Goal: Task Accomplishment & Management: Manage account settings

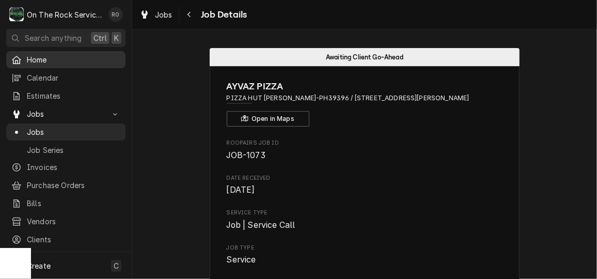
click at [39, 60] on span "Home" at bounding box center [74, 59] width 94 height 11
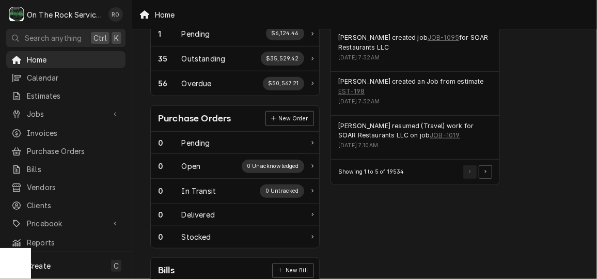
scroll to position [346, 0]
click at [482, 165] on button "Pagination Controls" at bounding box center [485, 171] width 13 height 13
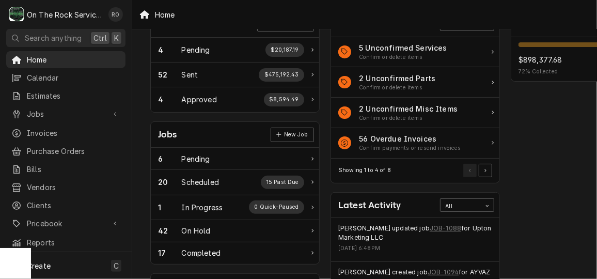
scroll to position [37, 0]
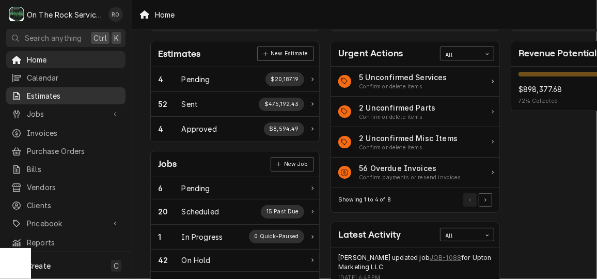
click at [64, 91] on span "Estimates" at bounding box center [74, 95] width 94 height 11
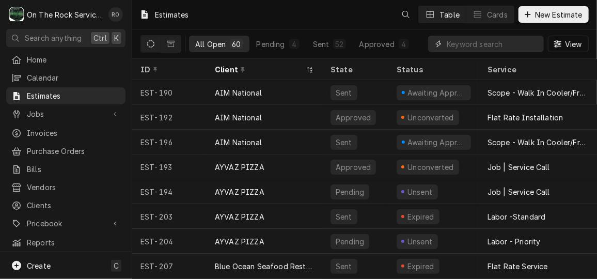
click at [506, 49] on input "Dynamic Content Wrapper" at bounding box center [493, 44] width 92 height 17
type input "sonic greer"
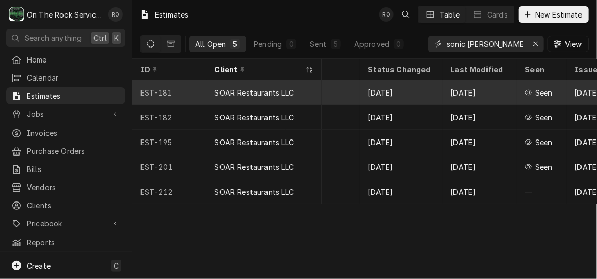
scroll to position [0, 849]
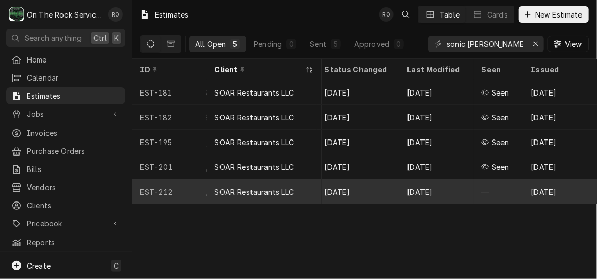
click at [264, 187] on div "SOAR Restaurants LLC" at bounding box center [255, 192] width 80 height 11
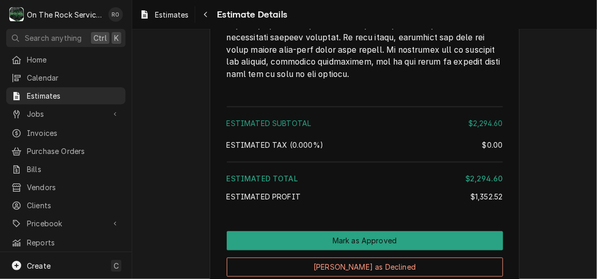
scroll to position [2702, 0]
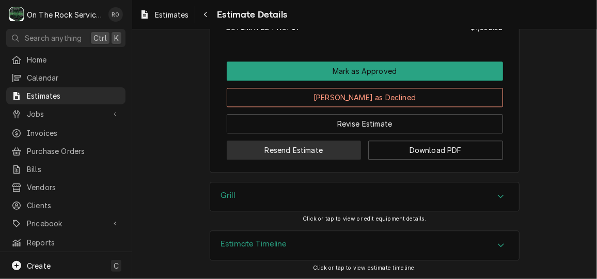
click at [318, 150] on button "Resend Estimate" at bounding box center [294, 150] width 135 height 19
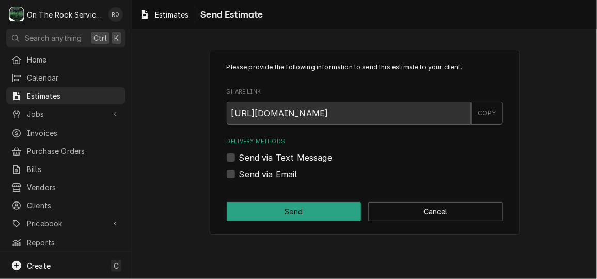
click at [283, 174] on label "Send via Email" at bounding box center [268, 174] width 58 height 12
click at [283, 174] on input "Send via Email" at bounding box center [377, 179] width 276 height 23
checkbox input "true"
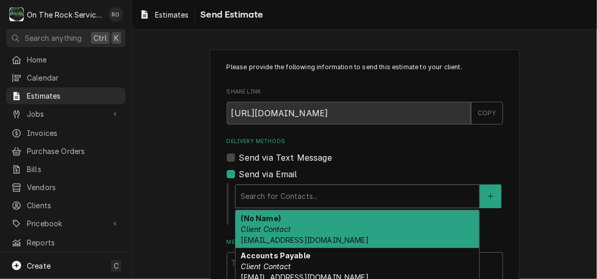
click at [293, 185] on div "Search for Contacts..." at bounding box center [358, 196] width 244 height 23
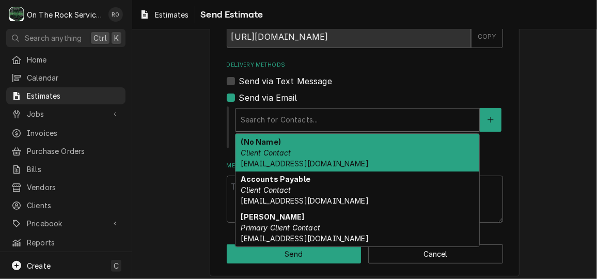
scroll to position [76, 0]
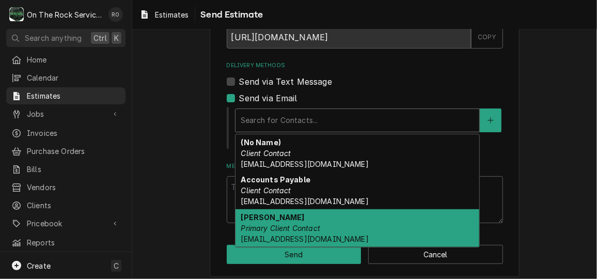
click at [332, 230] on div "Jasmine Primary Client Contact jhudolin@soarqsr.com" at bounding box center [358, 228] width 244 height 38
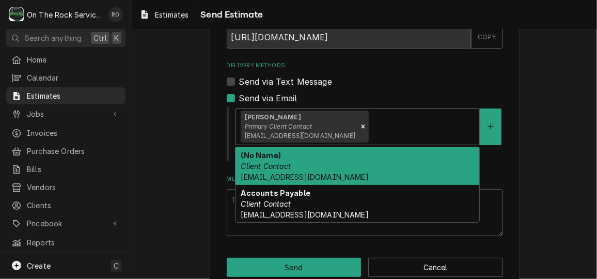
click at [387, 120] on div "Delivery Methods" at bounding box center [422, 126] width 103 height 19
click at [380, 157] on div "(No Name) Client Contact nlainez@soarqsr.com" at bounding box center [358, 166] width 244 height 38
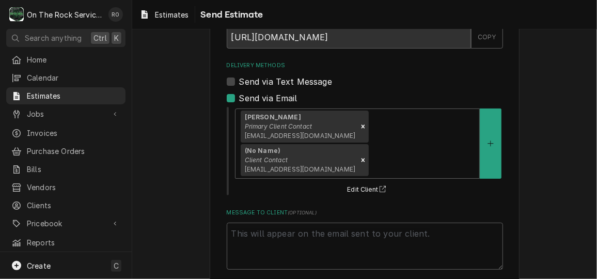
click at [441, 172] on div "Please provide the following information to send this estimate to your client. …" at bounding box center [365, 128] width 276 height 283
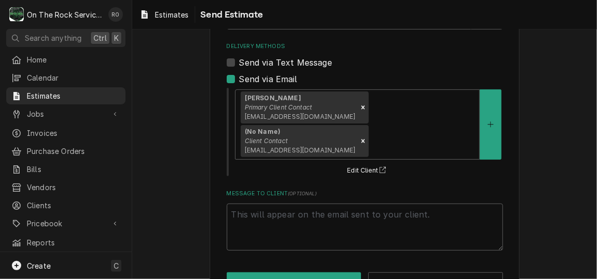
scroll to position [0, 0]
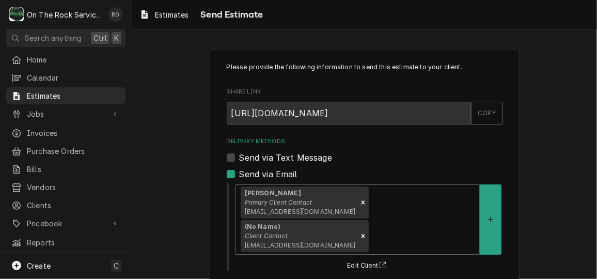
click at [458, 192] on div "Jasmine Primary Client Contact jhudolin@soarqsr.com (No Name) Client Contact nl…" at bounding box center [358, 219] width 244 height 69
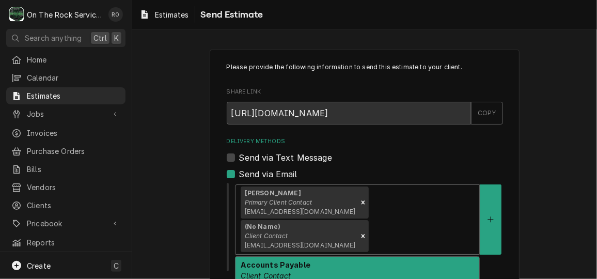
click at [423, 146] on div "Delivery Methods Send via Text Message Send via Email 1 result available. Use U…" at bounding box center [365, 204] width 276 height 134
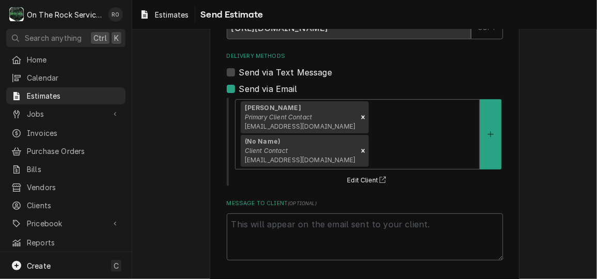
scroll to position [95, 0]
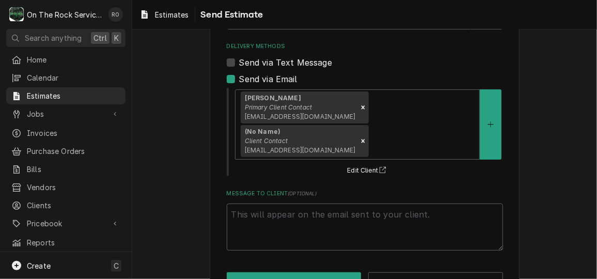
click at [544, 167] on div "Please provide the following information to send this estimate to your client. …" at bounding box center [364, 129] width 465 height 368
click at [367, 137] on icon "Remove [object Object]" at bounding box center [363, 140] width 7 height 7
type textarea "x"
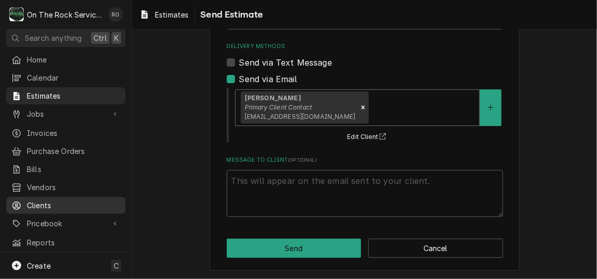
click at [53, 203] on span "Clients" at bounding box center [74, 205] width 94 height 11
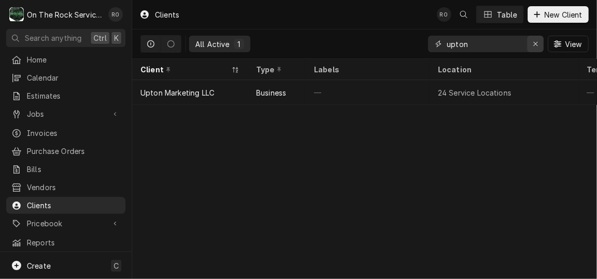
click at [534, 43] on icon "Erase input" at bounding box center [536, 43] width 6 height 7
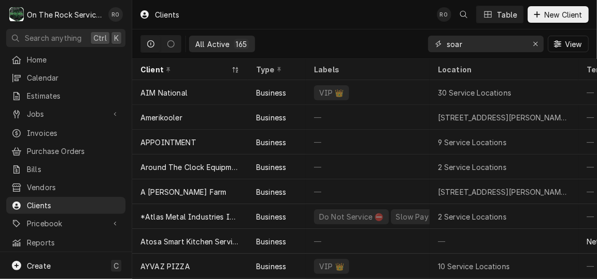
type input "soar"
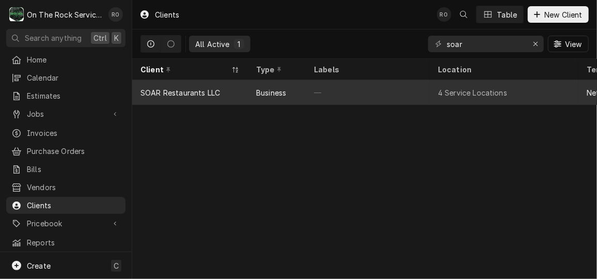
click at [395, 95] on div "—" at bounding box center [368, 92] width 124 height 25
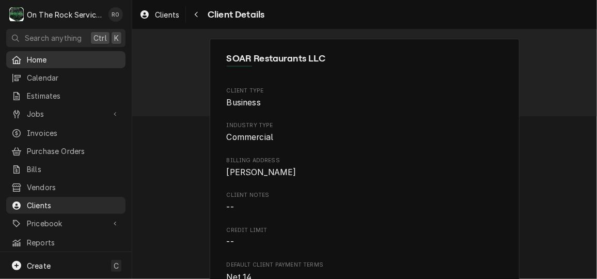
click at [70, 53] on div "Home" at bounding box center [65, 59] width 115 height 13
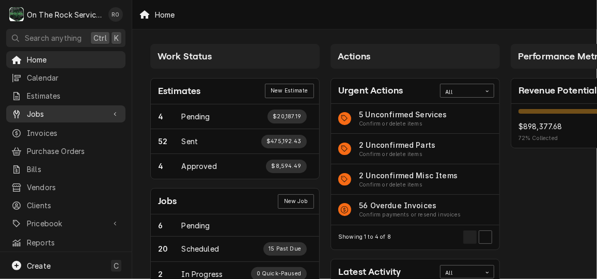
click at [63, 112] on span "Jobs" at bounding box center [66, 113] width 78 height 11
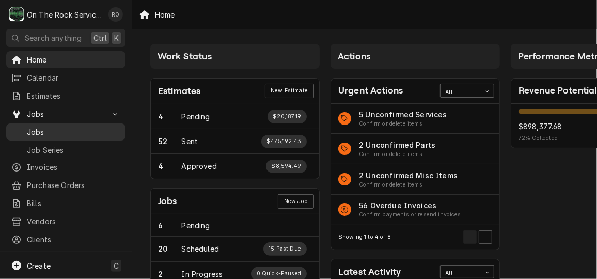
click at [74, 127] on span "Jobs" at bounding box center [74, 132] width 94 height 11
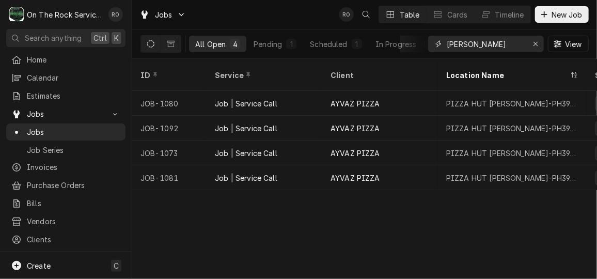
click at [492, 48] on input "[PERSON_NAME]" at bounding box center [485, 44] width 77 height 17
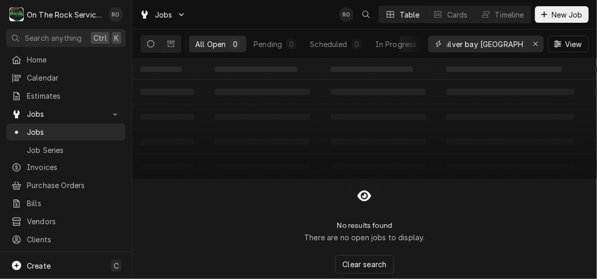
click at [467, 42] on input "silver bay simpsonville" at bounding box center [485, 44] width 77 height 17
type input "silverbay simpsonville"
click at [74, 95] on span "Estimates" at bounding box center [74, 95] width 94 height 11
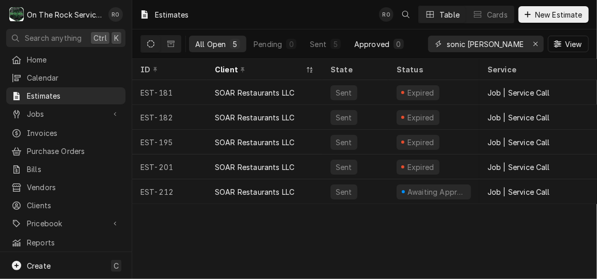
drag, startPoint x: 506, startPoint y: 43, endPoint x: 361, endPoint y: 39, distance: 145.2
click at [361, 39] on div "All Open 5 Pending 0 Sent 5 Approved 0 sonic greer View" at bounding box center [365, 43] width 448 height 29
type input "silver bay simpsonville"
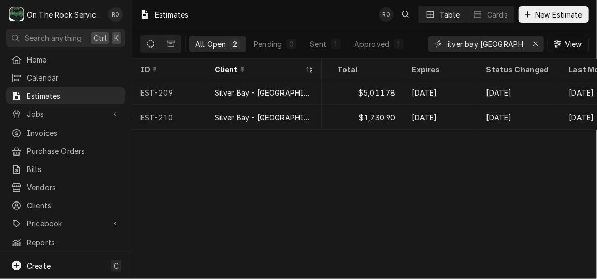
scroll to position [0, 687]
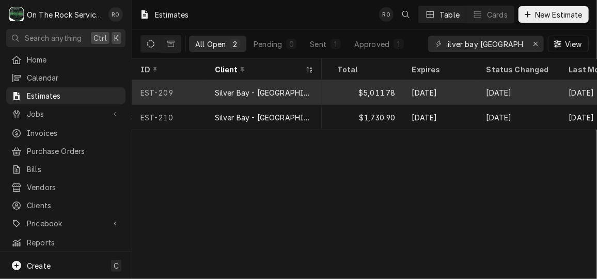
click at [477, 95] on div "Oct 1" at bounding box center [441, 92] width 74 height 25
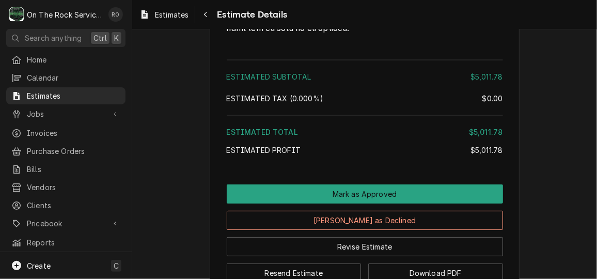
scroll to position [1817, 0]
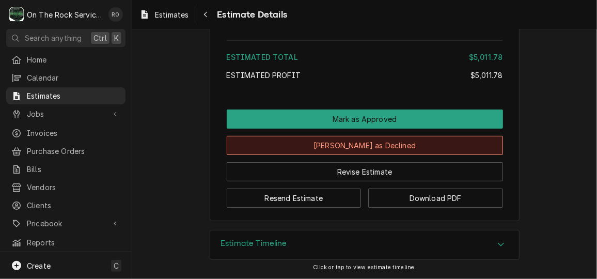
click at [404, 153] on button "Mark as Declined" at bounding box center [365, 145] width 276 height 19
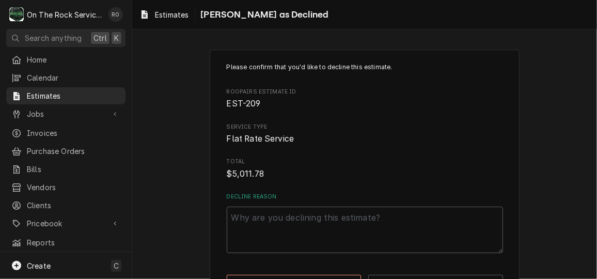
scroll to position [37, 0]
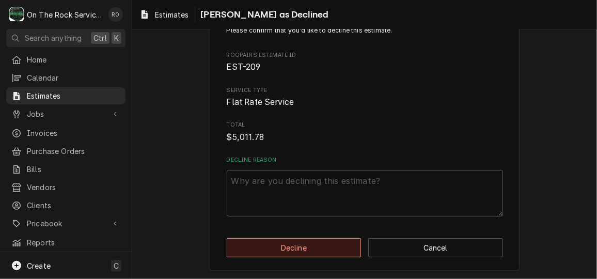
click at [308, 245] on button "Decline" at bounding box center [294, 247] width 135 height 19
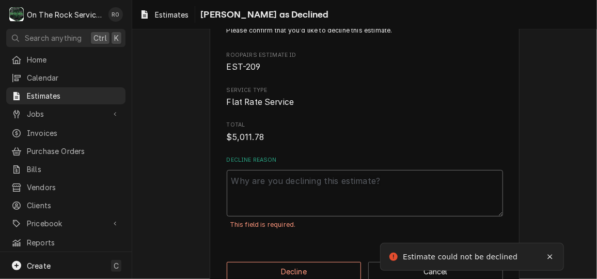
click at [319, 213] on textarea "Decline Reason" at bounding box center [365, 193] width 276 height 46
type textarea "x"
type textarea "c"
type textarea "x"
type textarea "cu"
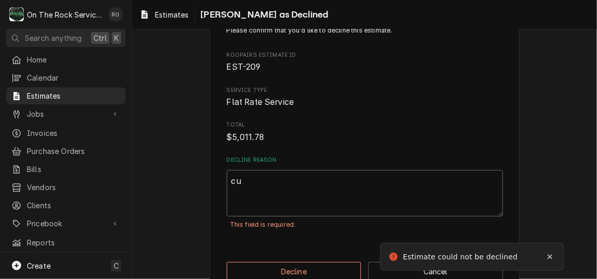
type textarea "x"
type textarea "cus"
type textarea "x"
type textarea "cust"
type textarea "x"
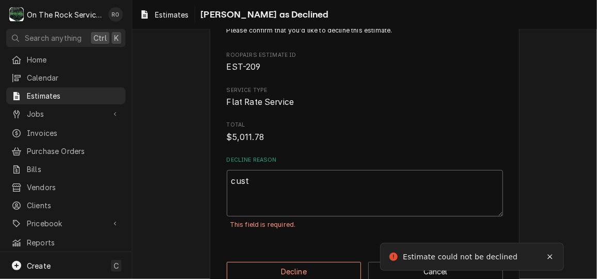
type textarea "custo"
type textarea "x"
type textarea "custom"
type textarea "x"
type textarea "custome"
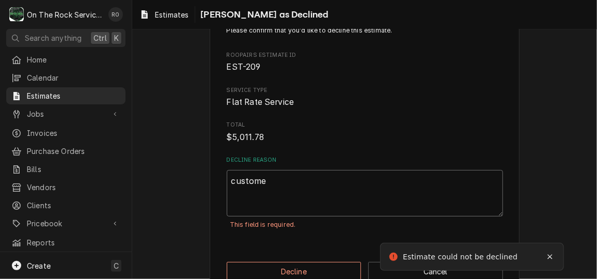
type textarea "x"
type textarea "custome"
type textarea "x"
type textarea "customer"
type textarea "x"
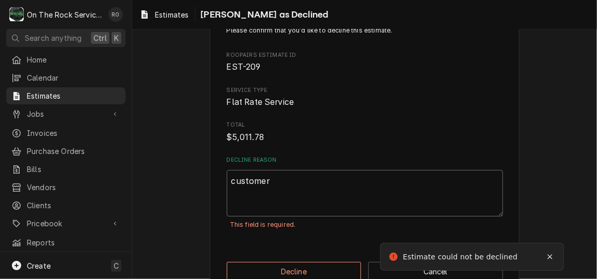
type textarea "customer"
type textarea "x"
type textarea "customer g"
type textarea "x"
type textarea "customer ge"
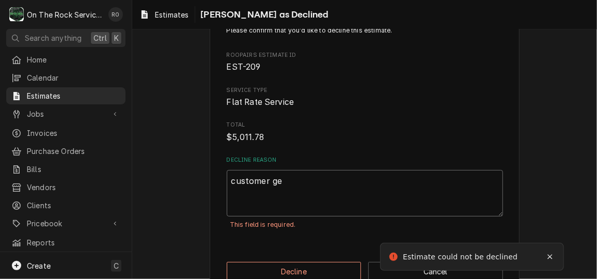
type textarea "x"
type textarea "customer get"
type textarea "x"
type textarea "customer gett"
type textarea "x"
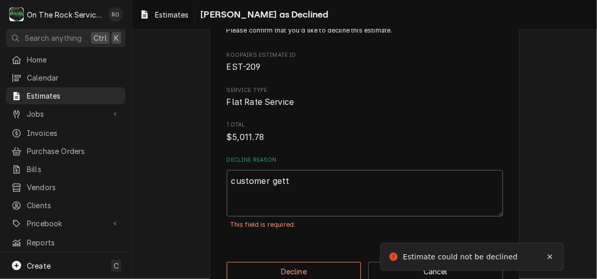
type textarea "customer getti"
type textarea "x"
type textarea "customer getting"
type textarea "x"
type textarea "customer getting"
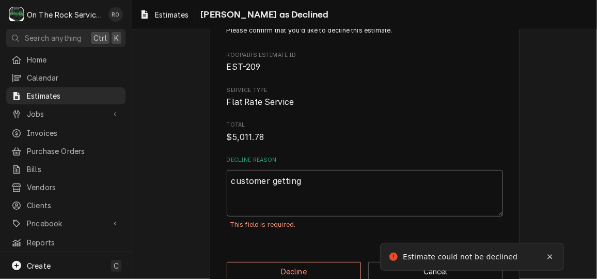
type textarea "x"
type textarea "customer getting u"
type textarea "x"
type textarea "customer getting us"
type textarea "x"
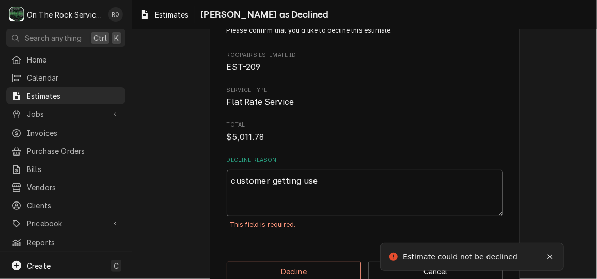
type textarea "customer getting used"
type textarea "x"
type textarea "customer getting used"
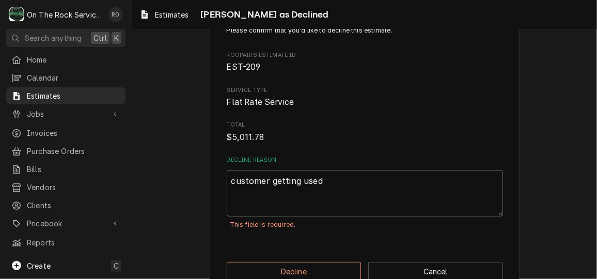
type textarea "x"
type textarea "customer getting used m"
type textarea "x"
type textarea "customer getting used ma"
type textarea "x"
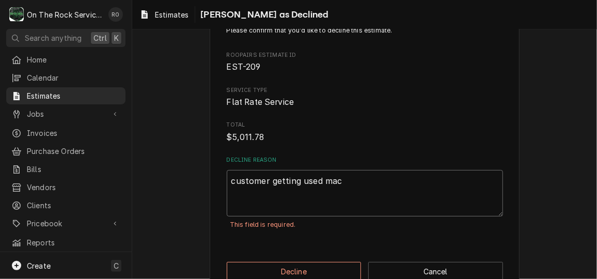
type textarea "customer getting used mach"
type textarea "x"
type textarea "customer getting used machi"
type textarea "x"
type textarea "customer getting used machin"
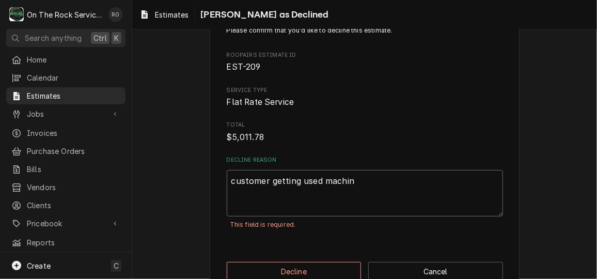
type textarea "x"
type textarea "customer getting used machine"
type textarea "x"
type textarea "customer getting used machine"
type textarea "x"
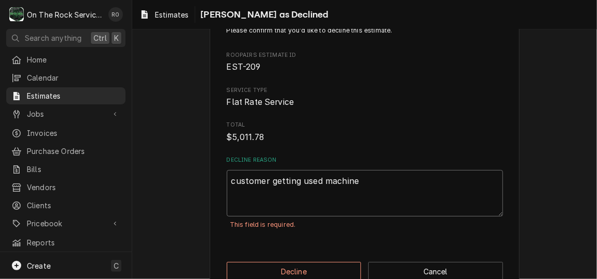
type textarea "customer getting used machine f"
type textarea "x"
type textarea "customer getting used machine fr"
type textarea "x"
type textarea "customer getting used machine fro"
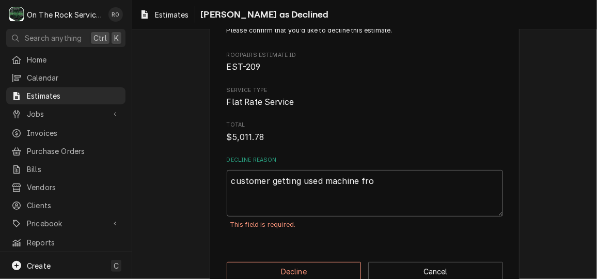
type textarea "x"
type textarea "customer getting used machine from"
type textarea "x"
type textarea "customer getting used machine from"
type textarea "x"
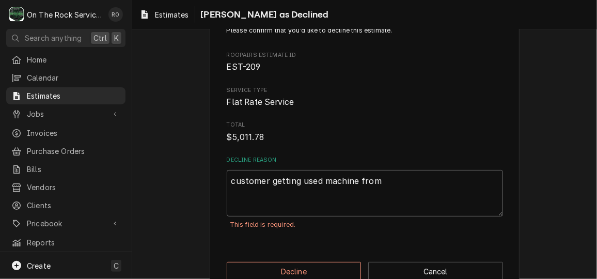
type textarea "customer getting used machine from a"
type textarea "x"
type textarea "customer getting used machine from an"
type textarea "x"
type textarea "customer getting used machine from ano"
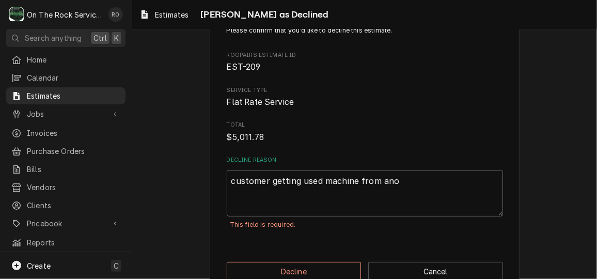
type textarea "x"
type textarea "customer getting used machine from anot"
type textarea "x"
type textarea "customer getting used machine from anoth"
type textarea "x"
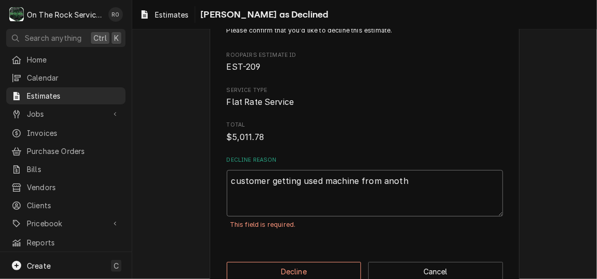
type textarea "customer getting used machine from anothe"
type textarea "x"
type textarea "customer getting used machine from another"
type textarea "x"
type textarea "customer getting used machine from another"
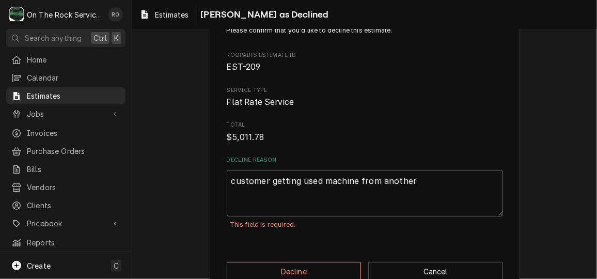
type textarea "x"
type textarea "customer getting used machine from another l"
type textarea "x"
type textarea "customer getting used machine from another lo"
type textarea "x"
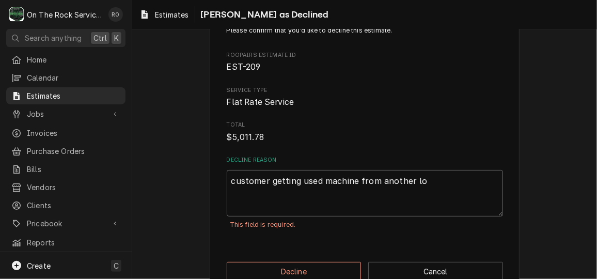
type textarea "customer getting used machine from another loc"
type textarea "x"
type textarea "customer getting used machine from another loca"
type textarea "x"
type textarea "customer getting used machine from another locai"
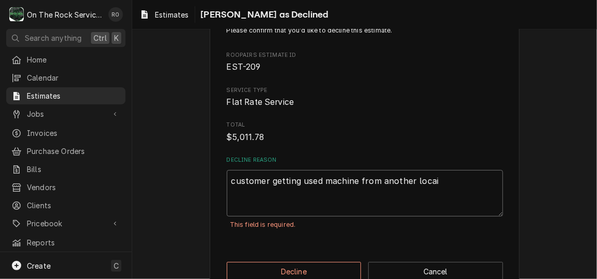
type textarea "x"
type textarea "customer getting used machine from another locait"
type textarea "x"
type textarea "customer getting used machine from another locai"
type textarea "x"
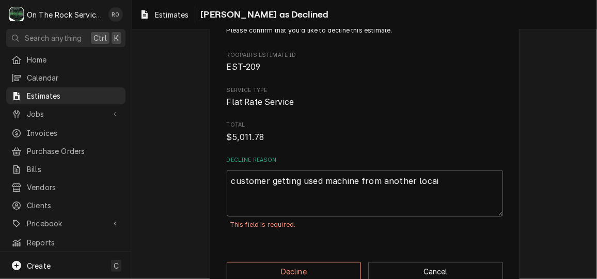
type textarea "customer getting used machine from another loca"
type textarea "x"
type textarea "customer getting used machine from another locat"
type textarea "x"
type textarea "customer getting used machine from another locati"
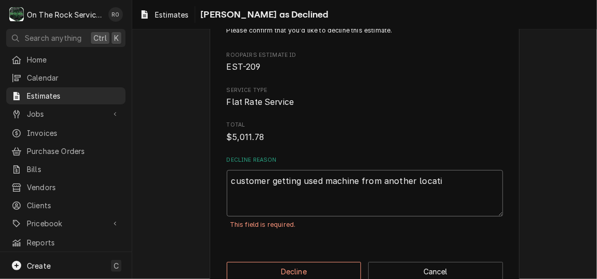
type textarea "x"
type textarea "customer getting used machine from another locatio"
type textarea "x"
type textarea "customer getting used machine from another location"
type textarea "x"
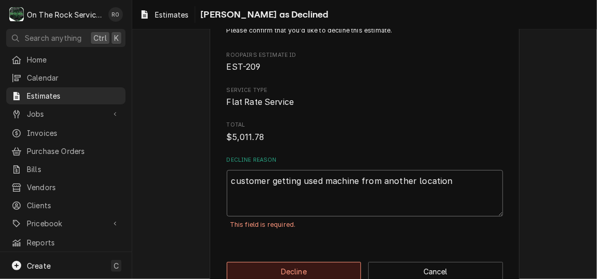
type textarea "customer getting used machine from another location"
click at [313, 262] on button "Decline" at bounding box center [294, 271] width 135 height 19
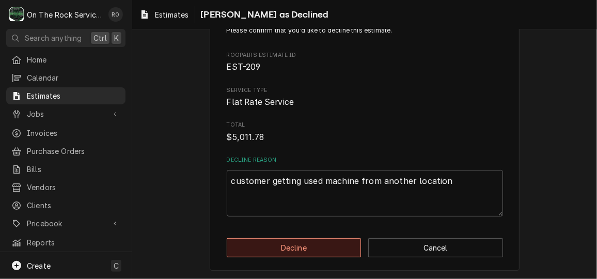
type textarea "x"
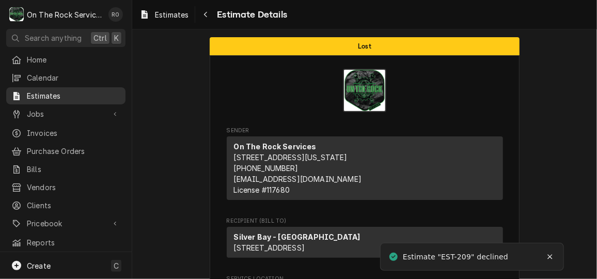
click at [85, 87] on link "Estimates" at bounding box center [65, 95] width 119 height 17
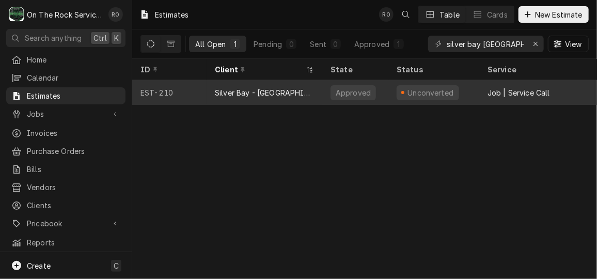
click at [292, 87] on div "Silver Bay - [GEOGRAPHIC_DATA]" at bounding box center [264, 92] width 99 height 11
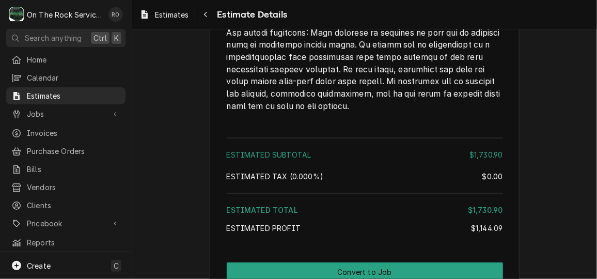
scroll to position [2954, 0]
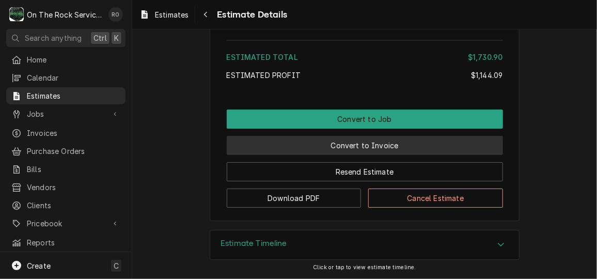
click at [368, 144] on button "Convert to Invoice" at bounding box center [365, 145] width 276 height 19
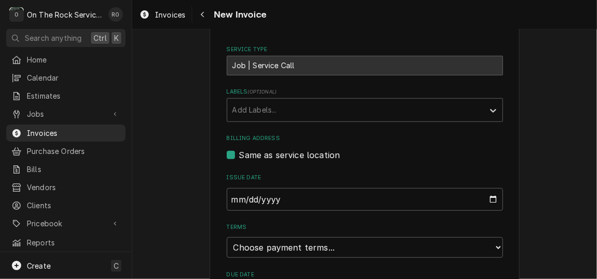
scroll to position [349, 0]
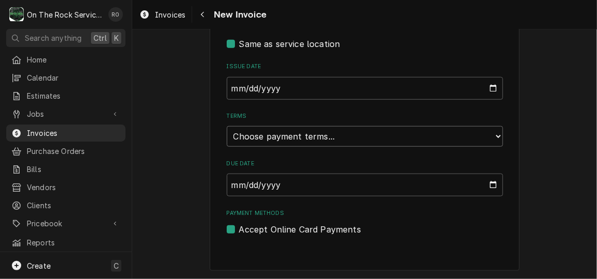
click at [451, 134] on select "Choose payment terms... Same Day Net 7 Net 14 Net 21 Net 30 Net 45 Net 60 Net 90" at bounding box center [365, 136] width 276 height 21
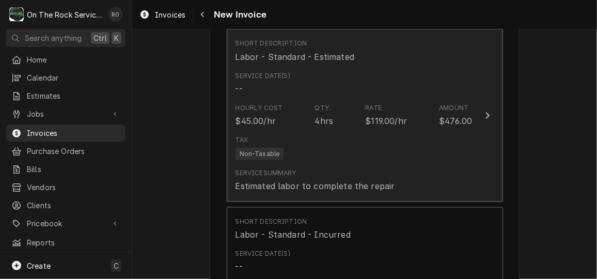
click at [431, 159] on div "Tax Non-Taxable" at bounding box center [354, 147] width 237 height 33
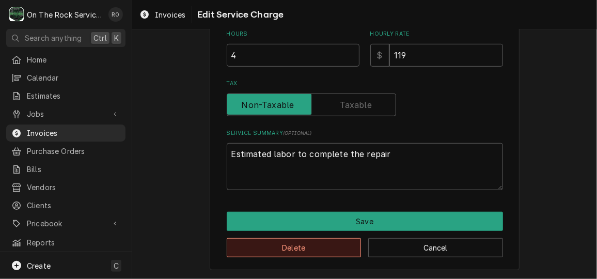
click at [338, 239] on button "Delete" at bounding box center [294, 247] width 135 height 19
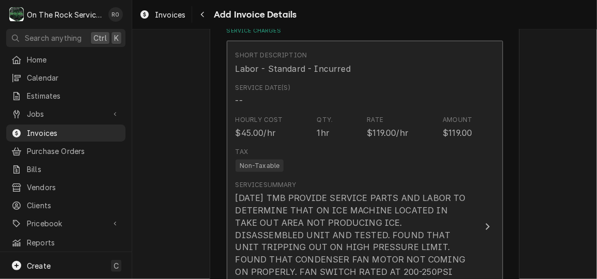
drag, startPoint x: 338, startPoint y: 239, endPoint x: 383, endPoint y: 215, distance: 51.1
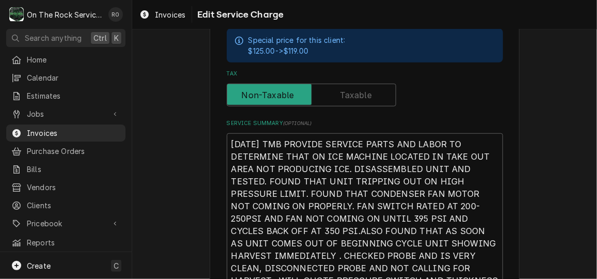
scroll to position [472, 0]
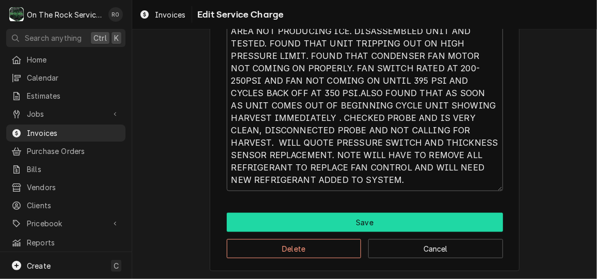
click at [325, 215] on button "Save" at bounding box center [365, 222] width 276 height 19
click at [390, 225] on button "Save" at bounding box center [365, 222] width 276 height 19
type textarea "x"
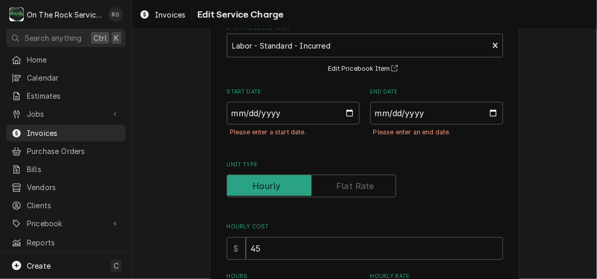
scroll to position [38, 0]
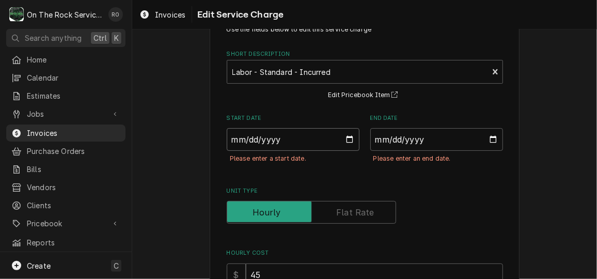
click at [346, 136] on input "Start Date" at bounding box center [293, 139] width 133 height 23
type input "2025-09-17"
type textarea "x"
click at [485, 138] on input "End Date" at bounding box center [436, 139] width 133 height 23
type input "2025-09-17"
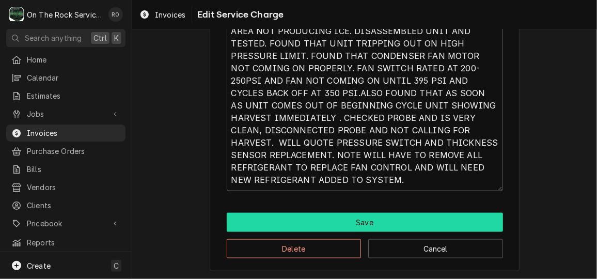
click at [404, 220] on button "Save" at bounding box center [365, 222] width 276 height 19
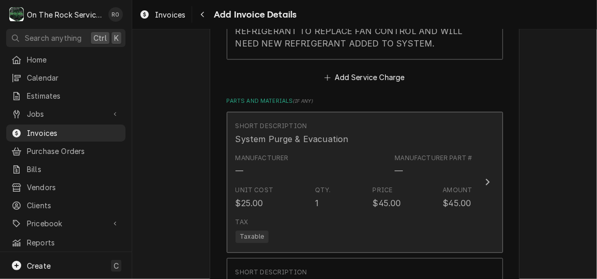
click at [395, 197] on div "$45.00" at bounding box center [387, 203] width 28 height 12
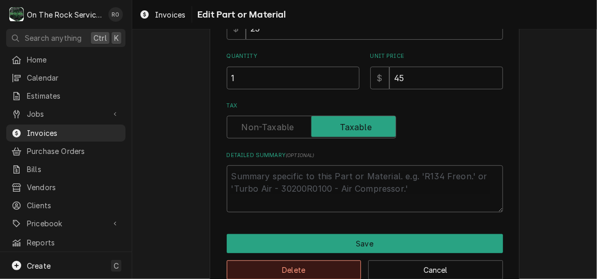
click at [329, 263] on button "Delete" at bounding box center [294, 269] width 135 height 19
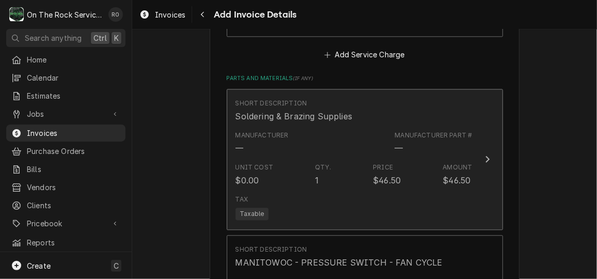
click at [304, 191] on div "Tax Taxable" at bounding box center [354, 207] width 237 height 33
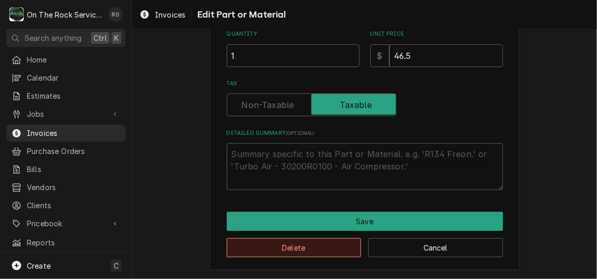
click at [301, 240] on button "Delete" at bounding box center [294, 247] width 135 height 19
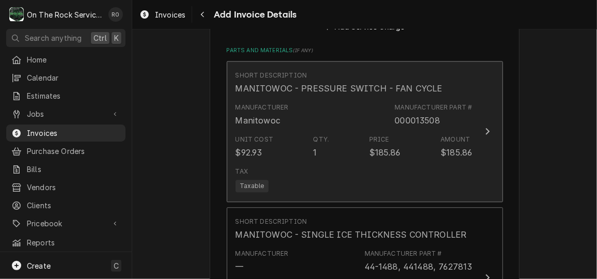
click at [282, 163] on div "Tax Taxable" at bounding box center [354, 179] width 237 height 33
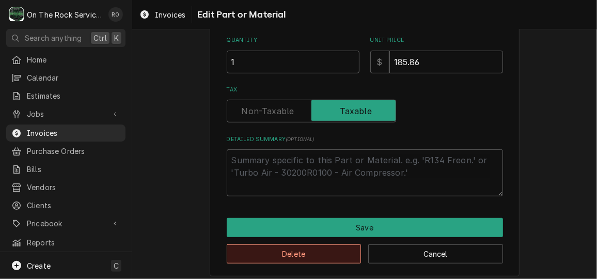
click at [303, 248] on button "Delete" at bounding box center [294, 253] width 135 height 19
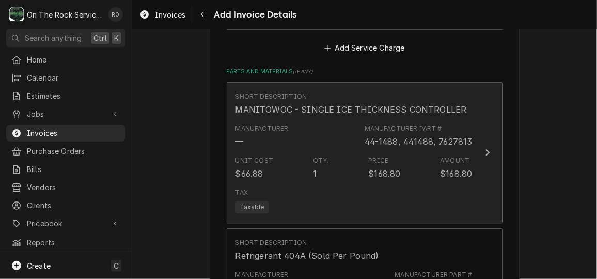
click at [282, 152] on div "Unit Cost $66.88 Qty. 1 Price $168.80 Amount $168.80" at bounding box center [354, 168] width 237 height 32
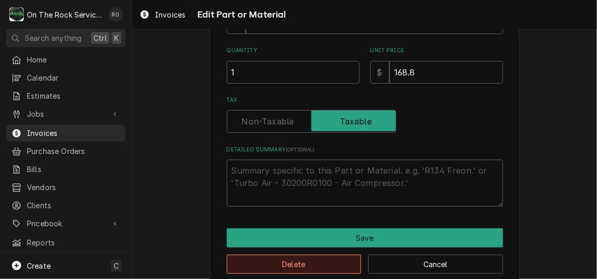
click at [315, 256] on button "Delete" at bounding box center [294, 264] width 135 height 19
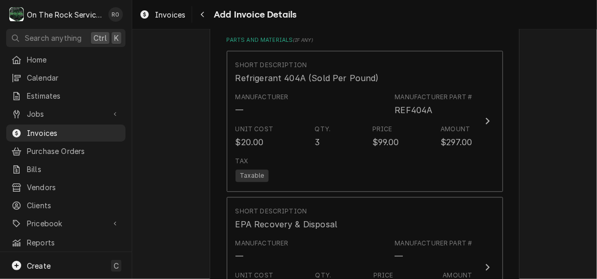
scroll to position [1012, 0]
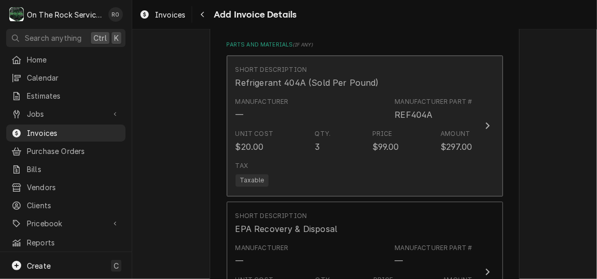
click at [291, 125] on div "Unit Cost $20.00 Qty. 3 Price $99.00 Amount $297.00" at bounding box center [354, 141] width 237 height 32
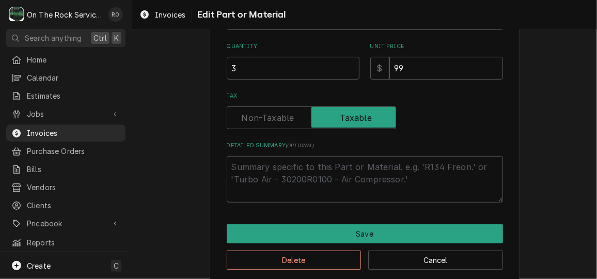
scroll to position [187, 0]
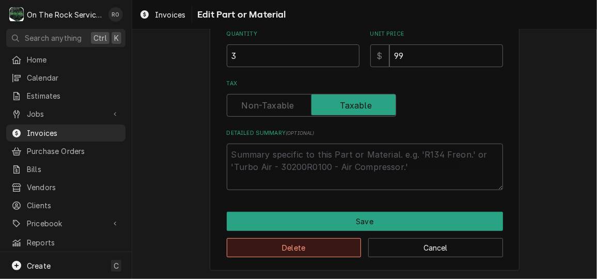
click at [316, 256] on div "Use the fields below to edit this part or material: Short Description Manufactu…" at bounding box center [365, 67] width 310 height 408
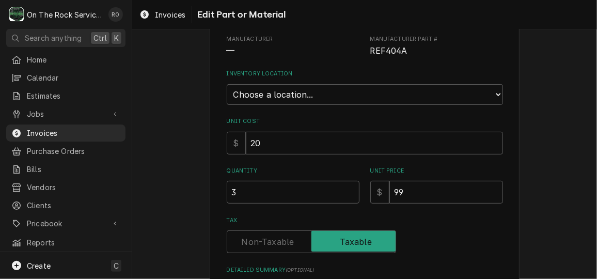
scroll to position [253, 0]
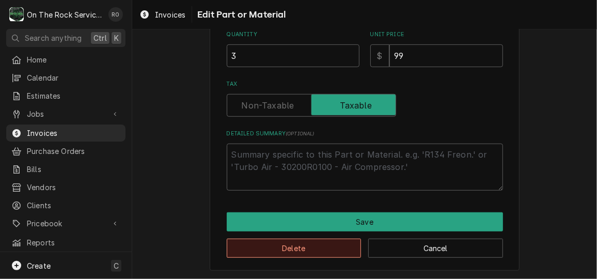
click at [315, 251] on button "Delete" at bounding box center [294, 248] width 135 height 19
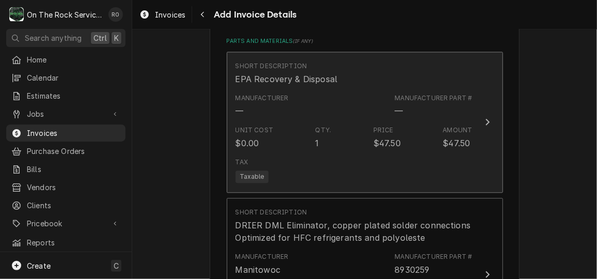
click at [283, 95] on div "Manufacturer —" at bounding box center [262, 106] width 53 height 24
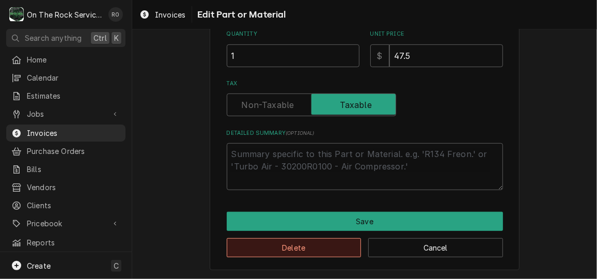
click at [327, 244] on button "Delete" at bounding box center [294, 247] width 135 height 19
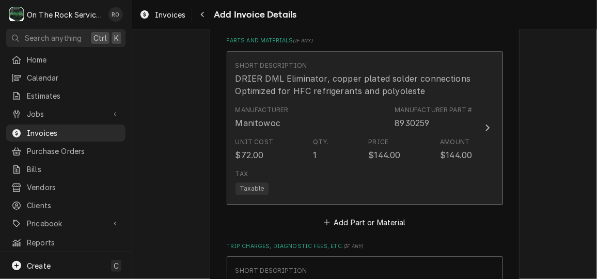
click at [294, 120] on div "Manufacturer Manitowoc Manufacturer Part # 8930259" at bounding box center [354, 117] width 237 height 32
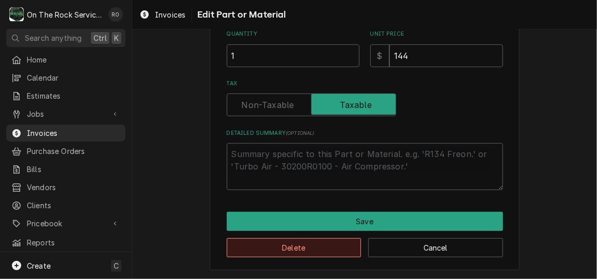
click at [325, 253] on button "Delete" at bounding box center [294, 247] width 135 height 19
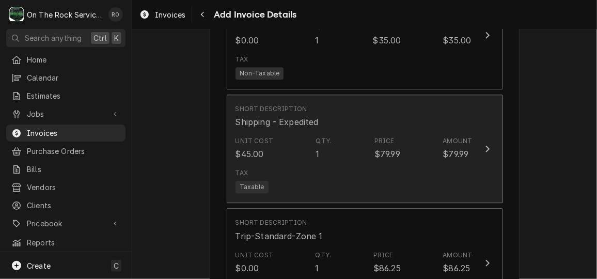
click at [294, 141] on div "Unit Cost $45.00 Qty. 1 Price $79.99 Amount $79.99" at bounding box center [354, 148] width 237 height 32
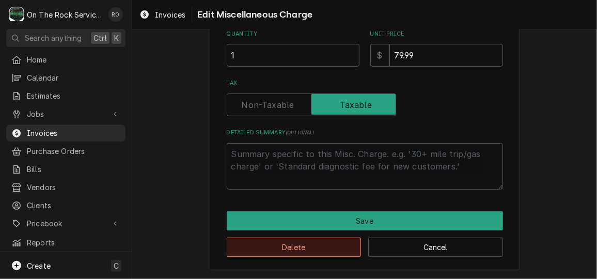
click at [312, 254] on button "Delete" at bounding box center [294, 247] width 135 height 19
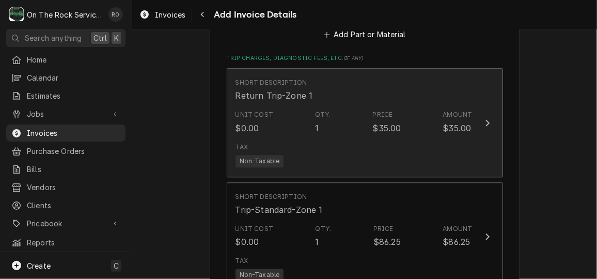
click at [286, 146] on div "Tax Non-Taxable" at bounding box center [354, 154] width 237 height 33
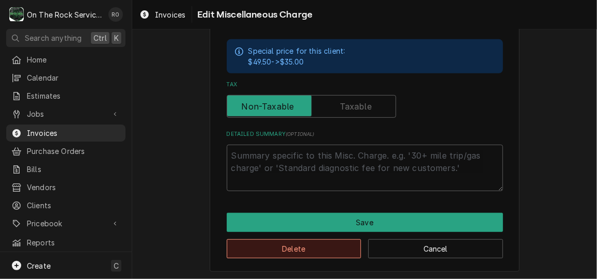
click at [301, 240] on button "Delete" at bounding box center [294, 248] width 135 height 19
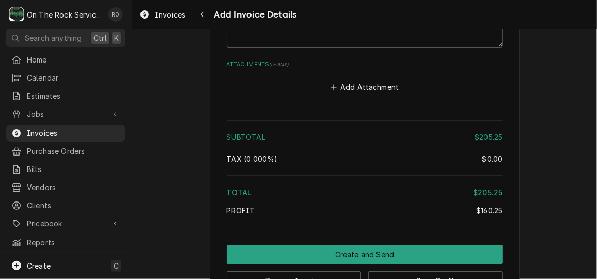
scroll to position [1441, 0]
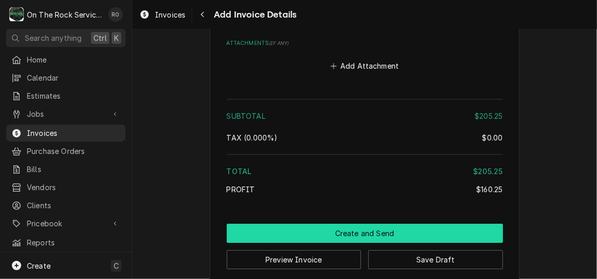
click at [354, 224] on button "Create and Send" at bounding box center [365, 233] width 276 height 19
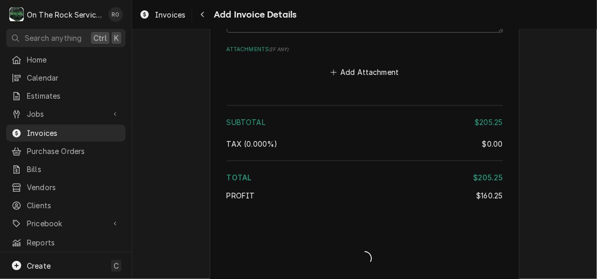
type textarea "x"
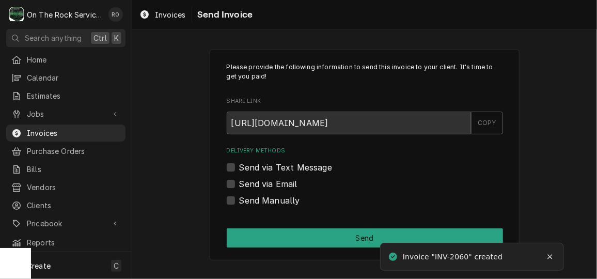
click at [239, 198] on label "Send Manually" at bounding box center [269, 200] width 61 height 12
click at [239, 198] on input "Send Manually" at bounding box center [377, 205] width 276 height 23
checkbox input "true"
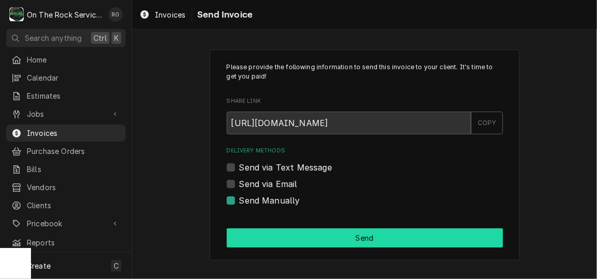
click at [280, 235] on button "Send" at bounding box center [365, 237] width 276 height 19
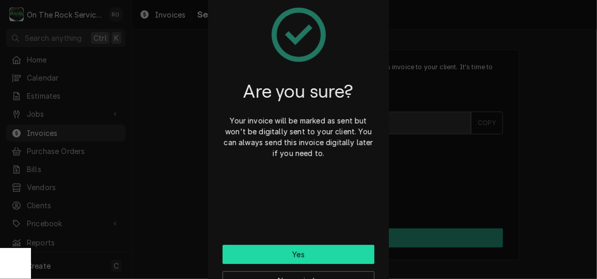
click at [325, 252] on button "Yes" at bounding box center [299, 254] width 152 height 19
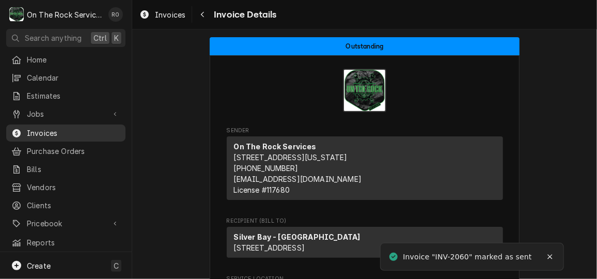
click at [64, 127] on div "Invoices" at bounding box center [65, 133] width 115 height 13
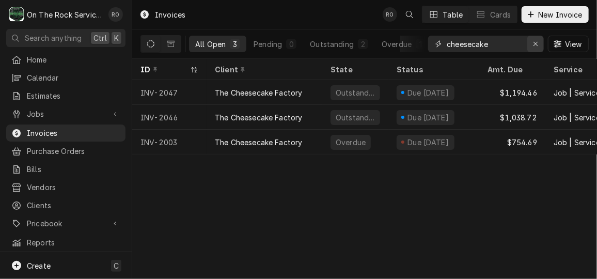
click at [540, 47] on div "Erase input" at bounding box center [536, 44] width 10 height 10
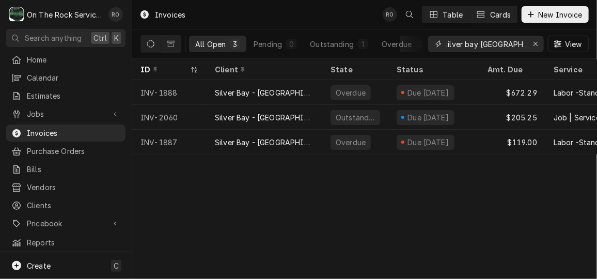
type input "silver bay [GEOGRAPHIC_DATA]"
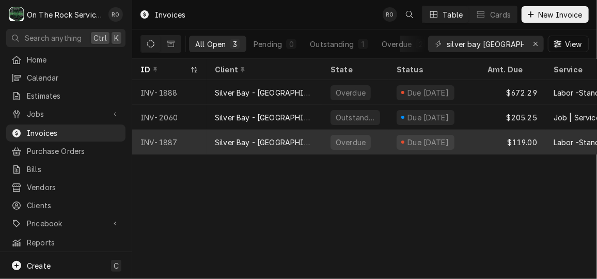
click at [203, 139] on div "INV-1887" at bounding box center [169, 142] width 74 height 25
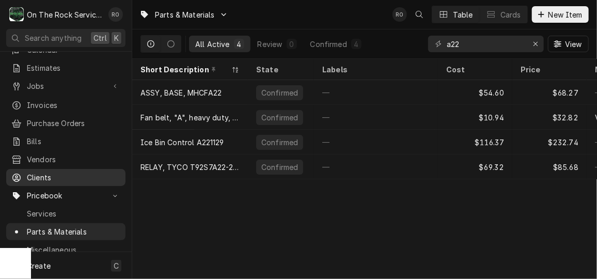
scroll to position [31, 0]
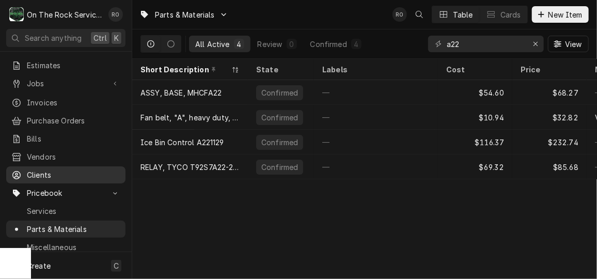
click at [67, 175] on link "Clients" at bounding box center [65, 174] width 119 height 17
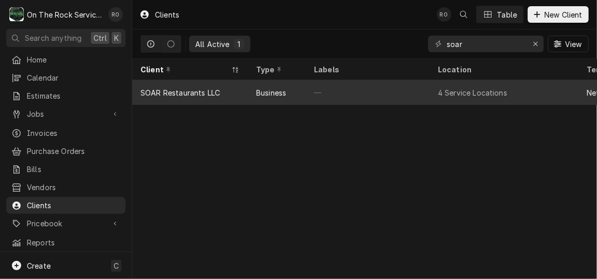
click at [391, 88] on div "—" at bounding box center [368, 92] width 124 height 25
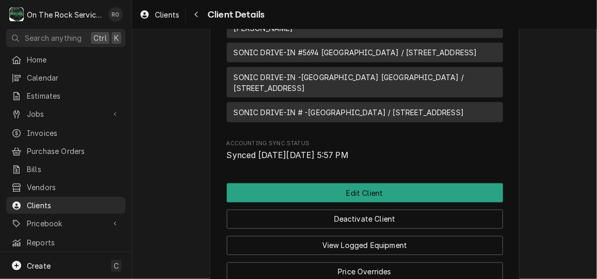
scroll to position [746, 0]
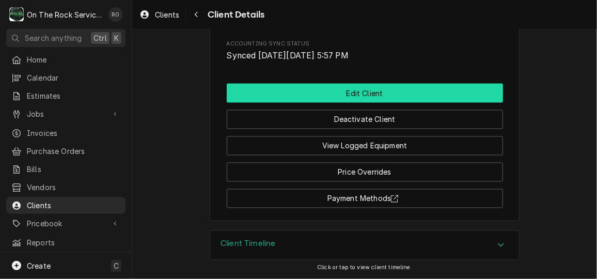
click at [373, 94] on button "Edit Client" at bounding box center [365, 93] width 276 height 19
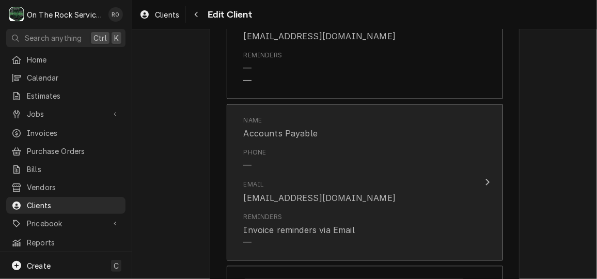
click at [451, 170] on div "Phone —" at bounding box center [354, 160] width 221 height 32
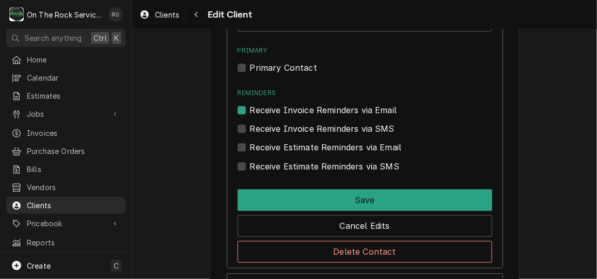
scroll to position [1094, 0]
click at [245, 108] on div "Receive Invoice Reminders via Email" at bounding box center [365, 109] width 255 height 12
click at [250, 108] on label "Receive Invoice Reminders via Email" at bounding box center [323, 109] width 147 height 12
click at [250, 108] on input "Reminders" at bounding box center [377, 114] width 255 height 23
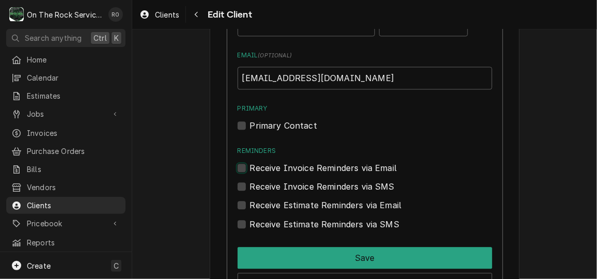
scroll to position [1043, 0]
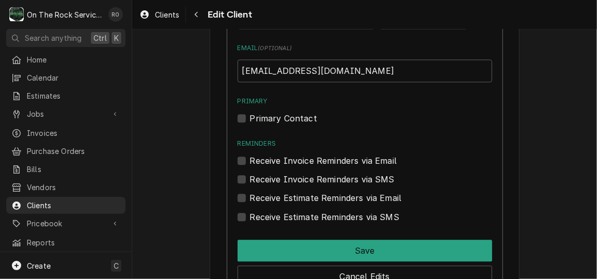
click at [250, 159] on label "Receive Invoice Reminders via Email" at bounding box center [323, 160] width 147 height 12
click at [250, 159] on input "Reminders" at bounding box center [377, 165] width 255 height 23
checkbox input "true"
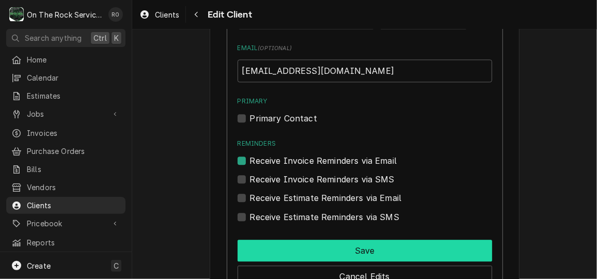
click at [351, 247] on button "Save" at bounding box center [365, 251] width 255 height 22
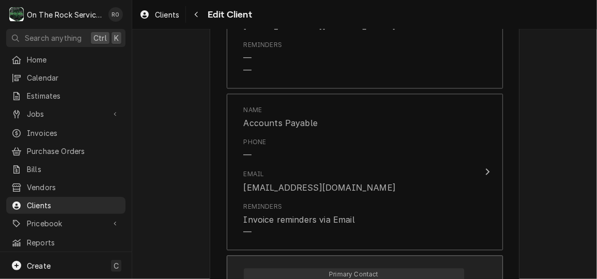
scroll to position [880, 0]
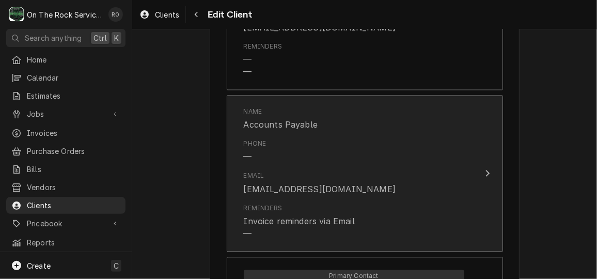
drag, startPoint x: 392, startPoint y: 190, endPoint x: 373, endPoint y: 90, distance: 101.0
click at [374, 102] on div "Name Accounts Payable Phone — Email [EMAIL_ADDRESS][DOMAIN_NAME] Reminders Invo…" at bounding box center [354, 173] width 237 height 145
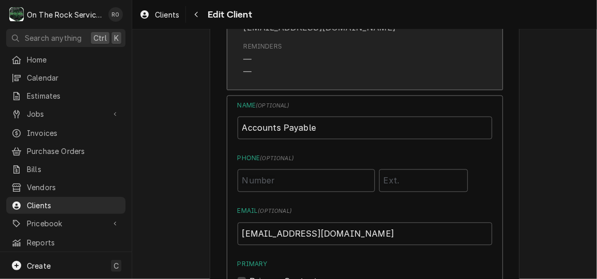
click at [370, 65] on div "Reminders — —" at bounding box center [354, 60] width 221 height 44
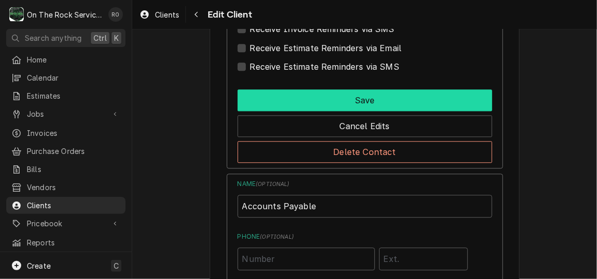
click at [411, 98] on button "Save" at bounding box center [365, 100] width 255 height 22
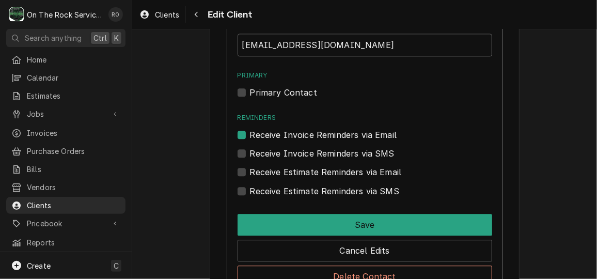
scroll to position [1080, 0]
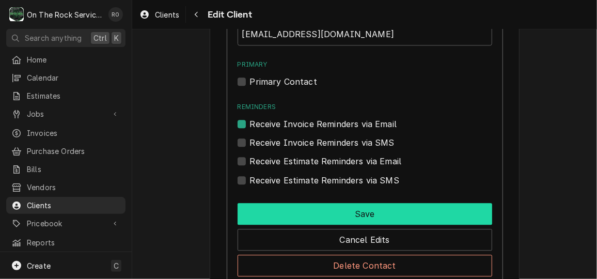
click at [476, 208] on button "Save" at bounding box center [365, 214] width 255 height 22
type textarea "x"
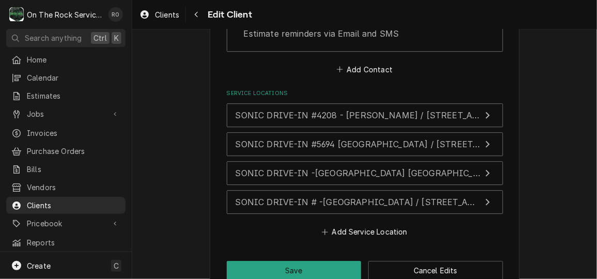
scroll to position [1279, 0]
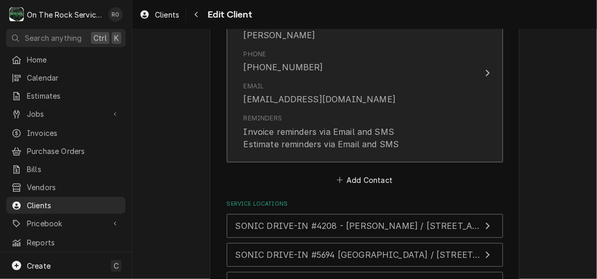
click at [421, 79] on div "Email [EMAIL_ADDRESS][DOMAIN_NAME]" at bounding box center [354, 93] width 221 height 32
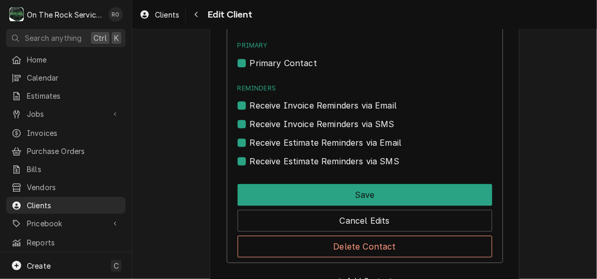
scroll to position [1260, 0]
click at [250, 103] on label "Receive Invoice Reminders via Email" at bounding box center [323, 105] width 147 height 12
click at [250, 103] on input "Reminders" at bounding box center [377, 110] width 255 height 23
checkbox input "false"
drag, startPoint x: 241, startPoint y: 103, endPoint x: 428, endPoint y: 102, distance: 187.0
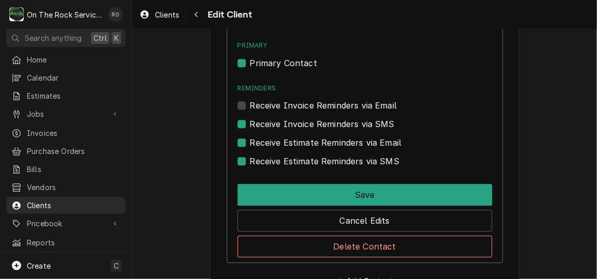
click at [428, 102] on div "Receive Invoice Reminders via Email" at bounding box center [365, 105] width 255 height 12
click at [250, 141] on label "Receive Estimate Reminders via Email" at bounding box center [326, 142] width 152 height 12
click at [250, 141] on input "Contact Edit Form" at bounding box center [377, 147] width 255 height 23
checkbox input "false"
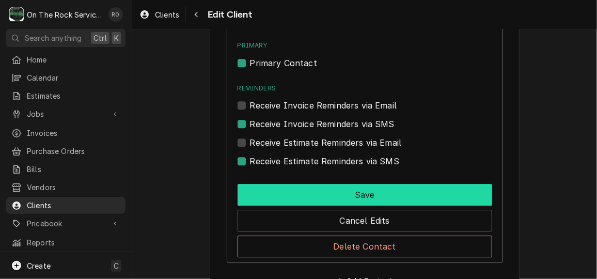
click at [464, 191] on button "Save" at bounding box center [365, 195] width 255 height 22
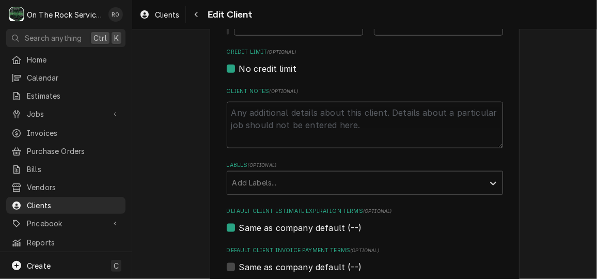
scroll to position [423, 0]
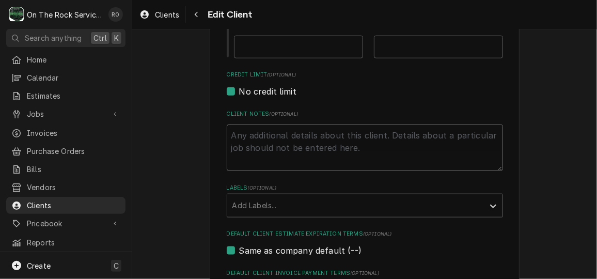
click at [277, 133] on textarea "Client Notes ( optional )" at bounding box center [365, 148] width 276 height 46
type textarea "x"
type textarea "S"
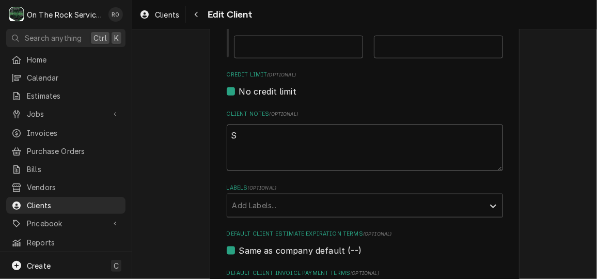
type textarea "x"
type textarea "Se"
type textarea "x"
type textarea "Sen"
type textarea "x"
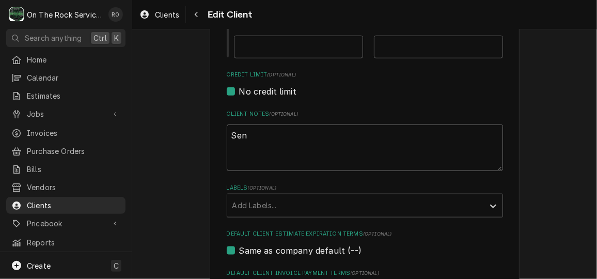
type textarea "Send"
type textarea "x"
type textarea "Send"
type textarea "x"
type textarea "Send e"
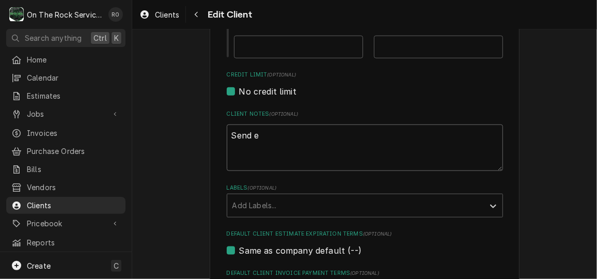
type textarea "x"
type textarea "Send es"
type textarea "x"
type textarea "Send est"
type textarea "x"
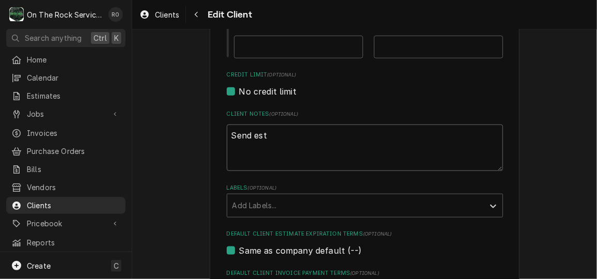
type textarea "Send esti"
type textarea "x"
type textarea "Send estim"
type textarea "x"
type textarea "Send estima"
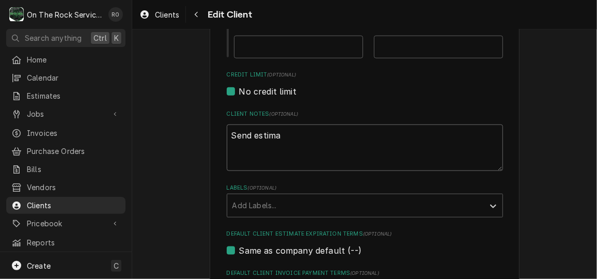
type textarea "x"
type textarea "Send estimat"
type textarea "x"
type textarea "Send estimate"
type textarea "x"
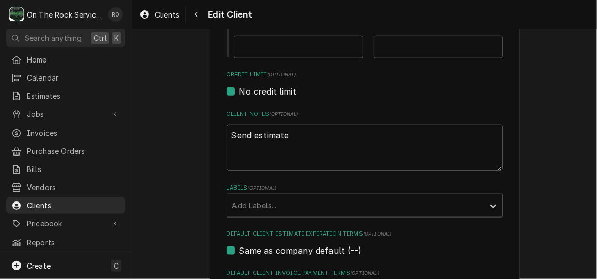
type textarea "Send estimates"
type textarea "x"
type textarea "Send estimates"
type textarea "x"
type textarea "Send estimates t"
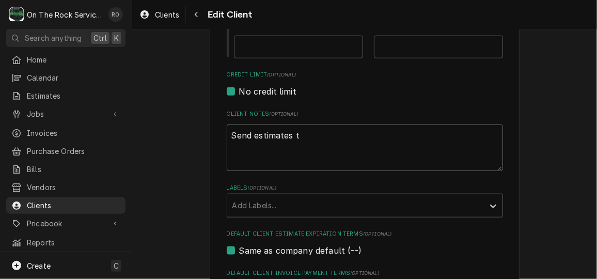
type textarea "x"
type textarea "Send estimates to"
type textarea "x"
type textarea "Send estimates to"
type textarea "x"
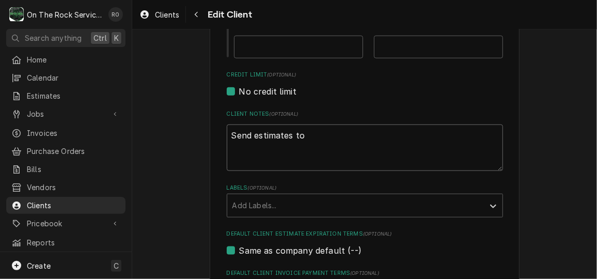
type textarea "Send estimates to J"
type textarea "x"
type textarea "Send estimates to Ja"
type textarea "x"
type textarea "Send estimates to Jas"
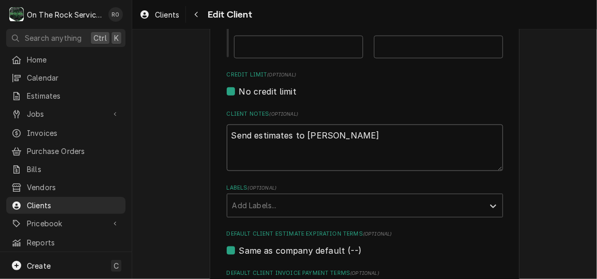
type textarea "x"
type textarea "Send estimates to Jasm"
type textarea "x"
type textarea "Send estimates to Jasmi"
type textarea "x"
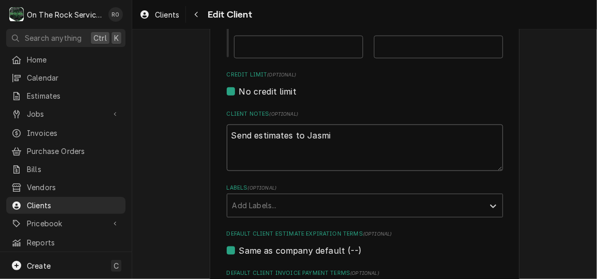
type textarea "Send estimates to Jasmin"
type textarea "x"
type textarea "Send estimates to Jasmine"
type textarea "x"
type textarea "Send estimates to Jasmine v"
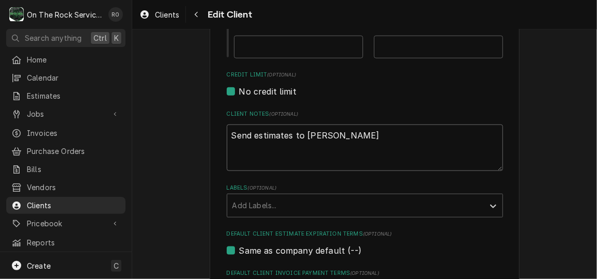
type textarea "x"
type textarea "Send estimates to Jasmine vi"
type textarea "x"
type textarea "Send estimates to Jasmine via"
type textarea "x"
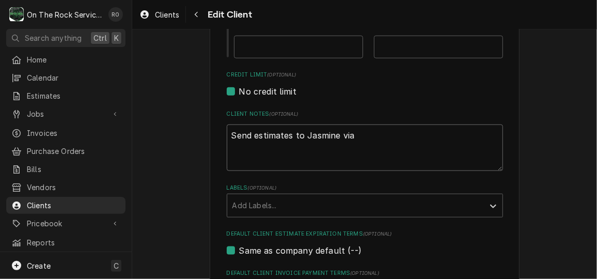
type textarea "Send estimates to Jasmine via"
type textarea "x"
type textarea "Send estimates to Jasmine via te"
type textarea "x"
type textarea "Send estimates to Jasmine via texg"
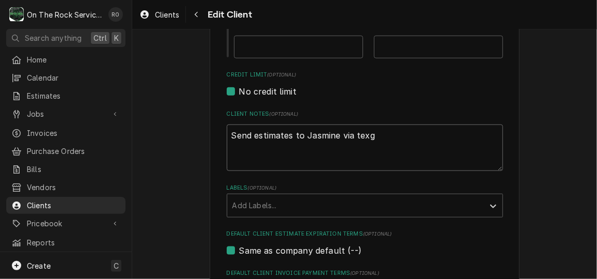
type textarea "x"
type textarea "Send estimates to Jasmine via texgt"
type textarea "x"
type textarea "Send estimates to Jasmine via texgt"
type textarea "x"
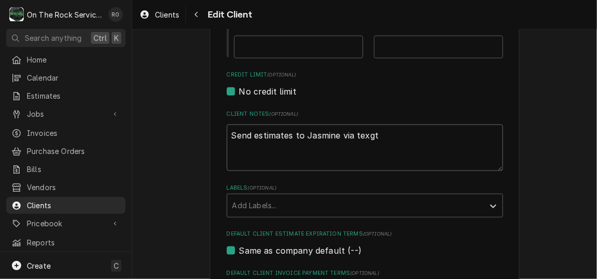
type textarea "Send estimates to Jasmine via texgt"
type textarea "x"
type textarea "Send estimates to Jasmine via texg"
type textarea "x"
type textarea "Send estimates to Jasmine via texgt"
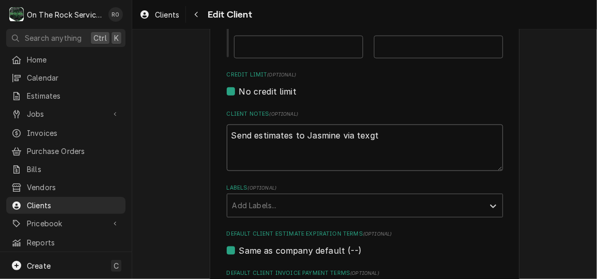
type textarea "x"
type textarea "Send estimates to Jasmine via texg"
type textarea "x"
type textarea "Send estimates to Jasmine via tex"
type textarea "x"
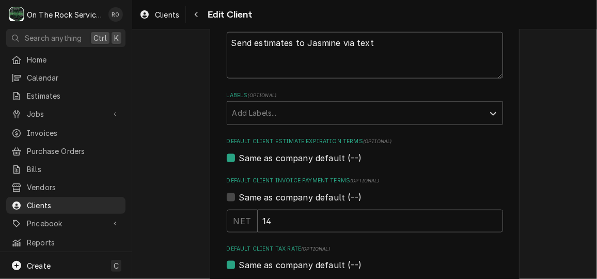
scroll to position [513, 0]
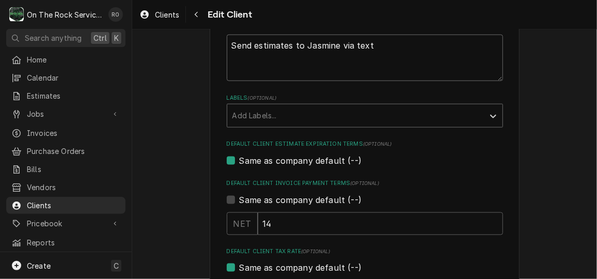
type textarea "Send estimates to Jasmine via text"
click at [456, 119] on div "Labels" at bounding box center [355, 115] width 246 height 19
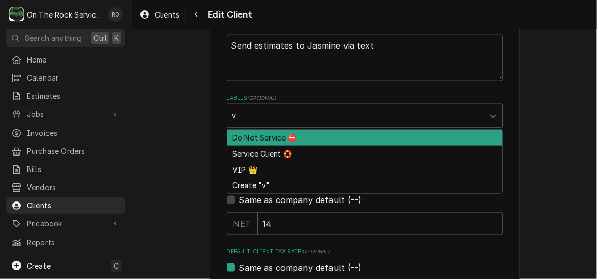
type input "vi"
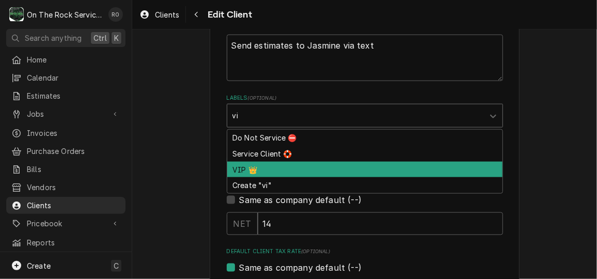
click at [401, 174] on div "VIP 👑" at bounding box center [364, 170] width 275 height 16
type textarea "x"
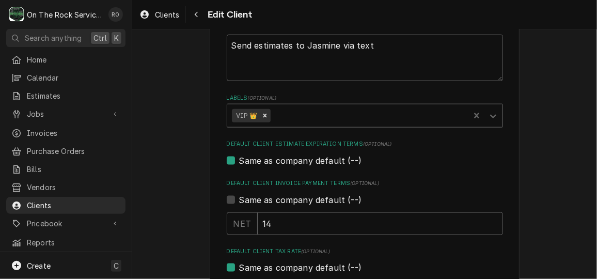
click at [374, 115] on div "Labels" at bounding box center [369, 115] width 192 height 19
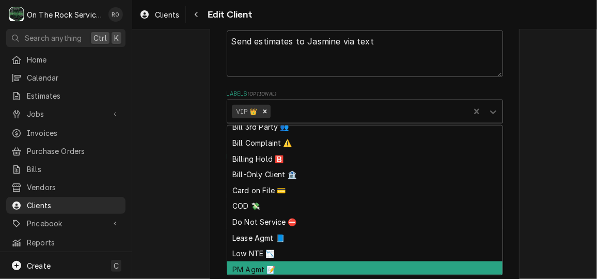
scroll to position [0, 0]
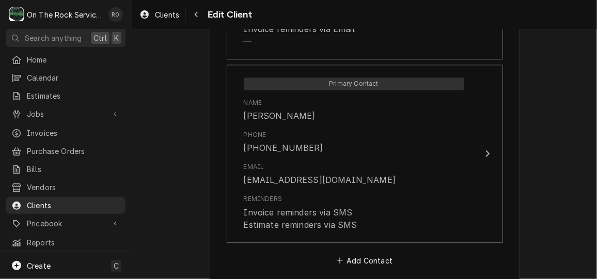
scroll to position [1287, 0]
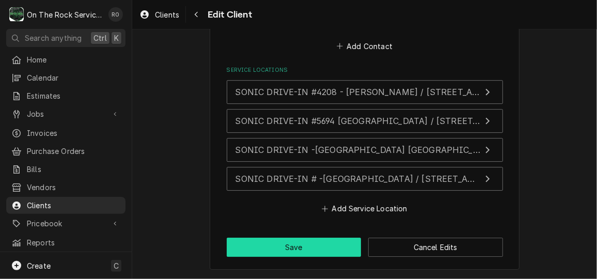
click at [301, 251] on button "Save" at bounding box center [294, 247] width 135 height 19
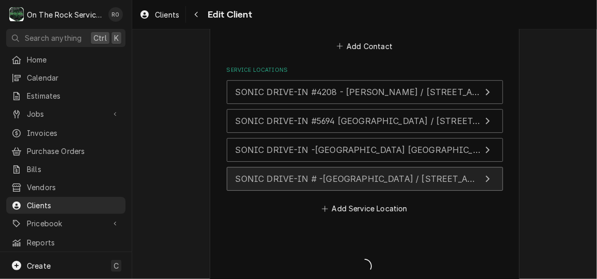
type textarea "x"
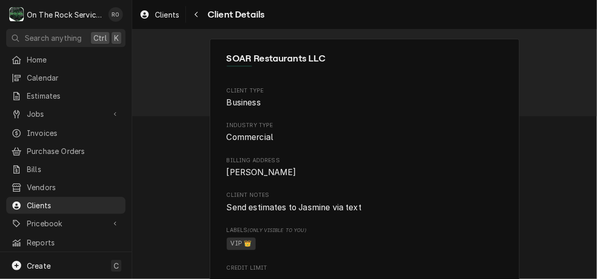
click at [46, 94] on span "Estimates" at bounding box center [74, 95] width 94 height 11
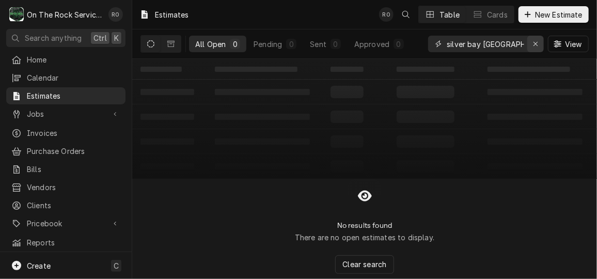
click at [537, 43] on icon "Erase input" at bounding box center [536, 43] width 6 height 7
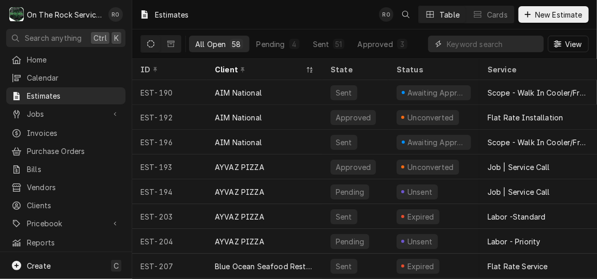
click at [495, 46] on input "Dynamic Content Wrapper" at bounding box center [493, 44] width 92 height 17
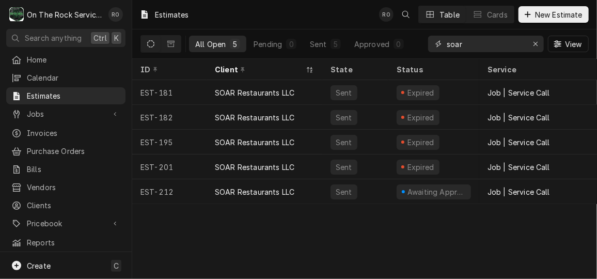
type input "soar"
click at [289, 187] on div "SOAR Restaurants LLC" at bounding box center [255, 192] width 80 height 11
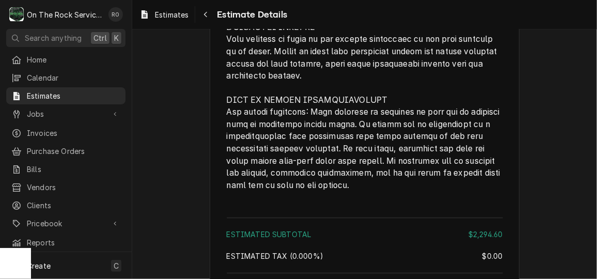
scroll to position [2702, 0]
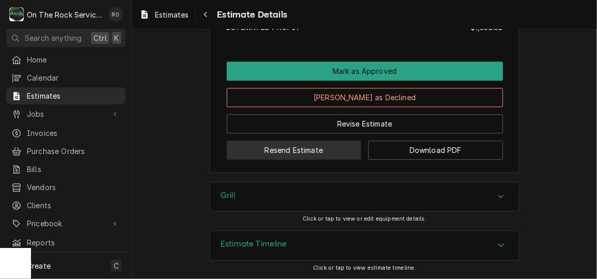
click at [289, 150] on button "Resend Estimate" at bounding box center [294, 150] width 135 height 19
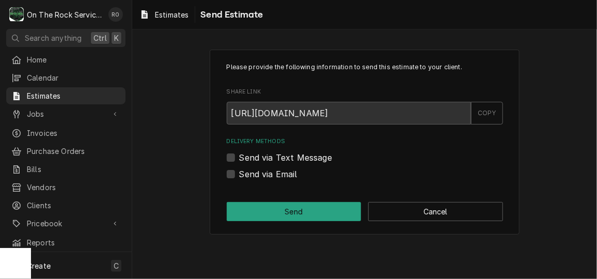
click at [276, 154] on label "Send via Text Message" at bounding box center [285, 157] width 93 height 12
click at [276, 154] on input "Send via Text Message" at bounding box center [377, 162] width 276 height 23
checkbox input "true"
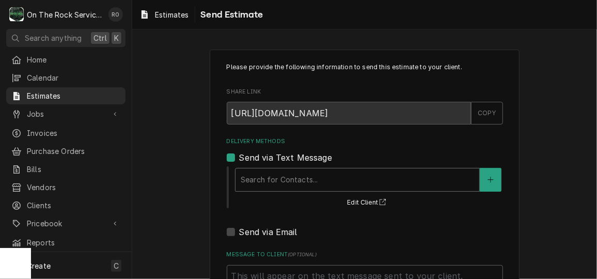
click at [274, 180] on div "Delivery Methods" at bounding box center [358, 179] width 234 height 19
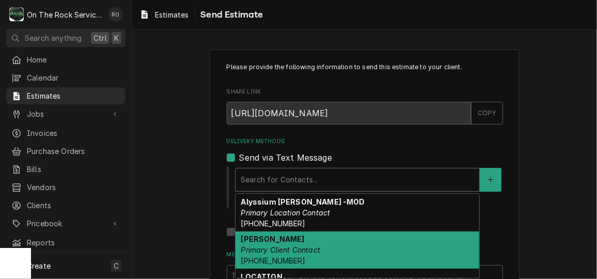
click at [319, 243] on div "[PERSON_NAME] Primary Client Contact [PHONE_NUMBER]" at bounding box center [358, 250] width 244 height 38
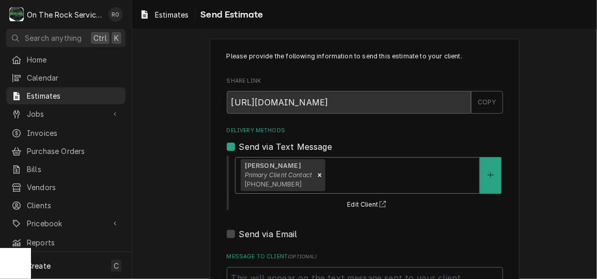
scroll to position [108, 0]
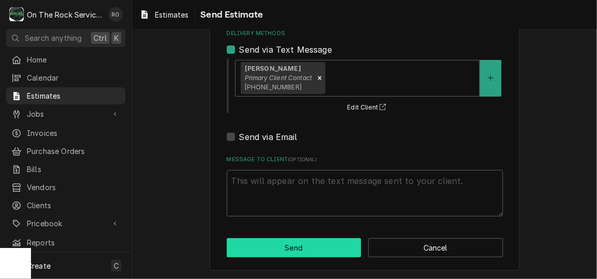
click at [314, 244] on button "Send" at bounding box center [294, 247] width 135 height 19
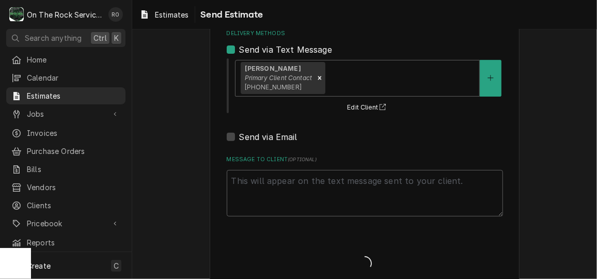
type textarea "x"
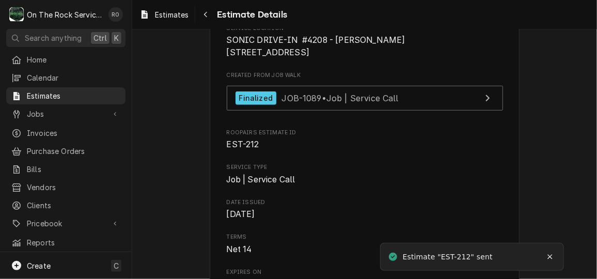
scroll to position [257, 0]
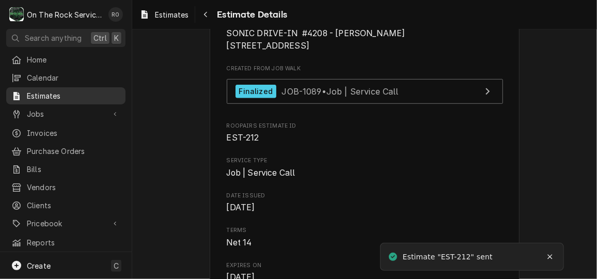
click at [70, 89] on div "Estimates" at bounding box center [65, 95] width 115 height 13
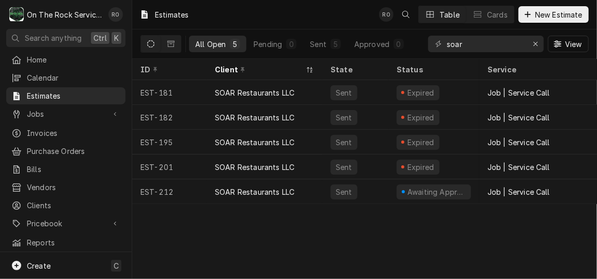
click at [292, 10] on div "Estimates RO Table Cards New Estimate" at bounding box center [364, 14] width 465 height 29
click at [342, 22] on div "Estimates RO Table Cards New Estimate" at bounding box center [364, 14] width 465 height 29
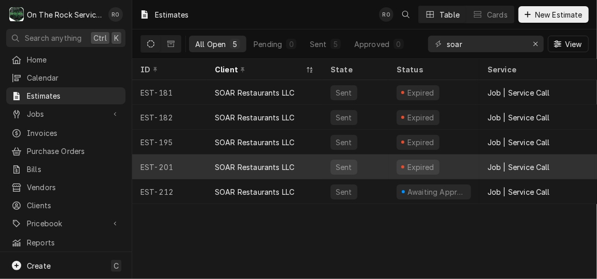
click at [290, 163] on div "SOAR Restaurants LLC" at bounding box center [255, 167] width 80 height 11
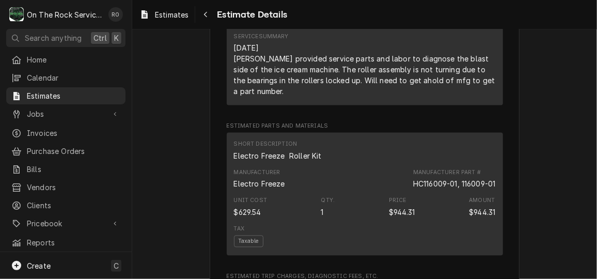
scroll to position [896, 0]
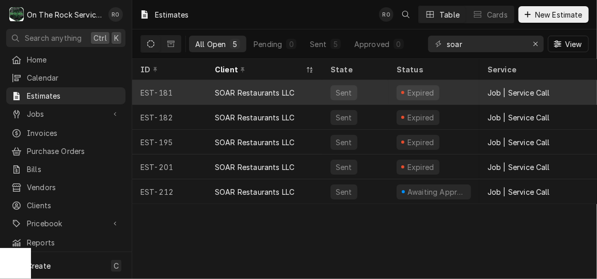
click at [253, 94] on div "SOAR Restaurants LLC" at bounding box center [255, 92] width 80 height 11
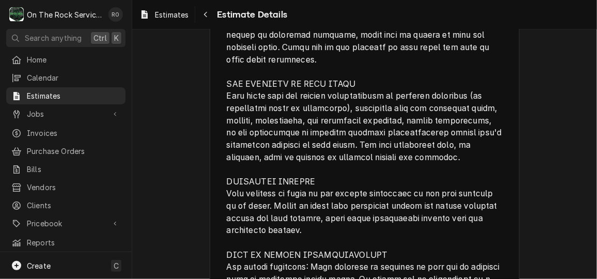
scroll to position [1933, 0]
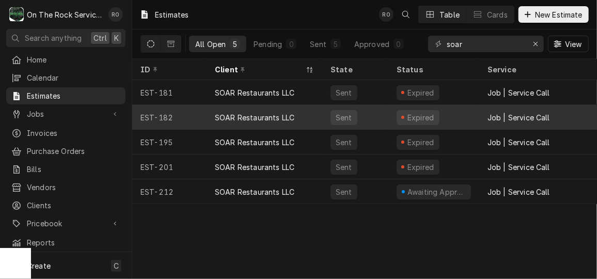
click at [238, 120] on div "SOAR Restaurants LLC" at bounding box center [265, 117] width 116 height 25
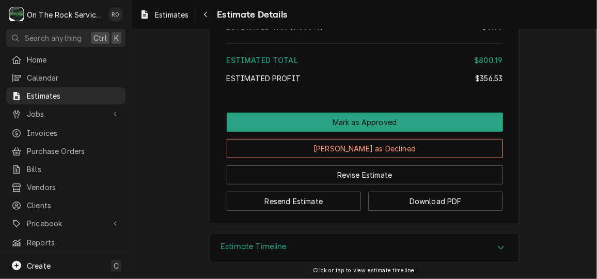
scroll to position [1807, 0]
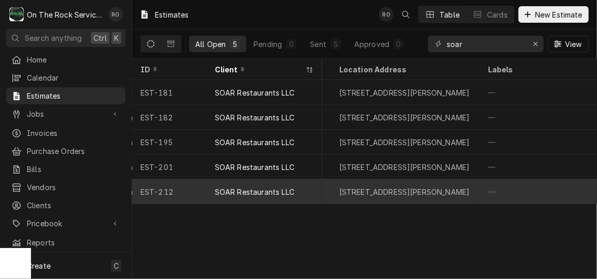
scroll to position [0, 849]
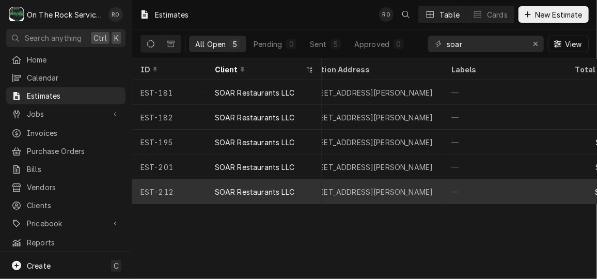
scroll to position [0, 350]
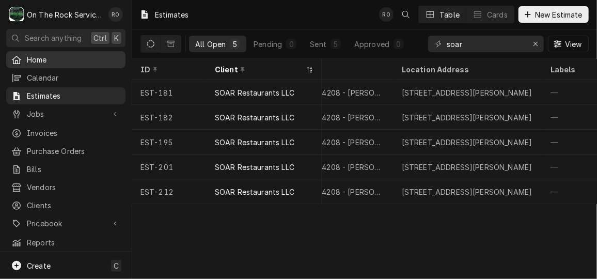
click at [58, 58] on span "Home" at bounding box center [74, 59] width 94 height 11
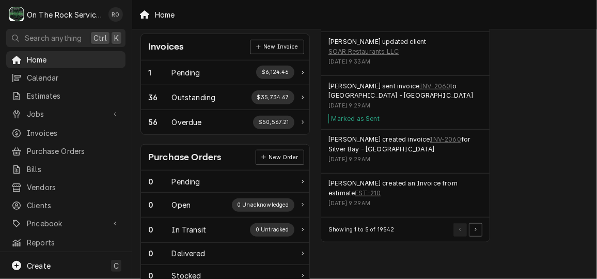
scroll to position [306, 10]
click at [482, 200] on div "[DATE] 9:29AM" at bounding box center [406, 204] width 154 height 8
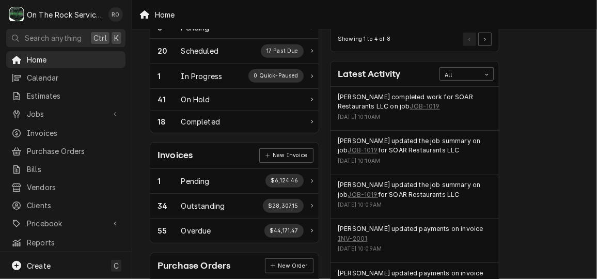
scroll to position [198, 1]
click at [410, 105] on link "JOB-1019" at bounding box center [425, 105] width 30 height 9
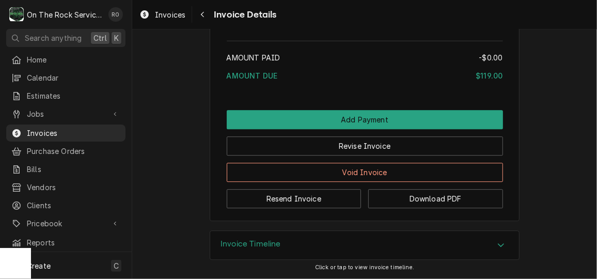
scroll to position [1184, 0]
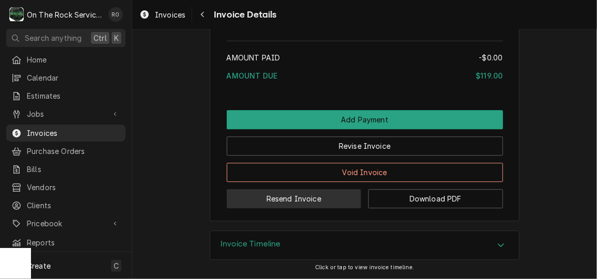
click at [317, 201] on button "Resend Invoice" at bounding box center [294, 198] width 135 height 19
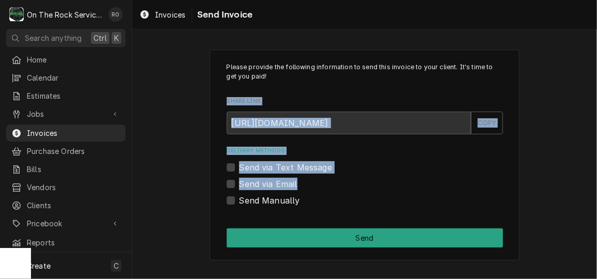
drag, startPoint x: 172, startPoint y: 96, endPoint x: 312, endPoint y: 188, distance: 167.2
click at [312, 188] on div "Please provide the following information to send this invoice to your client. I…" at bounding box center [364, 154] width 465 height 229
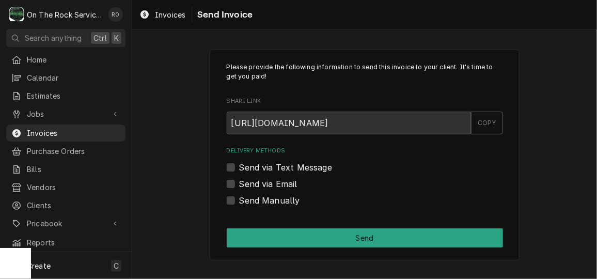
click at [189, 210] on div "Please provide the following information to send this invoice to your client. I…" at bounding box center [364, 154] width 465 height 229
click at [239, 183] on label "Send via Email" at bounding box center [268, 184] width 58 height 12
click at [239, 183] on input "Send via Email" at bounding box center [377, 189] width 276 height 23
checkbox input "true"
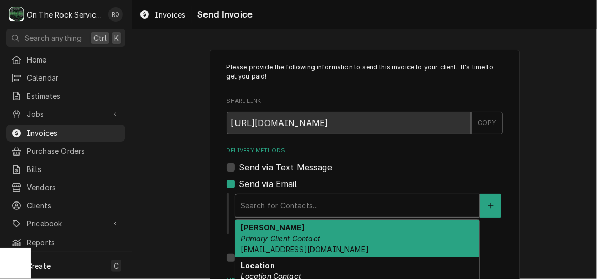
click at [260, 205] on div "Delivery Methods" at bounding box center [358, 205] width 234 height 19
click at [272, 235] on em "Primary Client Contact" at bounding box center [281, 238] width 80 height 9
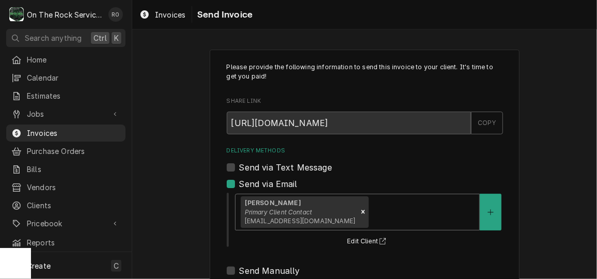
scroll to position [134, 0]
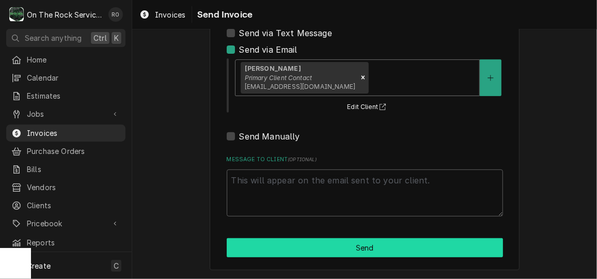
click at [275, 245] on button "Send" at bounding box center [365, 247] width 276 height 19
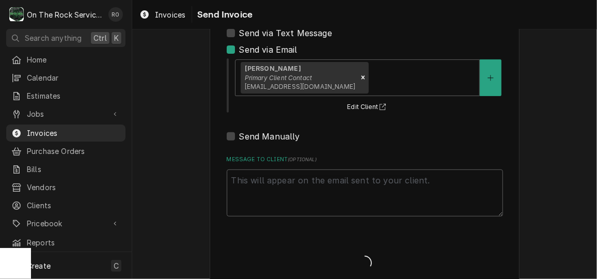
type textarea "x"
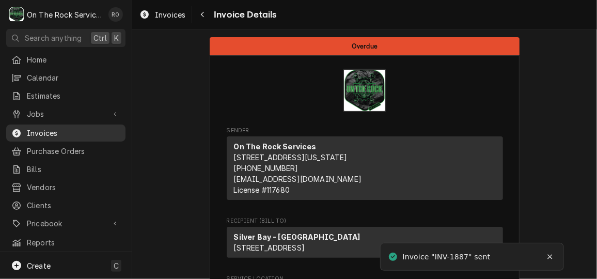
click at [40, 128] on span "Invoices" at bounding box center [74, 133] width 94 height 11
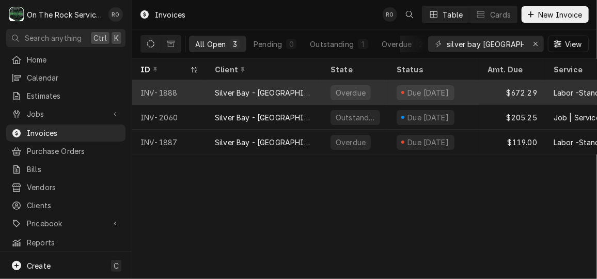
click at [260, 87] on div "Silver Bay - [GEOGRAPHIC_DATA]" at bounding box center [264, 92] width 99 height 11
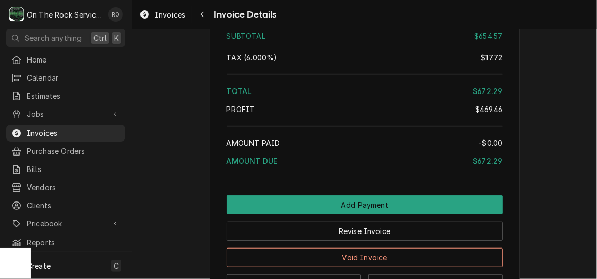
scroll to position [1975, 0]
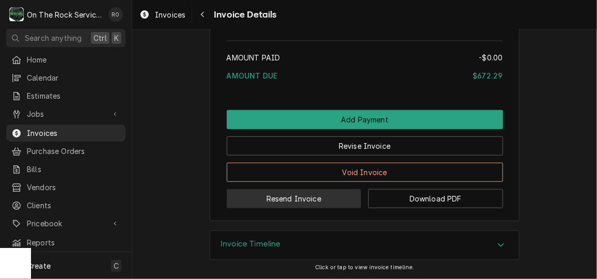
click at [263, 206] on button "Resend Invoice" at bounding box center [294, 198] width 135 height 19
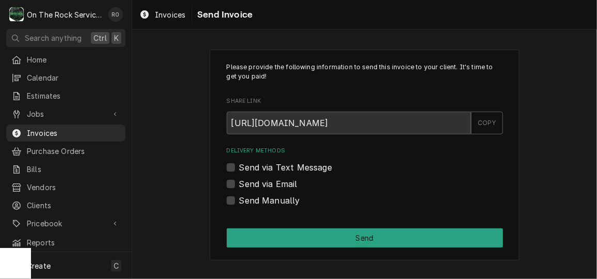
click at [240, 184] on label "Send via Email" at bounding box center [268, 184] width 58 height 12
click at [240, 184] on input "Send via Email" at bounding box center [377, 189] width 276 height 23
checkbox input "true"
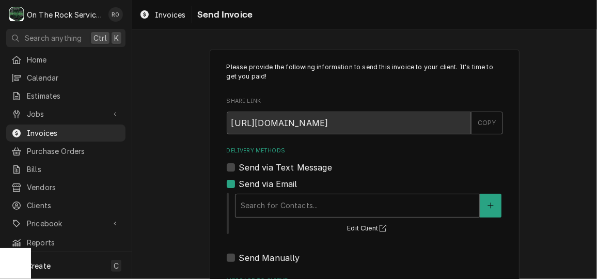
click at [245, 203] on div "Delivery Methods" at bounding box center [358, 205] width 234 height 19
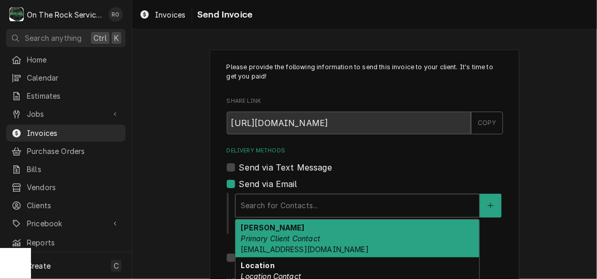
click at [252, 227] on div "Gus Primary Client Contact silverbay916@hotmail.com" at bounding box center [358, 239] width 244 height 38
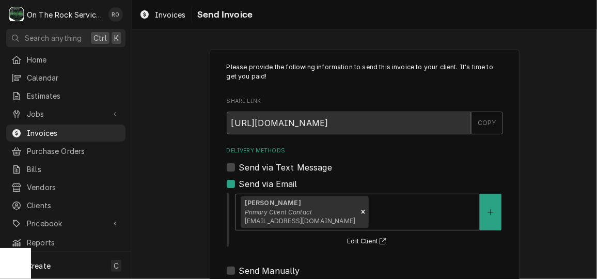
scroll to position [134, 0]
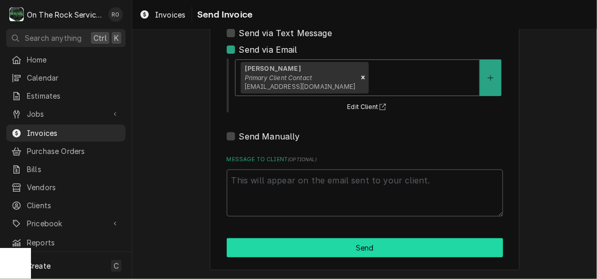
click at [265, 241] on button "Send" at bounding box center [365, 247] width 276 height 19
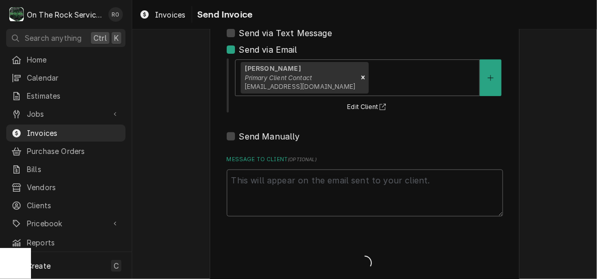
type textarea "x"
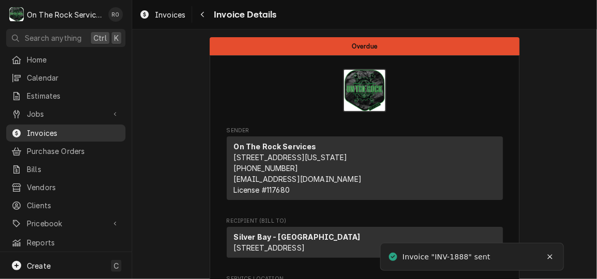
click at [62, 128] on span "Invoices" at bounding box center [74, 133] width 94 height 11
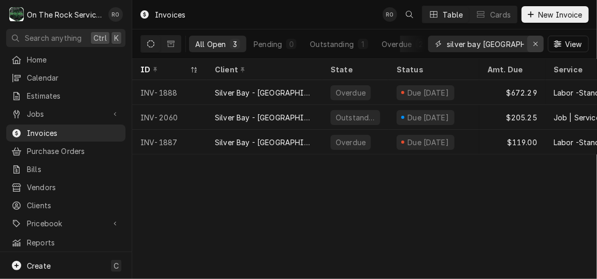
click at [536, 40] on icon "Erase input" at bounding box center [536, 43] width 6 height 7
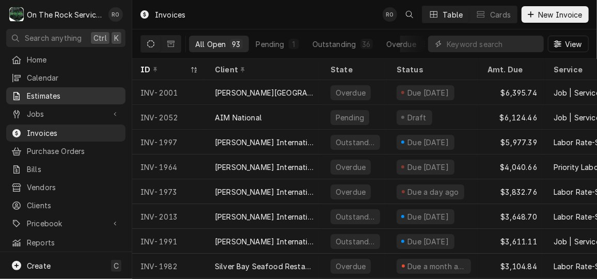
click at [58, 93] on span "Estimates" at bounding box center [74, 95] width 94 height 11
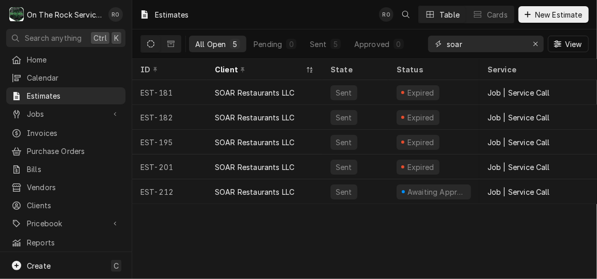
drag, startPoint x: 454, startPoint y: 51, endPoint x: 422, endPoint y: 41, distance: 34.1
click at [422, 41] on div "All Open 5 Pending 0 Sent 5 Approved 0 soar View" at bounding box center [365, 43] width 448 height 29
type input "blue ocean"
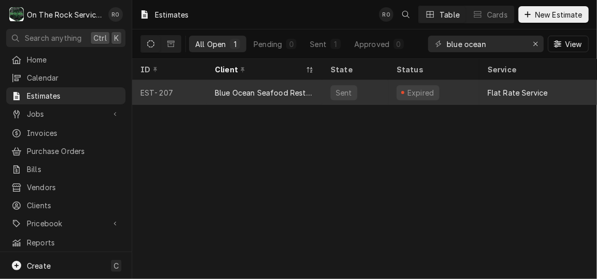
click at [356, 91] on div "Sent" at bounding box center [355, 92] width 66 height 25
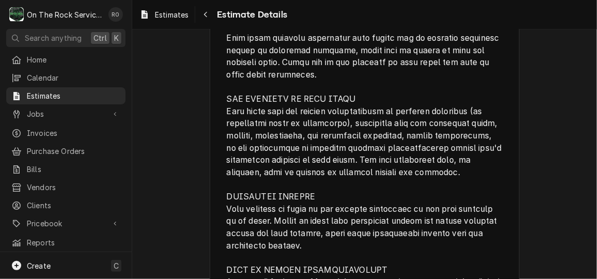
scroll to position [1667, 0]
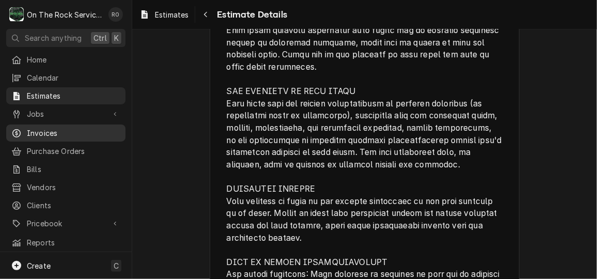
click at [49, 128] on span "Invoices" at bounding box center [74, 133] width 94 height 11
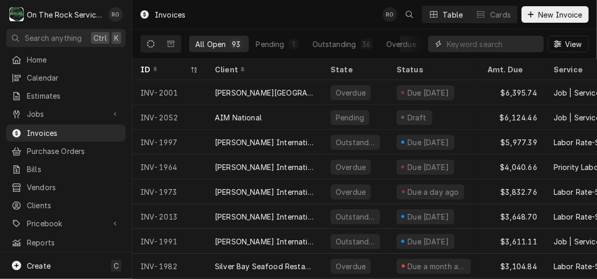
click at [485, 41] on input "Dynamic Content Wrapper" at bounding box center [493, 44] width 92 height 17
type input "blue ocean"
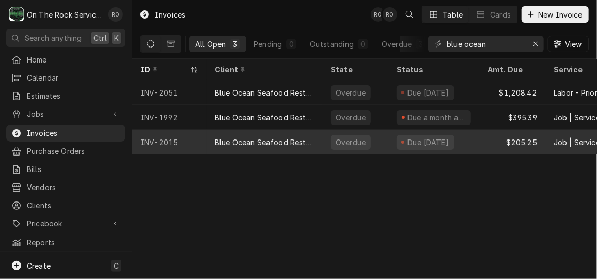
click at [192, 138] on div "INV-2015" at bounding box center [169, 142] width 74 height 25
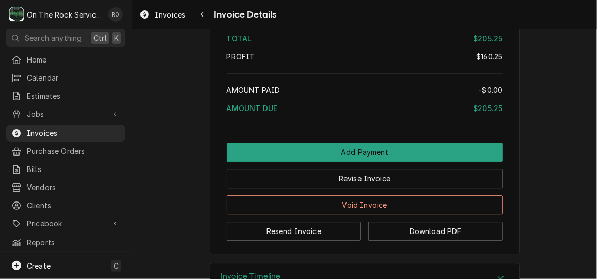
scroll to position [1228, 0]
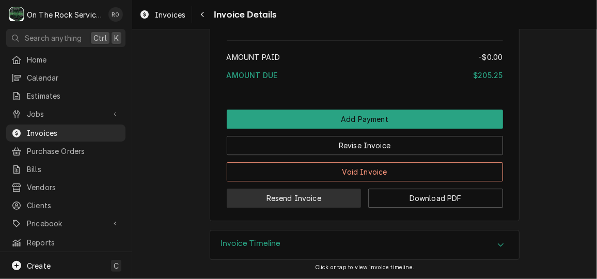
click at [282, 198] on button "Resend Invoice" at bounding box center [294, 198] width 135 height 19
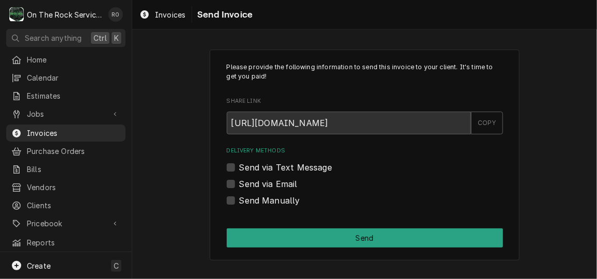
click at [261, 182] on label "Send via Email" at bounding box center [268, 184] width 58 height 12
click at [261, 182] on input "Send via Email" at bounding box center [377, 189] width 276 height 23
checkbox input "true"
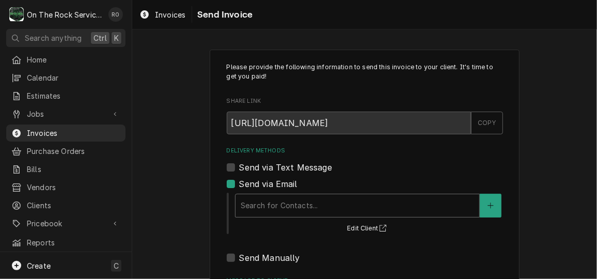
click at [267, 205] on div "Delivery Methods" at bounding box center [358, 205] width 234 height 19
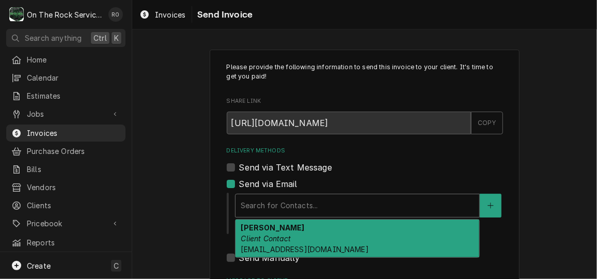
click at [273, 238] on em "Client Contact" at bounding box center [266, 238] width 50 height 9
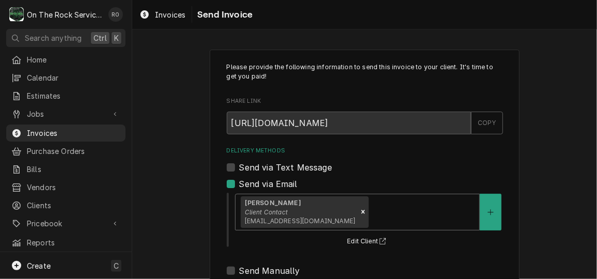
scroll to position [134, 0]
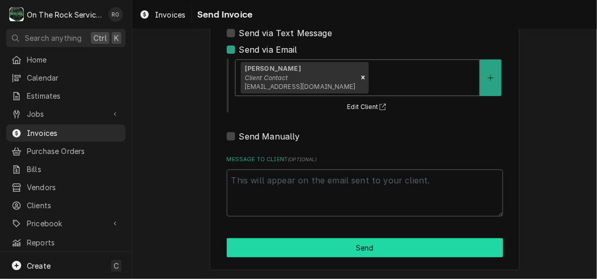
click at [276, 251] on button "Send" at bounding box center [365, 247] width 276 height 19
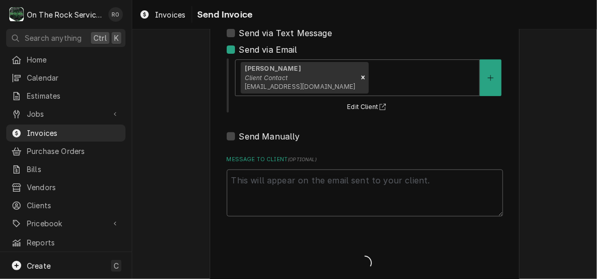
type textarea "x"
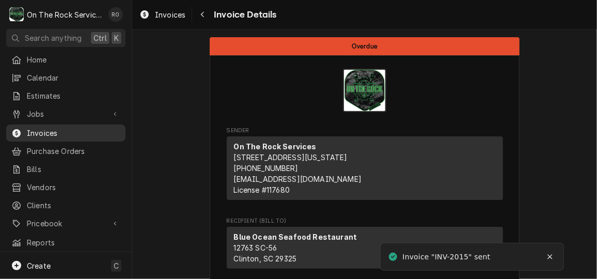
click at [62, 134] on div "Invoices" at bounding box center [65, 133] width 115 height 13
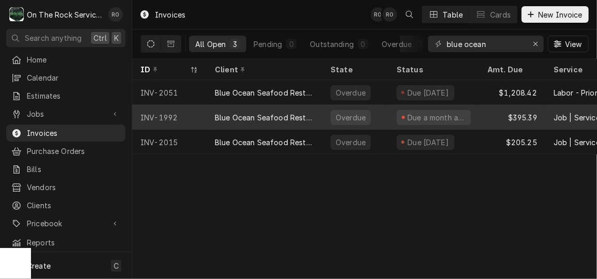
click at [211, 115] on div "Blue Ocean Seafood Restaurant" at bounding box center [265, 117] width 116 height 25
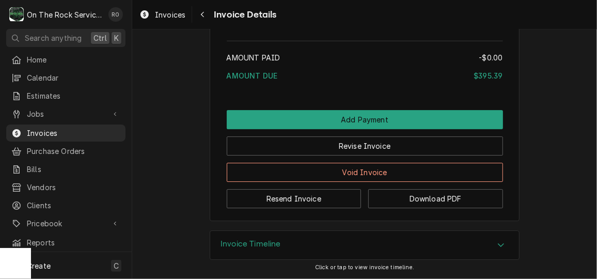
scroll to position [1354, 0]
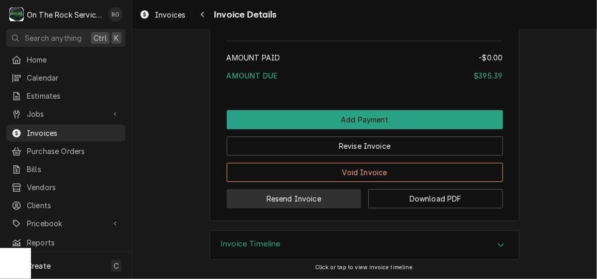
click at [302, 201] on button "Resend Invoice" at bounding box center [294, 198] width 135 height 19
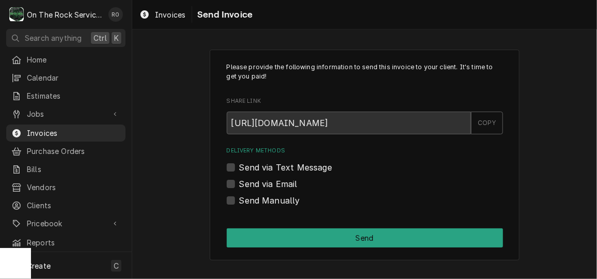
click at [268, 182] on label "Send via Email" at bounding box center [268, 184] width 58 height 12
click at [268, 182] on input "Send via Email" at bounding box center [377, 189] width 276 height 23
checkbox input "true"
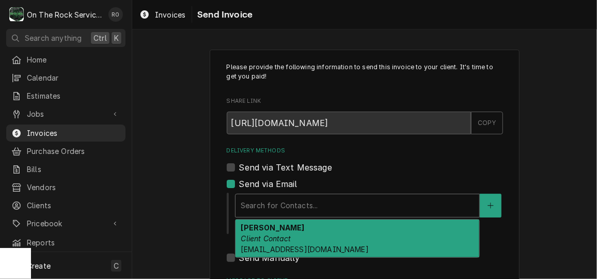
click at [286, 201] on div "Delivery Methods" at bounding box center [358, 205] width 234 height 19
click at [275, 237] on em "Client Contact" at bounding box center [266, 238] width 50 height 9
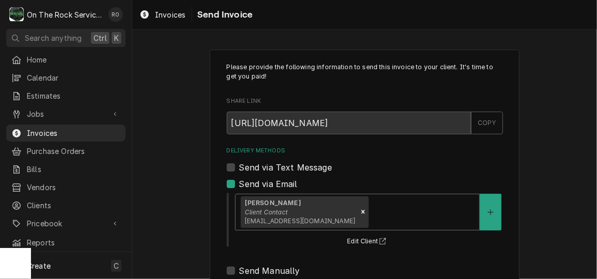
scroll to position [134, 0]
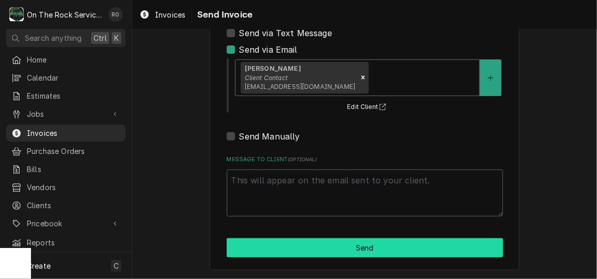
click at [273, 247] on button "Send" at bounding box center [365, 247] width 276 height 19
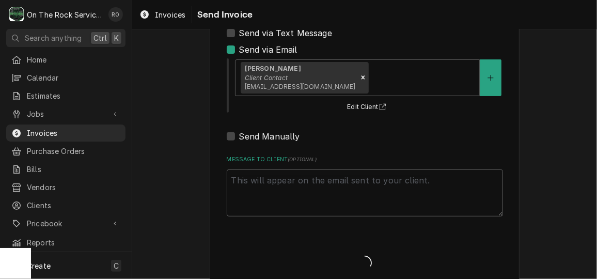
type textarea "x"
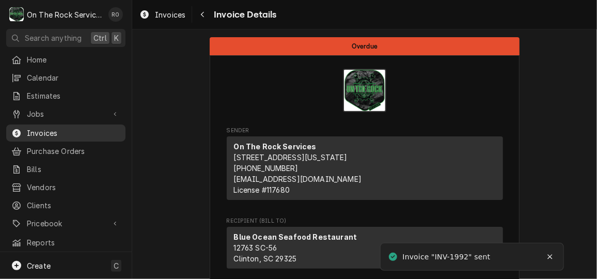
click at [58, 129] on span "Invoices" at bounding box center [74, 133] width 94 height 11
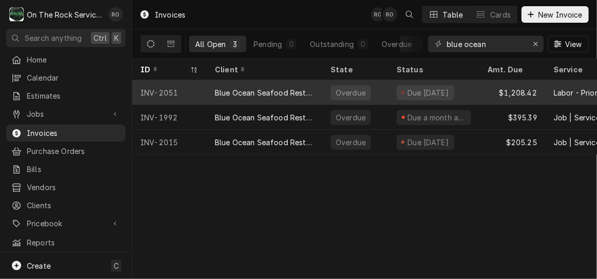
click at [192, 82] on div "INV-2051" at bounding box center [169, 92] width 74 height 25
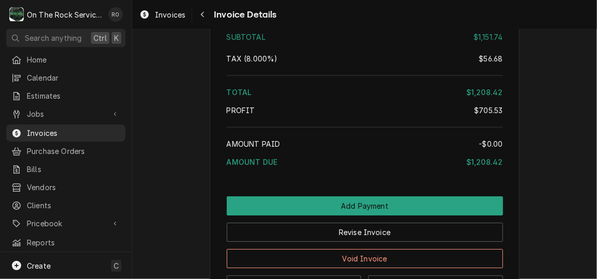
scroll to position [1640, 0]
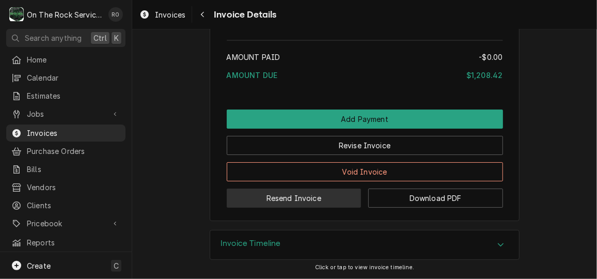
click at [301, 207] on button "Resend Invoice" at bounding box center [294, 198] width 135 height 19
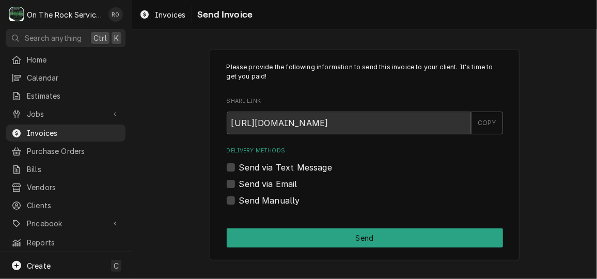
click at [274, 181] on label "Send via Email" at bounding box center [268, 184] width 58 height 12
click at [274, 181] on input "Send via Email" at bounding box center [377, 189] width 276 height 23
checkbox input "true"
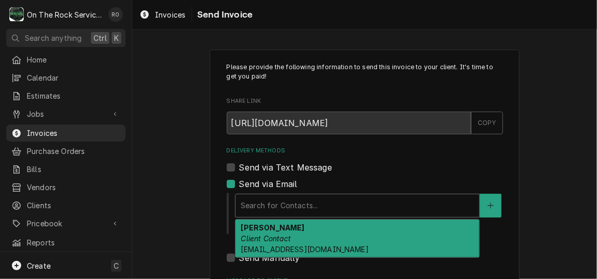
click at [276, 194] on div "Search for Contacts..." at bounding box center [358, 205] width 244 height 23
click at [281, 231] on div "Gus Client Contact silverbay916@hotmail.com" at bounding box center [358, 239] width 244 height 38
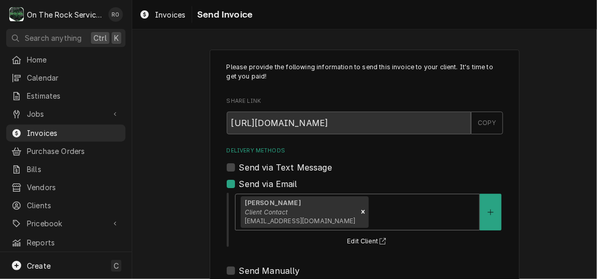
scroll to position [134, 0]
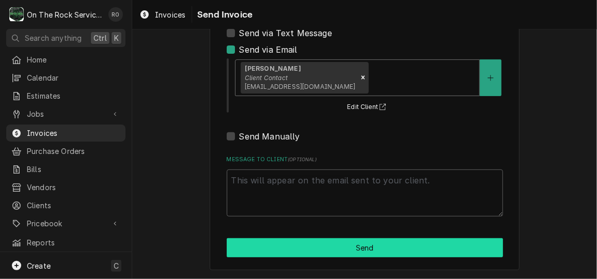
click at [285, 245] on button "Send" at bounding box center [365, 247] width 276 height 19
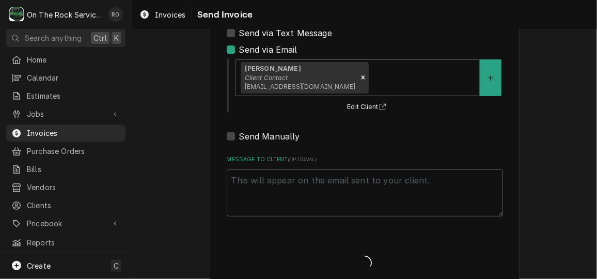
type textarea "x"
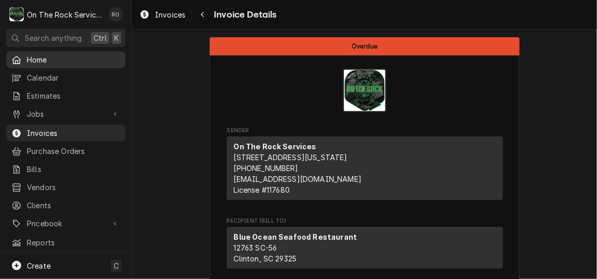
click at [64, 58] on span "Home" at bounding box center [74, 59] width 94 height 11
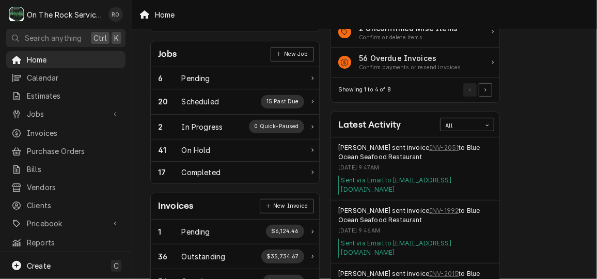
scroll to position [148, 0]
click at [49, 59] on span "Home" at bounding box center [74, 59] width 94 height 11
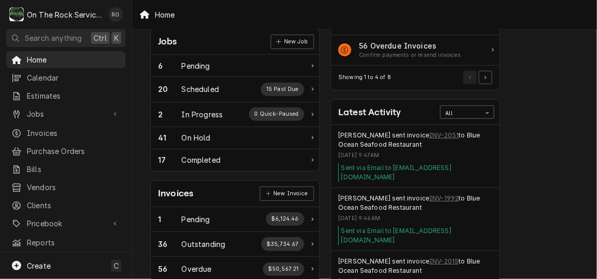
scroll to position [160, 0]
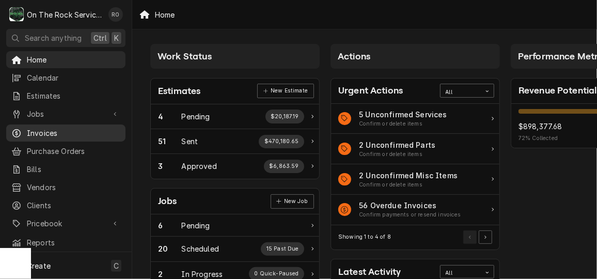
click at [46, 132] on span "Invoices" at bounding box center [74, 133] width 94 height 11
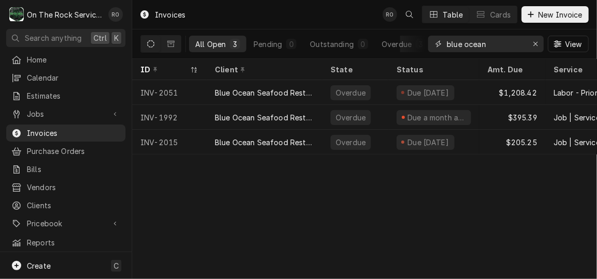
click at [520, 40] on input "blue ocean" at bounding box center [485, 44] width 77 height 17
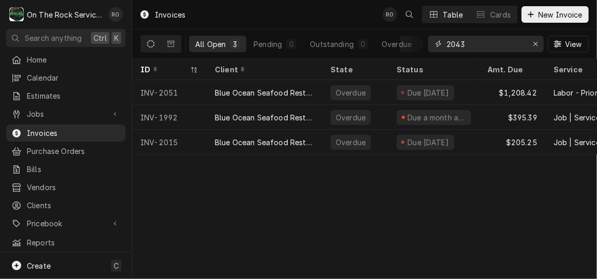
type input "2043"
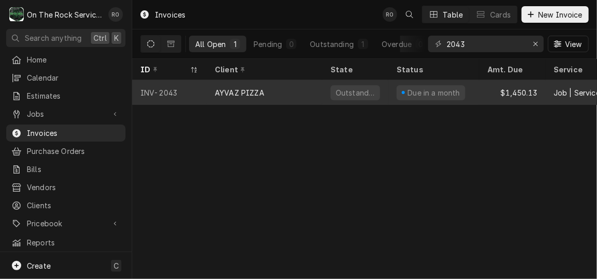
click at [305, 90] on div "AYVAZ PIZZA" at bounding box center [265, 92] width 116 height 25
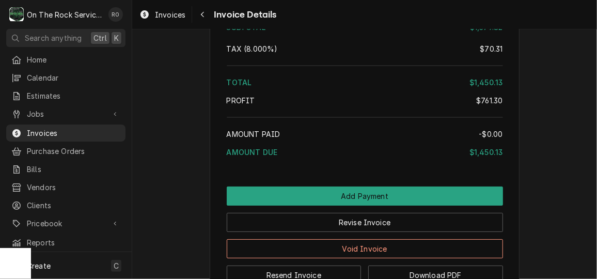
scroll to position [1738, 0]
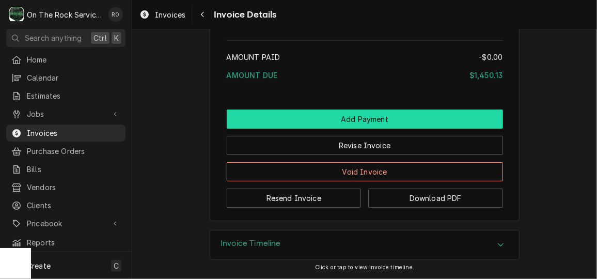
click at [431, 117] on button "Add Payment" at bounding box center [365, 119] width 276 height 19
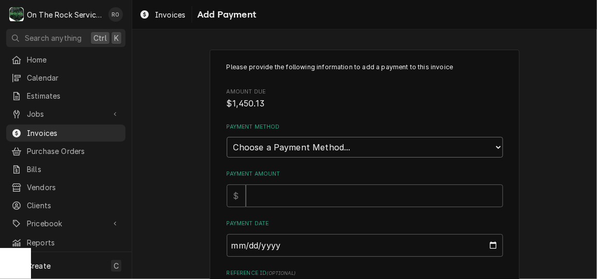
click at [434, 148] on select "Choose a Payment Method... Cash Check Credit/Debit Card ACH/eCheck Other" at bounding box center [365, 147] width 276 height 21
select select "4"
click at [227, 137] on select "Choose a Payment Method... Cash Check Credit/Debit Card ACH/eCheck Other" at bounding box center [365, 147] width 276 height 21
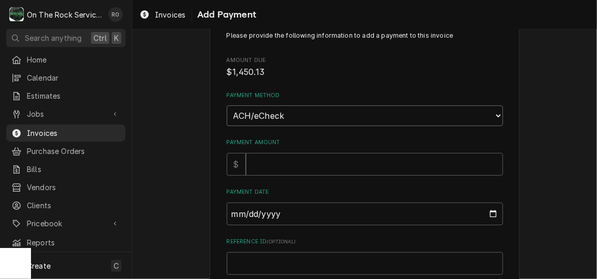
scroll to position [37, 0]
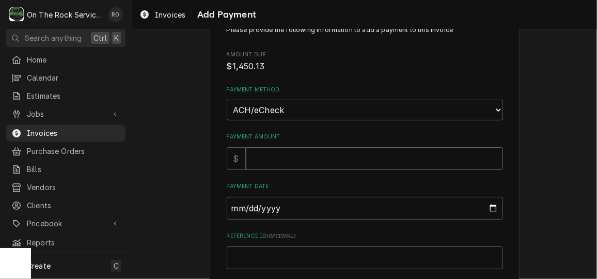
click at [340, 154] on input "Payment Amount" at bounding box center [374, 158] width 257 height 23
type textarea "x"
type input "1"
type textarea "x"
type input "14"
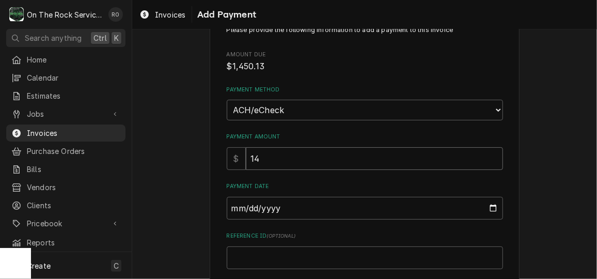
type textarea "x"
type input "145"
type textarea "x"
type input "1450"
type textarea "x"
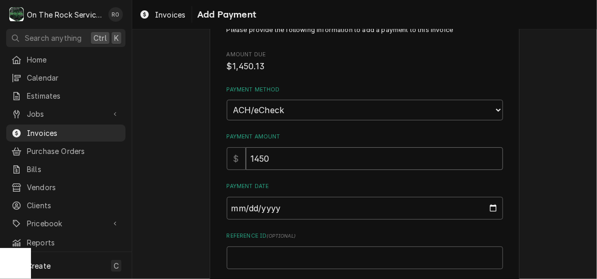
type input "1450.1"
type textarea "x"
type input "1450.13"
click at [490, 206] on input "Payment Date" at bounding box center [365, 208] width 276 height 23
type textarea "x"
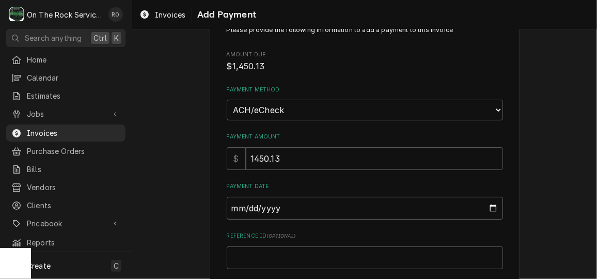
type input "[DATE]"
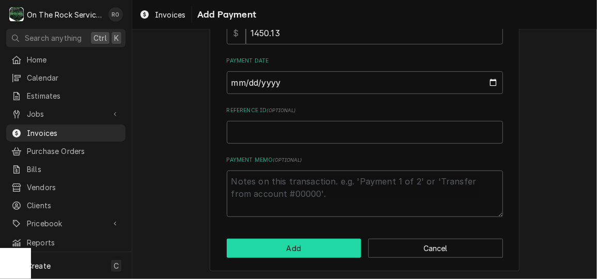
click at [306, 250] on button "Add" at bounding box center [294, 248] width 135 height 19
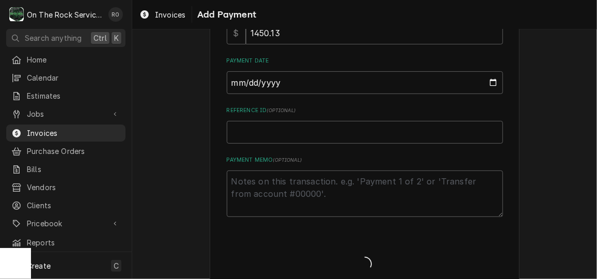
type textarea "x"
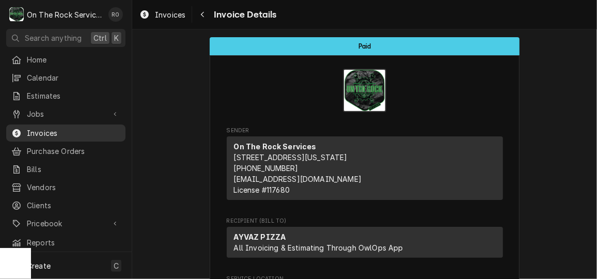
click at [63, 128] on span "Invoices" at bounding box center [74, 133] width 94 height 11
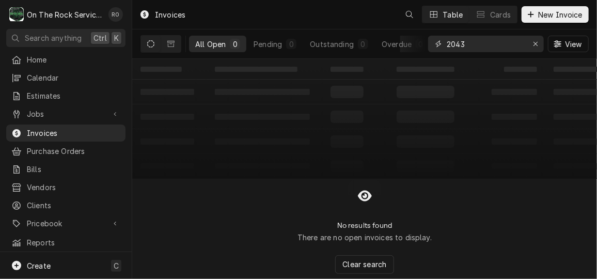
click at [505, 42] on input "2043" at bounding box center [485, 44] width 77 height 17
type input "1"
type input "9"
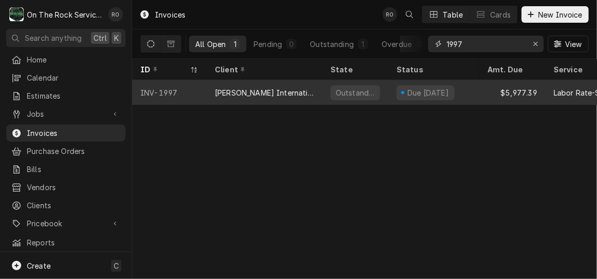
type input "1997"
click at [283, 88] on div "Brinker International Inc" at bounding box center [264, 92] width 99 height 11
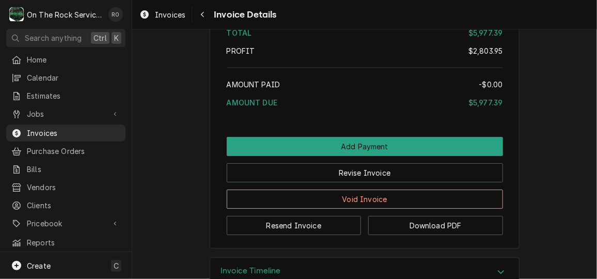
scroll to position [2906, 0]
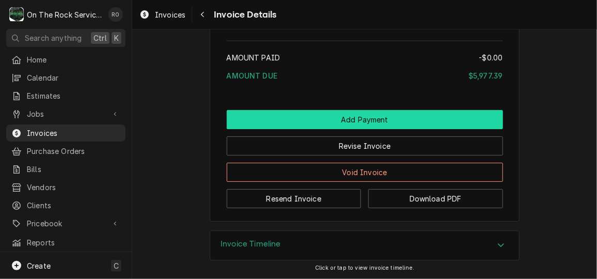
click at [424, 118] on button "Add Payment" at bounding box center [365, 119] width 276 height 19
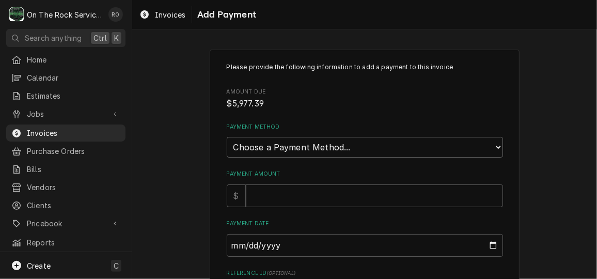
click at [362, 155] on select "Choose a Payment Method... Cash Check Credit/Debit Card ACH/eCheck Other" at bounding box center [365, 147] width 276 height 21
select select "4"
click at [227, 137] on select "Choose a Payment Method... Cash Check Credit/Debit Card ACH/eCheck Other" at bounding box center [365, 147] width 276 height 21
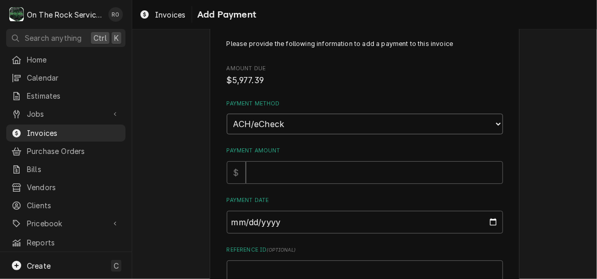
scroll to position [24, 0]
click at [334, 188] on div "Please provide the following information to add a payment to this invoice Amoun…" at bounding box center [365, 197] width 276 height 317
click at [327, 179] on input "Payment Amount" at bounding box center [374, 172] width 257 height 23
type textarea "x"
type input "5"
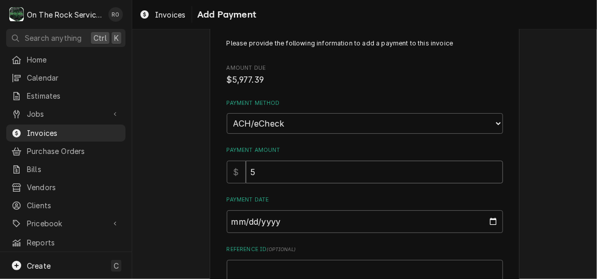
type textarea "x"
type input "59"
type textarea "x"
type input "597"
type textarea "x"
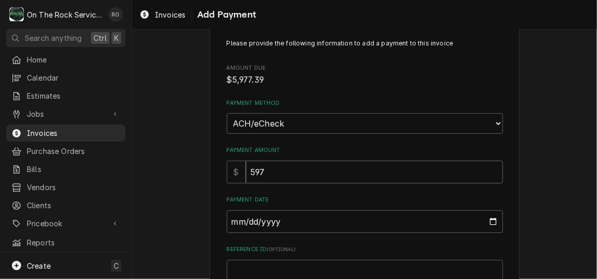
type input "5977"
type textarea "x"
type input "5977.3"
type textarea "x"
type input "5977.39"
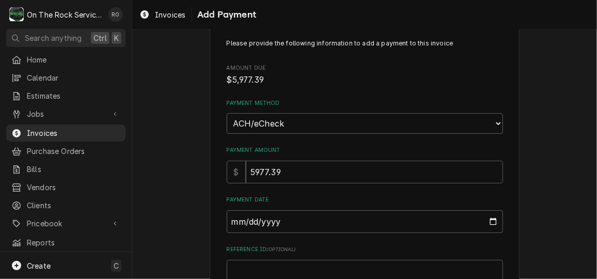
scroll to position [87, 0]
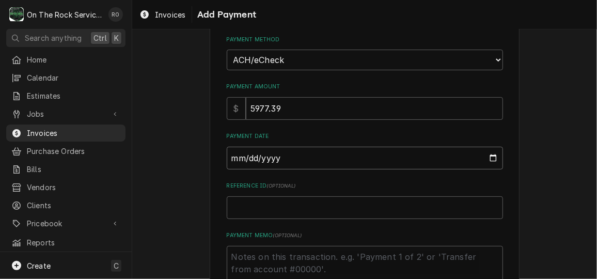
click at [489, 156] on input "Payment Date" at bounding box center [365, 158] width 276 height 23
type textarea "x"
type input "2025-09-24"
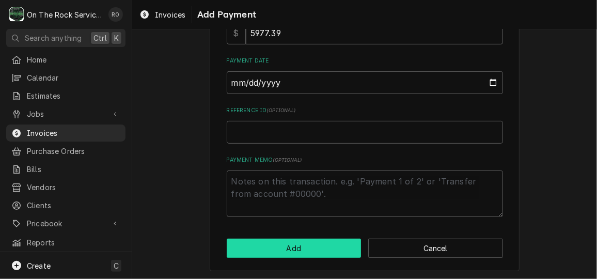
click at [316, 254] on button "Add" at bounding box center [294, 248] width 135 height 19
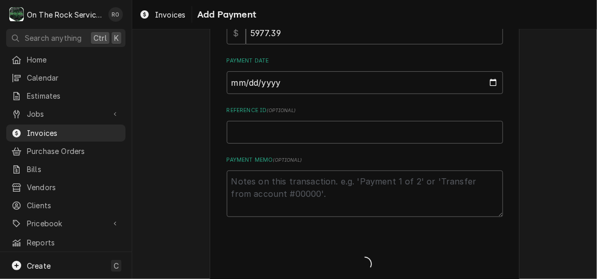
type textarea "x"
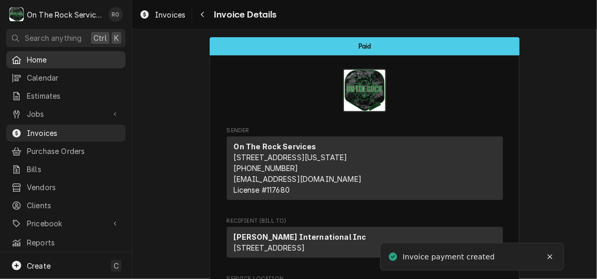
click at [69, 59] on span "Home" at bounding box center [74, 59] width 94 height 11
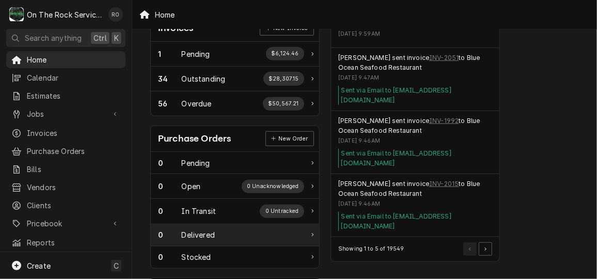
scroll to position [329, 0]
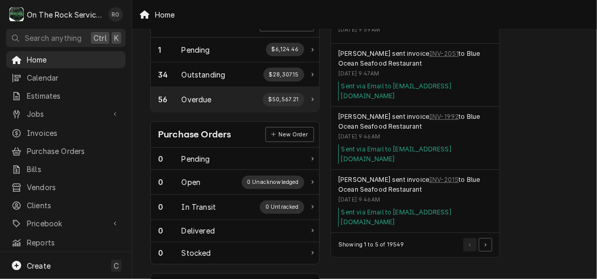
click at [281, 99] on div "$50,567.21" at bounding box center [284, 99] width 42 height 13
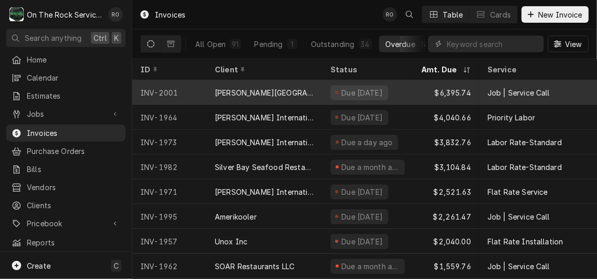
click at [307, 96] on div "Wofford College" at bounding box center [265, 92] width 116 height 25
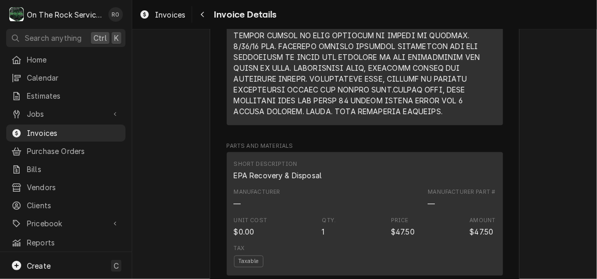
scroll to position [895, 0]
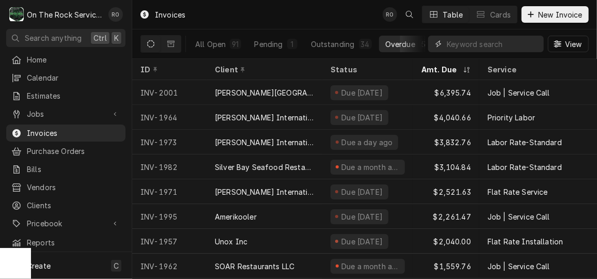
click at [484, 48] on input "Dynamic Content Wrapper" at bounding box center [493, 44] width 92 height 17
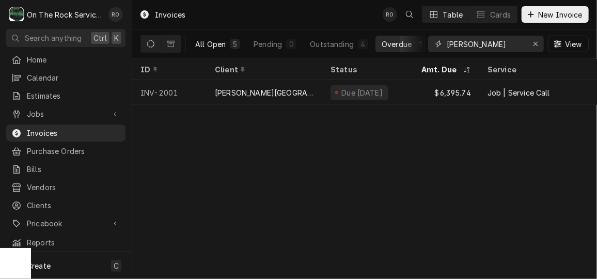
type input "wofford"
click at [223, 40] on div "All Open" at bounding box center [210, 44] width 30 height 11
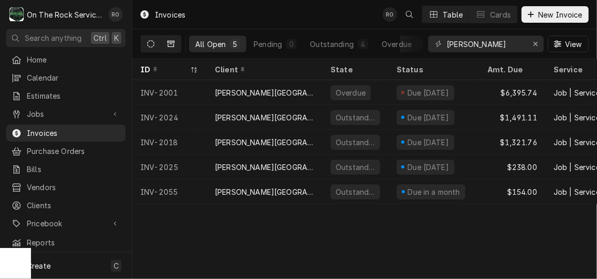
click at [170, 44] on icon "Dynamic Content Wrapper" at bounding box center [170, 43] width 7 height 7
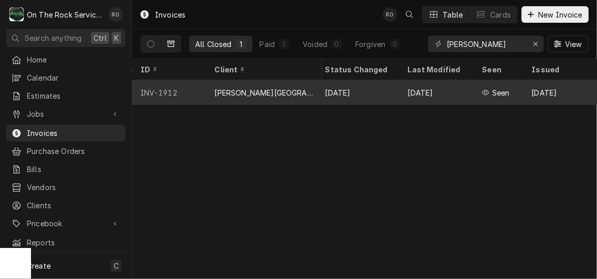
scroll to position [0, 758]
click at [409, 89] on div "Sep 16" at bounding box center [436, 92] width 74 height 25
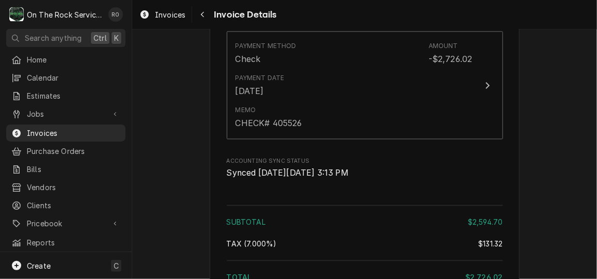
scroll to position [2442, 0]
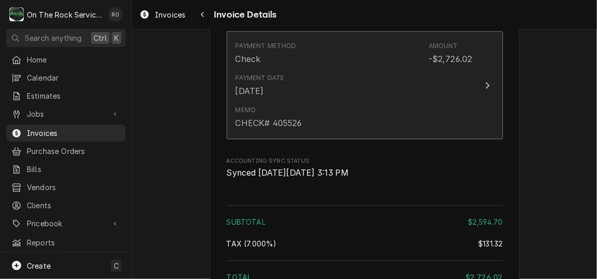
drag, startPoint x: 312, startPoint y: 147, endPoint x: 243, endPoint y: 141, distance: 69.0
click at [243, 134] on div "Memo CHECK# 405526" at bounding box center [354, 118] width 237 height 32
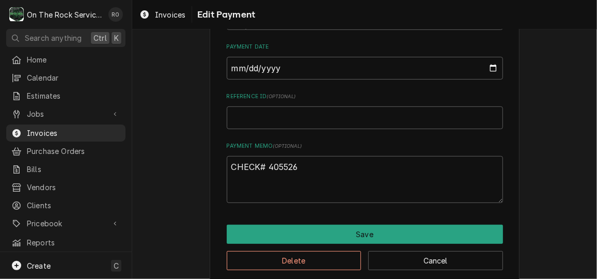
scroll to position [154, 0]
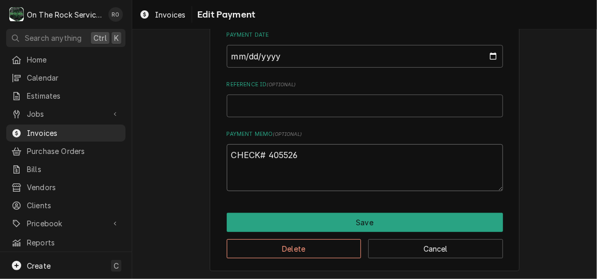
drag, startPoint x: 311, startPoint y: 154, endPoint x: 223, endPoint y: 158, distance: 87.4
click at [227, 158] on textarea "CHECK# 405526" at bounding box center [365, 167] width 276 height 46
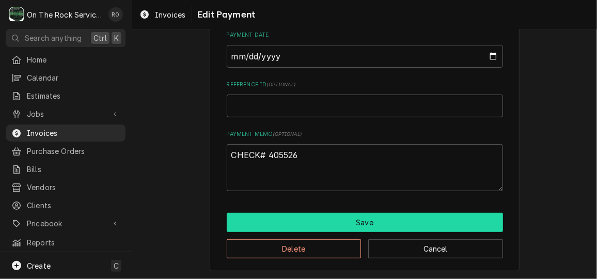
click at [332, 218] on button "Save" at bounding box center [365, 222] width 276 height 19
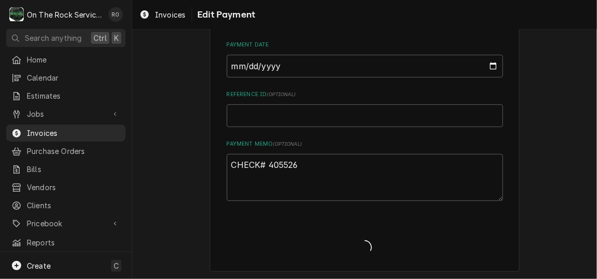
type textarea "x"
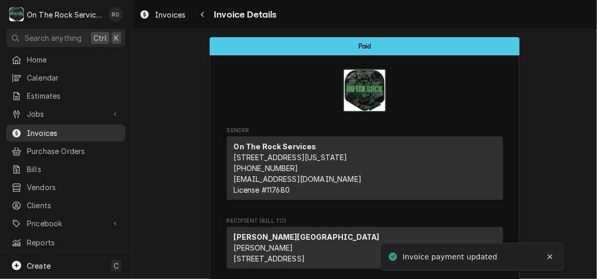
click at [83, 128] on span "Invoices" at bounding box center [74, 133] width 94 height 11
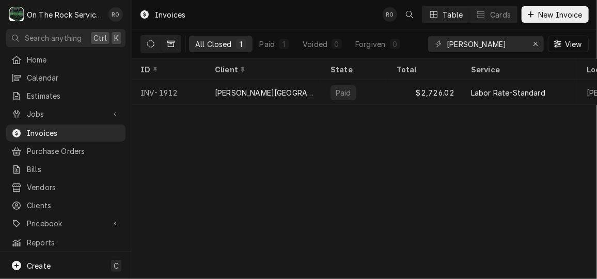
click at [148, 43] on icon "Dynamic Content Wrapper" at bounding box center [150, 43] width 7 height 7
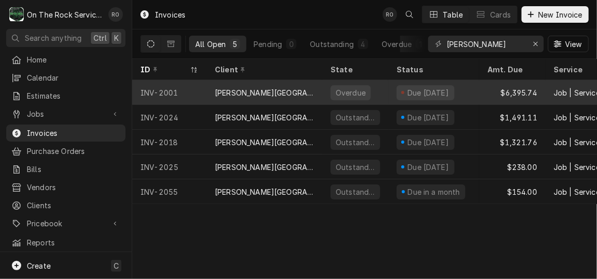
click at [270, 87] on div "[PERSON_NAME][GEOGRAPHIC_DATA]" at bounding box center [264, 92] width 99 height 11
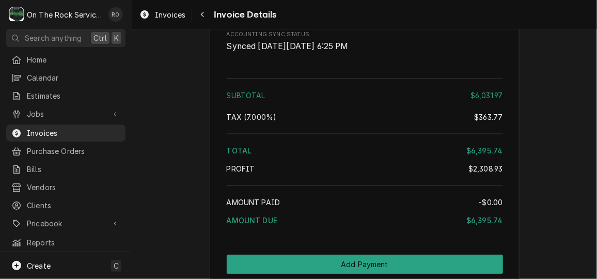
scroll to position [3023, 0]
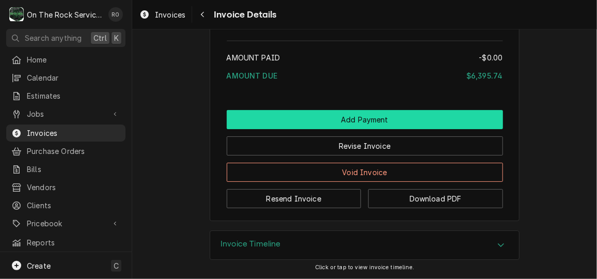
click at [431, 117] on button "Add Payment" at bounding box center [365, 119] width 276 height 19
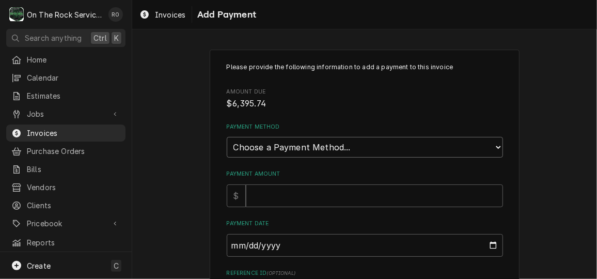
click at [397, 144] on select "Choose a Payment Method... Cash Check Credit/Debit Card ACH/eCheck Other" at bounding box center [365, 147] width 276 height 21
select select "2"
click at [227, 137] on select "Choose a Payment Method... Cash Check Credit/Debit Card ACH/eCheck Other" at bounding box center [365, 147] width 276 height 21
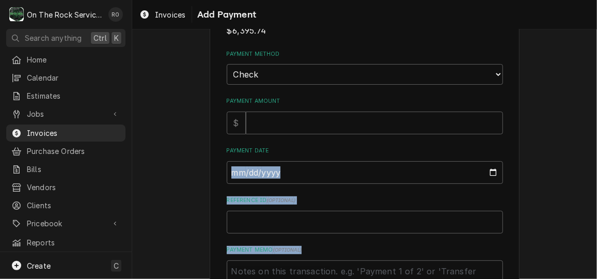
drag, startPoint x: 355, startPoint y: 146, endPoint x: 346, endPoint y: 248, distance: 102.2
click at [346, 248] on div "Please provide the following information to add a payment to this invoice Amoun…" at bounding box center [365, 148] width 276 height 317
drag, startPoint x: 346, startPoint y: 248, endPoint x: 303, endPoint y: 213, distance: 55.4
click at [303, 213] on input "Reference ID ( optional )" at bounding box center [365, 222] width 276 height 23
click at [292, 221] on input "Reference ID ( optional )" at bounding box center [365, 222] width 276 height 23
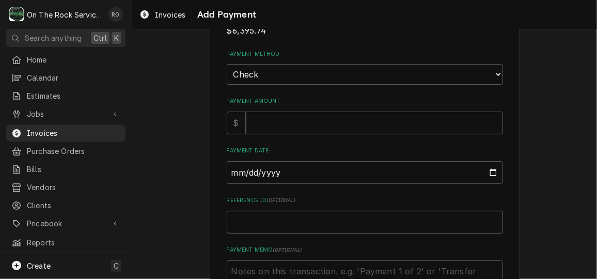
paste input "CHECK# 405526"
type textarea "x"
type input "CHECK# 405526"
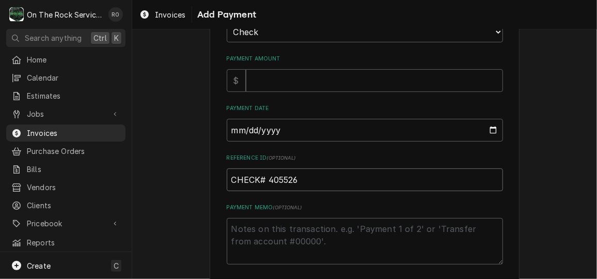
scroll to position [119, 0]
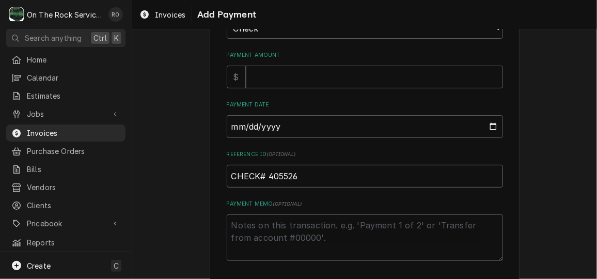
drag, startPoint x: 324, startPoint y: 180, endPoint x: 227, endPoint y: 176, distance: 97.2
click at [227, 176] on input "CHECK# 405526" at bounding box center [365, 176] width 276 height 23
type textarea "x"
click at [272, 236] on textarea "Payment Memo ( optional )" at bounding box center [365, 237] width 276 height 46
paste textarea "CHECK# 405526"
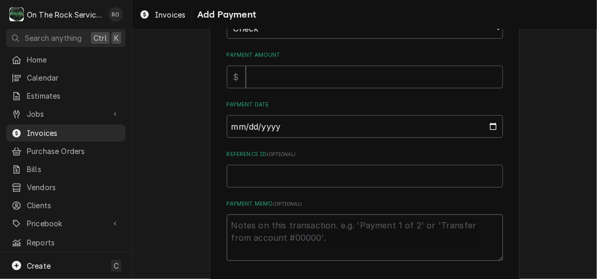
type textarea "x"
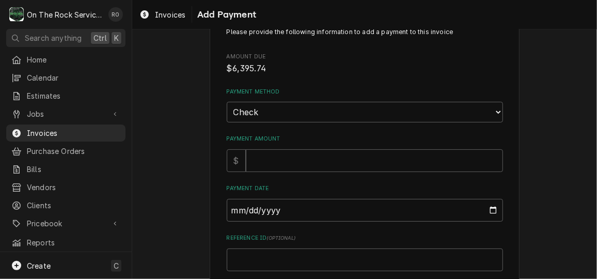
scroll to position [36, 0]
type textarea "CHECK# 405526"
click at [376, 161] on input "Payment Amount" at bounding box center [374, 160] width 257 height 23
type textarea "x"
type input "6"
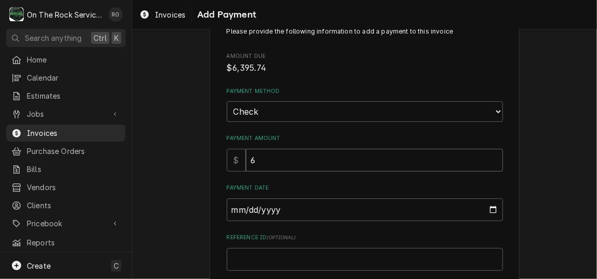
type textarea "x"
type input "63"
type textarea "x"
type input "639"
type textarea "x"
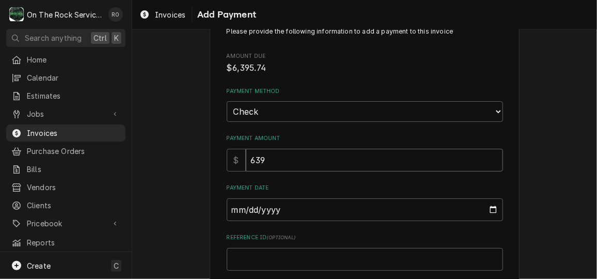
type input "6395"
type textarea "x"
type input "6395.7"
type textarea "x"
type input "6395.74"
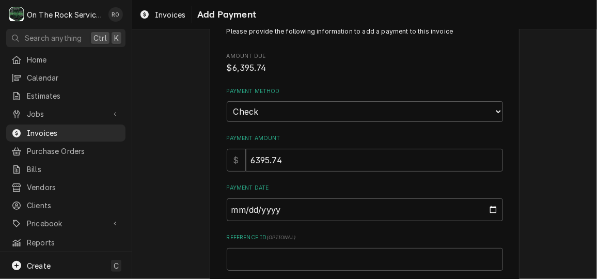
click at [532, 175] on div "Please provide the following information to add a payment to this invoice Amoun…" at bounding box center [364, 206] width 465 height 402
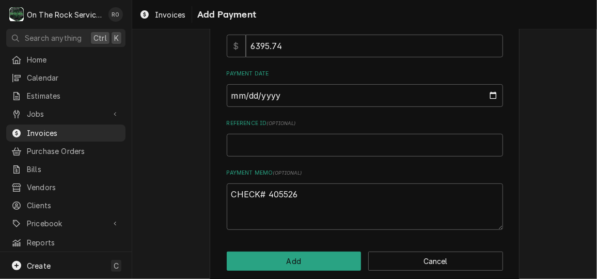
scroll to position [151, 0]
click at [484, 89] on input "Payment Date" at bounding box center [365, 94] width 276 height 23
click at [492, 93] on input "Payment Date" at bounding box center [365, 94] width 276 height 23
type textarea "x"
type input "2025-09-24"
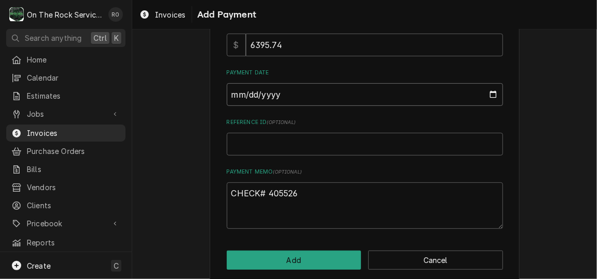
scroll to position [163, 0]
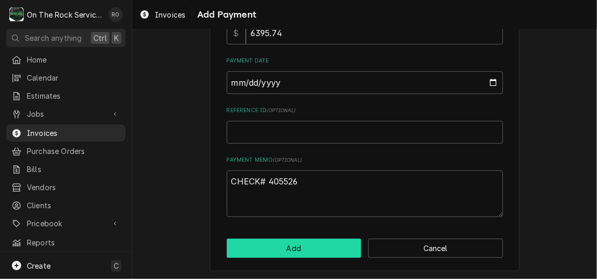
click at [303, 250] on button "Add" at bounding box center [294, 248] width 135 height 19
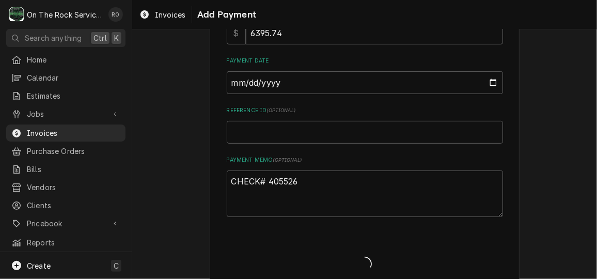
type textarea "x"
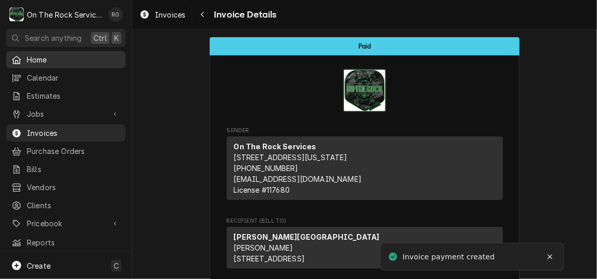
click at [55, 58] on span "Home" at bounding box center [74, 59] width 94 height 11
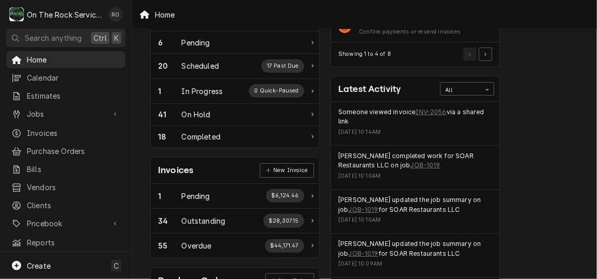
scroll to position [183, 0]
click at [438, 112] on link "INV-2056" at bounding box center [431, 111] width 31 height 9
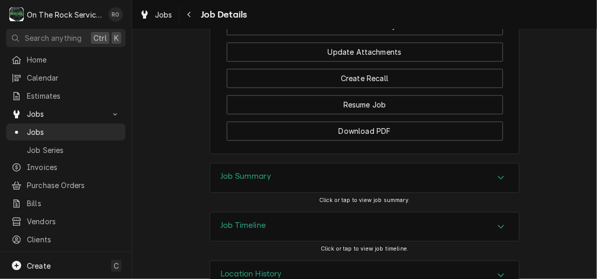
scroll to position [1167, 0]
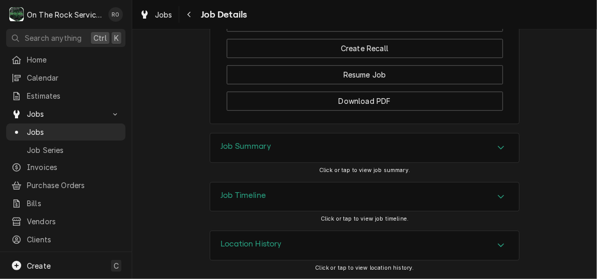
click at [498, 146] on icon "Accordion Header" at bounding box center [501, 147] width 7 height 8
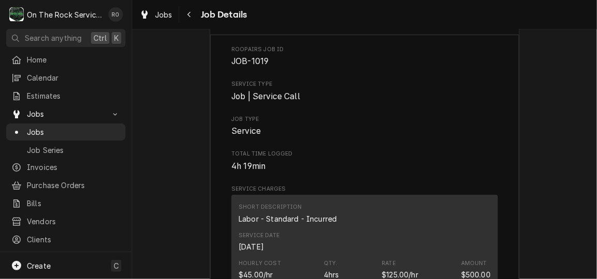
scroll to position [1282, 0]
drag, startPoint x: 521, startPoint y: 187, endPoint x: 545, endPoint y: 204, distance: 28.5
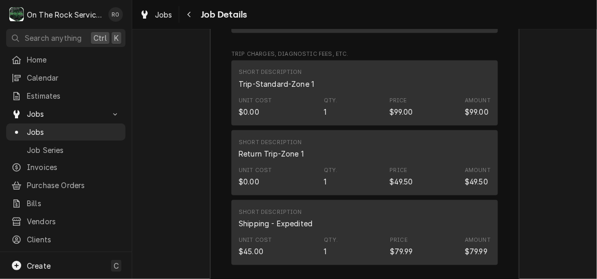
scroll to position [1919, 0]
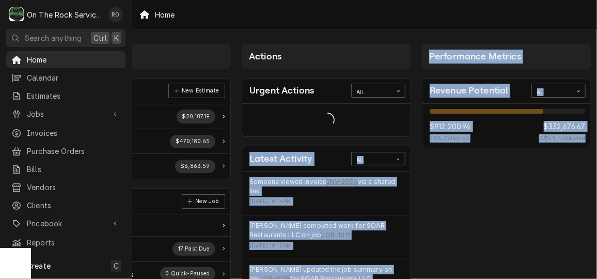
drag, startPoint x: 0, startPoint y: 0, endPoint x: 586, endPoint y: 219, distance: 626.0
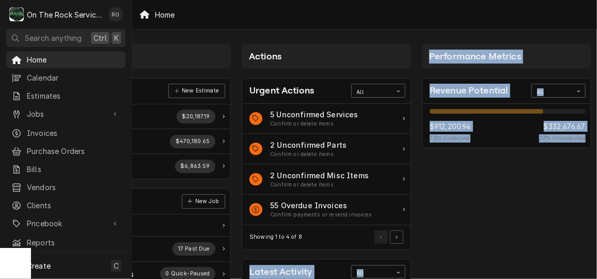
drag, startPoint x: 586, startPoint y: 219, endPoint x: 478, endPoint y: 172, distance: 118.2
click at [478, 172] on div "Revenue Potential All 73% $912,200.94 73 % Collected $332,676.67 27 % Uncollect…" at bounding box center [506, 123] width 169 height 108
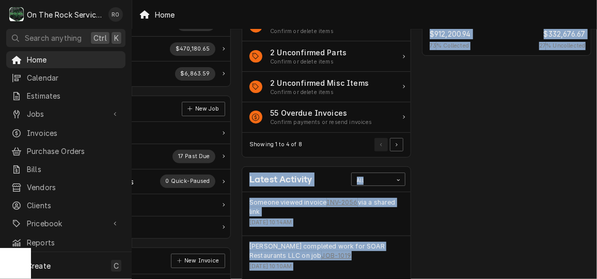
scroll to position [139, 95]
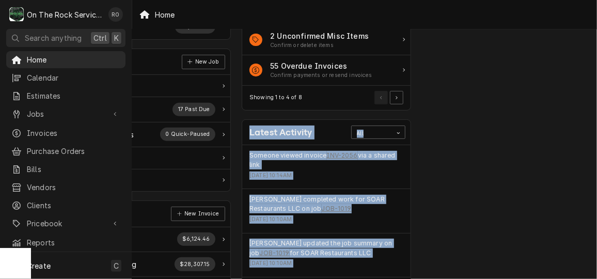
click at [489, 145] on div "Performance Metrics Revenue Potential All 73% $912,200.94 73 % Collected $332,6…" at bounding box center [507, 234] width 180 height 671
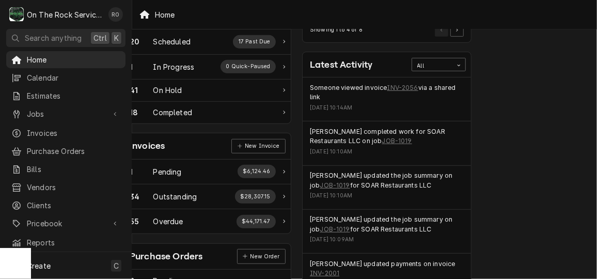
scroll to position [207, 0]
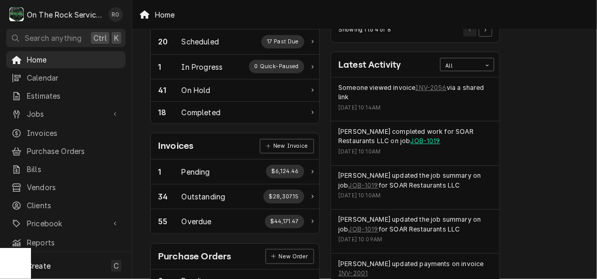
click at [411, 139] on link "JOB-1019" at bounding box center [426, 140] width 30 height 9
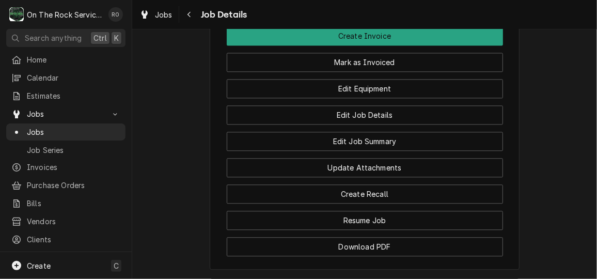
scroll to position [1009, 0]
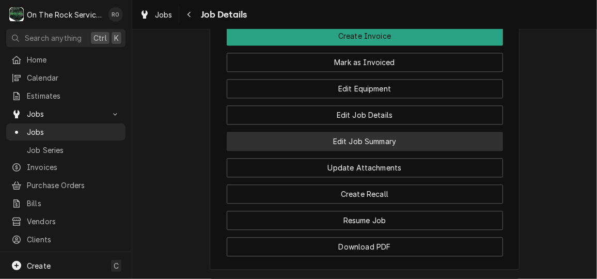
click at [437, 151] on button "Edit Job Summary" at bounding box center [365, 141] width 276 height 19
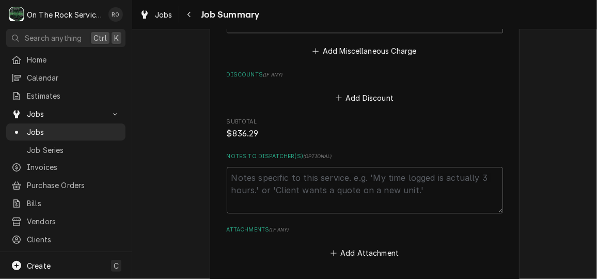
scroll to position [1242, 0]
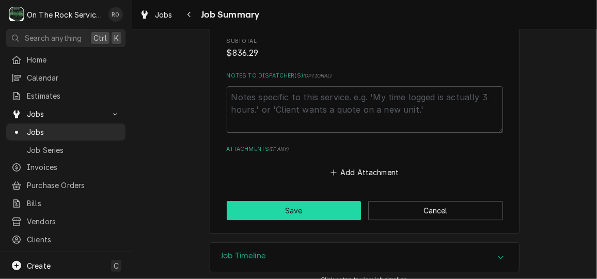
click at [313, 201] on button "Save" at bounding box center [294, 210] width 135 height 19
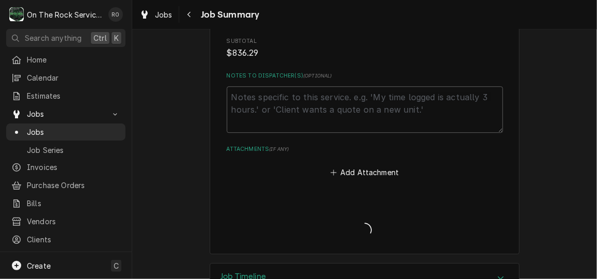
type textarea "x"
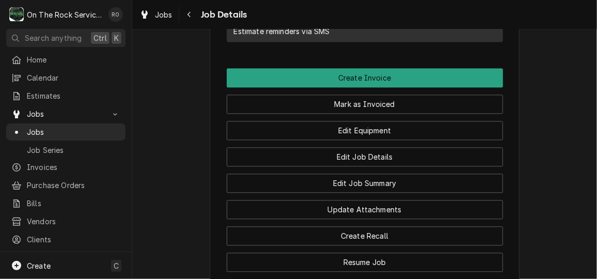
scroll to position [966, 0]
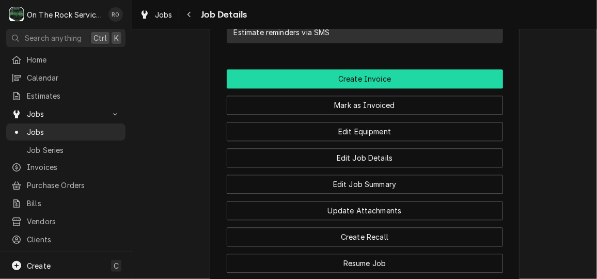
click at [465, 84] on button "Create Invoice" at bounding box center [365, 78] width 276 height 19
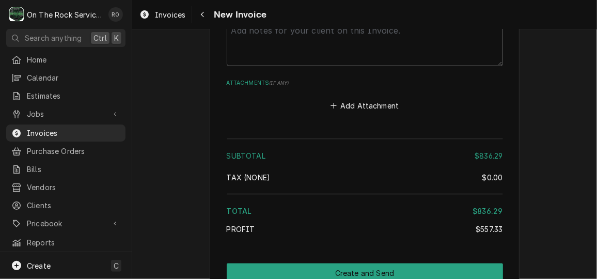
scroll to position [2201, 0]
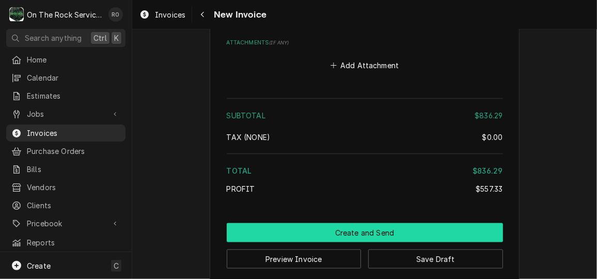
click at [437, 223] on button "Create and Send" at bounding box center [365, 232] width 276 height 19
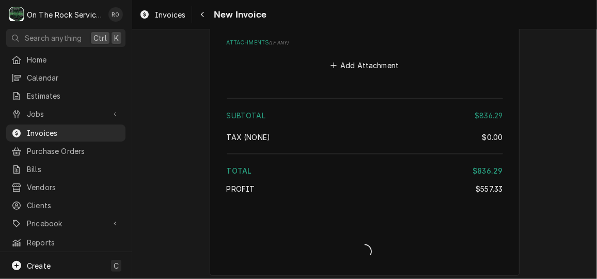
scroll to position [2195, 0]
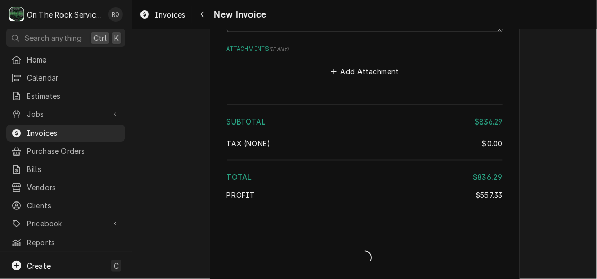
type textarea "x"
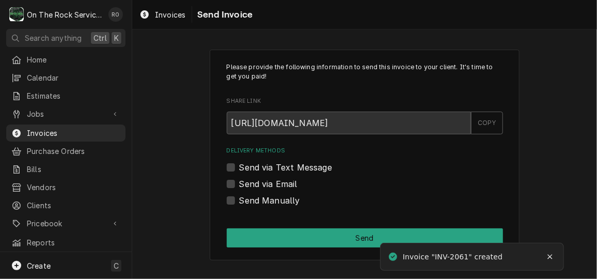
click at [262, 176] on div "Delivery Methods Send via Text Message Send via Email Send Manually" at bounding box center [365, 176] width 276 height 59
click at [241, 181] on label "Send via Email" at bounding box center [268, 184] width 58 height 12
click at [241, 181] on input "Send via Email" at bounding box center [377, 189] width 276 height 23
checkbox input "true"
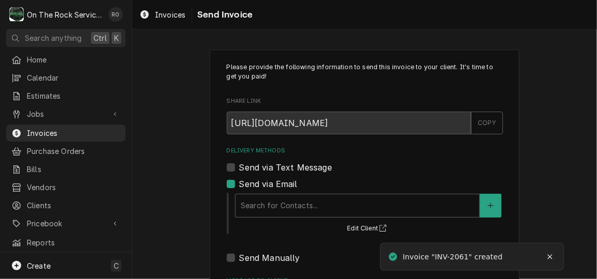
click at [298, 190] on div "Search for Contacts... Edit Client" at bounding box center [365, 212] width 276 height 45
click at [300, 195] on div "Search for Contacts..." at bounding box center [358, 205] width 244 height 23
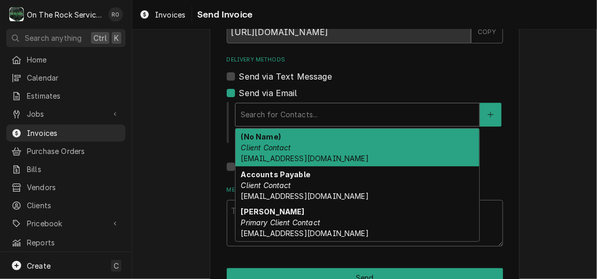
scroll to position [91, 0]
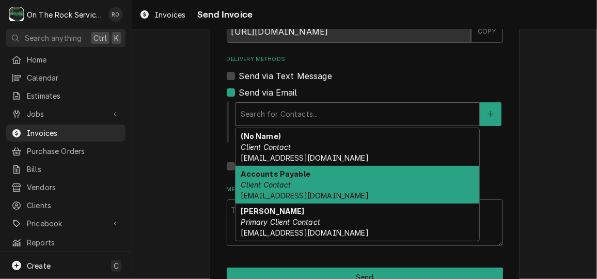
click at [293, 191] on span "ap@soarqsr.com" at bounding box center [305, 195] width 128 height 9
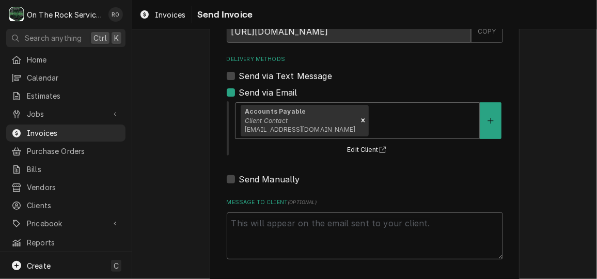
scroll to position [134, 0]
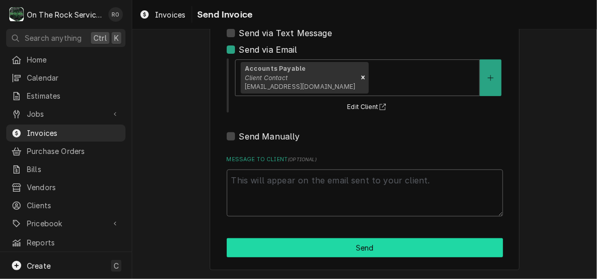
click at [324, 253] on button "Send" at bounding box center [365, 247] width 276 height 19
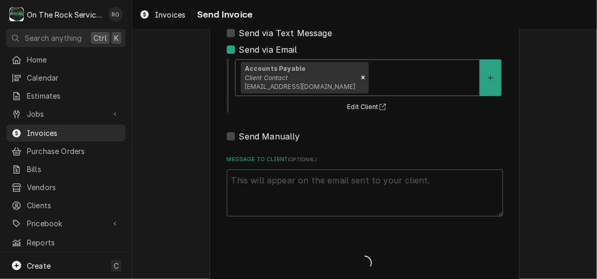
type textarea "x"
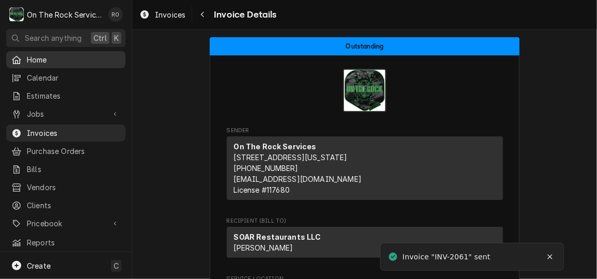
click at [48, 61] on span "Home" at bounding box center [74, 59] width 94 height 11
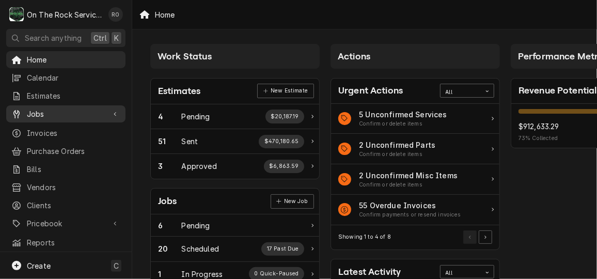
click at [43, 108] on span "Jobs" at bounding box center [66, 113] width 78 height 11
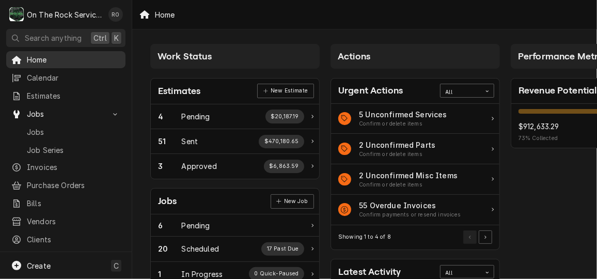
click at [54, 53] on div "Home" at bounding box center [65, 59] width 115 height 13
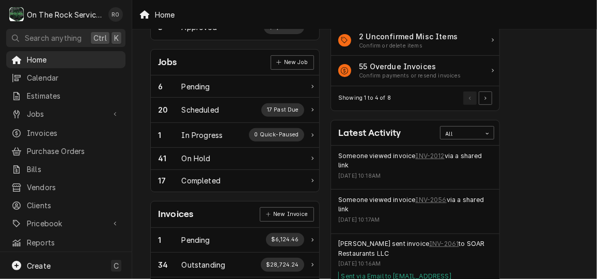
scroll to position [141, 0]
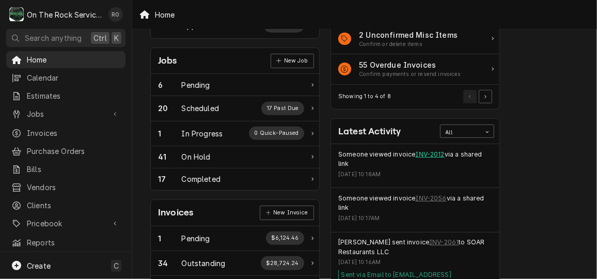
click at [436, 152] on link "INV-2012" at bounding box center [430, 154] width 29 height 9
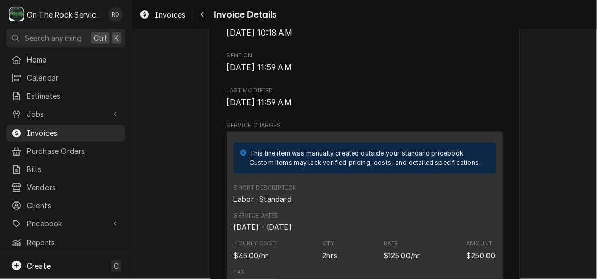
scroll to position [496, 0]
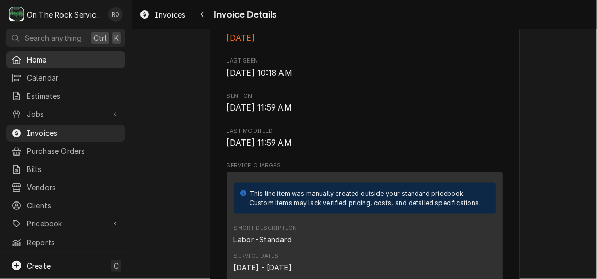
click at [75, 55] on span "Home" at bounding box center [74, 59] width 94 height 11
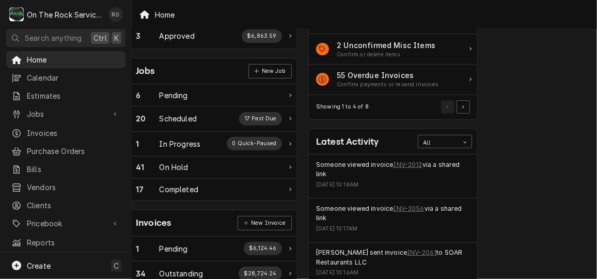
scroll to position [129, 22]
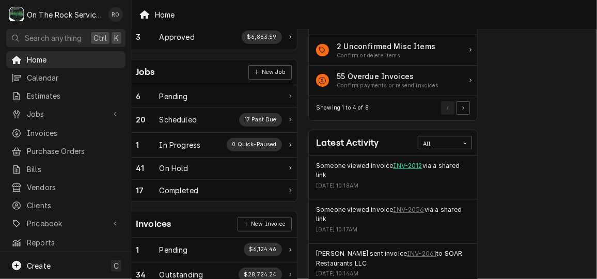
click at [406, 161] on link "INV-2012" at bounding box center [408, 165] width 29 height 9
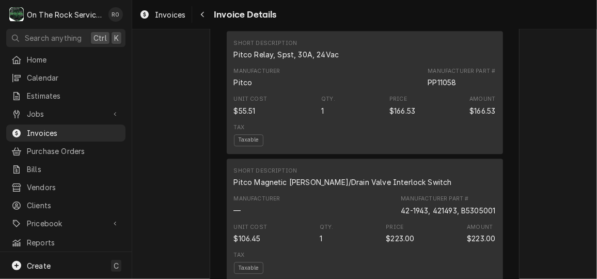
scroll to position [1199, 0]
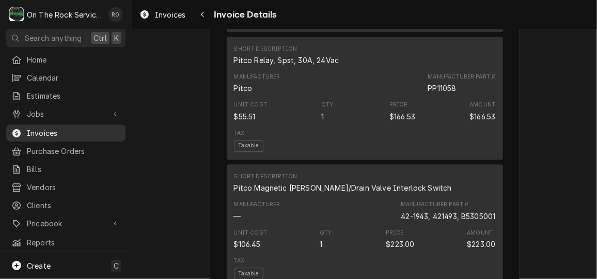
click at [61, 129] on span "Invoices" at bounding box center [74, 133] width 94 height 11
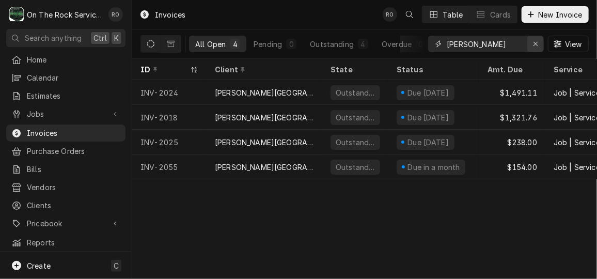
click at [534, 48] on div "Erase input" at bounding box center [536, 44] width 10 height 10
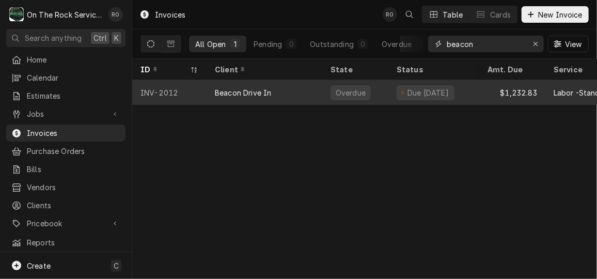
type input "beacon"
click at [213, 97] on div "Beacon Drive In" at bounding box center [265, 92] width 116 height 25
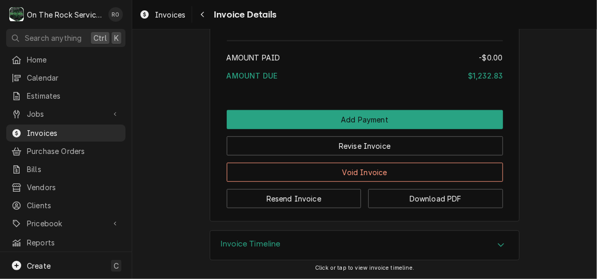
scroll to position [1958, 0]
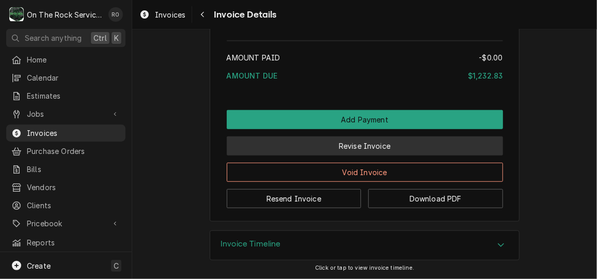
click at [361, 151] on button "Revise Invoice" at bounding box center [365, 145] width 276 height 19
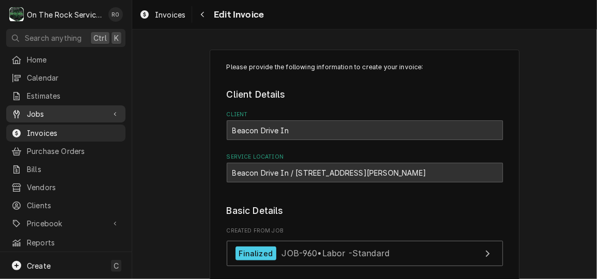
click at [50, 110] on span "Jobs" at bounding box center [66, 113] width 78 height 11
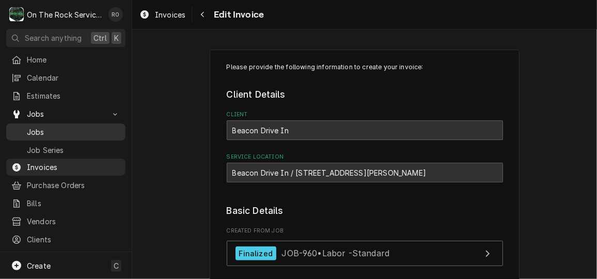
click at [75, 133] on div "Jobs" at bounding box center [65, 132] width 115 height 13
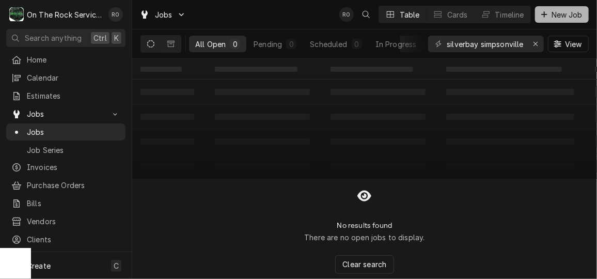
click at [576, 12] on span "New Job" at bounding box center [567, 14] width 35 height 11
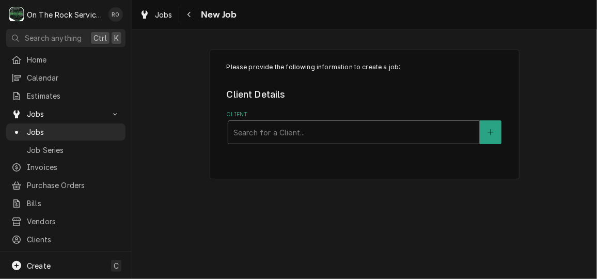
click at [340, 130] on div "Client" at bounding box center [354, 132] width 241 height 19
type input "Beacon"
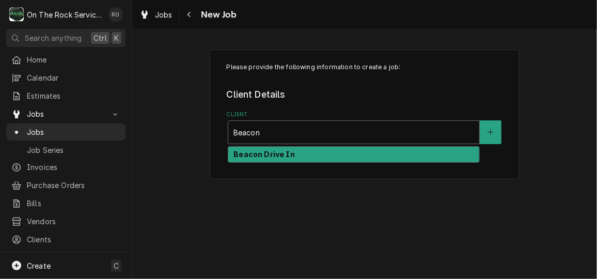
click at [337, 151] on div "Beacon Drive In" at bounding box center [353, 155] width 251 height 16
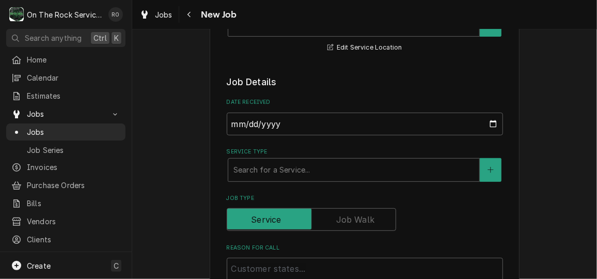
scroll to position [198, 0]
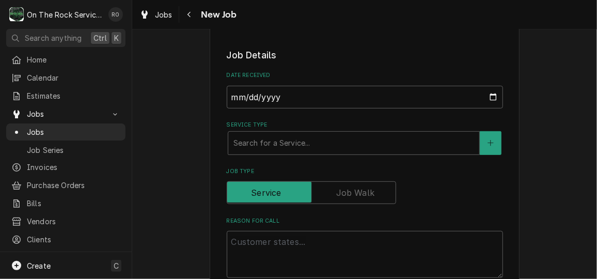
click at [325, 129] on div "Service Type Search for a Service..." at bounding box center [365, 138] width 276 height 34
click at [327, 141] on div "Service Type" at bounding box center [354, 143] width 241 height 19
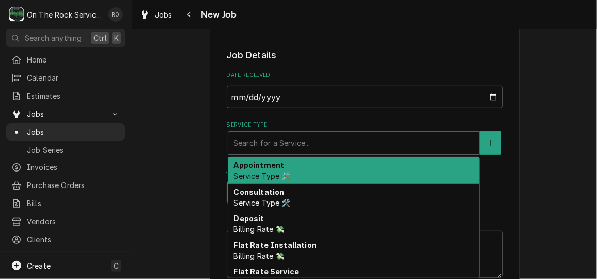
type textarea "x"
type input "se"
type textarea "x"
type input "ser"
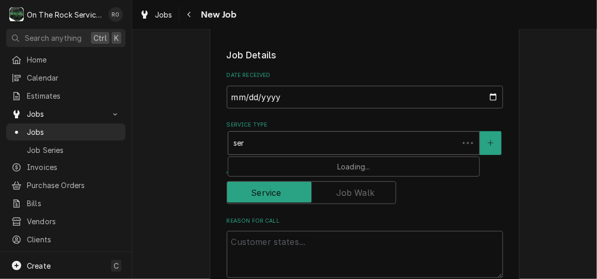
type textarea "x"
type input "serv"
type textarea "x"
type input "servi"
type textarea "x"
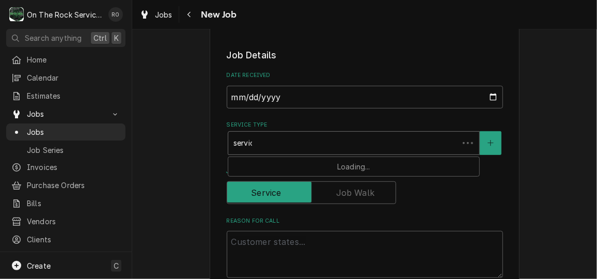
type input "service"
type textarea "x"
type input "service"
type textarea "x"
type input "service c"
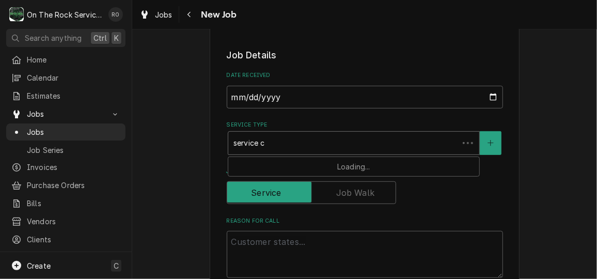
type textarea "x"
type input "service ca"
type textarea "x"
type input "service cal"
type textarea "x"
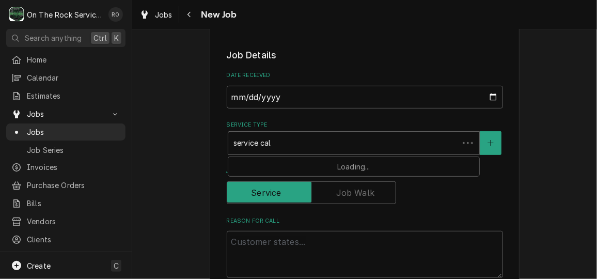
type input "service call"
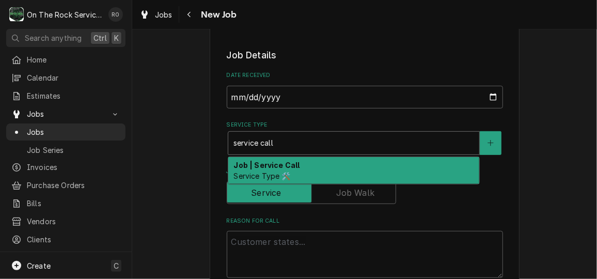
click at [330, 170] on div "Job | Service Call Service Type 🛠️" at bounding box center [353, 170] width 251 height 27
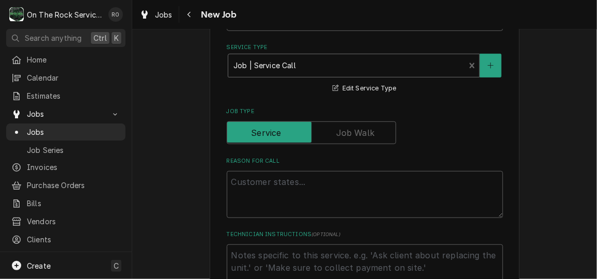
scroll to position [277, 0]
click at [330, 173] on textarea "Reason For Call" at bounding box center [365, 192] width 276 height 46
type textarea "x"
type textarea "O"
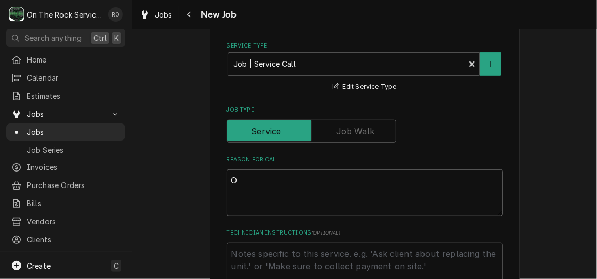
type textarea "x"
type textarea "On"
type textarea "x"
type textarea "One"
type textarea "x"
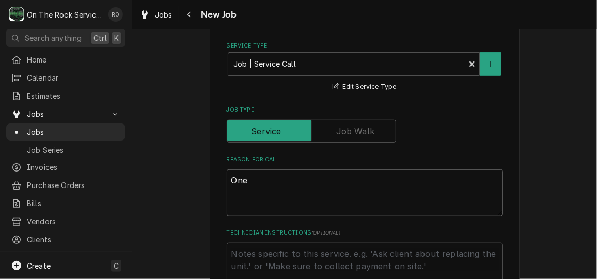
type textarea "One"
type textarea "x"
type textarea "One f"
type textarea "x"
type textarea "One fr"
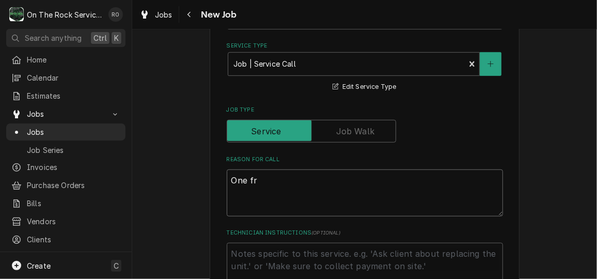
type textarea "x"
type textarea "One fry"
type textarea "x"
type textarea "One frye"
type textarea "x"
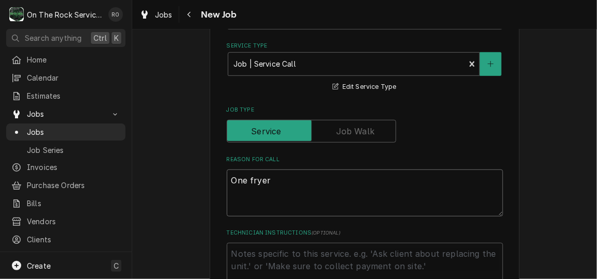
type textarea "One fryer"
type textarea "x"
type textarea "One fryer is"
type textarea "x"
type textarea "One fryer is"
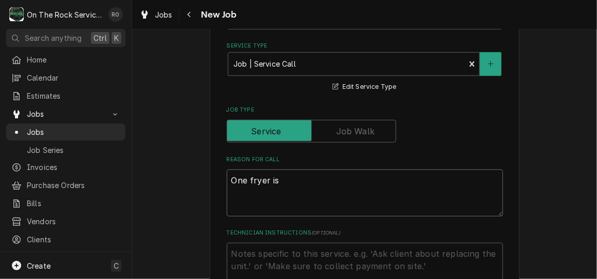
type textarea "x"
type textarea "One fryer is h"
type textarea "x"
type textarea "One fryer is ha"
type textarea "x"
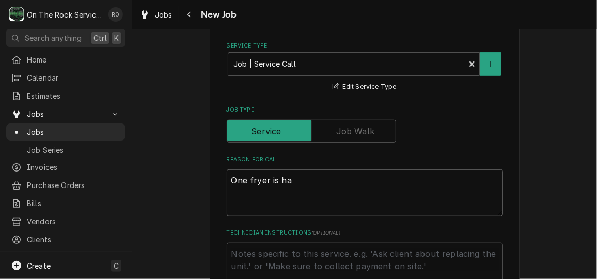
type textarea "One fryer is hav"
type textarea "x"
type textarea "One fryer is havi"
type textarea "x"
type textarea "One fryer is havin"
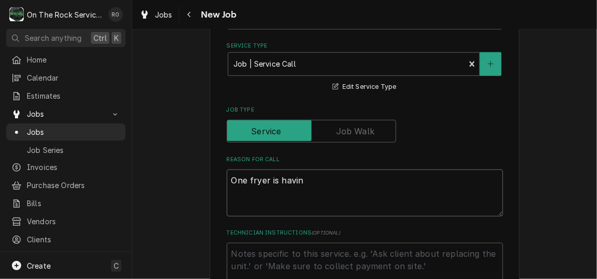
type textarea "x"
type textarea "One fryer is having"
type textarea "x"
type textarea "One fryer is having"
type textarea "x"
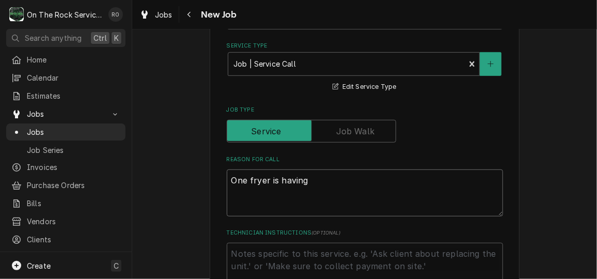
type textarea "One fryer is havin"
type textarea "x"
type textarea "One fryer is havi"
type textarea "x"
type textarea "One fryer is hav"
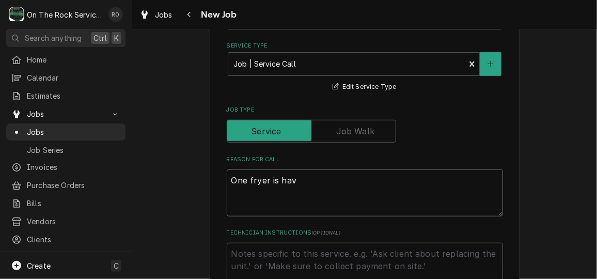
type textarea "x"
type textarea "One fryer is ha"
type textarea "x"
type textarea "One fryer is h"
type textarea "x"
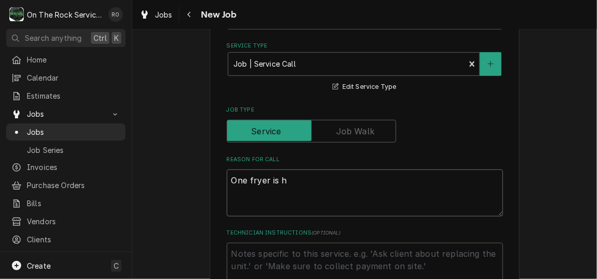
type textarea "One fryer is"
type textarea "x"
type textarea "One fryer is"
type textarea "x"
type textarea "One fryer i"
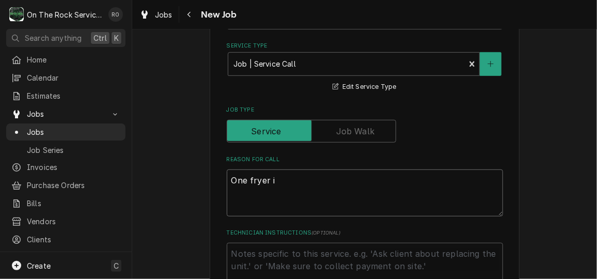
type textarea "x"
type textarea "One fryer"
type textarea "x"
type textarea "One fryer"
type textarea "x"
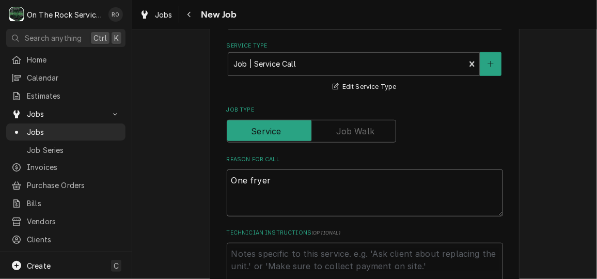
type textarea "One frye"
type textarea "x"
type textarea "One fry"
type textarea "x"
type textarea "One fr"
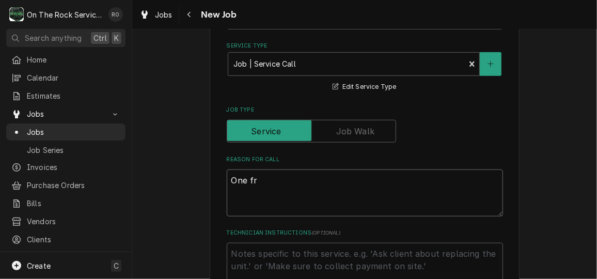
type textarea "x"
type textarea "One f"
type textarea "x"
type textarea "One"
type textarea "x"
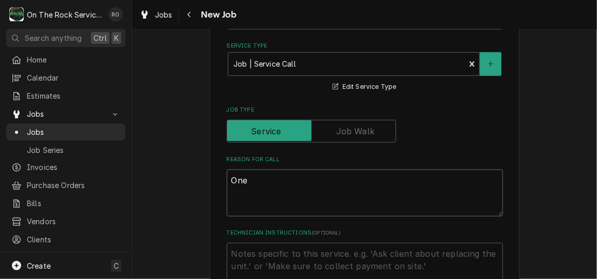
type textarea "One"
type textarea "x"
type textarea "On"
type textarea "x"
type textarea "O"
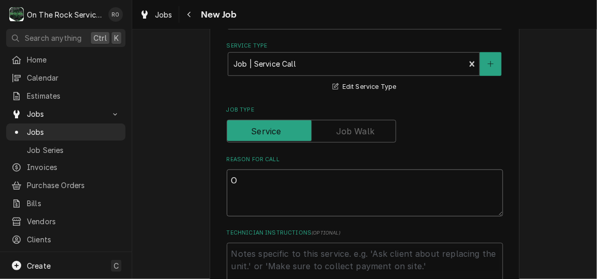
type textarea "x"
type textarea "D"
type textarea "x"
type textarea "Di"
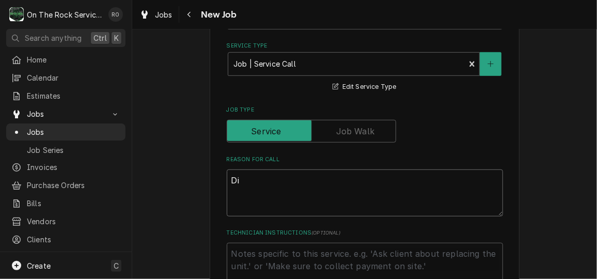
type textarea "x"
type textarea "Dia"
type textarea "x"
type textarea "Diag"
type textarea "x"
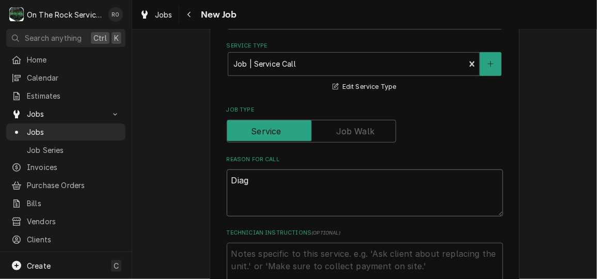
type textarea "Diagn"
type textarea "x"
type textarea "Diagno"
type textarea "x"
type textarea "Diagnos"
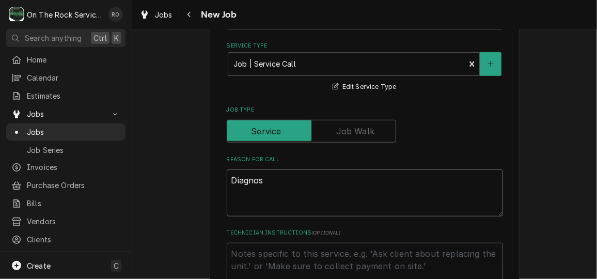
type textarea "x"
type textarea "Diagnose"
type textarea "x"
type textarea "Diagnose"
type textarea "x"
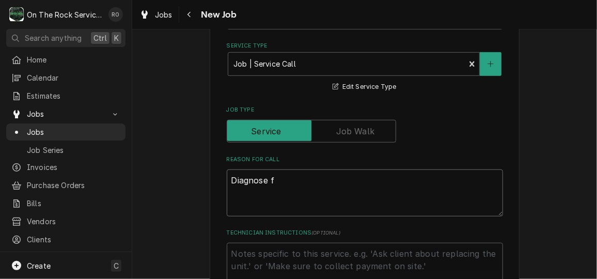
type textarea "Diagnose fa"
type textarea "x"
type textarea "Diagnose f"
type textarea "x"
type textarea "Diagnose"
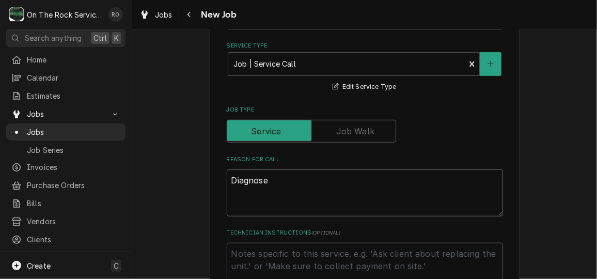
type textarea "x"
type textarea "Diagnose"
type textarea "x"
type textarea "Diagnos"
type textarea "x"
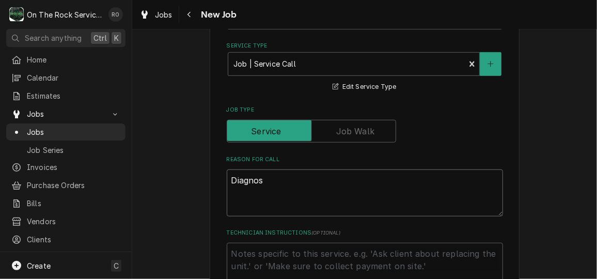
type textarea "Diagno"
type textarea "x"
type textarea "Diagn"
type textarea "x"
type textarea "Diag"
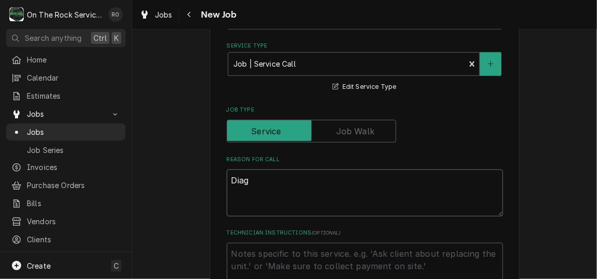
type textarea "x"
type textarea "Dia"
type textarea "x"
type textarea "Di"
type textarea "x"
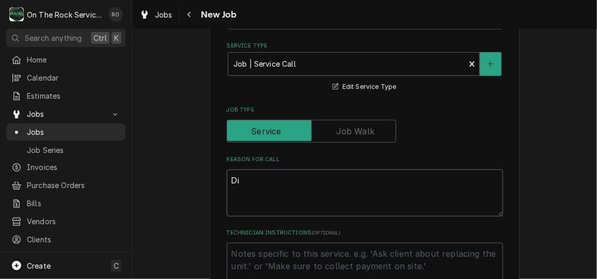
type textarea "D"
type textarea "x"
type textarea "F"
type textarea "x"
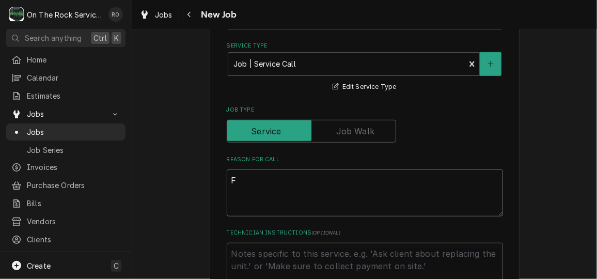
type textarea "Fr"
type textarea "x"
type textarea "Fry"
type textarea "x"
type textarea "Frye"
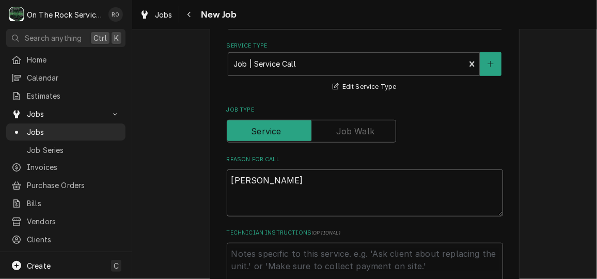
type textarea "x"
type textarea "Fryer"
type textarea "x"
type textarea "Fryer"
type textarea "x"
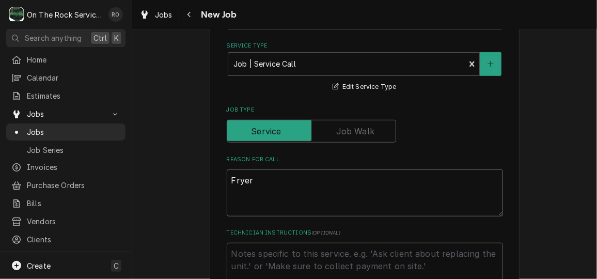
type textarea "Fryer i"
type textarea "x"
type textarea "Fryer is"
type textarea "x"
type textarea "Fryer iss"
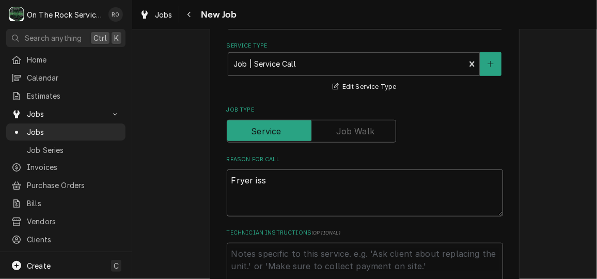
type textarea "x"
type textarea "Fryer issue"
type textarea "x"
type textarea "Fryer issues"
type textarea "x"
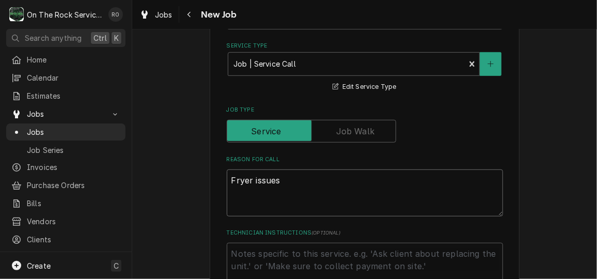
type textarea "Fryer issues."
type textarea "x"
type textarea "Fryer issues."
type textarea "x"
type textarea "Fryer issues."
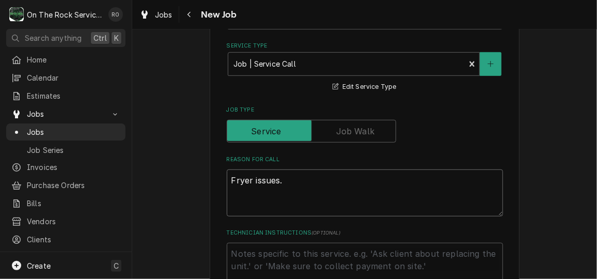
type textarea "x"
type textarea "Fryer issues. Di"
type textarea "x"
type textarea "Fryer issues. Dia"
type textarea "x"
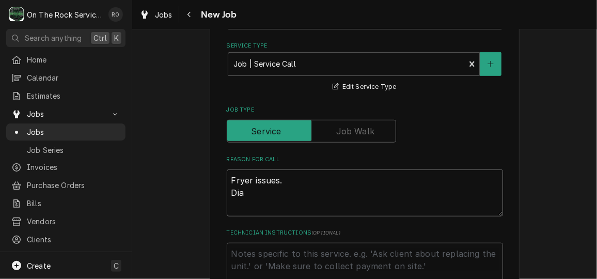
type textarea "Fryer issues. Diag"
type textarea "x"
type textarea "Fryer issues. Diagi"
type textarea "x"
type textarea "Fryer issues. Diagin"
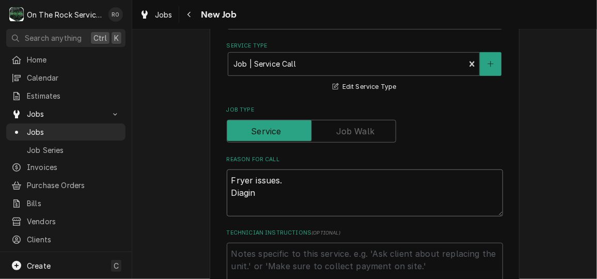
type textarea "x"
type textarea "Fryer issues. Diagi"
type textarea "x"
type textarea "Fryer issues. Diag"
type textarea "x"
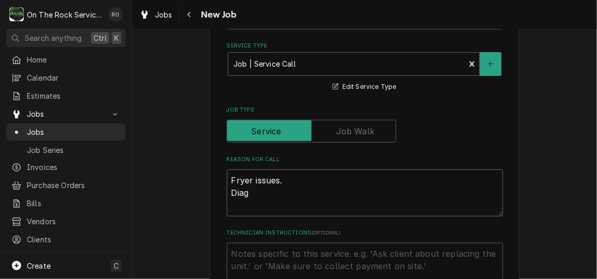
type textarea "Fryer issues. Diagn"
type textarea "x"
type textarea "Fryer issues. Diagno"
type textarea "x"
type textarea "Fryer issues. Diagnos"
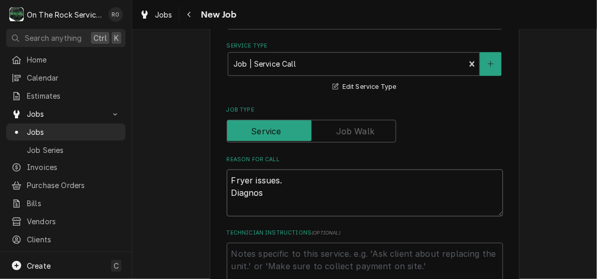
type textarea "x"
type textarea "Fryer issues. Diagnose"
type textarea "x"
type textarea "Fryer issues. Diagnose f"
type textarea "x"
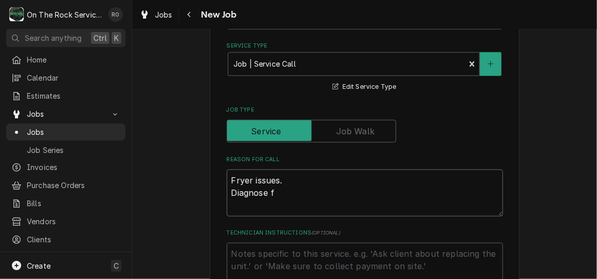
type textarea "Fryer issues. Diagnose fr"
type textarea "x"
type textarea "Fryer issues. Diagnose fry"
type textarea "x"
type textarea "Fryer issues. Diagnose frye"
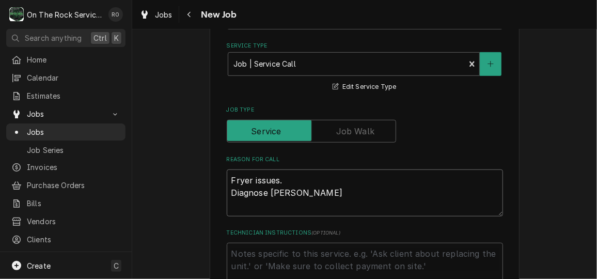
type textarea "x"
type textarea "Fryer issues. Diagnose fryer"
type textarea "x"
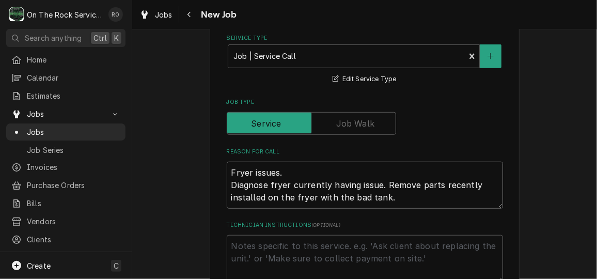
scroll to position [286, 0]
drag, startPoint x: 227, startPoint y: 170, endPoint x: 461, endPoint y: 198, distance: 235.6
click at [461, 198] on textarea "Fryer issues. Diagnose fryer currently having issue. Remove parts recently inst…" at bounding box center [365, 184] width 276 height 46
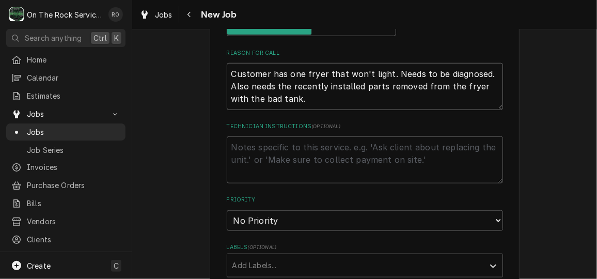
scroll to position [382, 0]
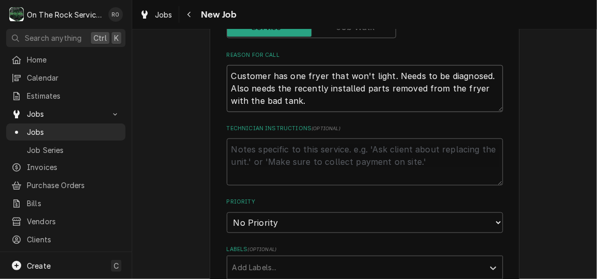
click at [309, 104] on textarea "Customer has one fryer that won't light. Needs to be diagnosed. Also needs the …" at bounding box center [365, 88] width 276 height 46
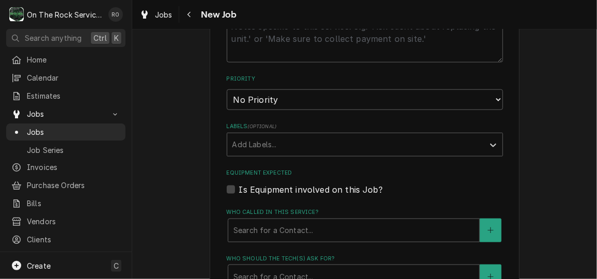
scroll to position [519, 0]
click at [309, 102] on select "No Priority Urgent High Medium Low" at bounding box center [365, 97] width 276 height 21
click at [227, 87] on select "No Priority Urgent High Medium Low" at bounding box center [365, 97] width 276 height 21
click at [306, 137] on div "Labels" at bounding box center [355, 142] width 246 height 19
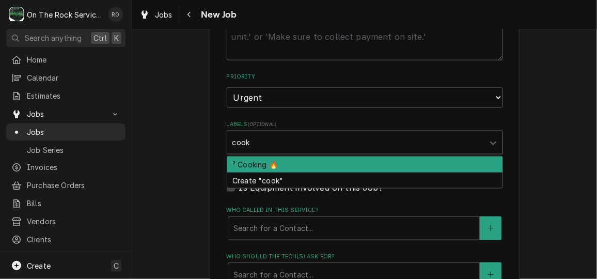
click at [306, 169] on div "² Cooking 🔥" at bounding box center [364, 165] width 275 height 16
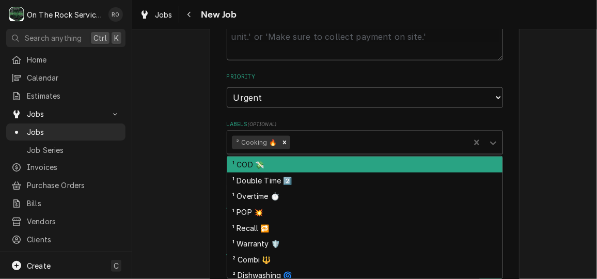
click at [357, 140] on div "Labels" at bounding box center [378, 142] width 173 height 19
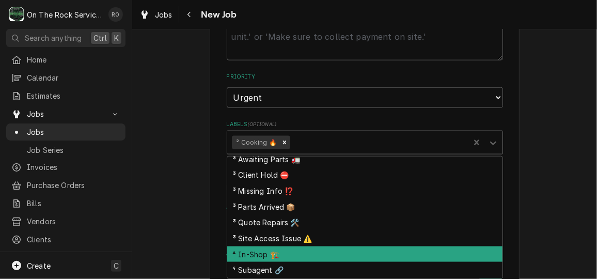
scroll to position [242, 0]
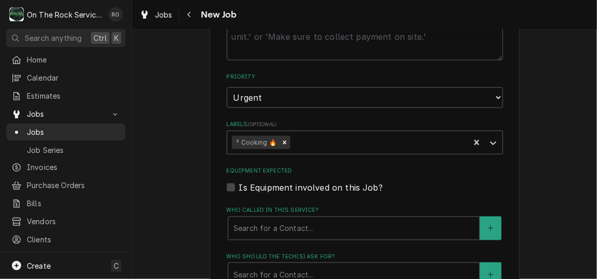
click at [535, 127] on div "Please provide the following information to create a job: Client Details Client…" at bounding box center [364, 92] width 465 height 1142
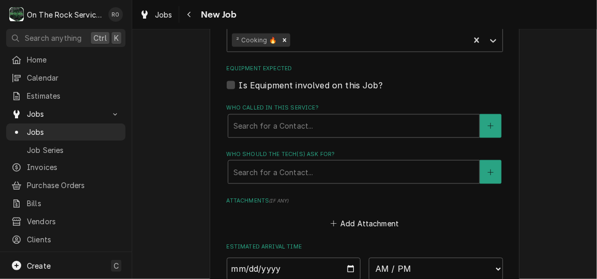
scroll to position [622, 0]
click at [320, 123] on div "Who called in this service?" at bounding box center [354, 126] width 241 height 19
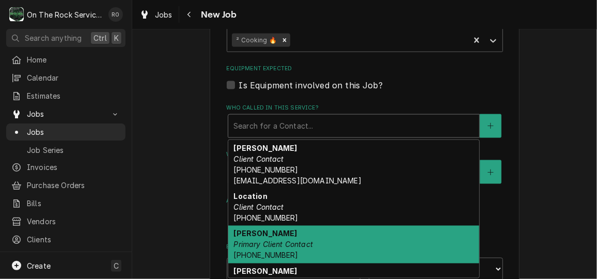
click at [304, 229] on div "Steve Duncan Primary Client Contact (864) 572-7776" at bounding box center [353, 245] width 251 height 38
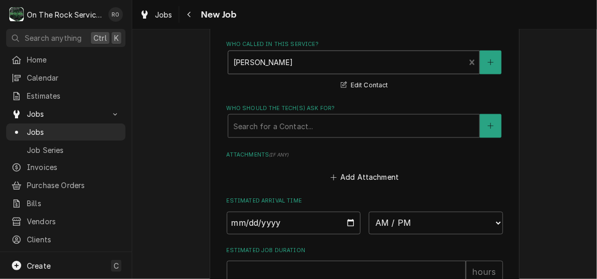
scroll to position [702, 0]
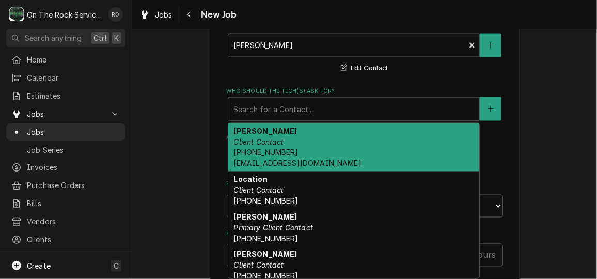
click at [287, 107] on div "Who should the tech(s) ask for?" at bounding box center [354, 109] width 241 height 19
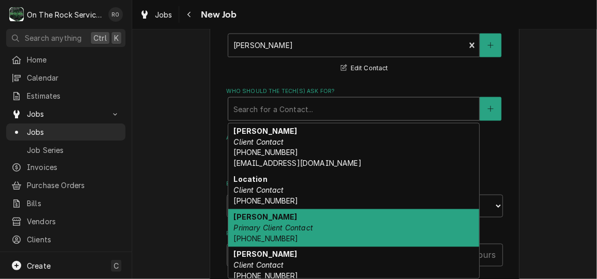
click at [305, 237] on div "Steve Duncan Primary Client Contact (864) 572-7776" at bounding box center [353, 228] width 251 height 38
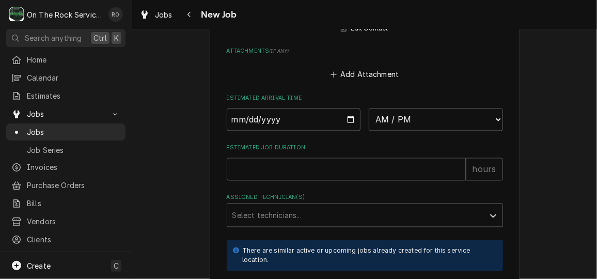
scroll to position [813, 0]
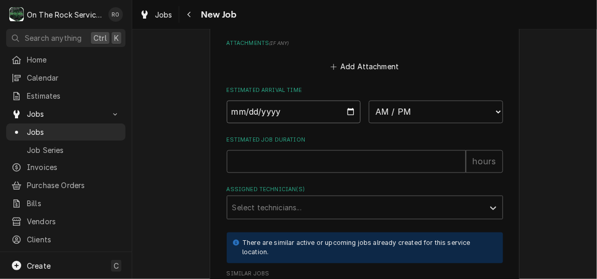
click at [340, 110] on input "Date" at bounding box center [294, 112] width 134 height 23
click at [346, 110] on input "Date" at bounding box center [294, 112] width 134 height 23
click at [435, 110] on select "AM / PM 6:00 AM 6:15 AM 6:30 AM 6:45 AM 7:00 AM 7:15 AM 7:30 AM 7:45 AM 8:00 AM…" at bounding box center [436, 112] width 134 height 23
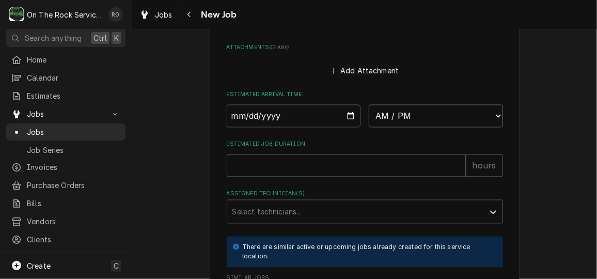
scroll to position [806, 0]
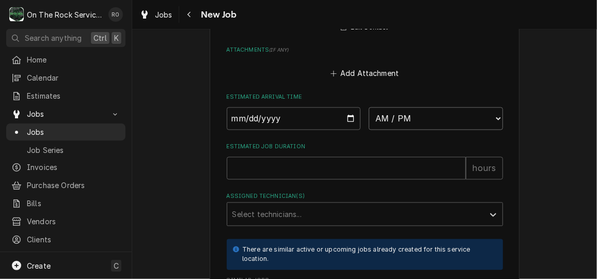
click at [430, 118] on select "AM / PM 6:00 AM 6:15 AM 6:30 AM 6:45 AM 7:00 AM 7:15 AM 7:30 AM 7:45 AM 8:00 AM…" at bounding box center [436, 118] width 134 height 23
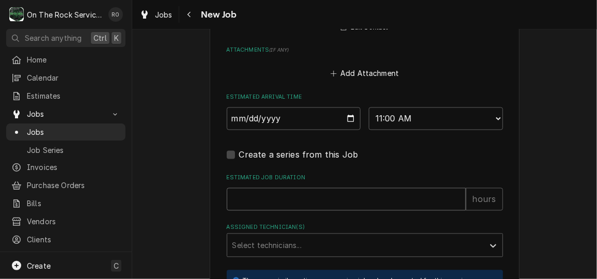
click at [358, 199] on input "Estimated Job Duration" at bounding box center [346, 199] width 239 height 23
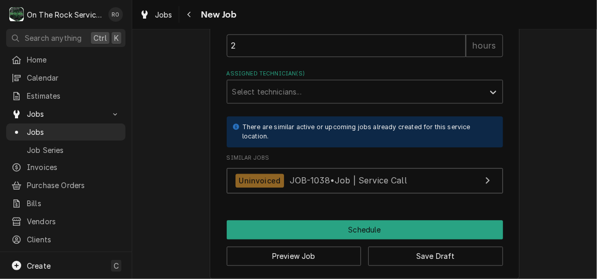
scroll to position [961, 0]
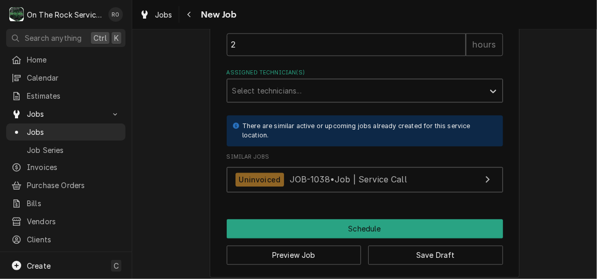
click at [324, 85] on div "Assigned Technician(s)" at bounding box center [355, 90] width 246 height 19
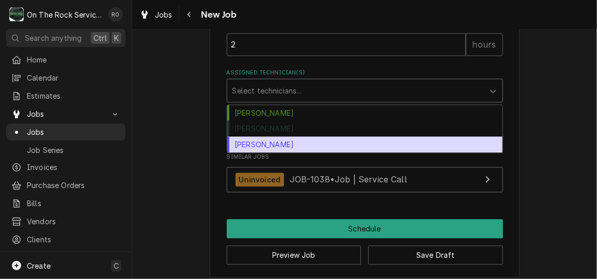
click at [314, 139] on div "Todd Brady" at bounding box center [364, 144] width 275 height 16
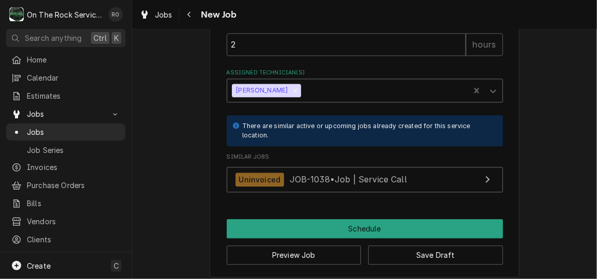
scroll to position [969, 0]
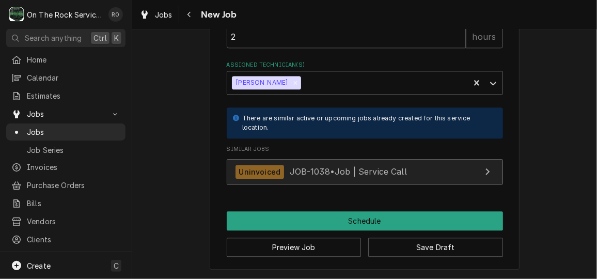
click at [419, 168] on link "Uninvoiced JOB-1038 • Job | Service Call" at bounding box center [365, 171] width 276 height 25
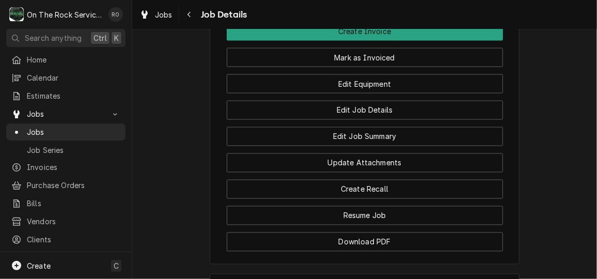
scroll to position [764, 0]
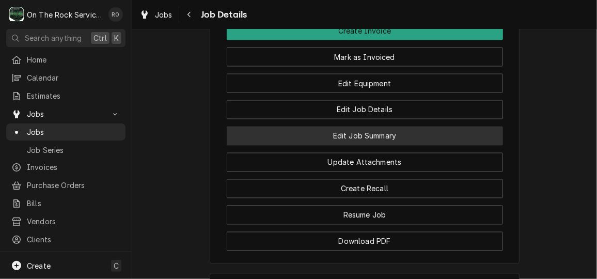
click at [430, 143] on button "Edit Job Summary" at bounding box center [365, 136] width 276 height 19
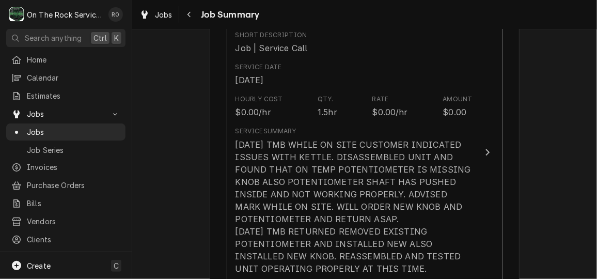
scroll to position [249, 0]
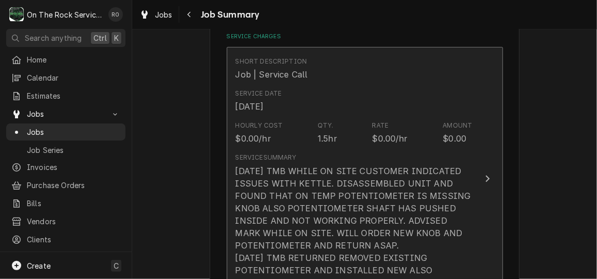
click at [442, 168] on div "9/2/25 TMB WHILE ON SITE CUSTOMER INDICATED ISSUES WITH KETTLE. DISASSEMBLED UN…" at bounding box center [354, 233] width 237 height 136
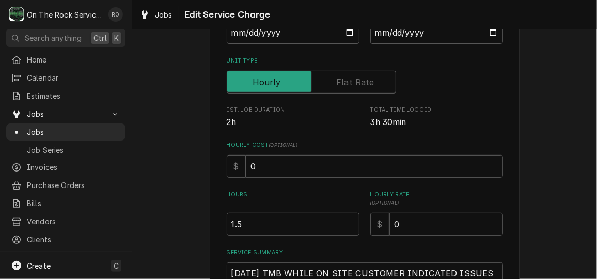
scroll to position [351, 0]
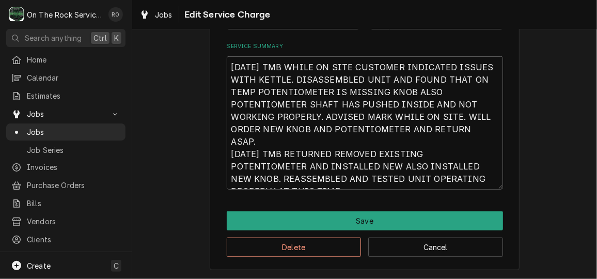
drag, startPoint x: 307, startPoint y: 182, endPoint x: 201, endPoint y: 60, distance: 161.8
type textarea "x"
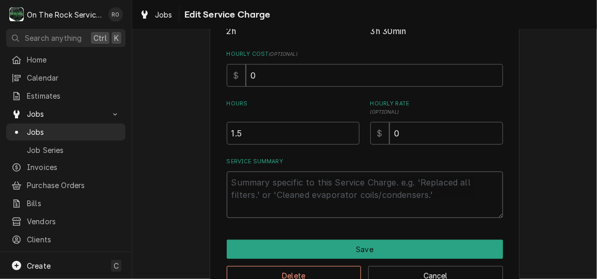
scroll to position [235, 0]
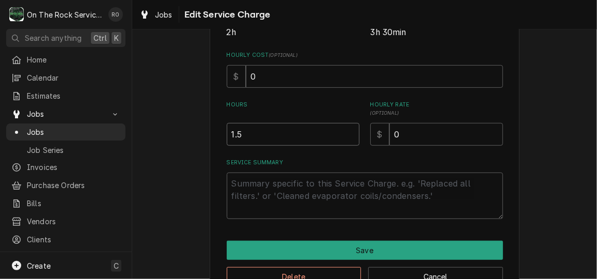
type textarea "x"
type input "2"
click at [346, 132] on input "2" at bounding box center [293, 134] width 133 height 23
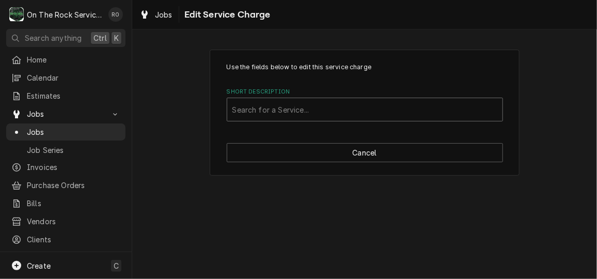
click at [360, 113] on div "Short Description" at bounding box center [364, 109] width 265 height 19
type input "service call"
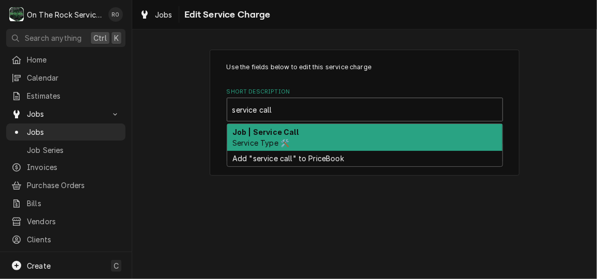
click at [302, 125] on div "Job | Service Call Service Type 🛠️" at bounding box center [364, 137] width 275 height 27
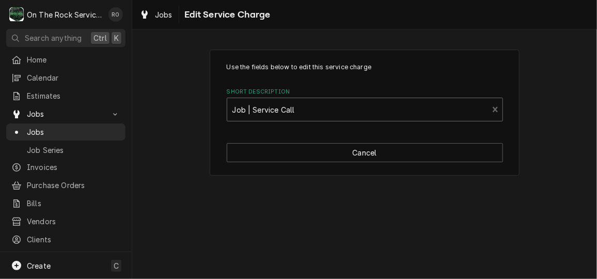
type textarea "x"
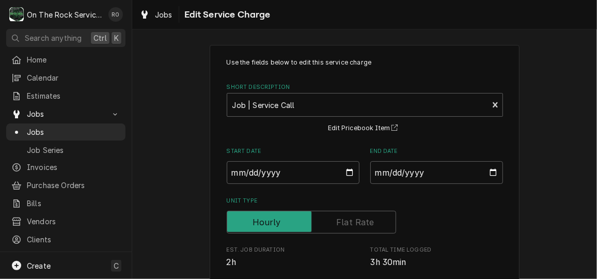
scroll to position [15, 0]
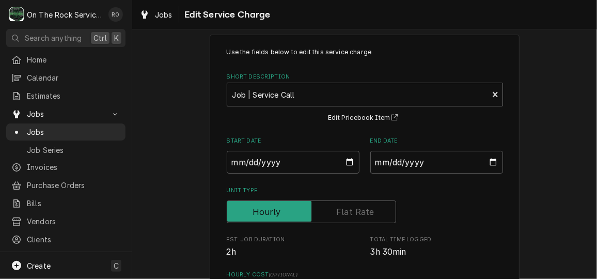
click at [379, 98] on div "Short Description" at bounding box center [357, 94] width 251 height 19
type input "incurred"
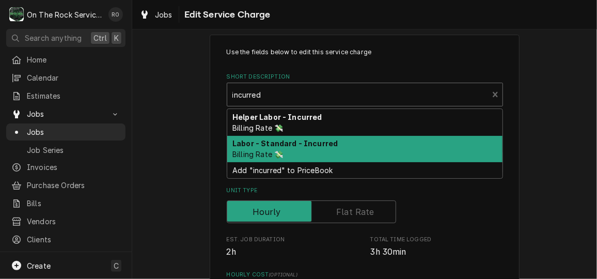
click at [337, 143] on div "Labor - Standard - Incurred Billing Rate 💸" at bounding box center [364, 149] width 275 height 27
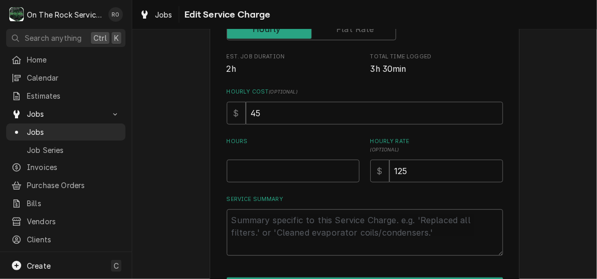
scroll to position [263, 0]
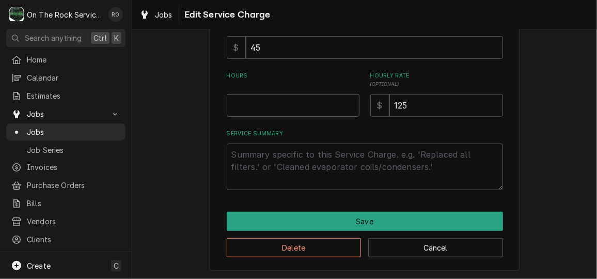
click at [282, 102] on input "Hours" at bounding box center [293, 105] width 133 height 23
type textarea "x"
type input "2"
click at [275, 153] on textarea "Service Summary" at bounding box center [365, 167] width 276 height 46
paste textarea "9/2/25 TMB WHILE ON SITE CUSTOMER INDICATED ISSUES WITH KETTLE. DISASSEMBLED UN…"
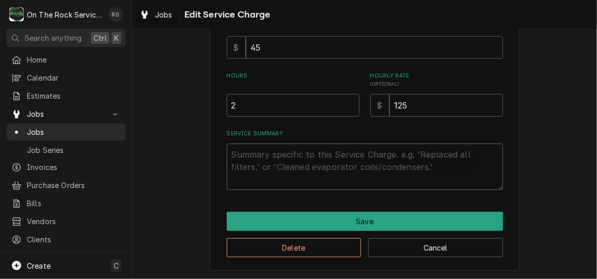
type textarea "x"
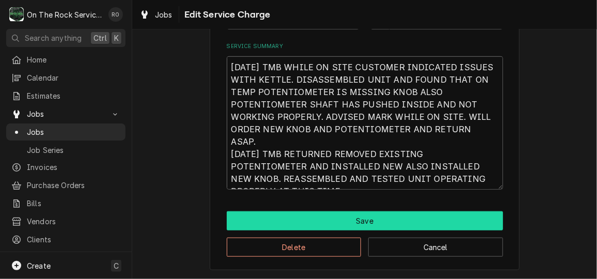
type textarea "9/2/25 TMB WHILE ON SITE CUSTOMER INDICATED ISSUES WITH KETTLE. DISASSEMBLED UN…"
click at [340, 213] on button "Save" at bounding box center [365, 220] width 276 height 19
type textarea "x"
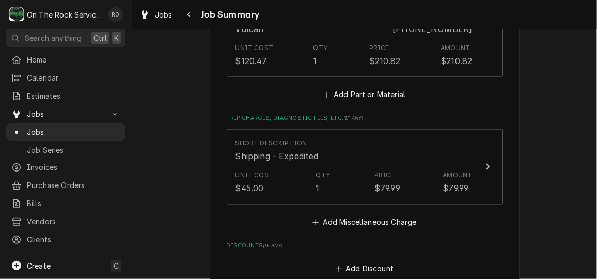
scroll to position [759, 0]
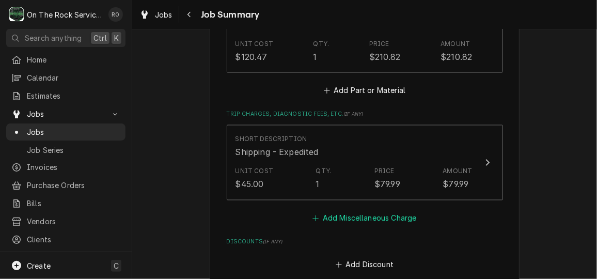
click at [352, 213] on button "Add Miscellaneous Charge" at bounding box center [364, 218] width 107 height 14
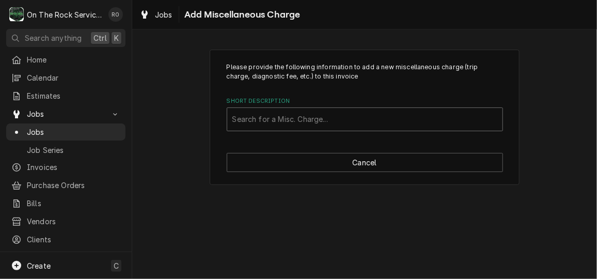
click at [352, 112] on div "Short Description" at bounding box center [364, 119] width 265 height 19
type input "trip"
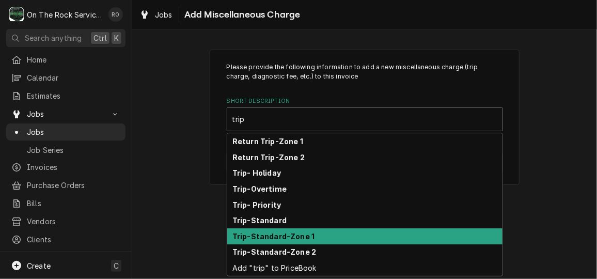
click at [365, 234] on div "Trip-Standard-Zone 1" at bounding box center [364, 236] width 275 height 16
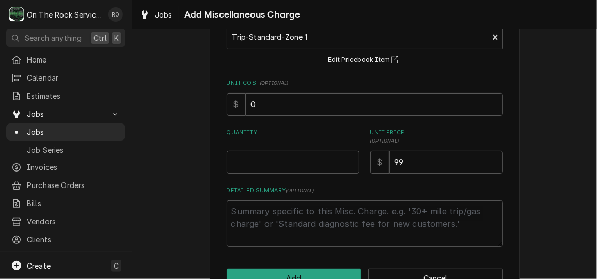
scroll to position [89, 0]
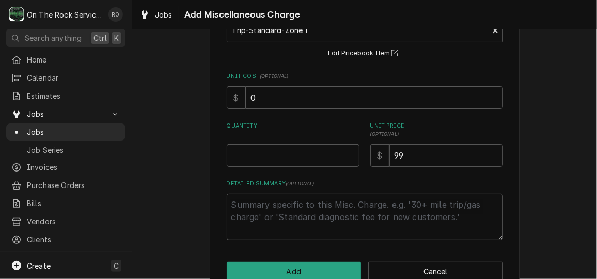
click at [276, 140] on div "Quantity" at bounding box center [293, 144] width 133 height 45
click at [283, 158] on input "Quantity" at bounding box center [293, 155] width 133 height 23
type textarea "x"
type input "1"
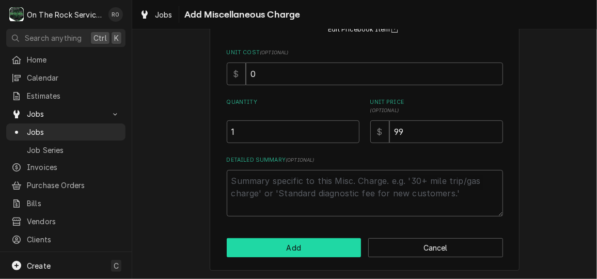
click at [305, 244] on button "Add" at bounding box center [294, 247] width 135 height 19
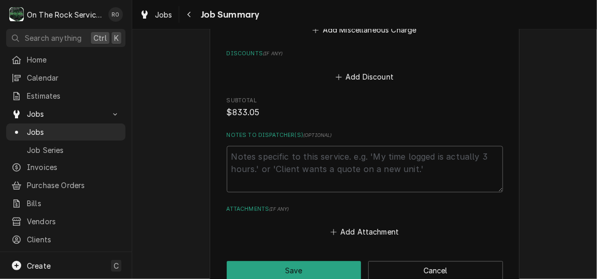
scroll to position [1068, 0]
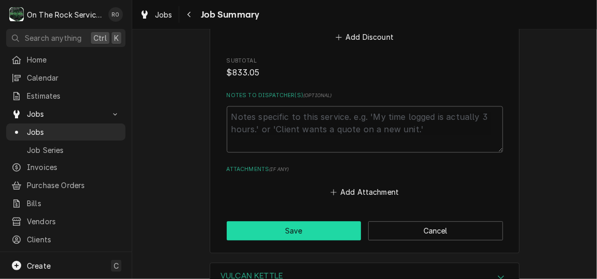
click at [299, 231] on button "Save" at bounding box center [294, 230] width 135 height 19
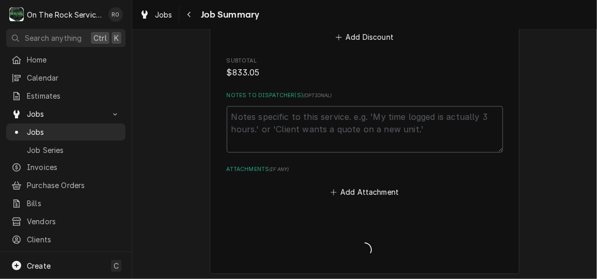
type textarea "x"
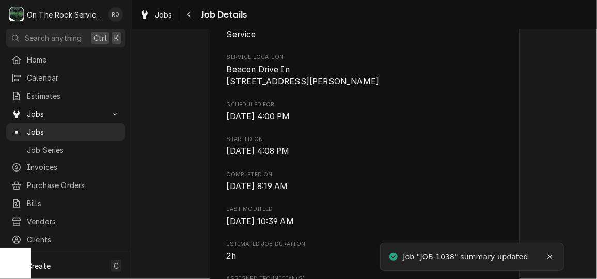
scroll to position [226, 0]
click at [551, 255] on icon "Notifications alt+T" at bounding box center [550, 257] width 7 height 7
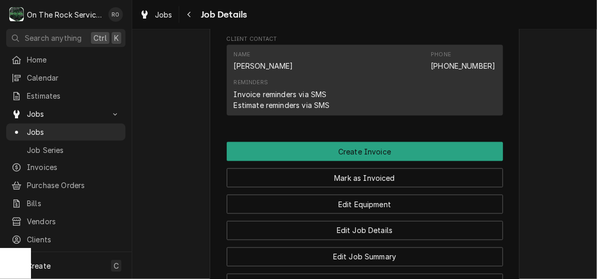
scroll to position [642, 0]
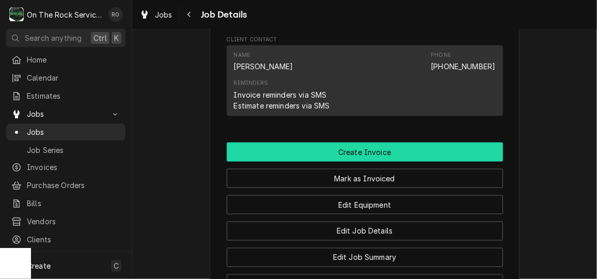
click at [421, 160] on button "Create Invoice" at bounding box center [365, 152] width 276 height 19
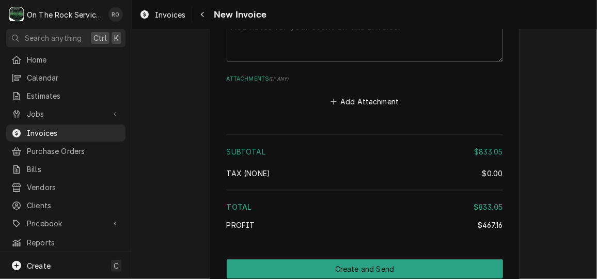
scroll to position [1786, 0]
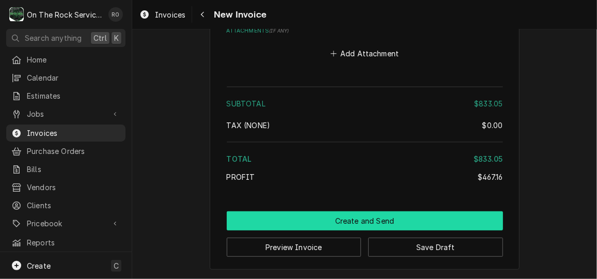
click at [387, 215] on button "Create and Send" at bounding box center [365, 220] width 276 height 19
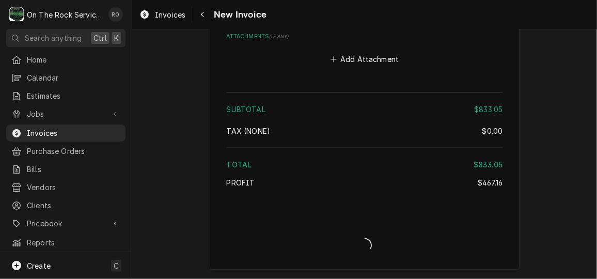
scroll to position [1780, 0]
type textarea "x"
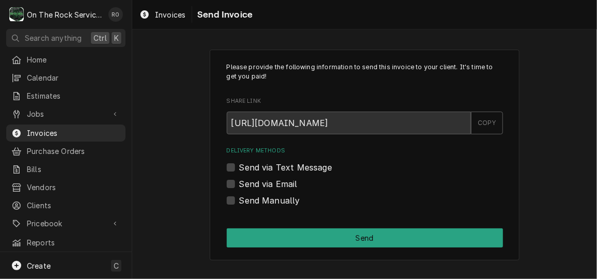
click at [239, 197] on label "Send Manually" at bounding box center [269, 200] width 61 height 12
click at [239, 197] on input "Send Manually" at bounding box center [377, 205] width 276 height 23
checkbox input "true"
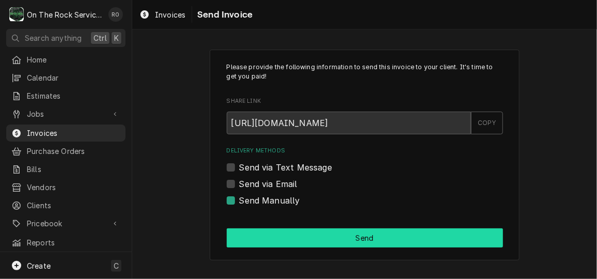
click at [291, 238] on button "Send" at bounding box center [365, 237] width 276 height 19
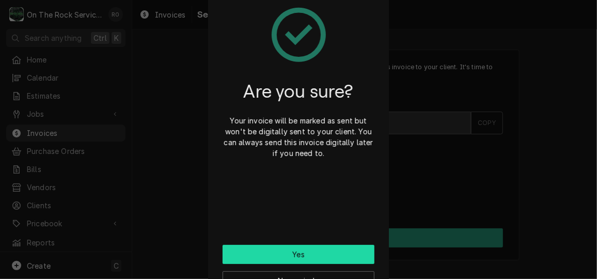
click at [343, 253] on button "Yes" at bounding box center [299, 254] width 152 height 19
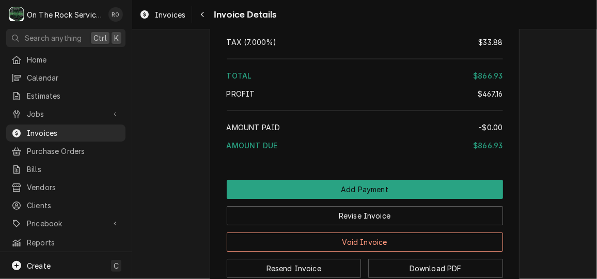
scroll to position [1590, 0]
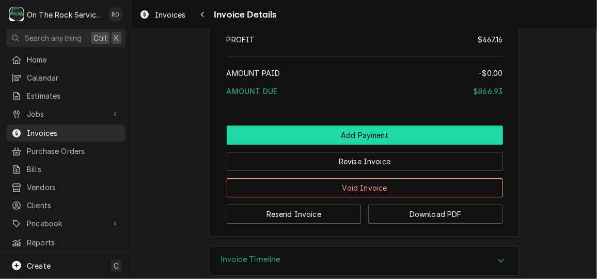
click at [423, 145] on button "Add Payment" at bounding box center [365, 135] width 276 height 19
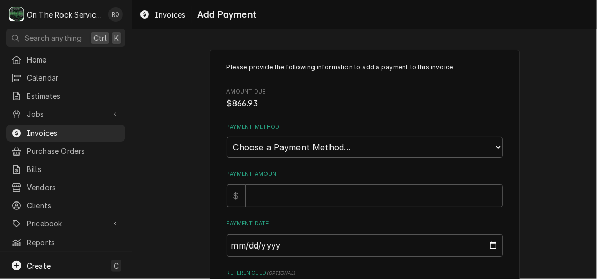
scroll to position [39, 0]
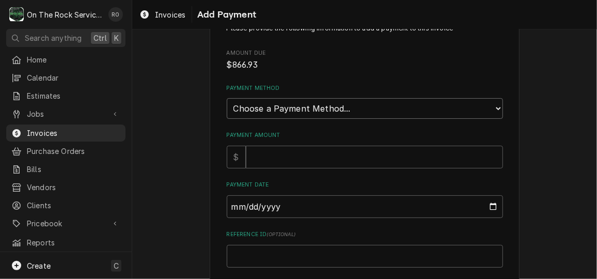
click at [476, 106] on select "Choose a Payment Method... Cash Check Credit/Debit Card ACH/eCheck Other" at bounding box center [365, 108] width 276 height 21
select select "3"
click at [227, 98] on select "Choose a Payment Method... Cash Check Credit/Debit Card ACH/eCheck Other" at bounding box center [365, 108] width 276 height 21
type textarea "x"
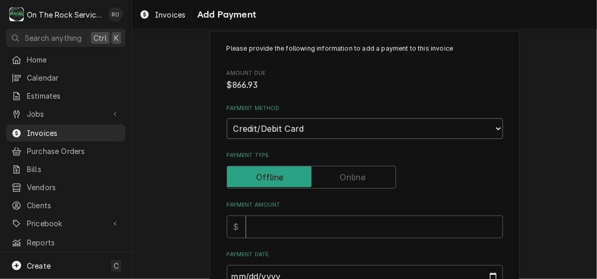
scroll to position [212, 0]
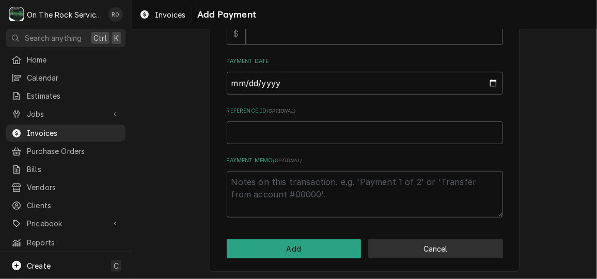
click at [457, 251] on button "Cancel" at bounding box center [435, 248] width 135 height 19
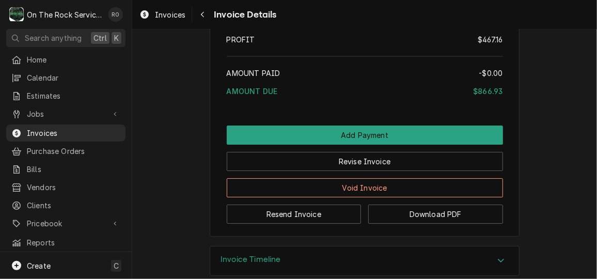
scroll to position [1625, 0]
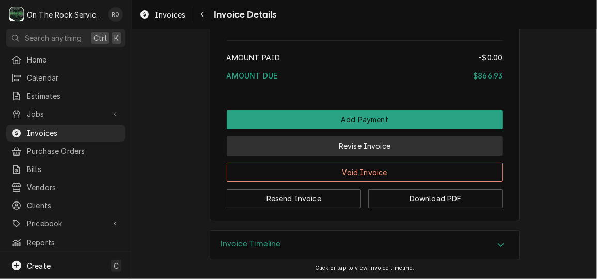
click at [325, 153] on button "Revise Invoice" at bounding box center [365, 145] width 276 height 19
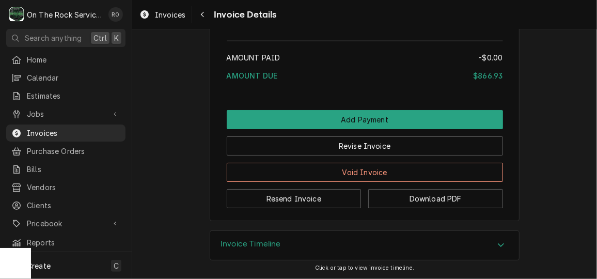
scroll to position [1634, 0]
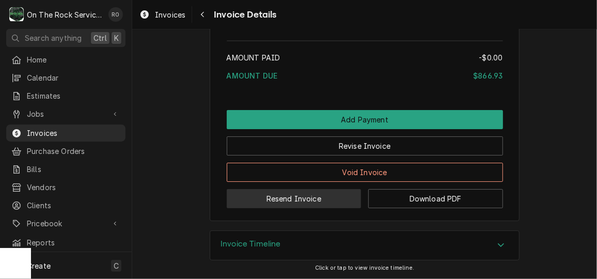
click at [308, 194] on button "Resend Invoice" at bounding box center [294, 198] width 135 height 19
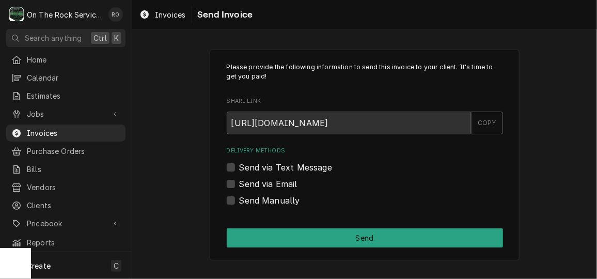
click at [249, 180] on label "Send via Email" at bounding box center [268, 184] width 58 height 12
click at [249, 180] on input "Send via Email" at bounding box center [377, 189] width 276 height 23
checkbox input "true"
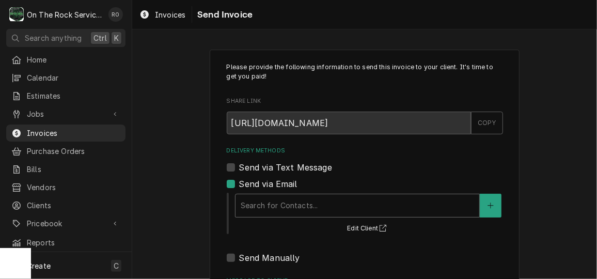
click at [270, 194] on div "Search for Contacts..." at bounding box center [358, 205] width 244 height 23
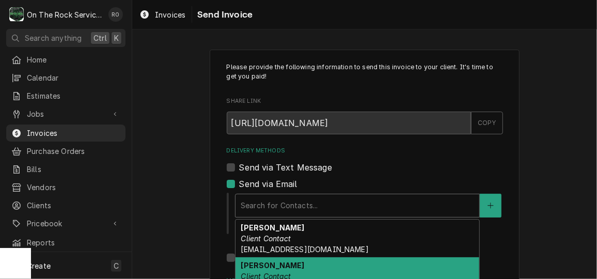
click at [297, 263] on div "Steve Duncan Client Contact sduncan@sandenterprises.com" at bounding box center [358, 276] width 244 height 38
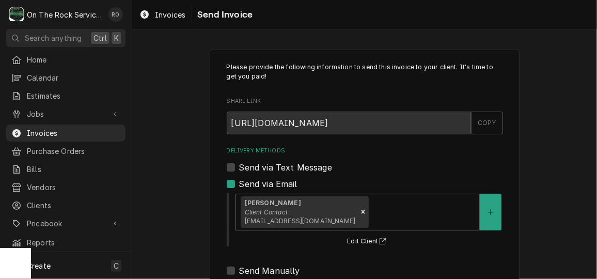
scroll to position [134, 0]
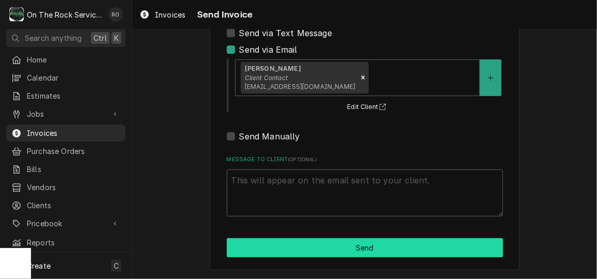
click at [371, 243] on button "Send" at bounding box center [365, 247] width 276 height 19
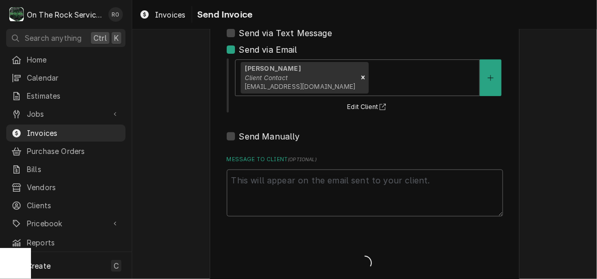
type textarea "x"
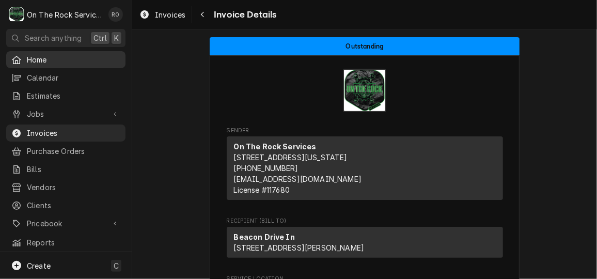
click at [83, 59] on span "Home" at bounding box center [74, 59] width 94 height 11
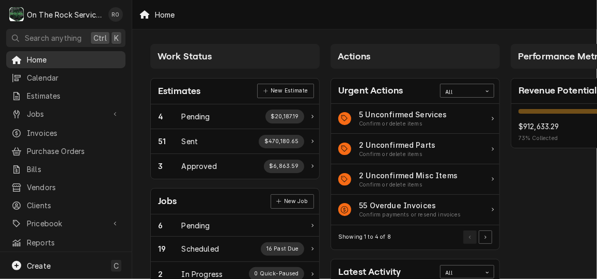
click at [67, 59] on span "Home" at bounding box center [74, 59] width 94 height 11
click at [37, 113] on span "Jobs" at bounding box center [66, 113] width 78 height 11
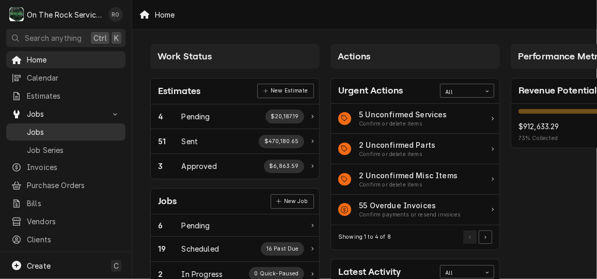
click at [46, 127] on span "Jobs" at bounding box center [74, 132] width 94 height 11
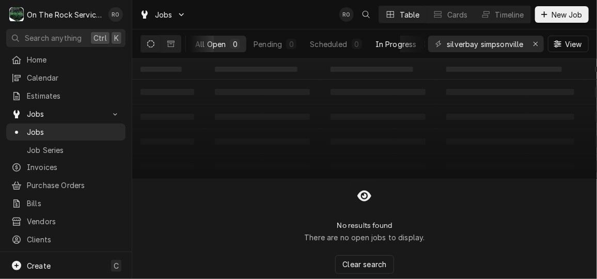
scroll to position [0, 2]
click at [533, 41] on icon "Erase input" at bounding box center [536, 43] width 6 height 7
type input "beacon"
click at [576, 15] on span "New Job" at bounding box center [567, 14] width 35 height 11
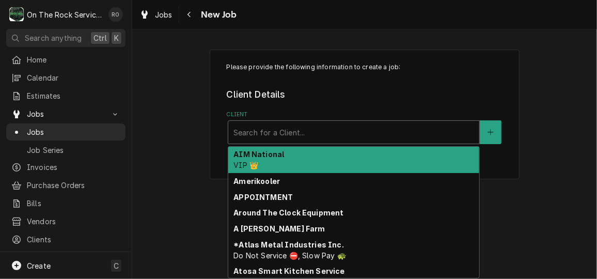
click at [322, 137] on div "Client" at bounding box center [354, 132] width 241 height 19
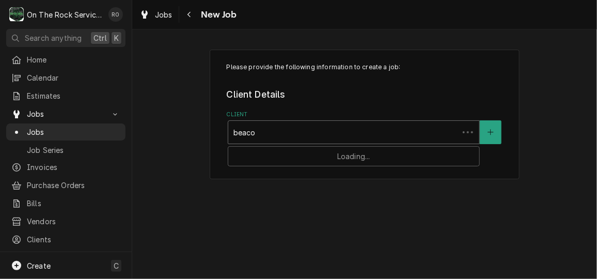
type input "beacon"
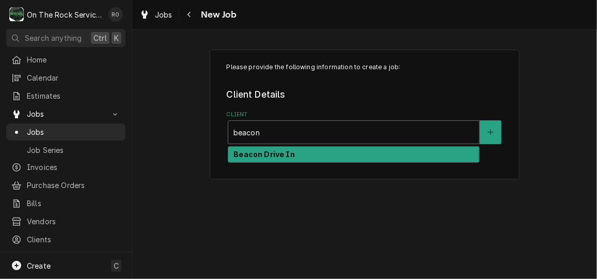
click at [323, 149] on div "Beacon Drive In" at bounding box center [353, 155] width 251 height 16
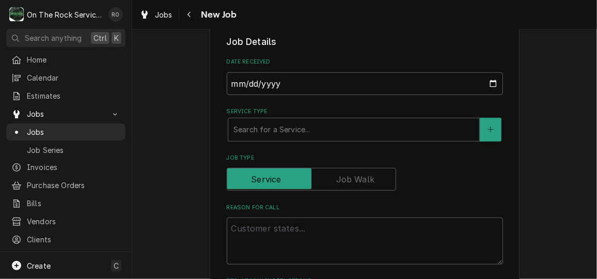
scroll to position [219, 0]
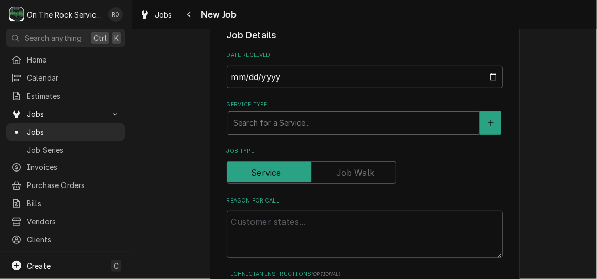
click at [316, 127] on div "Service Type" at bounding box center [354, 123] width 241 height 19
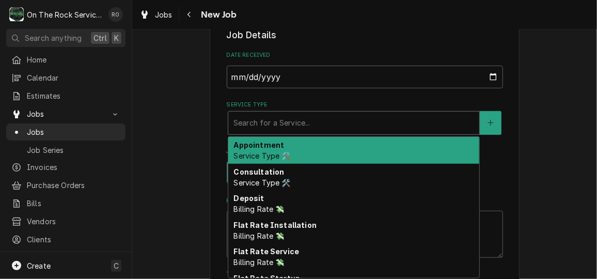
type textarea "x"
type input "s"
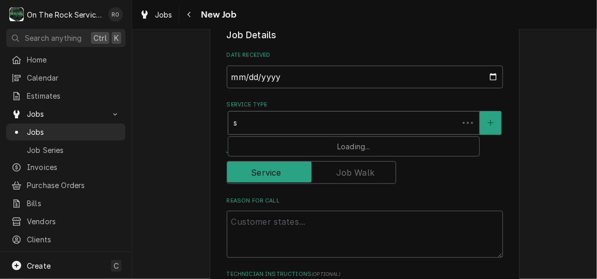
type textarea "x"
type input "se"
type textarea "x"
type input "ser"
type textarea "x"
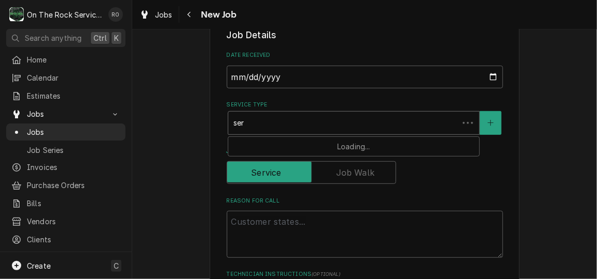
type input "serv"
type textarea "x"
type input "servi"
type textarea "x"
type input "servic"
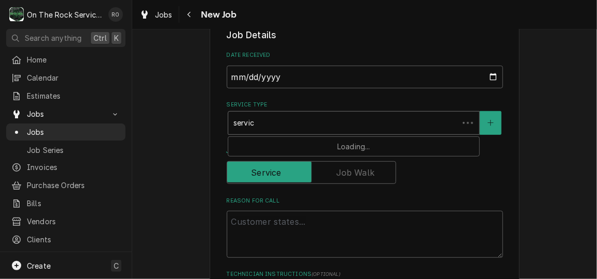
type textarea "x"
type input "service"
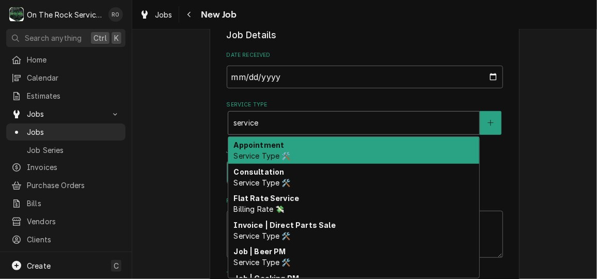
type textarea "x"
type input "service"
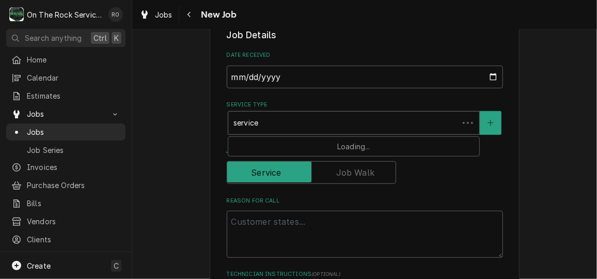
type textarea "x"
type input "service c"
type textarea "x"
type input "service ca"
type textarea "x"
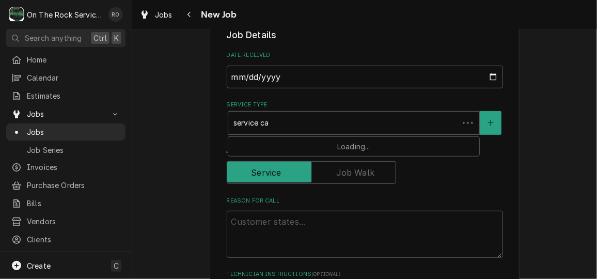
type input "service cal"
type textarea "x"
type input "service call"
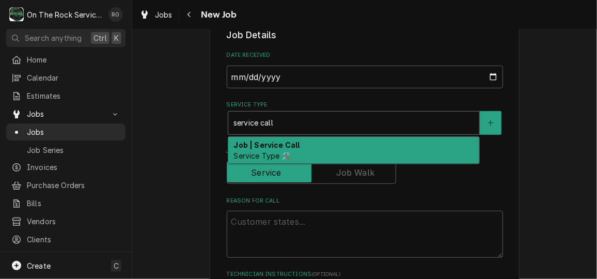
click at [349, 145] on div "Job | Service Call Service Type 🛠️" at bounding box center [353, 150] width 251 height 27
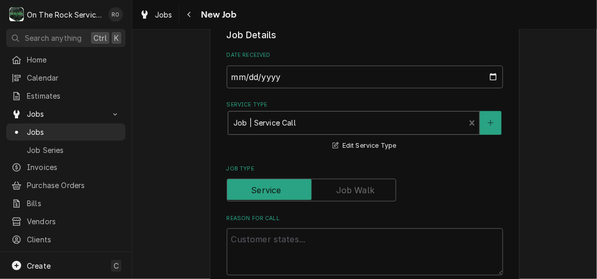
type textarea "x"
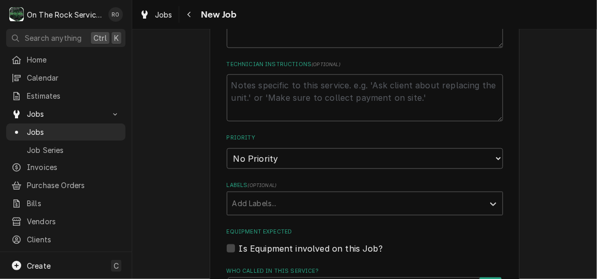
scroll to position [446, 0]
click at [347, 152] on select "No Priority Urgent High Medium Low" at bounding box center [365, 158] width 276 height 21
select select "1"
click at [227, 148] on select "No Priority Urgent High Medium Low" at bounding box center [365, 158] width 276 height 21
click at [345, 206] on div "Labels" at bounding box center [355, 203] width 246 height 19
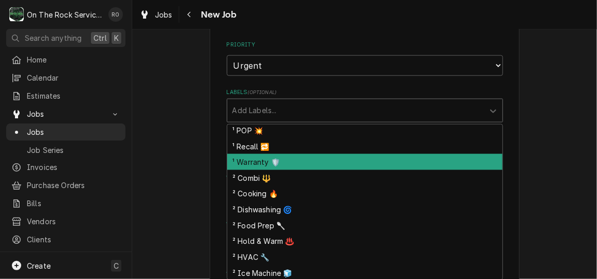
scroll to position [50, 0]
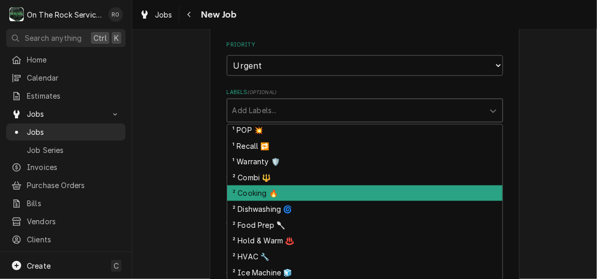
click at [323, 191] on div "² Cooking 🔥" at bounding box center [364, 193] width 275 height 16
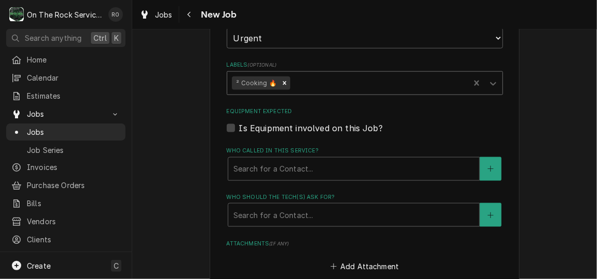
scroll to position [583, 0]
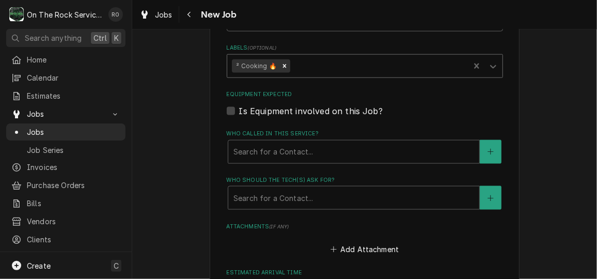
click at [350, 164] on fieldset "Job Details Date Received 2025-09-24 Service Type Job | Service Call Service Ty…" at bounding box center [365, 33] width 276 height 738
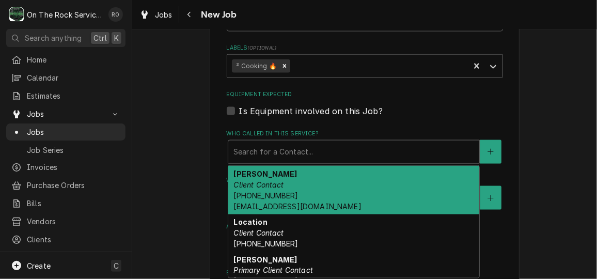
click at [350, 154] on div "Who called in this service?" at bounding box center [354, 152] width 241 height 19
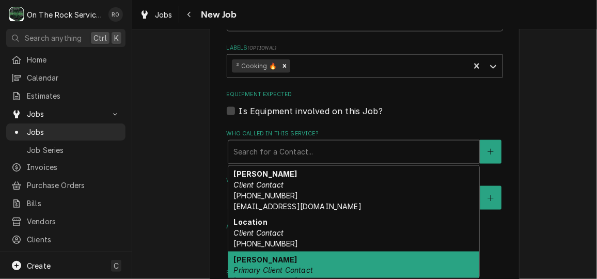
click at [337, 263] on div "Steve Duncan Primary Client Contact (864) 572-7776" at bounding box center [353, 271] width 251 height 38
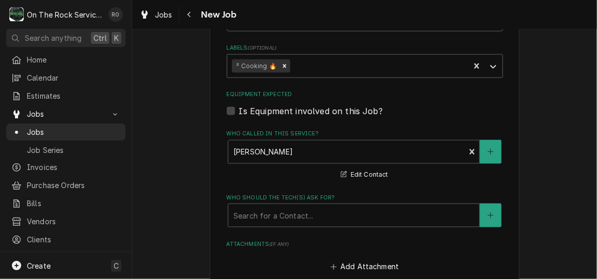
click at [329, 201] on label "Who should the tech(s) ask for?" at bounding box center [365, 198] width 276 height 8
click at [332, 208] on div "Who should the tech(s) ask for?" at bounding box center [354, 215] width 241 height 19
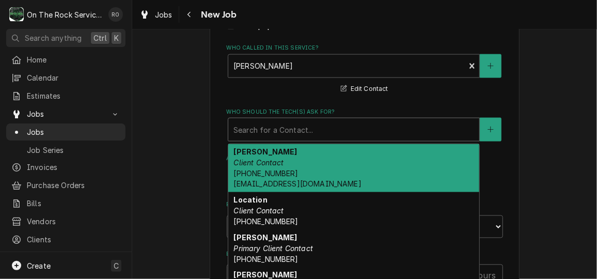
scroll to position [691, 0]
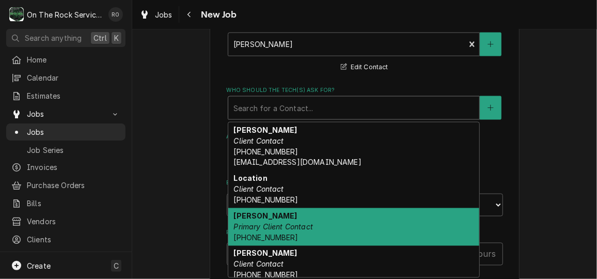
click at [330, 220] on div "Steve Duncan Primary Client Contact (864) 572-7776" at bounding box center [353, 227] width 251 height 38
type textarea "x"
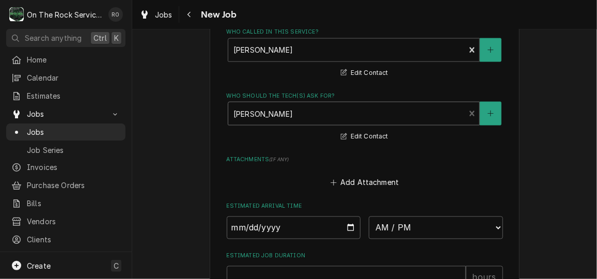
scroll to position [686, 0]
click at [345, 228] on input "Date" at bounding box center [294, 226] width 134 height 23
type input "2025-09-25"
type textarea "x"
click at [436, 224] on select "AM / PM 6:00 AM 6:15 AM 6:30 AM 6:45 AM 7:00 AM 7:15 AM 7:30 AM 7:45 AM 8:00 AM…" at bounding box center [436, 226] width 134 height 23
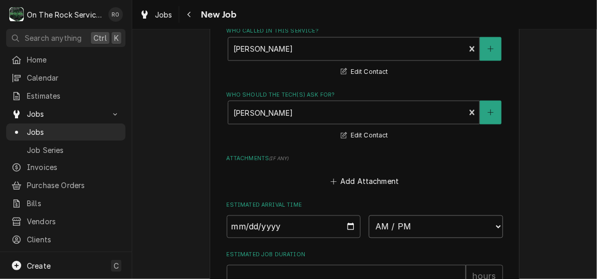
select select "10:00:00"
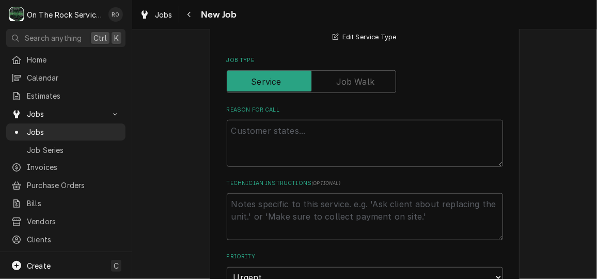
scroll to position [327, 0]
click at [339, 137] on textarea "Reason For Call" at bounding box center [365, 143] width 276 height 46
type textarea "x"
type textarea "F"
type textarea "x"
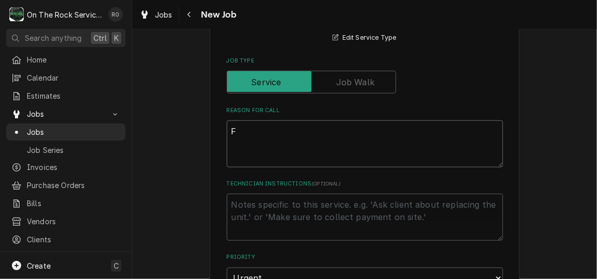
type textarea "Fr"
type textarea "x"
type textarea "Fry"
type textarea "x"
type textarea "Frye"
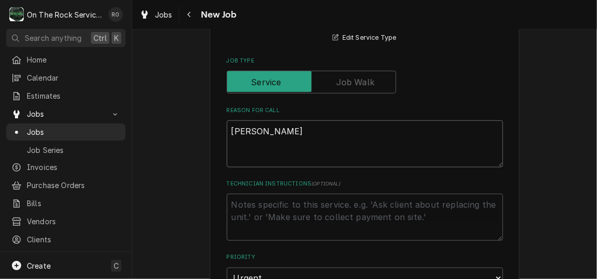
type textarea "x"
type textarea "Fryer"
type textarea "x"
type textarea "Fryer d"
type textarea "x"
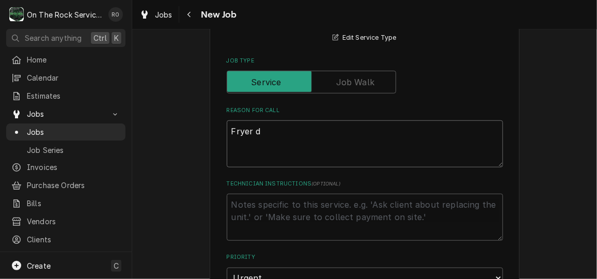
type textarea "Fryer do"
type textarea "x"
type textarea "Fryer dow"
type textarea "x"
type textarea "Fryer down"
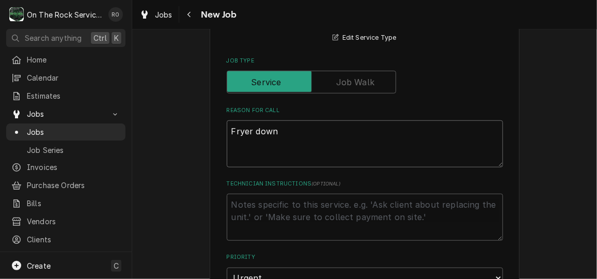
type textarea "x"
type textarea "Fryer down."
type textarea "x"
type textarea "Fryer down."
type textarea "x"
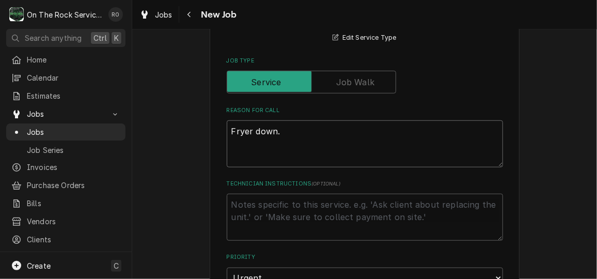
type textarea "Fryer down."
type textarea "x"
type textarea "Fryer down. C"
type textarea "x"
type textarea "Fryer down. Cus"
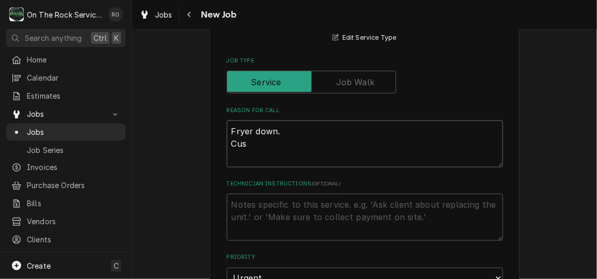
type textarea "x"
type textarea "Fryer down. Cust"
type textarea "x"
type textarea "Fryer down. Custo"
type textarea "x"
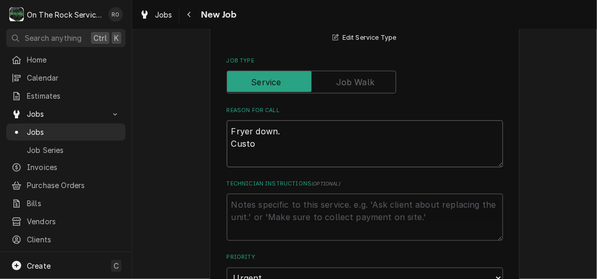
type textarea "Fryer down. Custom"
type textarea "x"
type textarea "Fryer down. Custome"
type textarea "x"
type textarea "Fryer down. Customer"
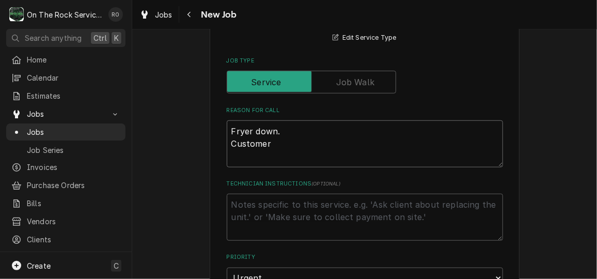
type textarea "x"
type textarea "Fryer down. Customer"
type textarea "x"
type textarea "Fryer down. Customer h"
type textarea "x"
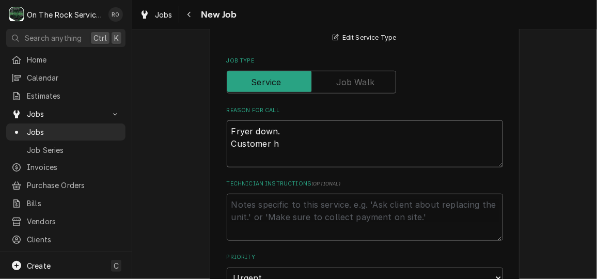
type textarea "Fryer down. Customer ha"
type textarea "x"
type textarea "Fryer down. Customer has"
type textarea "x"
type textarea "Fryer down. Customer has"
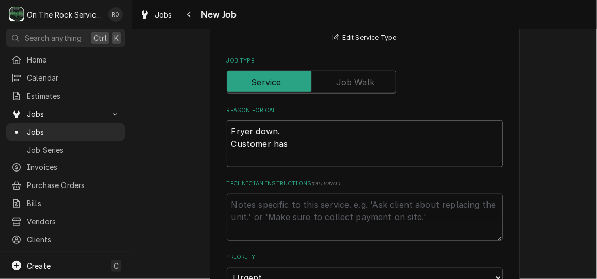
type textarea "x"
type textarea "Fryer down. Customer has o"
type textarea "x"
type textarea "Fryer down. Customer has on"
type textarea "x"
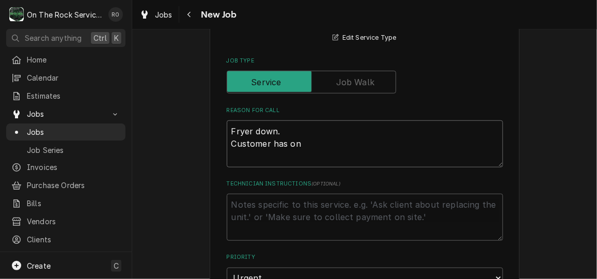
type textarea "Fryer down. Customer has one"
type textarea "x"
type textarea "Fryer down. Customer has one"
type textarea "x"
type textarea "Fryer down. Customer has one f"
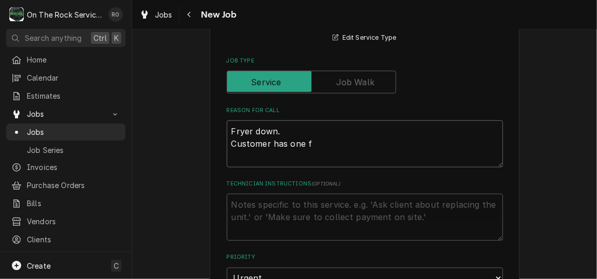
type textarea "x"
type textarea "Fryer down. Customer has one fr"
type textarea "x"
type textarea "Fryer down. Customer has one fry"
type textarea "x"
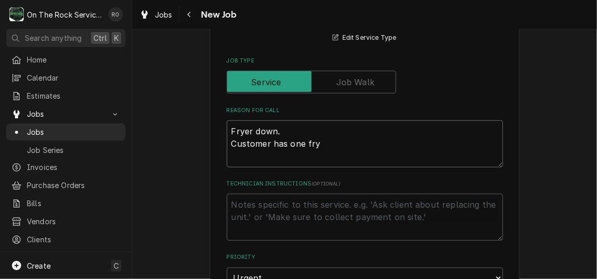
type textarea "Fryer down. Customer has one frye"
type textarea "x"
type textarea "Fryer down. Customer has one fryer"
type textarea "x"
type textarea "Fryer down. Customer has one fryer t"
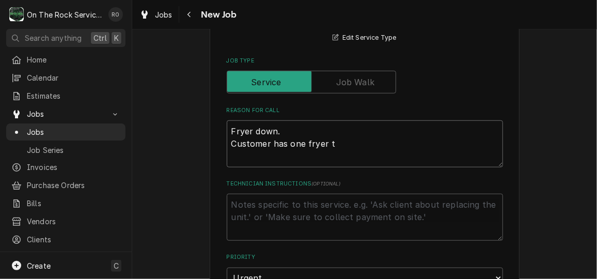
type textarea "x"
type textarea "Fryer down. Customer has one fryer th"
type textarea "x"
type textarea "Fryer down. Customer has one fryer tha"
type textarea "x"
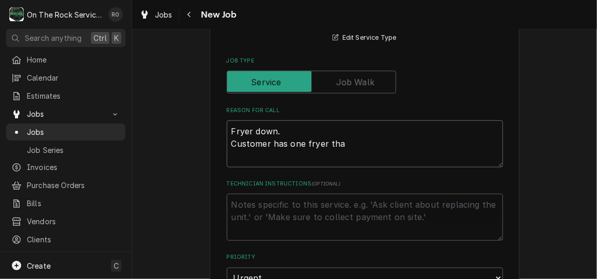
type textarea "Fryer down. Customer has one fryer that"
type textarea "x"
type textarea "Fryer down. Customer has one fryer that n"
type textarea "x"
type textarea "Fryer down. Customer has one fryer that ne"
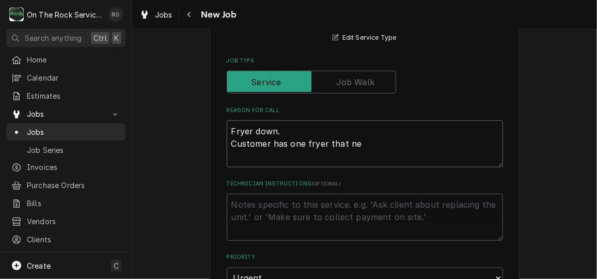
type textarea "x"
type textarea "Fryer down. Customer has one fryer that nee"
type textarea "x"
type textarea "Fryer down. Customer has one fryer that need"
type textarea "x"
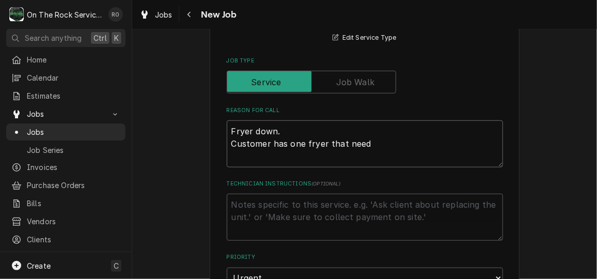
type textarea "Fryer down. Customer has one fryer that needs"
type textarea "x"
type textarea "Fryer down. Customer has one fryer that needs t"
type textarea "x"
type textarea "Fryer down. Customer has one fryer that needs to"
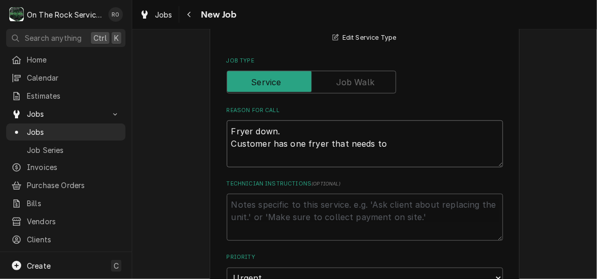
type textarea "x"
type textarea "Fryer down. Customer has one fryer that needs to"
type textarea "x"
type textarea "Fryer down. Customer has one fryer that needs to b"
type textarea "x"
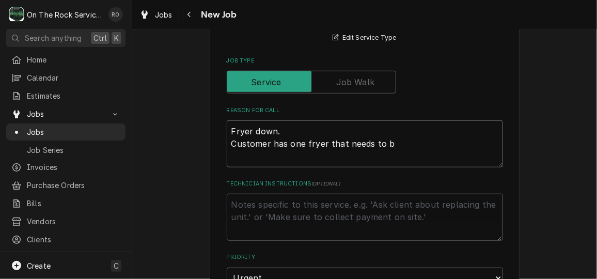
type textarea "Fryer down. Customer has one fryer that needs to be"
type textarea "x"
type textarea "Fryer down. Customer has one fryer that needs to be"
type textarea "x"
type textarea "Fryer down. Customer has one fryer that needs to be d"
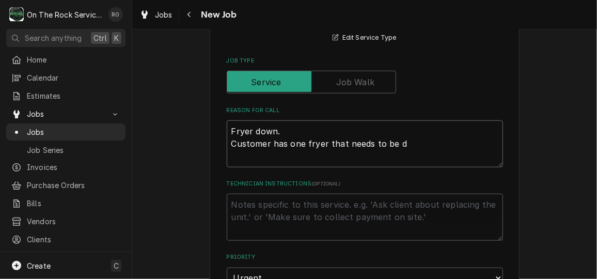
type textarea "x"
type textarea "Fryer down. Customer has one fryer that needs to be dia"
type textarea "x"
type textarea "Fryer down. Customer has one fryer that needs to be diag"
type textarea "x"
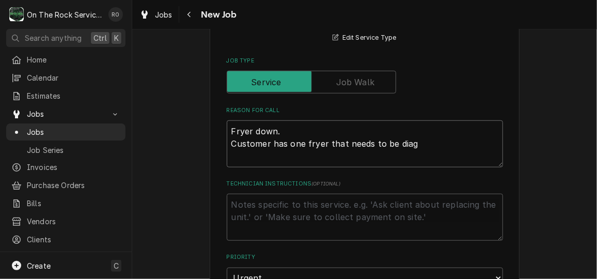
type textarea "Fryer down. Customer has one fryer that needs to be diagn"
type textarea "x"
type textarea "Fryer down. Customer has one fryer that needs to be diagno"
type textarea "x"
type textarea "Fryer down. Customer has one fryer that needs to be diagnos"
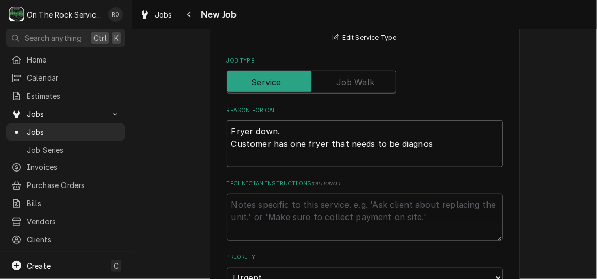
type textarea "x"
type textarea "Fryer down. Customer has one fryer that needs to be diagnose"
type textarea "x"
type textarea "Fryer down. Customer has one fryer that needs to be diagnosed"
type textarea "x"
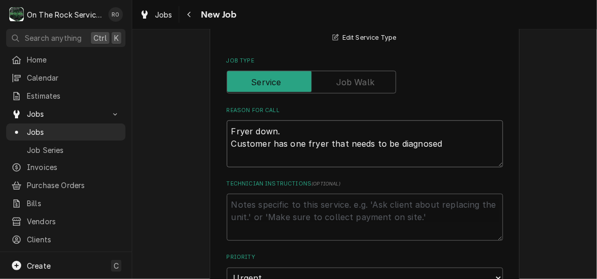
type textarea "Fryer down. Customer has one fryer that needs to be diagnosed."
type textarea "x"
type textarea "Fryer down. Customer has one fryer that needs to be diagnosed."
type textarea "x"
type textarea "Fryer down. Customer has one fryer that needs to be diagnosed. S"
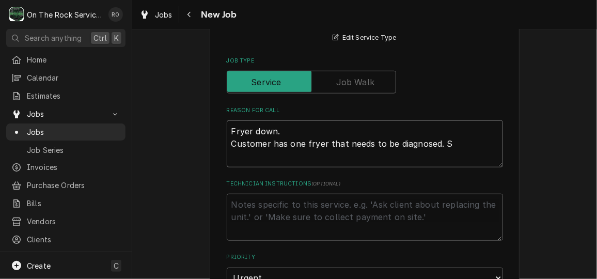
type textarea "x"
type textarea "Fryer down. Customer has one fryer that needs to be diagnosed. Sa"
type textarea "x"
type textarea "Fryer down. Customer has one fryer that needs to be diagnosed. Says"
type textarea "x"
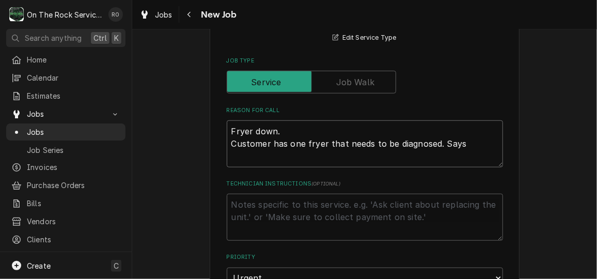
type textarea "Fryer down. Customer has one fryer that needs to be diagnosed. Says"
type textarea "x"
type textarea "Fryer down. Customer has one fryer that needs to be diagnosed. Says i"
type textarea "x"
type textarea "Fryer down. Customer has one fryer that needs to be diagnosed. Says it"
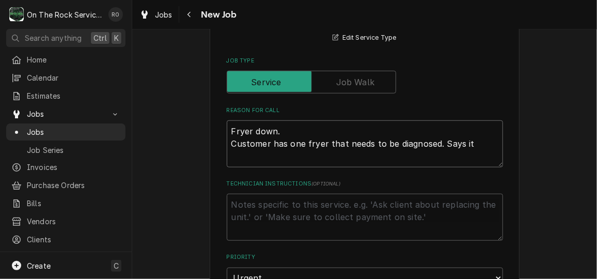
type textarea "x"
type textarea "Fryer down. Customer has one fryer that needs to be diagnosed. Says it a"
type textarea "x"
type textarea "Fryer down. Customer has one fryer that needs to be diagnosed. Says it at"
type textarea "x"
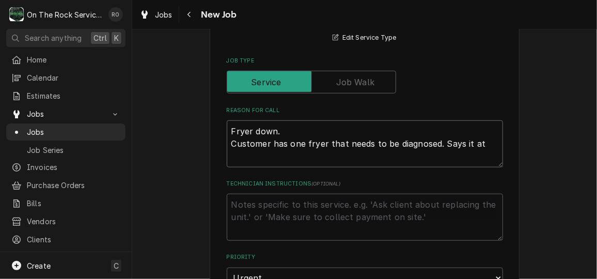
type textarea "Fryer down. Customer has one fryer that needs to be diagnosed. Says it att"
type textarea "x"
type textarea "Fryer down. Customer has one fryer that needs to be diagnosed. Says it atte"
type textarea "x"
type textarea "Fryer down. Customer has one fryer that needs to be diagnosed. Says it attem"
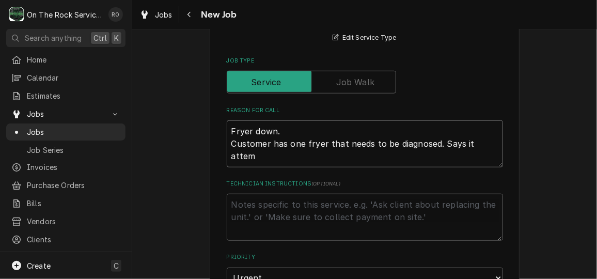
type textarea "x"
type textarea "Fryer down. Customer has one fryer that needs to be diagnosed. Says it attemp"
type textarea "x"
type textarea "Fryer down. Customer has one fryer that needs to be diagnosed. Says it attempt"
type textarea "x"
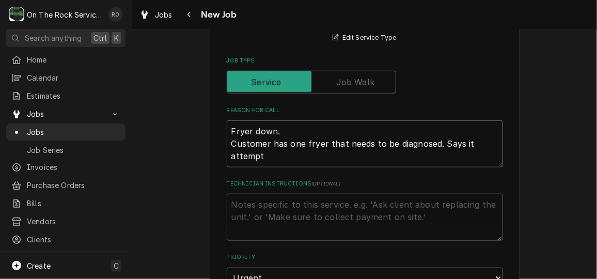
type textarea "Fryer down. Customer has one fryer that needs to be diagnosed. Says it attempts"
type textarea "x"
type textarea "Fryer down. Customer has one fryer that needs to be diagnosed. Says it attempts"
type textarea "x"
type textarea "Fryer down. Customer has one fryer that needs to be diagnosed. Says it attempts…"
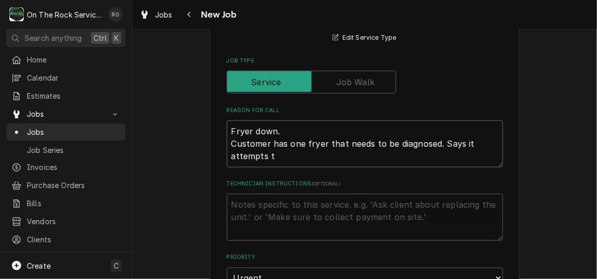
type textarea "x"
type textarea "Fryer down. Customer has one fryer that needs to be diagnosed. Says it attempts…"
type textarea "x"
type textarea "Fryer down. Customer has one fryer that needs to be diagnosed. Says it attempts…"
type textarea "x"
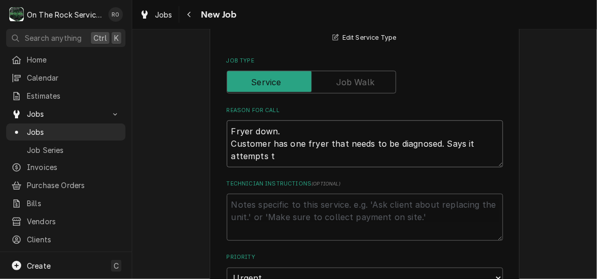
type textarea "Fryer down. Customer has one fryer that needs to be diagnosed. Says it attempts…"
type textarea "x"
type textarea "Fryer down. Customer has one fryer that needs to be diagnosed. Says it attempts…"
type textarea "x"
type textarea "Fryer down. Customer has one fryer that needs to be diagnosed. Says it attempts…"
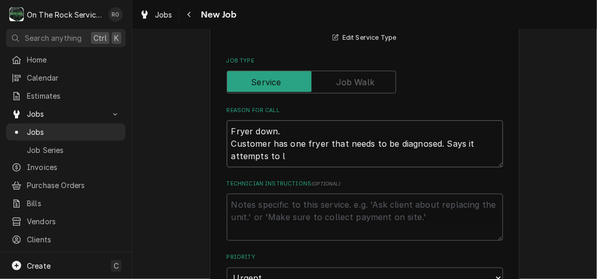
type textarea "x"
type textarea "Fryer down. Customer has one fryer that needs to be diagnosed. Says it attempts…"
type textarea "x"
type textarea "Fryer down. Customer has one fryer that needs to be diagnosed. Says it attempts…"
type textarea "x"
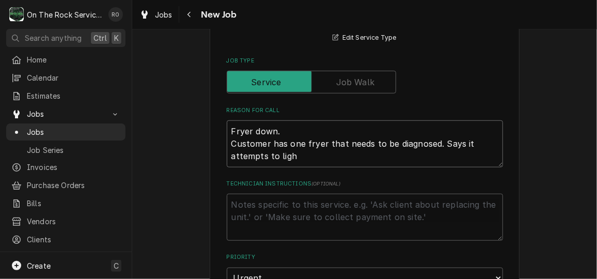
type textarea "Fryer down. Customer has one fryer that needs to be diagnosed. Says it attempts…"
type textarea "x"
type textarea "Fryer down. Customer has one fryer that needs to be diagnosed. Says it attempts…"
type textarea "x"
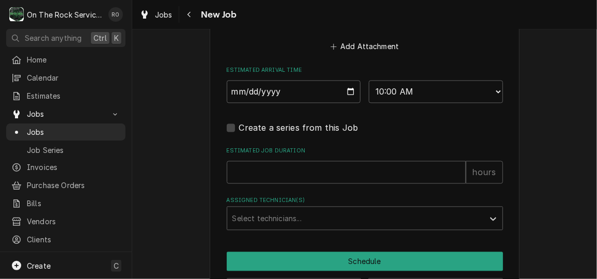
scroll to position [887, 0]
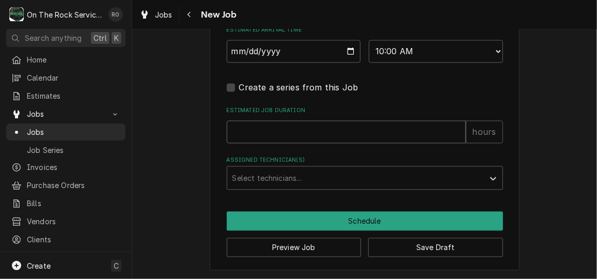
click at [339, 137] on input "Estimated Job Duration" at bounding box center [346, 131] width 239 height 23
click at [293, 176] on div "Assigned Technician(s)" at bounding box center [355, 177] width 246 height 19
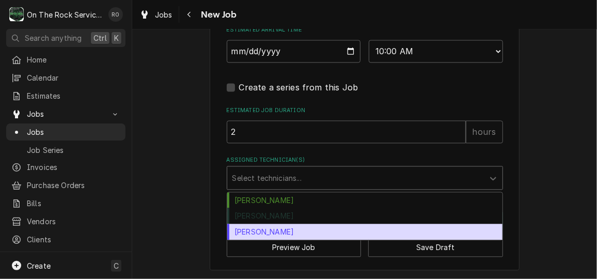
click at [294, 234] on div "Todd Brady" at bounding box center [364, 232] width 275 height 16
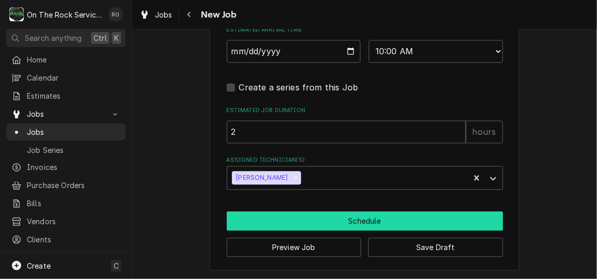
drag, startPoint x: 366, startPoint y: 221, endPoint x: 306, endPoint y: 219, distance: 60.0
click at [306, 219] on button "Schedule" at bounding box center [365, 220] width 276 height 19
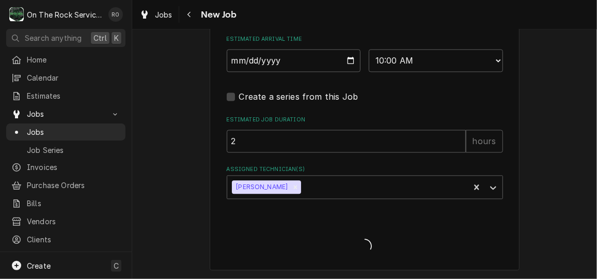
scroll to position [877, 0]
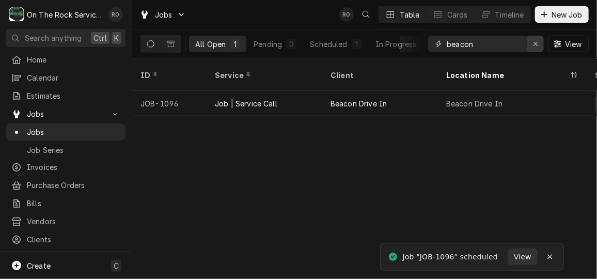
click at [535, 40] on icon "Erase input" at bounding box center [536, 43] width 6 height 7
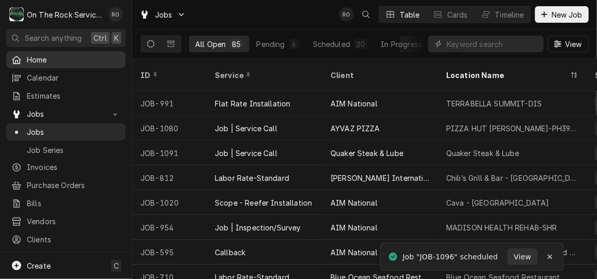
click at [79, 61] on span "Home" at bounding box center [74, 59] width 94 height 11
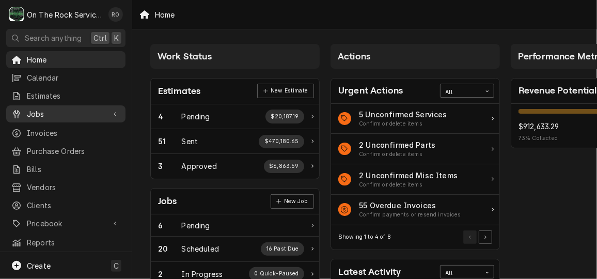
click at [54, 112] on span "Jobs" at bounding box center [66, 113] width 78 height 11
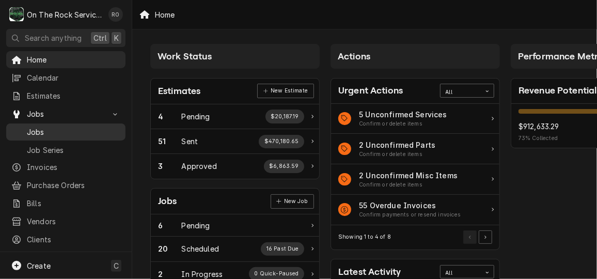
click at [56, 127] on span "Jobs" at bounding box center [74, 132] width 94 height 11
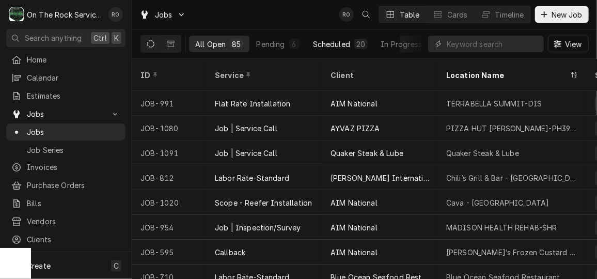
scroll to position [0, 139]
click at [377, 45] on div "Completed" at bounding box center [388, 44] width 39 height 11
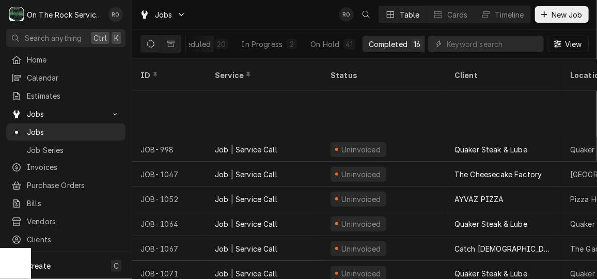
scroll to position [203, 0]
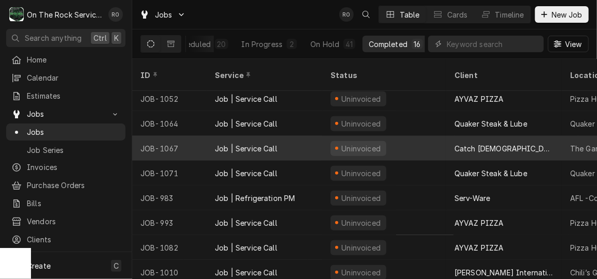
click at [399, 141] on div "Uninvoiced" at bounding box center [384, 148] width 124 height 25
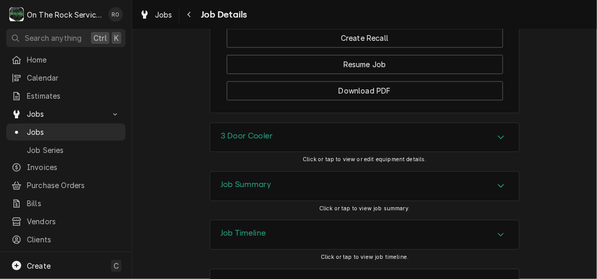
scroll to position [1177, 0]
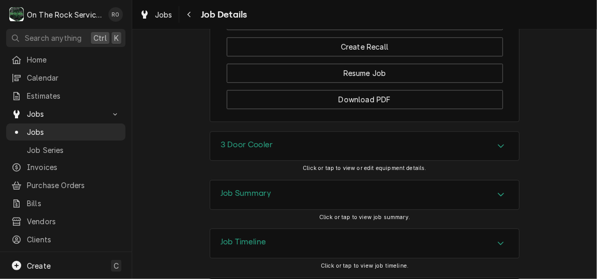
click at [452, 207] on div "Job Summary" at bounding box center [364, 194] width 309 height 29
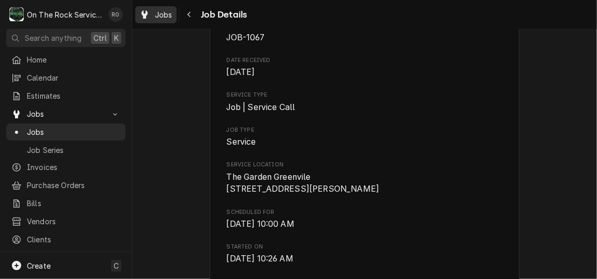
scroll to position [84, 0]
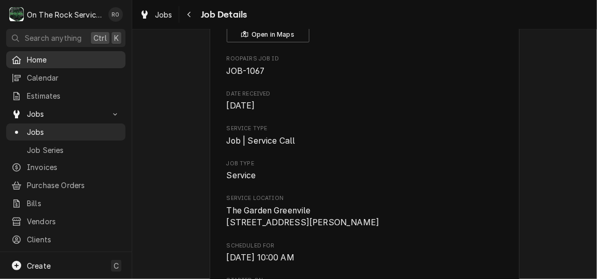
click at [56, 64] on link "Home" at bounding box center [65, 59] width 119 height 17
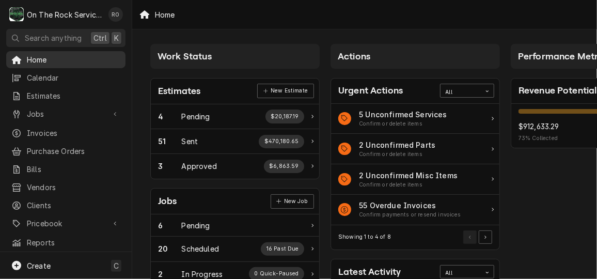
click at [97, 56] on span "Home" at bounding box center [74, 59] width 94 height 11
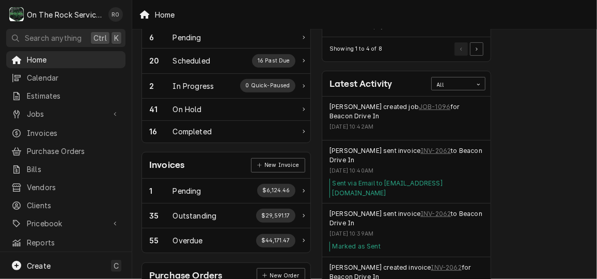
scroll to position [188, 9]
drag, startPoint x: 568, startPoint y: 210, endPoint x: 573, endPoint y: 239, distance: 29.4
click at [573, 239] on div "Performance Metrics Revenue Potential All 73% $912,633.29 73 % Collected $333,9…" at bounding box center [587, 186] width 180 height 671
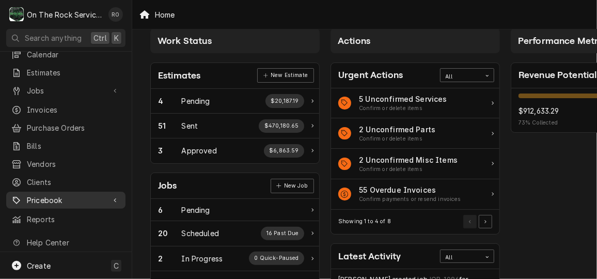
scroll to position [34, 0]
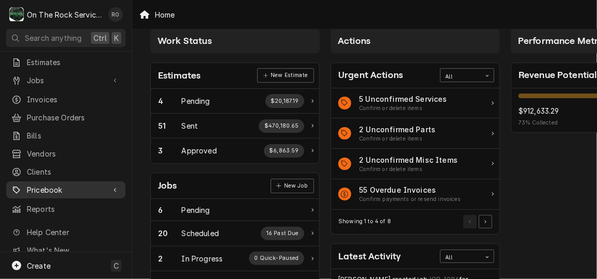
click at [77, 181] on link "Pricebook" at bounding box center [65, 189] width 119 height 17
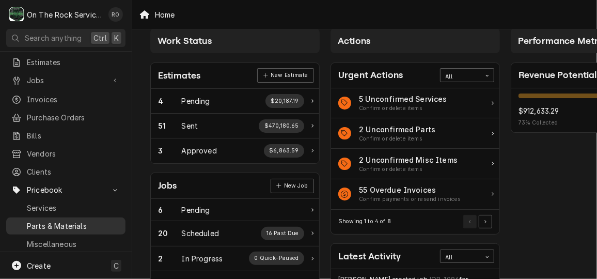
click at [84, 222] on span "Parts & Materials" at bounding box center [74, 226] width 94 height 11
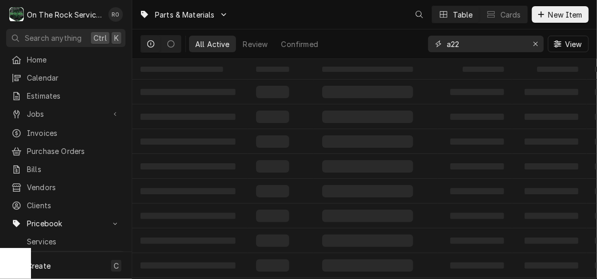
click at [500, 44] on input "a22" at bounding box center [485, 44] width 77 height 17
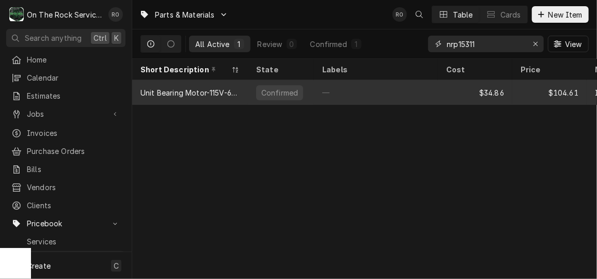
type input "nrp15311"
click at [335, 86] on div "—" at bounding box center [376, 92] width 124 height 25
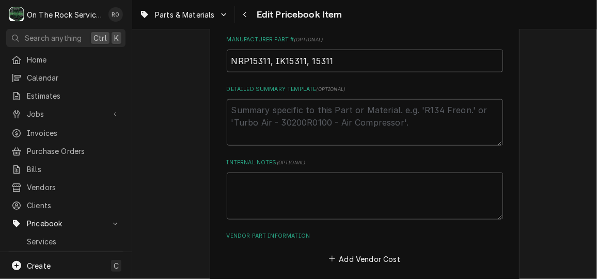
scroll to position [523, 0]
click at [247, 61] on input "NRP15311, IK15311, 15311" at bounding box center [365, 63] width 276 height 23
type textarea "x"
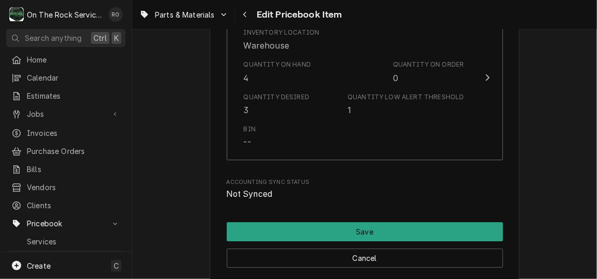
scroll to position [1443, 0]
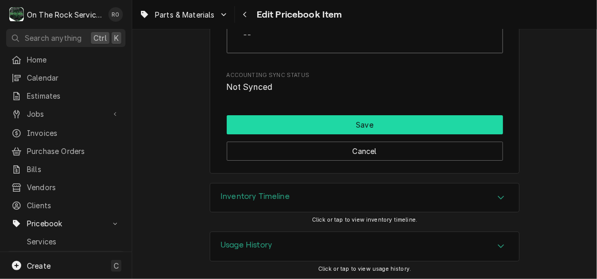
type input "NRP5311, IK15311, 15311"
click at [298, 122] on button "Save" at bounding box center [365, 124] width 276 height 19
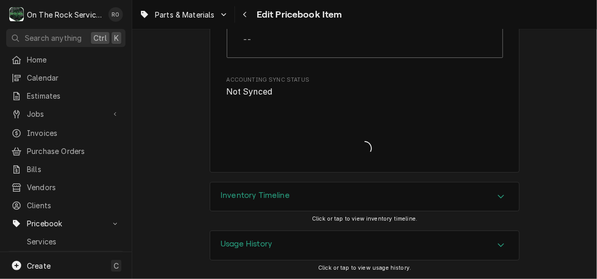
scroll to position [1437, 0]
type textarea "x"
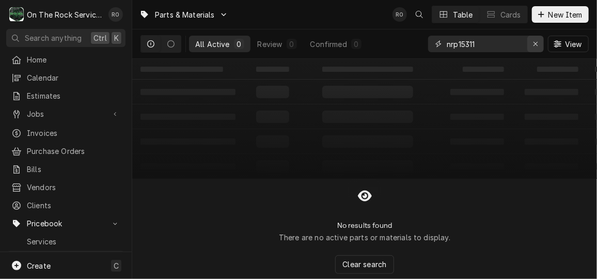
click at [535, 39] on div "Erase input" at bounding box center [536, 44] width 10 height 10
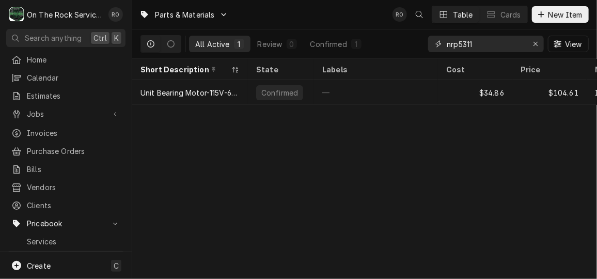
type input "nrp5311"
click at [71, 111] on span "Jobs" at bounding box center [66, 113] width 78 height 11
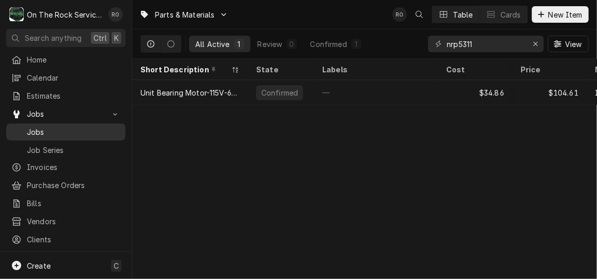
click at [82, 127] on span "Jobs" at bounding box center [74, 132] width 94 height 11
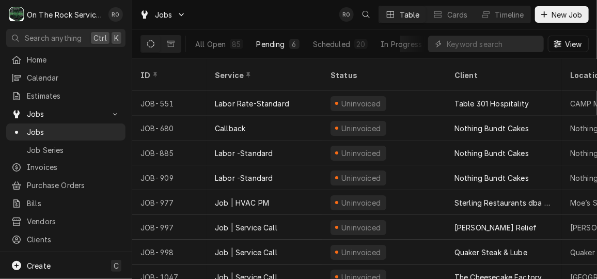
click at [277, 43] on div "Pending" at bounding box center [271, 44] width 28 height 11
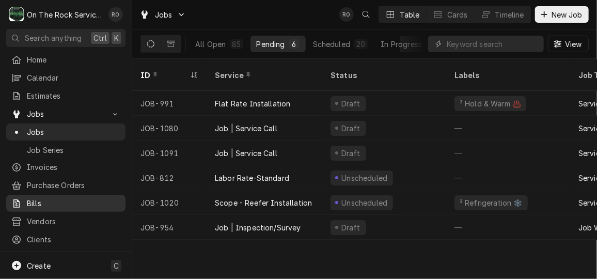
scroll to position [68, 0]
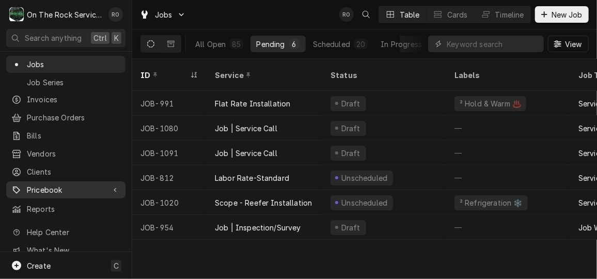
click at [74, 184] on span "Pricebook" at bounding box center [66, 189] width 78 height 11
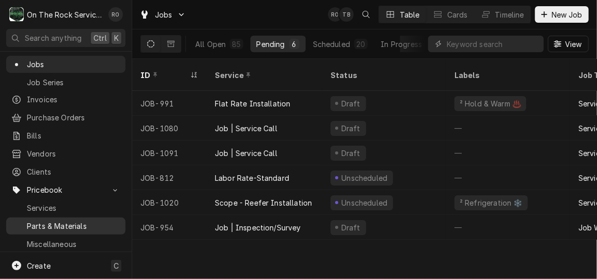
click at [83, 221] on span "Parts & Materials" at bounding box center [74, 226] width 94 height 11
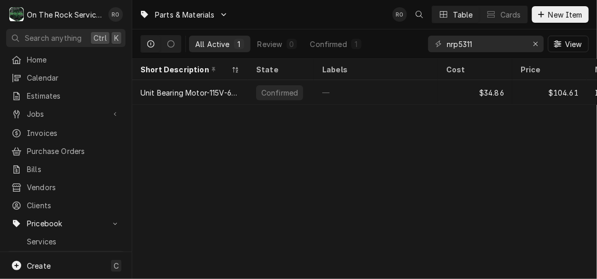
click at [396, 201] on div "Parts & Materials RO Table Cards New Item All Active 1 Review 0 Confirmed 1 nrp…" at bounding box center [364, 139] width 465 height 279
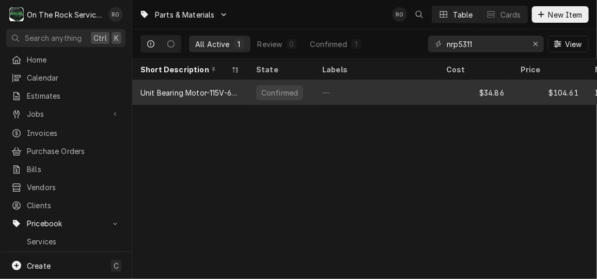
click at [374, 84] on div "—" at bounding box center [376, 92] width 124 height 25
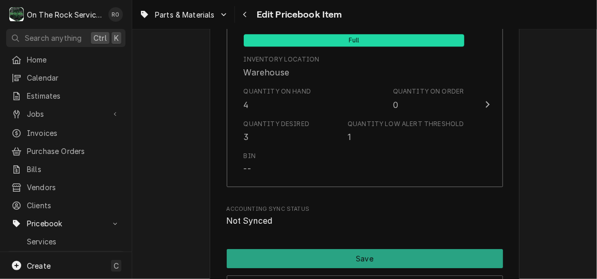
scroll to position [1443, 0]
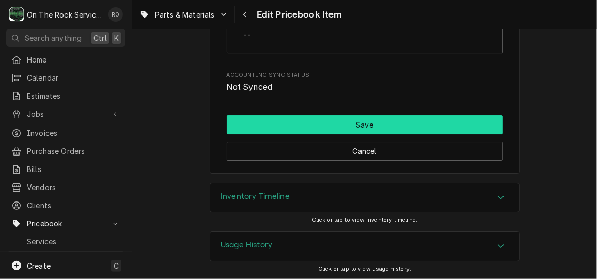
click at [365, 122] on button "Save" at bounding box center [365, 124] width 276 height 19
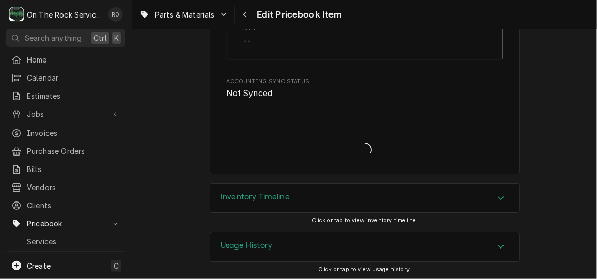
type textarea "x"
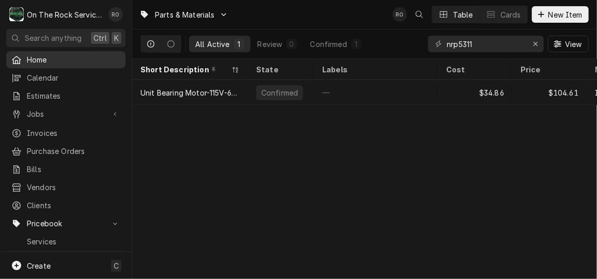
click at [55, 53] on div "Home" at bounding box center [65, 59] width 115 height 13
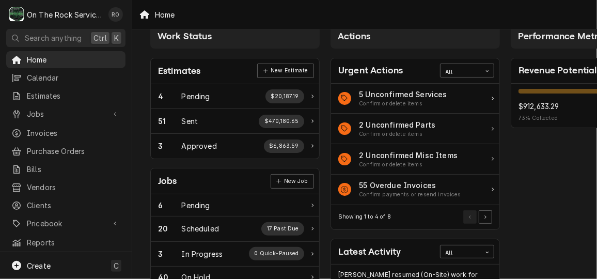
scroll to position [20, 0]
click at [68, 60] on span "Home" at bounding box center [74, 59] width 94 height 11
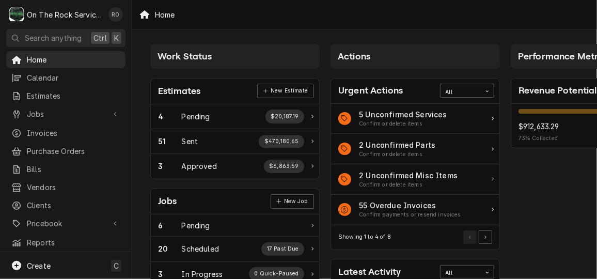
click at [48, 53] on div "Home" at bounding box center [65, 59] width 115 height 13
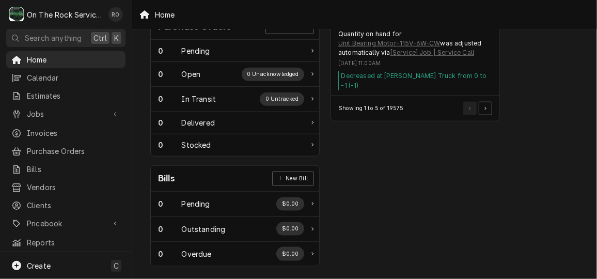
scroll to position [444, 0]
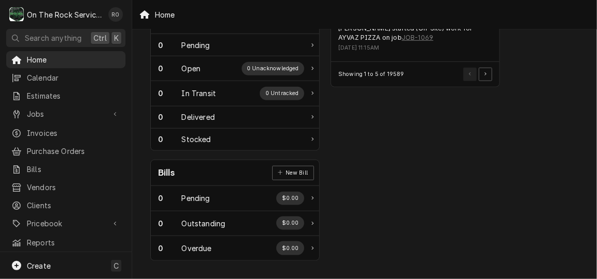
drag, startPoint x: 268, startPoint y: 8, endPoint x: 410, endPoint y: 188, distance: 228.8
click at [34, 108] on span "Jobs" at bounding box center [66, 113] width 78 height 11
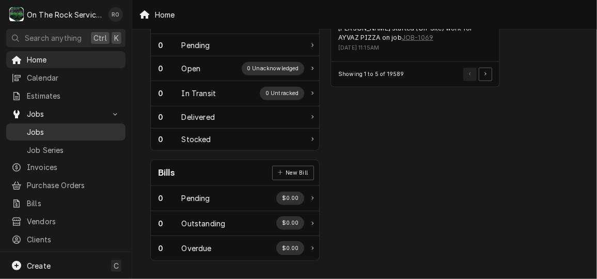
click at [55, 127] on span "Jobs" at bounding box center [74, 132] width 94 height 11
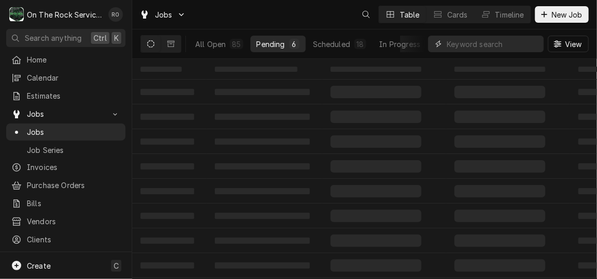
click at [479, 46] on input "Dynamic Content Wrapper" at bounding box center [493, 44] width 92 height 17
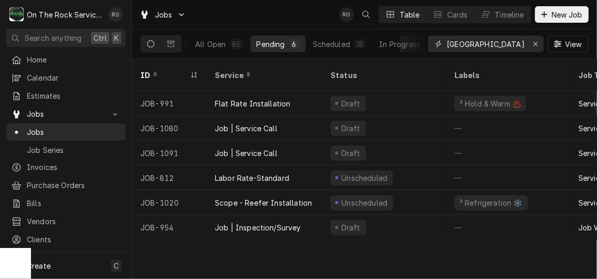
type input "[GEOGRAPHIC_DATA]"
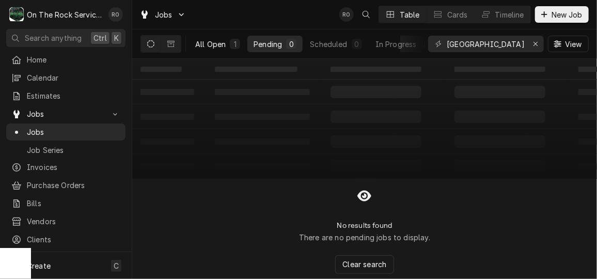
click at [233, 48] on div "1" at bounding box center [235, 44] width 10 height 10
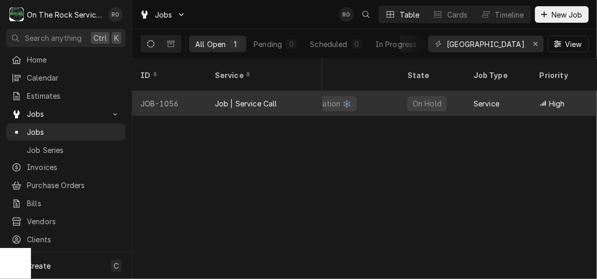
scroll to position [0, 437]
click at [384, 91] on div "² Refrigeration ❄️" at bounding box center [336, 103] width 124 height 25
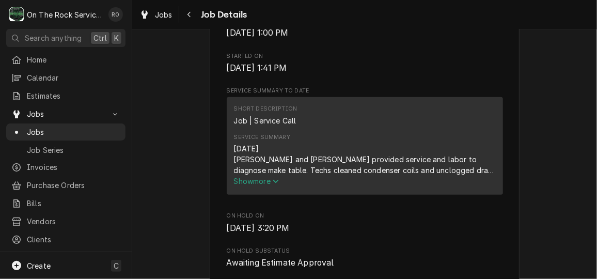
scroll to position [356, 0]
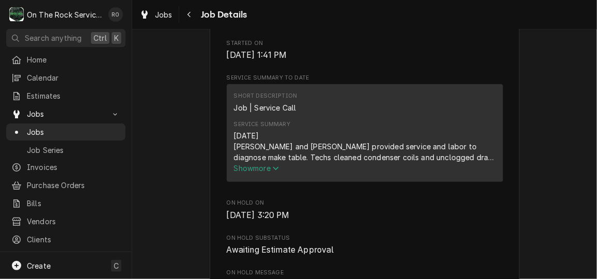
click at [265, 173] on span "Show more" at bounding box center [256, 168] width 45 height 9
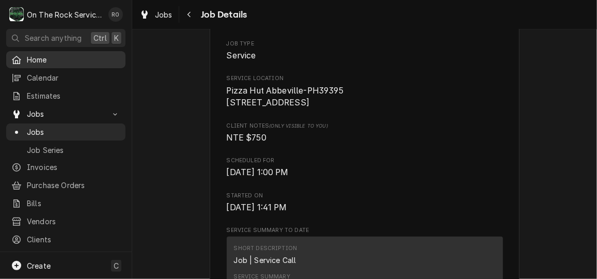
scroll to position [114, 0]
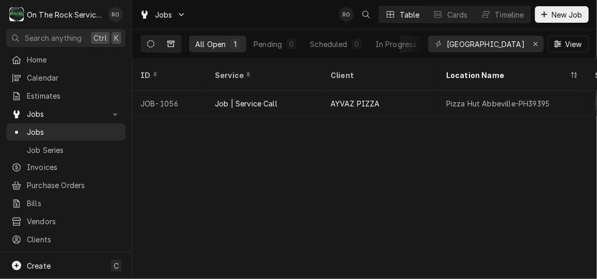
click at [172, 39] on button "Dynamic Content Wrapper" at bounding box center [171, 44] width 20 height 17
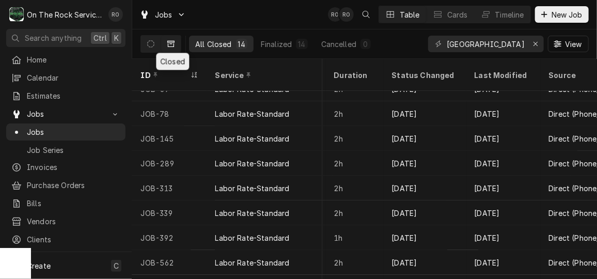
scroll to position [14, 972]
click at [565, 17] on span "New Job" at bounding box center [567, 14] width 35 height 11
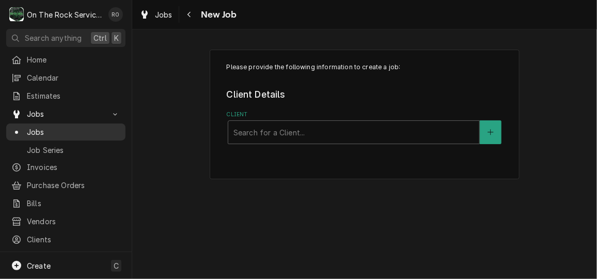
click at [60, 127] on span "Jobs" at bounding box center [74, 132] width 94 height 11
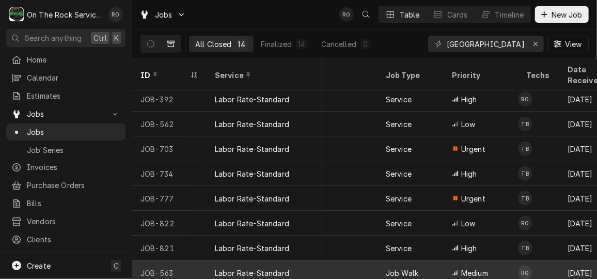
scroll to position [153, 0]
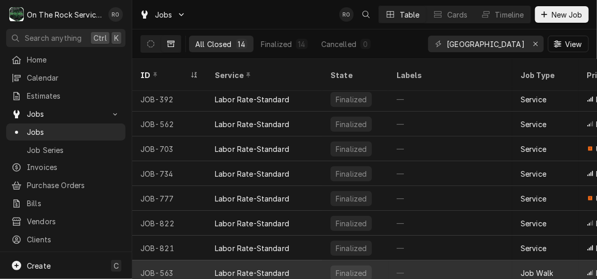
click at [450, 260] on div "—" at bounding box center [451, 272] width 124 height 25
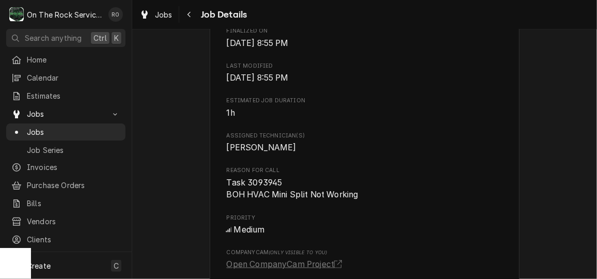
scroll to position [420, 0]
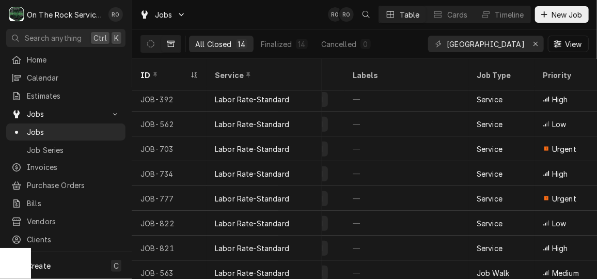
scroll to position [137, 52]
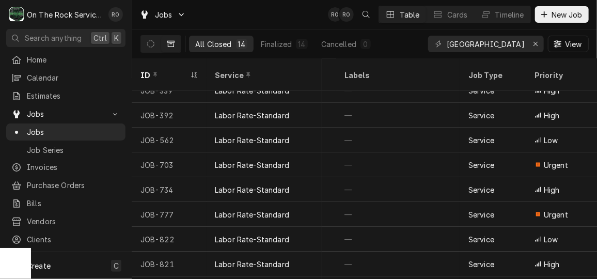
click at [272, 13] on div "Jobs RO RO Table Cards Timeline New Job" at bounding box center [364, 14] width 465 height 29
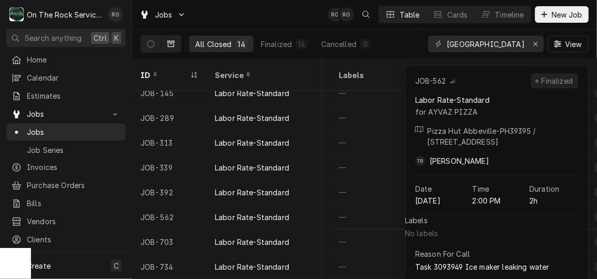
scroll to position [0, 58]
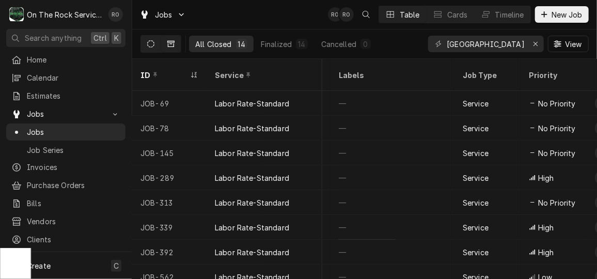
click at [157, 39] on button "Dynamic Content Wrapper" at bounding box center [151, 44] width 20 height 17
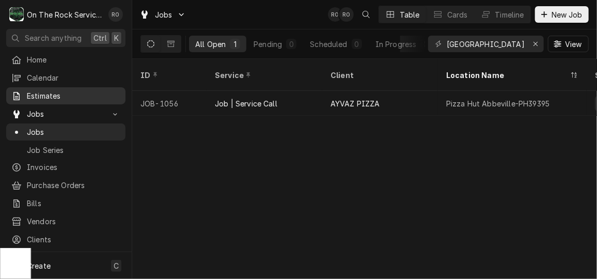
click at [48, 97] on span "Estimates" at bounding box center [74, 95] width 94 height 11
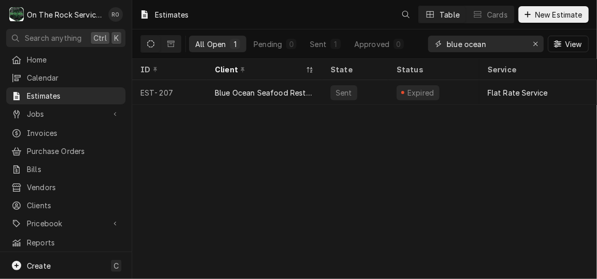
click at [495, 44] on input "blue ocean" at bounding box center [485, 44] width 77 height 17
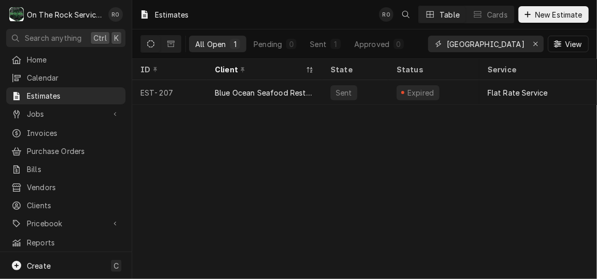
type input "abbeville"
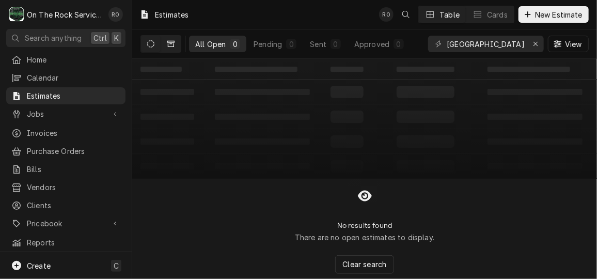
click at [176, 38] on button "Dynamic Content Wrapper" at bounding box center [171, 44] width 20 height 17
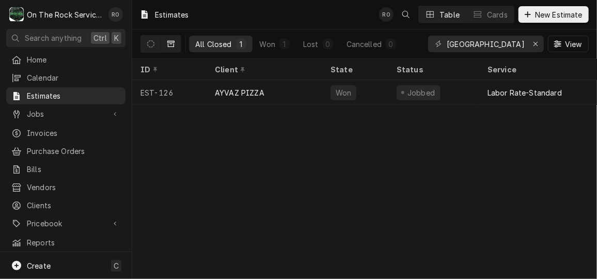
click at [288, 13] on div "Estimates RO Table Cards New Estimate" at bounding box center [364, 14] width 465 height 29
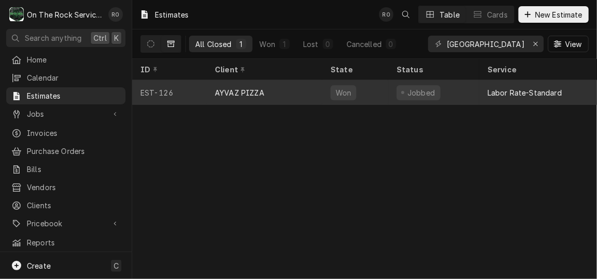
click at [434, 89] on div "Jobbed" at bounding box center [419, 92] width 44 height 15
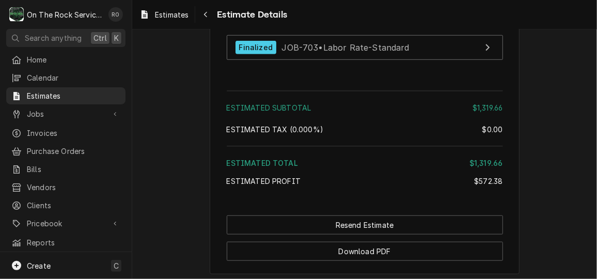
scroll to position [2080, 0]
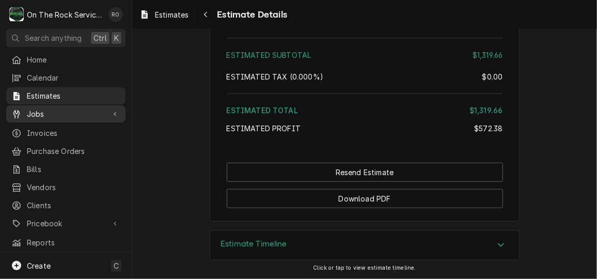
click at [57, 110] on span "Jobs" at bounding box center [66, 113] width 78 height 11
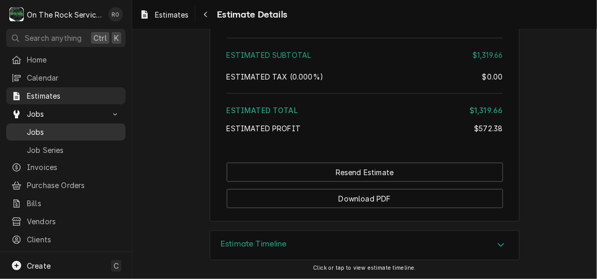
click at [60, 129] on span "Jobs" at bounding box center [74, 132] width 94 height 11
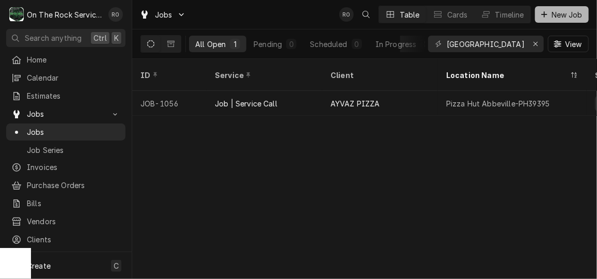
click at [571, 15] on span "New Job" at bounding box center [567, 14] width 35 height 11
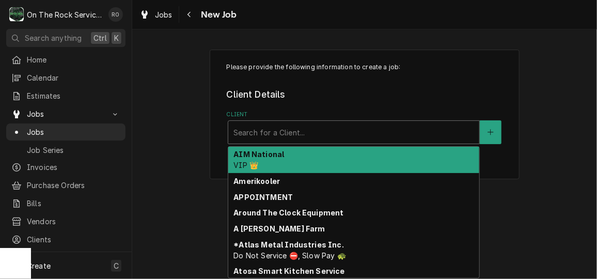
click at [347, 136] on div "Client" at bounding box center [354, 132] width 241 height 19
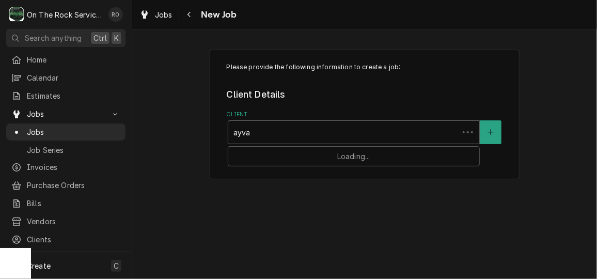
type input "ayvaz"
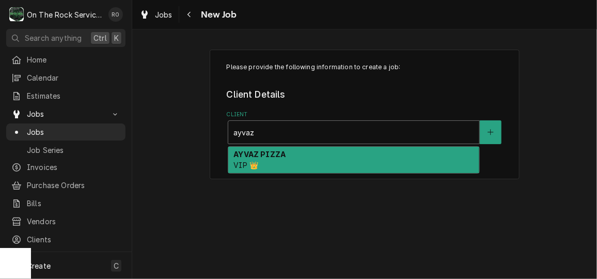
click at [348, 158] on div "AYVAZ PIZZA VIP 👑" at bounding box center [353, 160] width 251 height 27
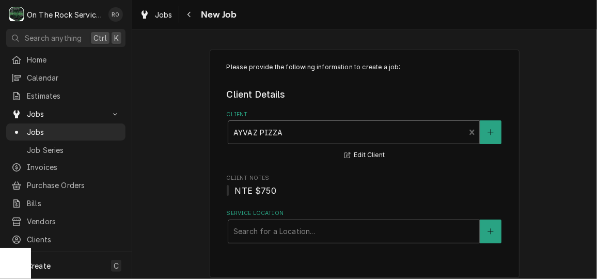
scroll to position [8, 0]
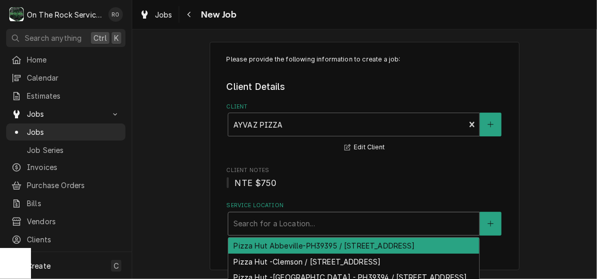
click at [336, 227] on div "Service Location" at bounding box center [354, 223] width 241 height 19
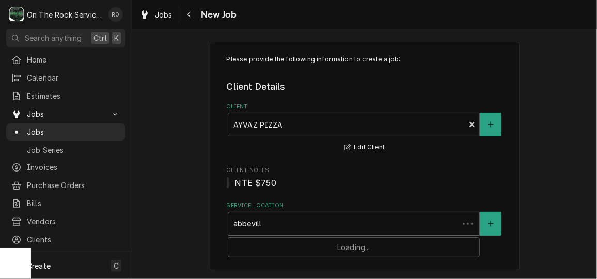
type input "[GEOGRAPHIC_DATA]"
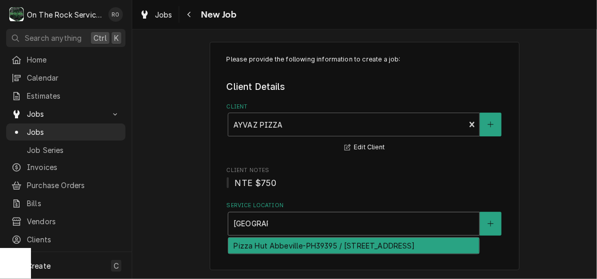
click at [336, 245] on div "Pizza Hut Abbeville-PH39395 / 812 W Greenwood St, Abbeville, SC 29620" at bounding box center [353, 246] width 251 height 16
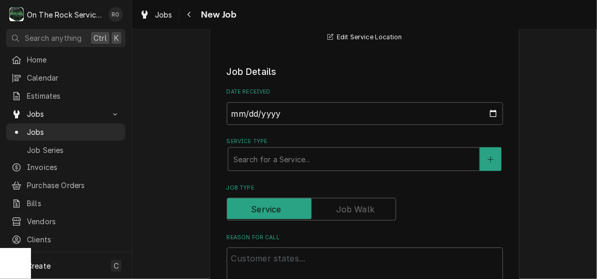
scroll to position [218, 0]
click at [297, 160] on div "Service Type" at bounding box center [354, 158] width 241 height 19
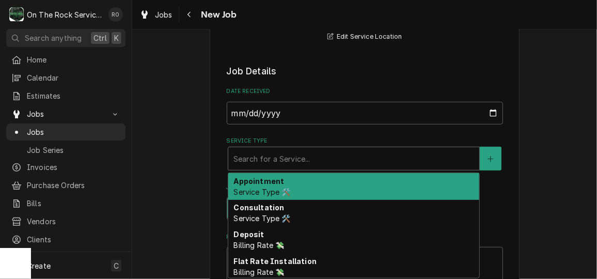
type textarea "x"
type input "s"
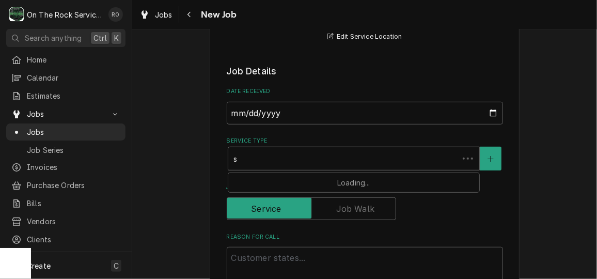
type textarea "x"
type input "se"
type textarea "x"
type input "ser"
type textarea "x"
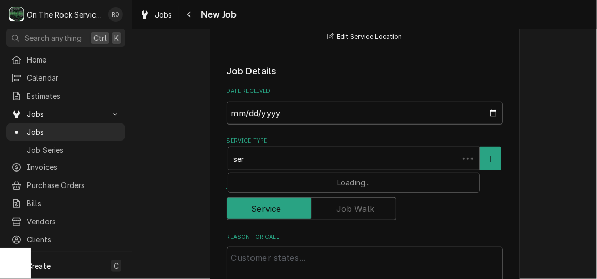
type input "serv"
type textarea "x"
type input "servic"
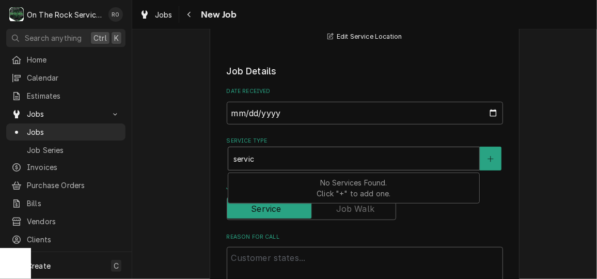
type textarea "x"
type input "service"
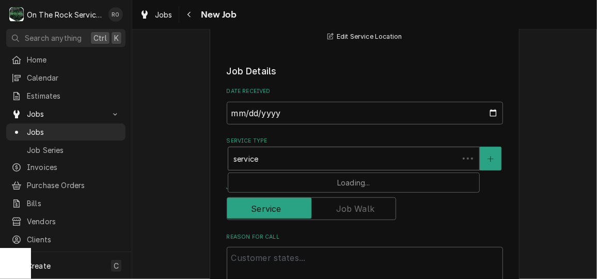
type textarea "x"
type input "service v"
type textarea "x"
type input "service va"
type textarea "x"
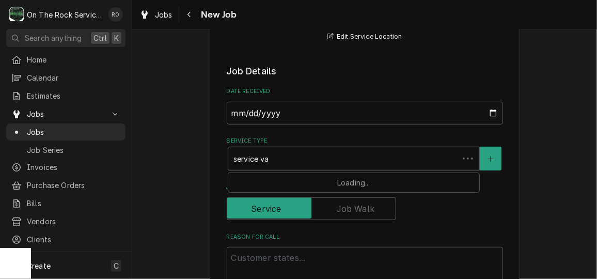
type input "service val"
type textarea "x"
type input "service vall"
type textarea "x"
type input "service val"
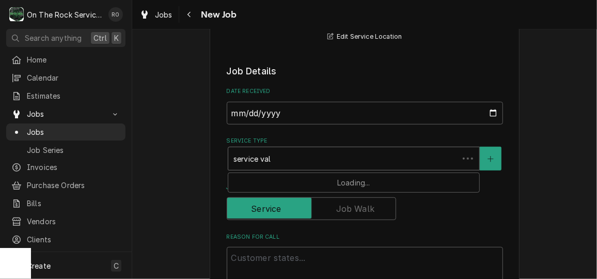
type textarea "x"
type input "service va"
type textarea "x"
type input "service v"
type textarea "x"
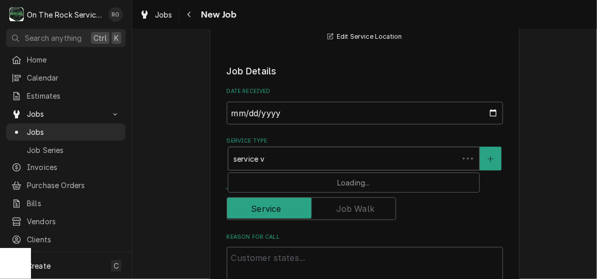
type input "service"
type textarea "x"
type input "service c"
type textarea "x"
type input "service ca"
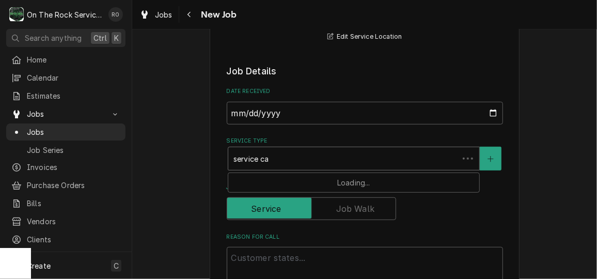
type textarea "x"
type input "service cal"
type textarea "x"
type input "service call"
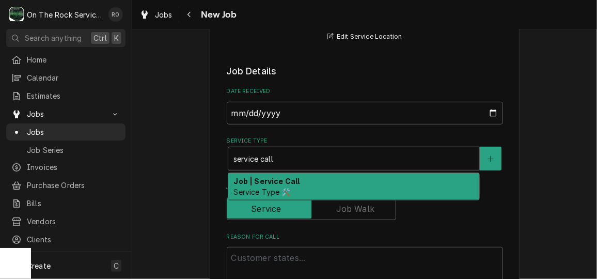
click at [311, 179] on div "Job | Service Call Service Type 🛠️" at bounding box center [353, 186] width 251 height 27
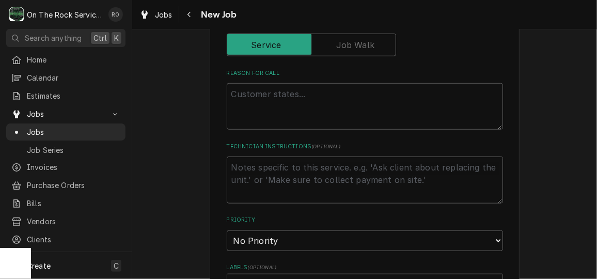
scroll to position [399, 0]
click at [276, 100] on textarea "Reason For Call" at bounding box center [365, 106] width 276 height 46
paste textarea "Task # 3175375"
type textarea "x"
type textarea "Task # 3175375"
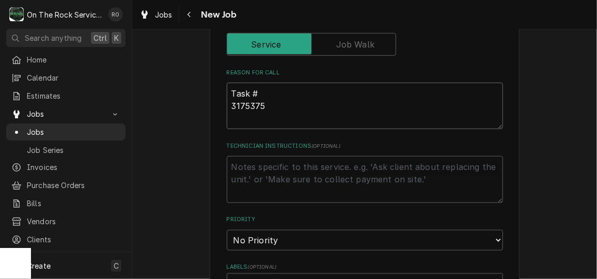
click at [229, 104] on textarea "Task # 3175375" at bounding box center [365, 106] width 276 height 46
type textarea "x"
type textarea "Task #3175375"
type textarea "x"
type textarea "Task # 3175375"
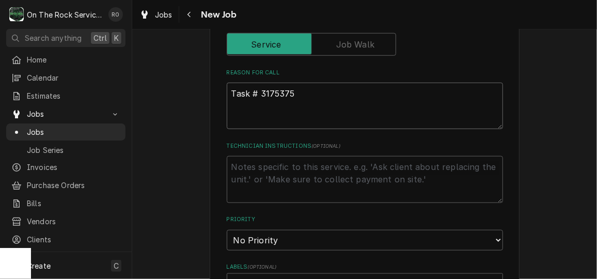
type textarea "x"
click at [250, 113] on textarea "Task # 3175375" at bounding box center [365, 106] width 276 height 46
click at [325, 99] on textarea "Task # 3175375" at bounding box center [365, 106] width 276 height 46
type textarea "Task # 3175375\"
type textarea "x"
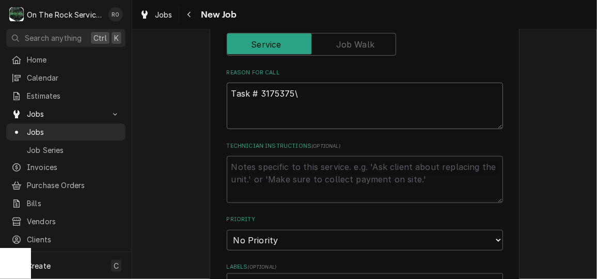
type textarea "Task # 3175375\"
type textarea "x"
type textarea "Task # 3175375\ M"
type textarea "x"
type textarea "Task # 3175375\ Ma"
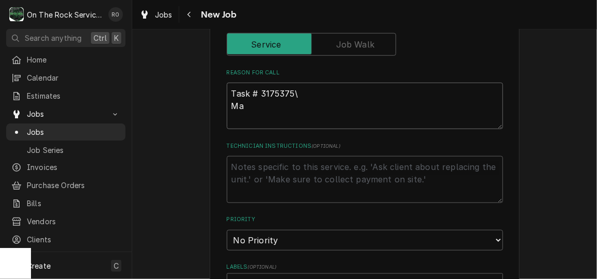
type textarea "x"
type textarea "Task # 3175375\ Makt"
type textarea "x"
type textarea "Task # 3175375\ Makte"
type textarea "x"
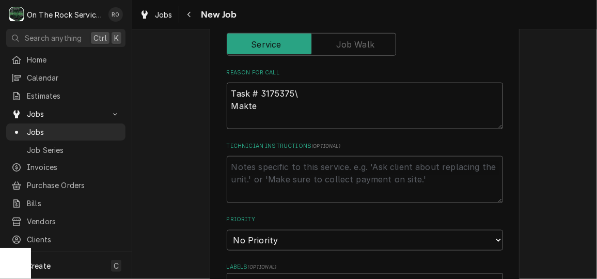
type textarea "Task # 3175375\ Makte"
type textarea "x"
type textarea "Task # 3175375\ Makte t"
type textarea "x"
type textarea "Task # 3175375\ Makte ta"
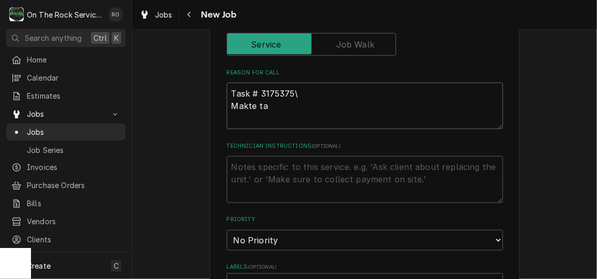
type textarea "x"
type textarea "Task # 3175375\ Makte tab"
type textarea "x"
type textarea "Task # 3175375\ Makte ta"
type textarea "x"
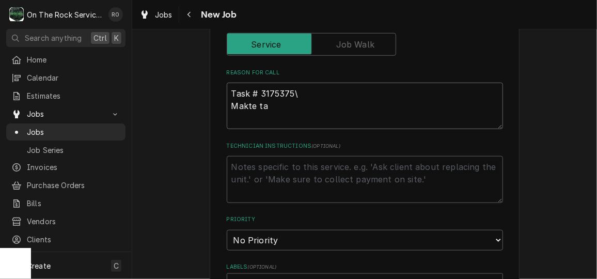
type textarea "Task # 3175375\ Makte t"
type textarea "x"
type textarea "Task # 3175375\ Makte"
type textarea "x"
type textarea "Task # 3175375\ Makte"
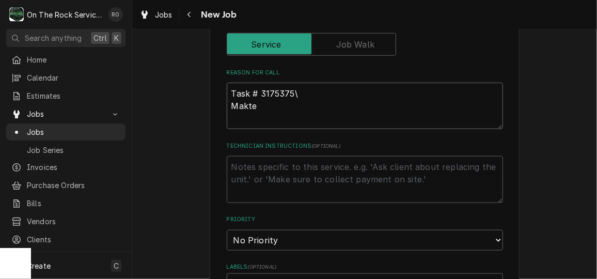
type textarea "x"
type textarea "Task # 3175375\ Makt"
type textarea "x"
type textarea "Task # 3175375\ Mak"
type textarea "x"
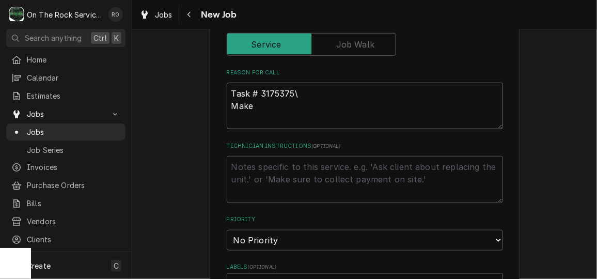
type textarea "Task # 3175375\ Make"
type textarea "x"
type textarea "Task # 3175375\ Make t"
type textarea "x"
type textarea "Task # 3175375\ Make ta"
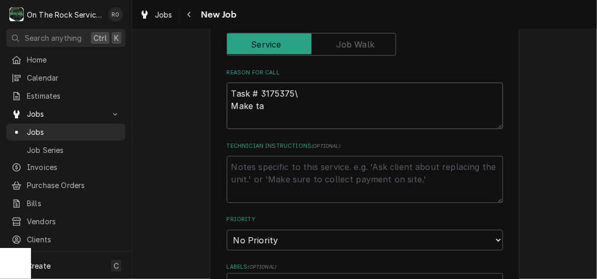
type textarea "x"
type textarea "Task # 3175375\ Make tab"
type textarea "x"
type textarea "Task # 3175375\ Make tabl"
type textarea "x"
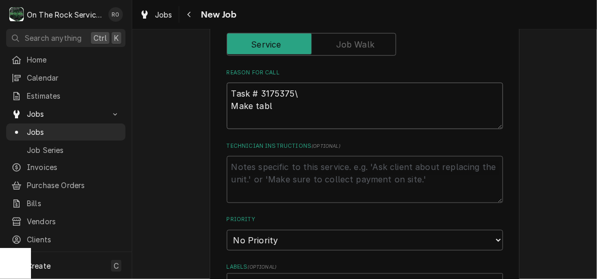
type textarea "Task # 3175375\ Make table"
type textarea "x"
type textarea "Task # 3175375\ Make table"
type textarea "x"
type textarea "Task # 3175375\ Make table H"
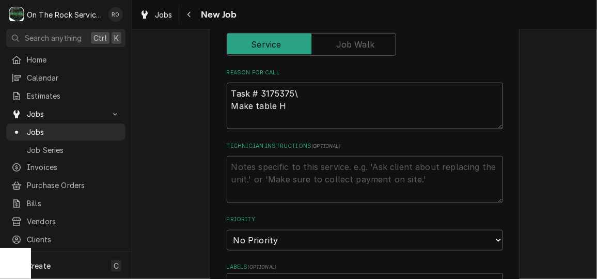
type textarea "x"
type textarea "Task # 3175375\ Make table HV"
type textarea "x"
type textarea "Task # 3175375\ Make table HVA"
type textarea "x"
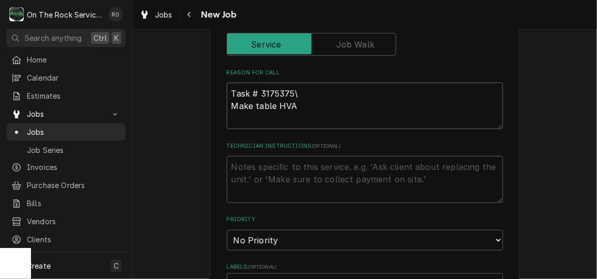
type textarea "Task # 3175375\ Make table HVAC"
type textarea "x"
type textarea "Task # 3175375\ Make table HVAC"
type textarea "x"
type textarea "Task # 3175375\ Make table HVAC n"
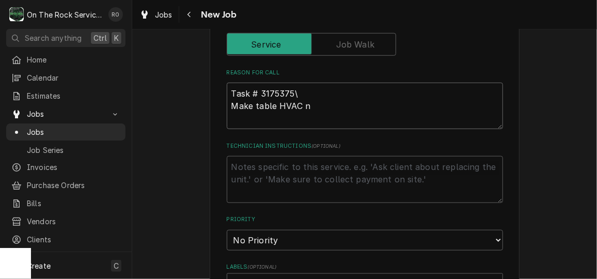
type textarea "x"
type textarea "Task # 3175375\ Make table HVAC not"
type textarea "x"
type textarea "Task # 3175375\ Make table HVAC not"
type textarea "x"
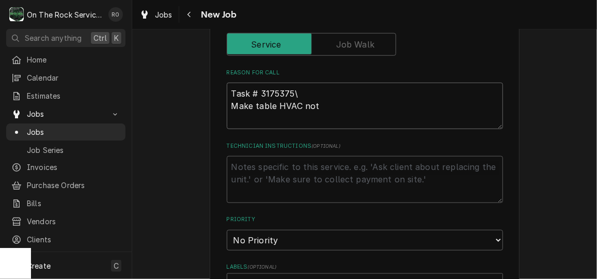
type textarea "Task # 3175375\ Make table HVAC not w"
type textarea "x"
type textarea "Task # 3175375\ Make table HVAC not wo"
type textarea "x"
type textarea "Task # 3175375\ Make table HVAC not wor"
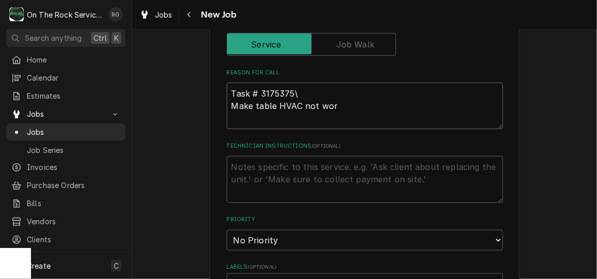
type textarea "x"
type textarea "Task # 3175375\ Make table HVAC not wo"
click at [301, 98] on textarea "Task # 3175375\ Make table HVAC not wo" at bounding box center [365, 106] width 276 height 46
type textarea "x"
type textarea "Task # 3175375 Make table HVAC not wo"
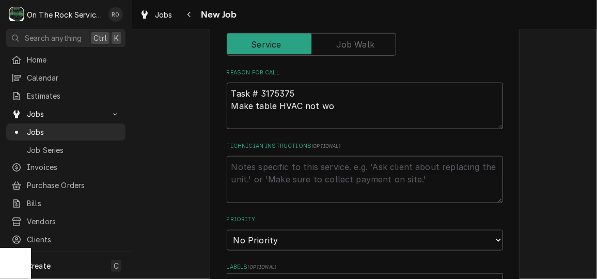
click at [341, 107] on textarea "Task # 3175375 Make table HVAC not wo" at bounding box center [365, 106] width 276 height 46
type textarea "x"
type textarea "Task # 3175375 Make table HVAC not wor"
type textarea "x"
type textarea "Task # 3175375 Make table HVAC not work"
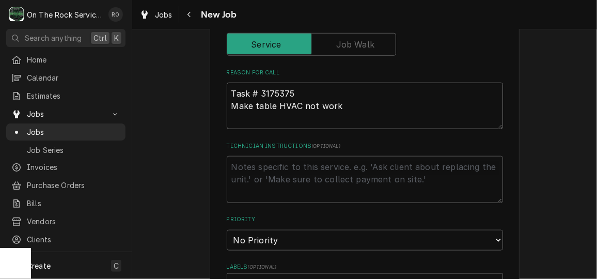
type textarea "x"
type textarea "Task # 3175375 Make table HVAC not worki"
type textarea "x"
type textarea "Task # 3175375 Make table HVAC not workin"
type textarea "x"
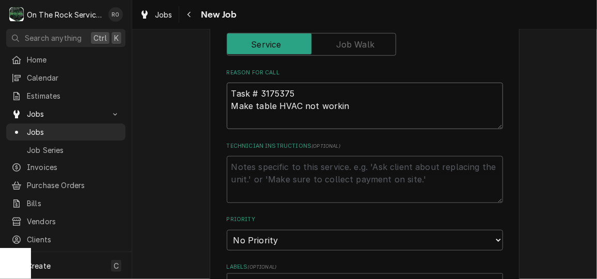
type textarea "Task # 3175375 Make table HVAC not working"
type textarea "x"
type textarea "Task # 3175375 Make table HVAC not working"
type textarea "x"
type textarea "Task # 3175375 Make table HVAC not working"
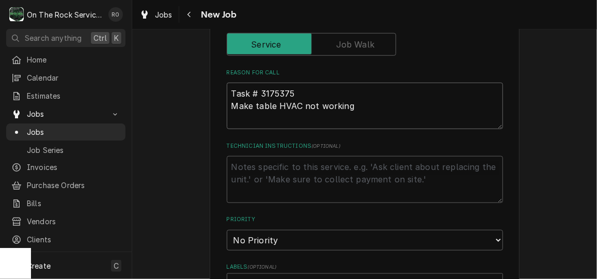
type textarea "x"
type textarea "Task # 3175375 Make table HVAC not working T"
type textarea "x"
type textarea "Task # 3175375 Make table HVAC not working Th"
type textarea "x"
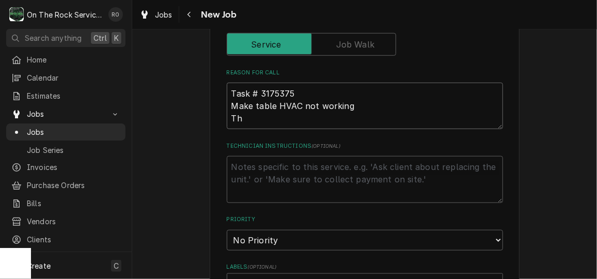
type textarea "Task # 3175375 Make table HVAC not working Thi"
type textarea "x"
type textarea "Task # 3175375 Make table HVAC not working This"
type textarea "x"
type textarea "Task # 3175375 Make table HVAC not working This"
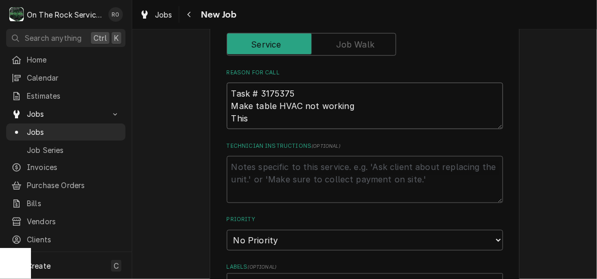
type textarea "x"
type textarea "Task # 3175375 Make table HVAC not working This m"
type textarea "x"
type textarea "Task # 3175375 Make table HVAC not working This mi"
type textarea "x"
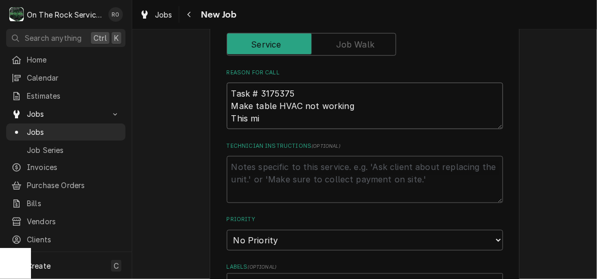
type textarea "Task # 3175375 Make table HVAC not working This mig"
type textarea "x"
type textarea "Task # 3175375 Make table HVAC not working This migh"
type textarea "x"
type textarea "Task # 3175375 Make table HVAC not working This might"
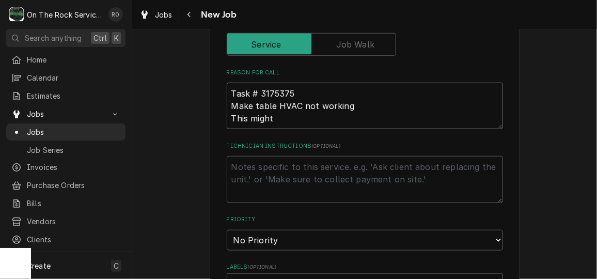
type textarea "x"
type textarea "Task # 3175375 Make table HVAC not working This might b"
type textarea "x"
type textarea "Task # 3175375 Make table HVAC not working This might be"
type textarea "x"
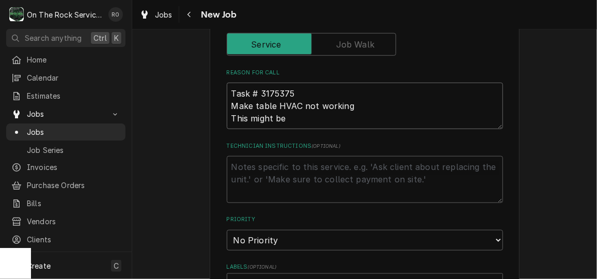
type textarea "Task # 3175375 Make table HVAC not working This might be"
type textarea "x"
type textarea "Task # 3175375 Make table HVAC not working This might be a"
type textarea "x"
type textarea "Task # 3175375 Make table HVAC not working This might be an"
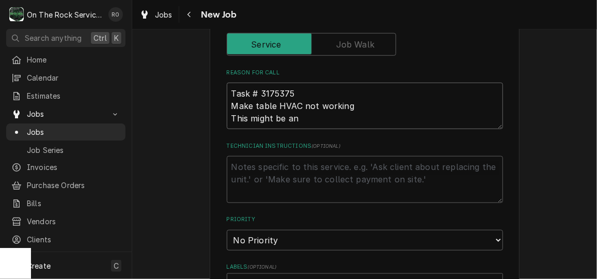
type textarea "x"
type textarea "Task # 3175375 Make table HVAC not working This might be an"
type textarea "x"
type textarea "Task # 3175375 Make table HVAC not working This might be an o"
type textarea "x"
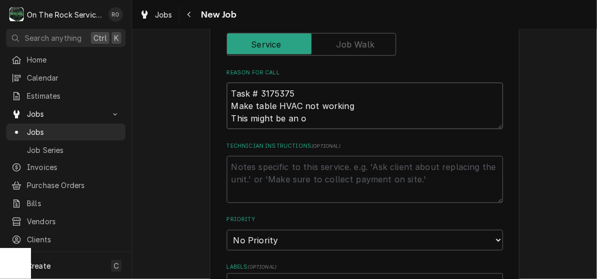
type textarea "Task # 3175375 Make table HVAC not working This might be an ol"
type textarea "x"
type textarea "Task # 3175375 Make table HVAC not working This might be an old"
type textarea "x"
type textarea "Task # 3175375 Make table HVAC not working This might be an old"
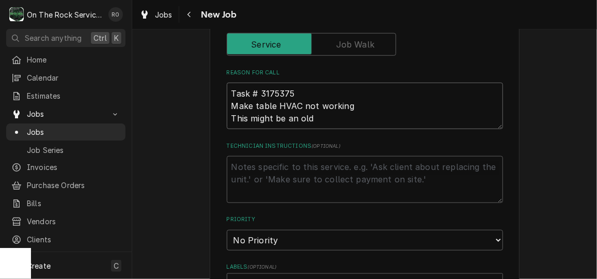
type textarea "x"
type textarea "Task # 3175375 Make table HVAC not working This might be an old t"
type textarea "x"
type textarea "Task # 3175375 Make table HVAC not working This might be an old ti"
type textarea "x"
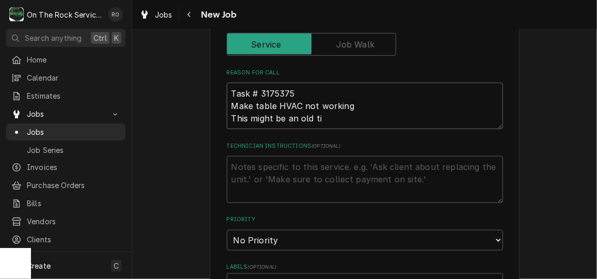
type textarea "Task # 3175375 Make table HVAC not working This might be an old tic"
drag, startPoint x: 227, startPoint y: 116, endPoint x: 327, endPoint y: 119, distance: 100.3
click at [327, 119] on textarea "Task # 3175375 Make table HVAC not working This might be an old tic" at bounding box center [365, 106] width 276 height 46
type textarea "x"
type textarea "Task # 3175375 Make table HVAC not working"
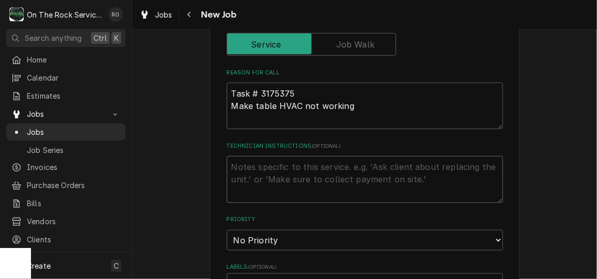
click at [250, 166] on textarea "Technician Instructions ( optional )" at bounding box center [365, 179] width 276 height 46
paste textarea "This might be an old tic"
type textarea "x"
type textarea "This might be an old tic"
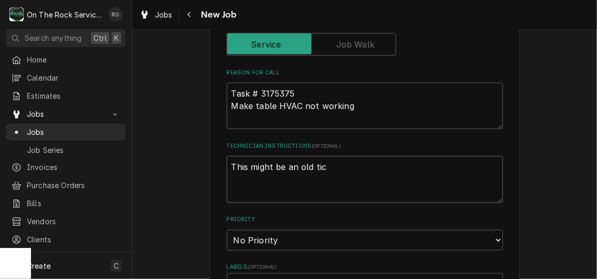
type textarea "x"
type textarea "This might be an old ti"
type textarea "x"
type textarea "This might be an old t"
type textarea "x"
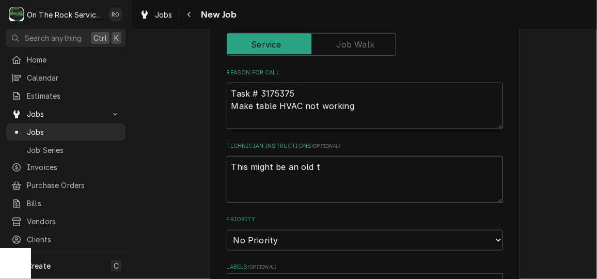
type textarea "This might be an old"
type textarea "x"
type textarea "This might be an old"
type textarea "x"
type textarea "This might be an ol"
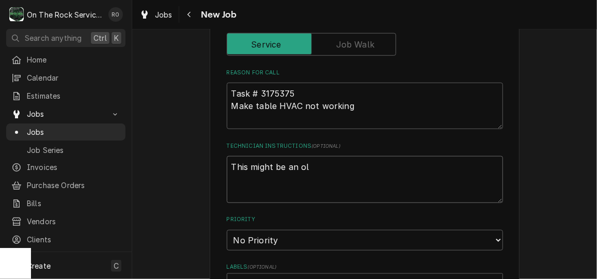
type textarea "x"
type textarea "This might be an o"
type textarea "x"
type textarea "This might be an"
type textarea "x"
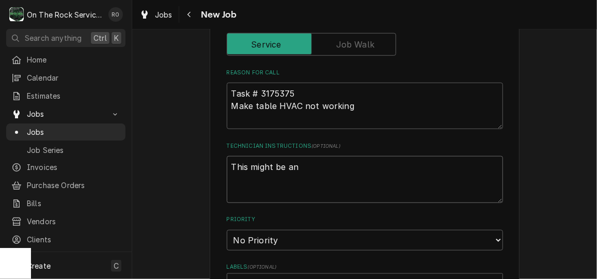
type textarea "This might be an"
type textarea "x"
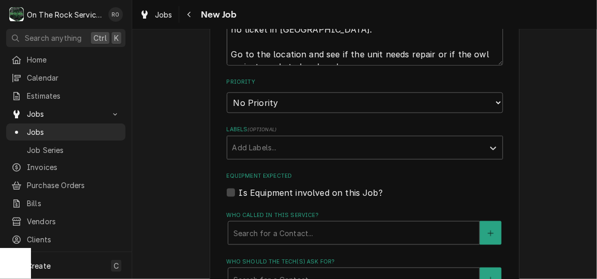
scroll to position [562, 0]
click at [458, 97] on select "No Priority Urgent High Medium Low" at bounding box center [365, 102] width 276 height 21
click at [227, 92] on select "No Priority Urgent High Medium Low" at bounding box center [365, 102] width 276 height 21
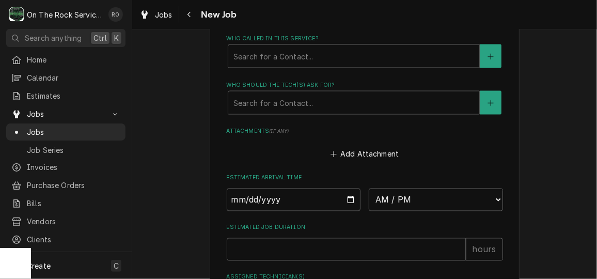
scroll to position [734, 0]
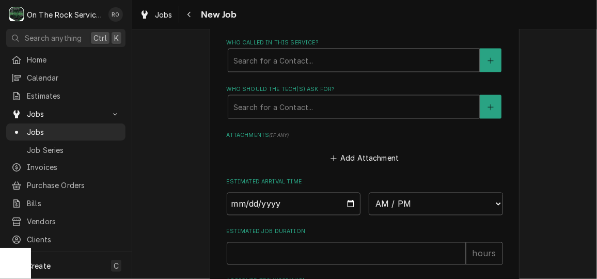
click at [392, 56] on div "Who called in this service?" at bounding box center [354, 60] width 241 height 19
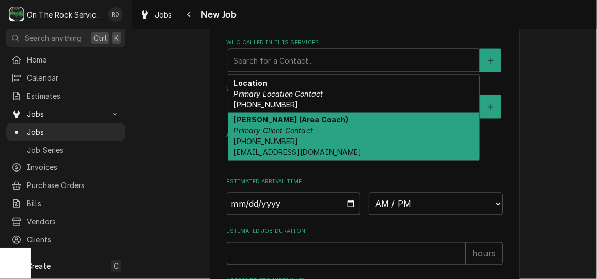
click at [384, 119] on div "Russel Kowalczyk (Area Coach) Primary Client Contact (864) 978-5754 rkowalczyk@…" at bounding box center [353, 137] width 251 height 49
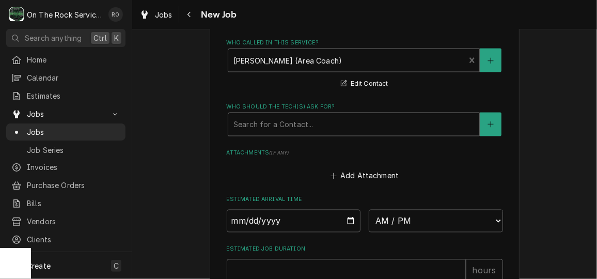
click at [380, 112] on div "Who should the tech(s) ask for? Search for a Contact..." at bounding box center [365, 120] width 276 height 34
click at [382, 117] on div "Who should the tech(s) ask for?" at bounding box center [354, 124] width 241 height 19
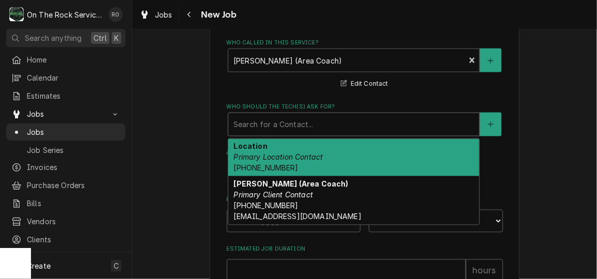
click at [382, 148] on div "Location Primary Location Contact (864) 396-4150" at bounding box center [353, 158] width 251 height 38
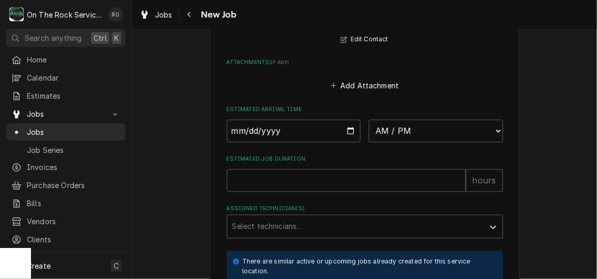
scroll to position [859, 0]
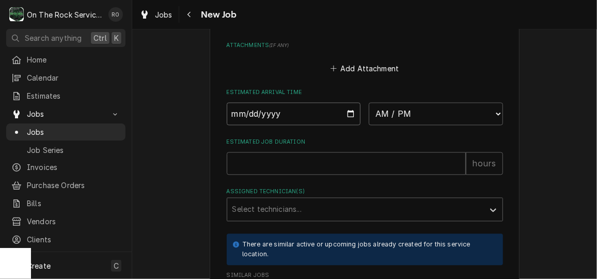
click at [344, 119] on input "Date" at bounding box center [294, 113] width 134 height 23
click at [345, 118] on input "Date" at bounding box center [294, 113] width 134 height 23
click at [377, 117] on select "AM / PM 6:00 AM 6:15 AM 6:30 AM 6:45 AM 7:00 AM 7:15 AM 7:30 AM 7:45 AM 8:00 AM…" at bounding box center [436, 113] width 134 height 23
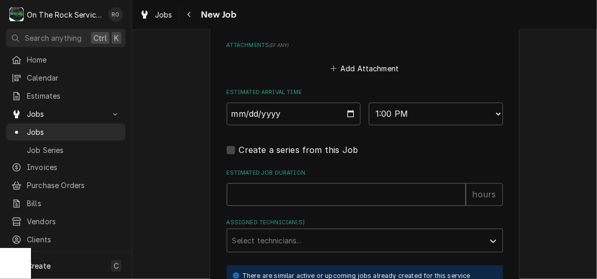
click at [334, 185] on input "Estimated Job Duration" at bounding box center [346, 194] width 239 height 23
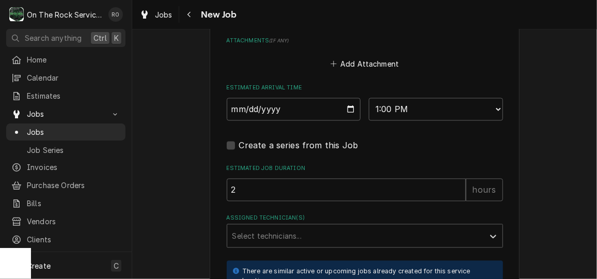
click at [338, 222] on div "Assigned Technician(s) Select technicians..." at bounding box center [365, 231] width 276 height 34
click at [338, 230] on div "Assigned Technician(s)" at bounding box center [355, 235] width 246 height 19
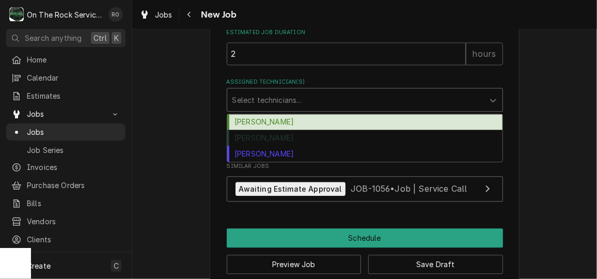
scroll to position [1000, 0]
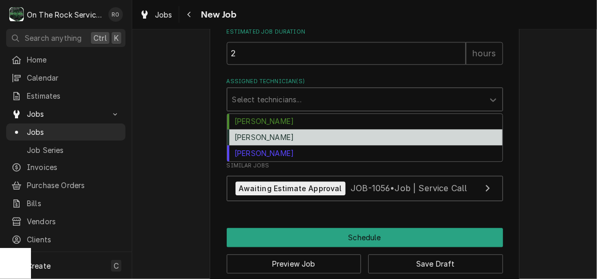
click at [284, 133] on div "Rich Ortega" at bounding box center [364, 137] width 275 height 16
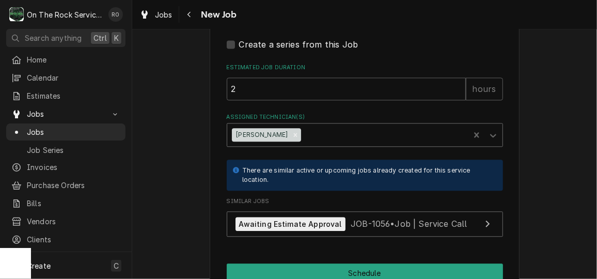
scroll to position [964, 0]
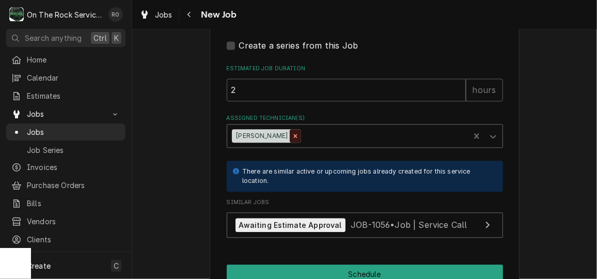
click at [292, 133] on icon "Remove Rich Ortega" at bounding box center [295, 135] width 7 height 7
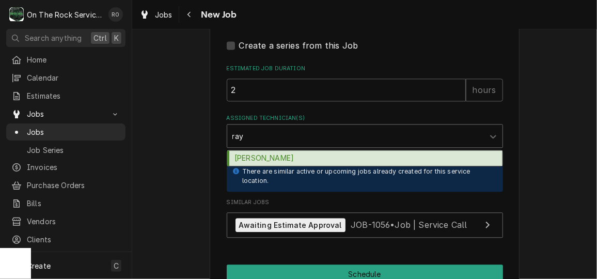
click at [276, 153] on div "Ray Beals" at bounding box center [364, 158] width 275 height 16
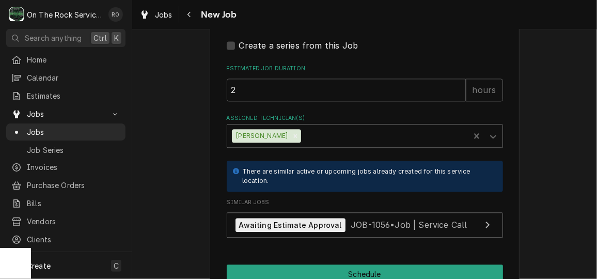
scroll to position [1017, 0]
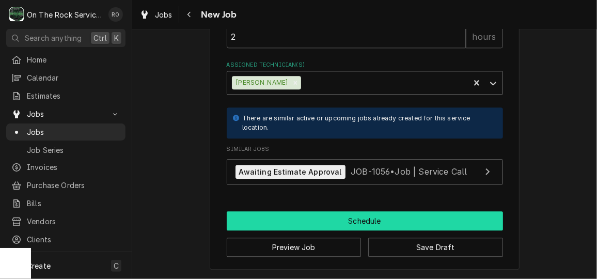
click at [441, 217] on button "Schedule" at bounding box center [365, 220] width 276 height 19
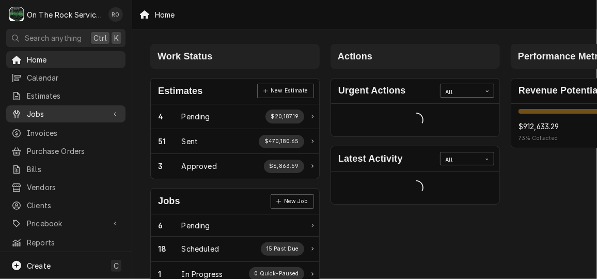
click at [46, 105] on link "Jobs" at bounding box center [65, 113] width 119 height 17
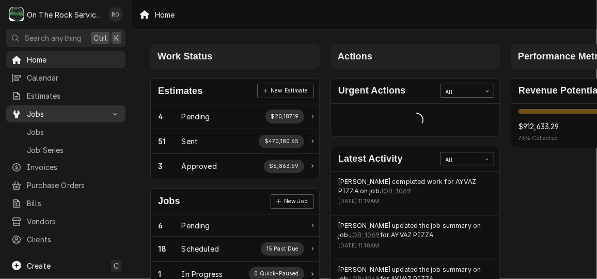
click at [46, 105] on link "Jobs" at bounding box center [65, 113] width 119 height 17
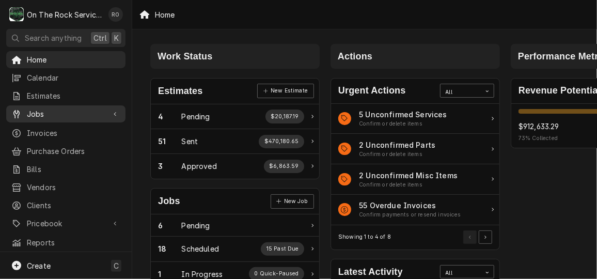
drag, startPoint x: 46, startPoint y: 102, endPoint x: 25, endPoint y: 102, distance: 20.7
click at [25, 102] on div "Home Calendar Estimates Jobs Jobs Job Series Invoices Purchase Orders Bills Ven…" at bounding box center [66, 151] width 132 height 200
click at [30, 110] on span "Jobs" at bounding box center [66, 113] width 78 height 11
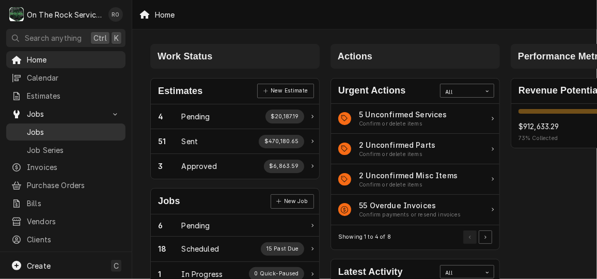
click at [35, 127] on span "Jobs" at bounding box center [74, 132] width 94 height 11
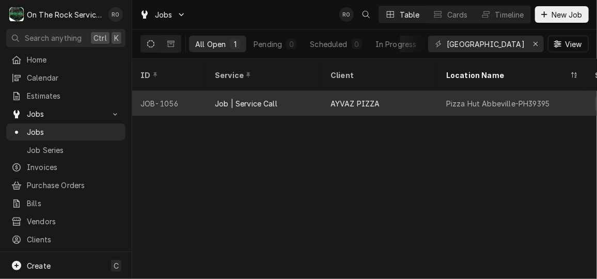
click at [492, 98] on div "Pizza Hut Abbeville-PH39395" at bounding box center [512, 103] width 149 height 25
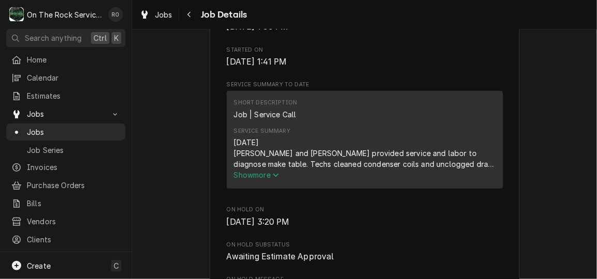
scroll to position [340, 0]
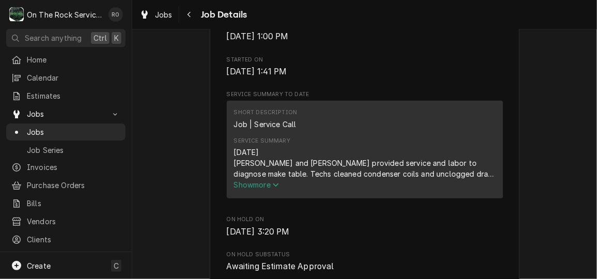
click at [251, 189] on span "Show more" at bounding box center [256, 184] width 45 height 9
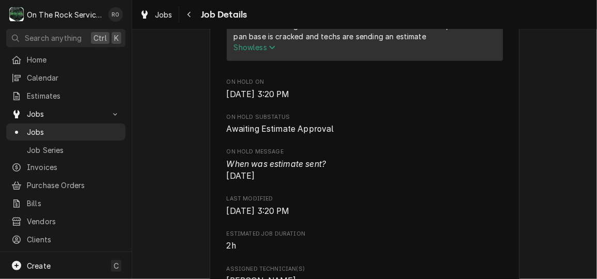
scroll to position [508, 0]
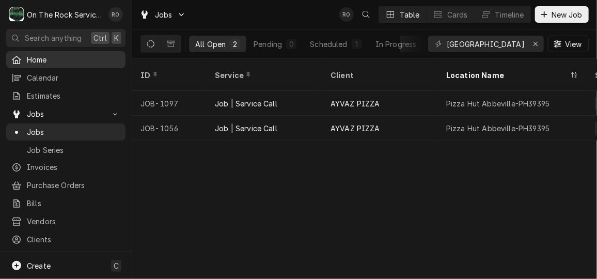
click at [30, 57] on span "Home" at bounding box center [74, 59] width 94 height 11
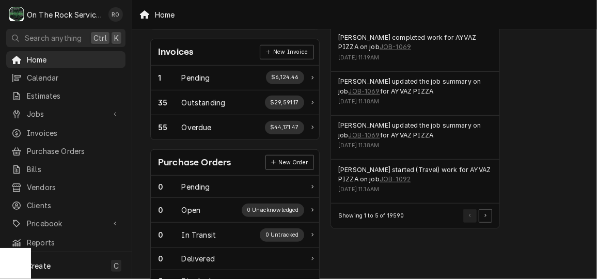
scroll to position [312, 0]
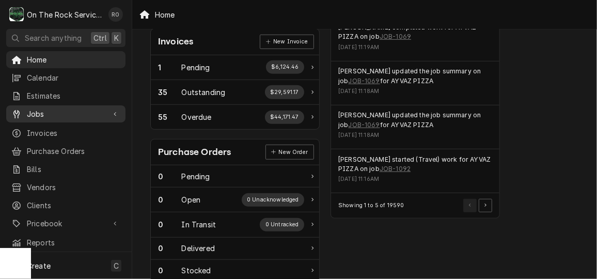
click at [47, 108] on span "Jobs" at bounding box center [66, 113] width 78 height 11
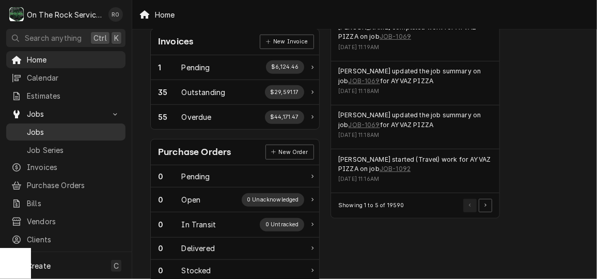
click at [66, 129] on span "Jobs" at bounding box center [74, 132] width 94 height 11
